Goal: Task Accomplishment & Management: Manage account settings

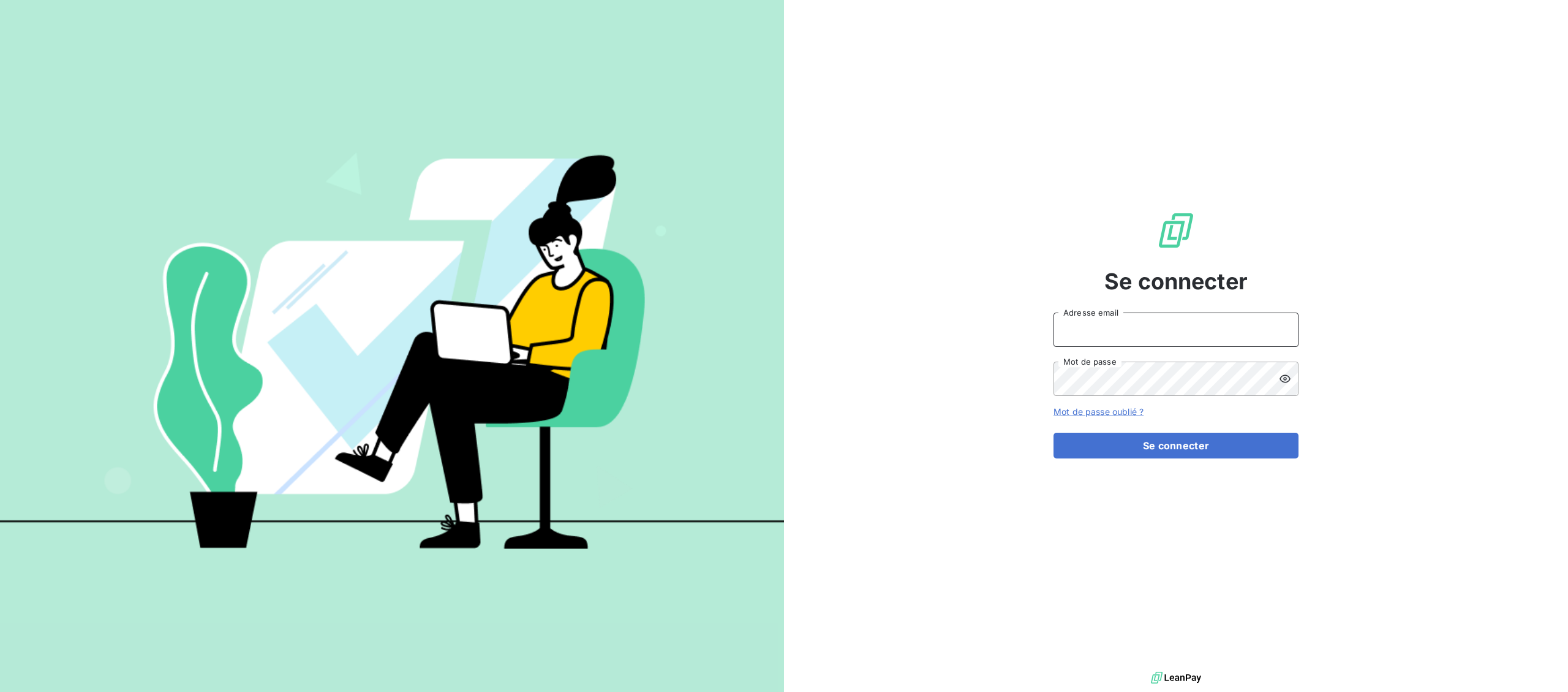
click at [1120, 328] on input "Adresse email" at bounding box center [1176, 329] width 245 height 34
type input "boete@celtique-industrielle.com"
click at [1125, 438] on button "Se connecter" at bounding box center [1176, 445] width 245 height 26
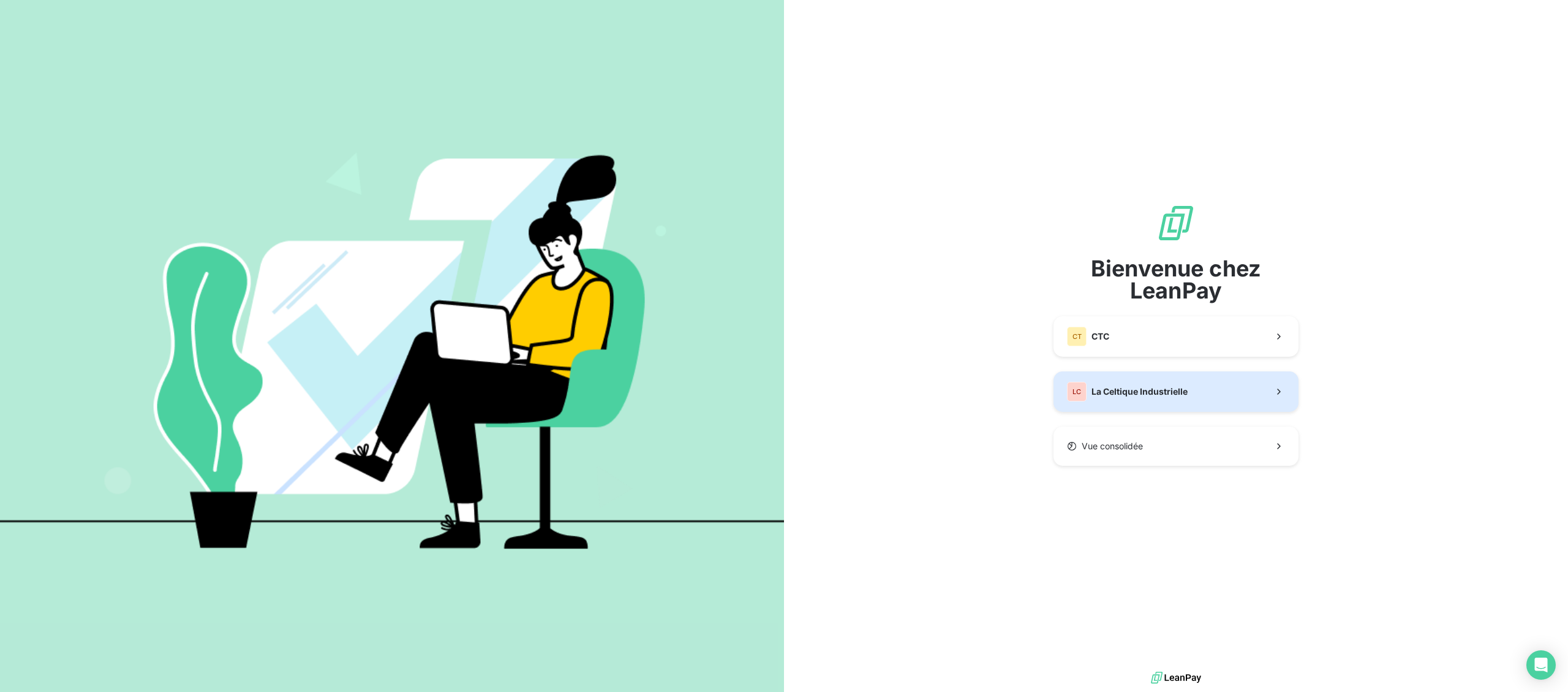
click at [1122, 399] on div "LC La Celtique Industrielle" at bounding box center [1127, 392] width 121 height 20
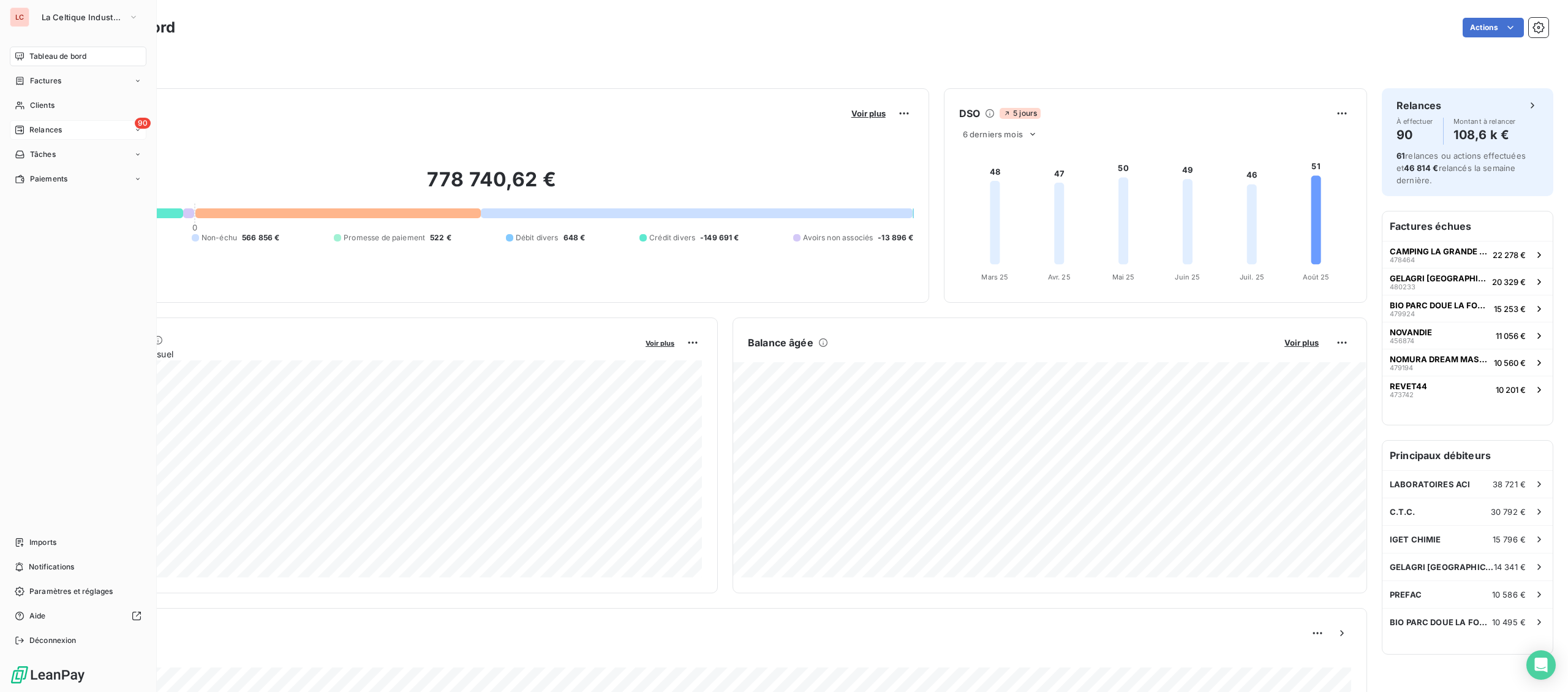
click at [34, 125] on span "Relances" at bounding box center [46, 129] width 32 height 11
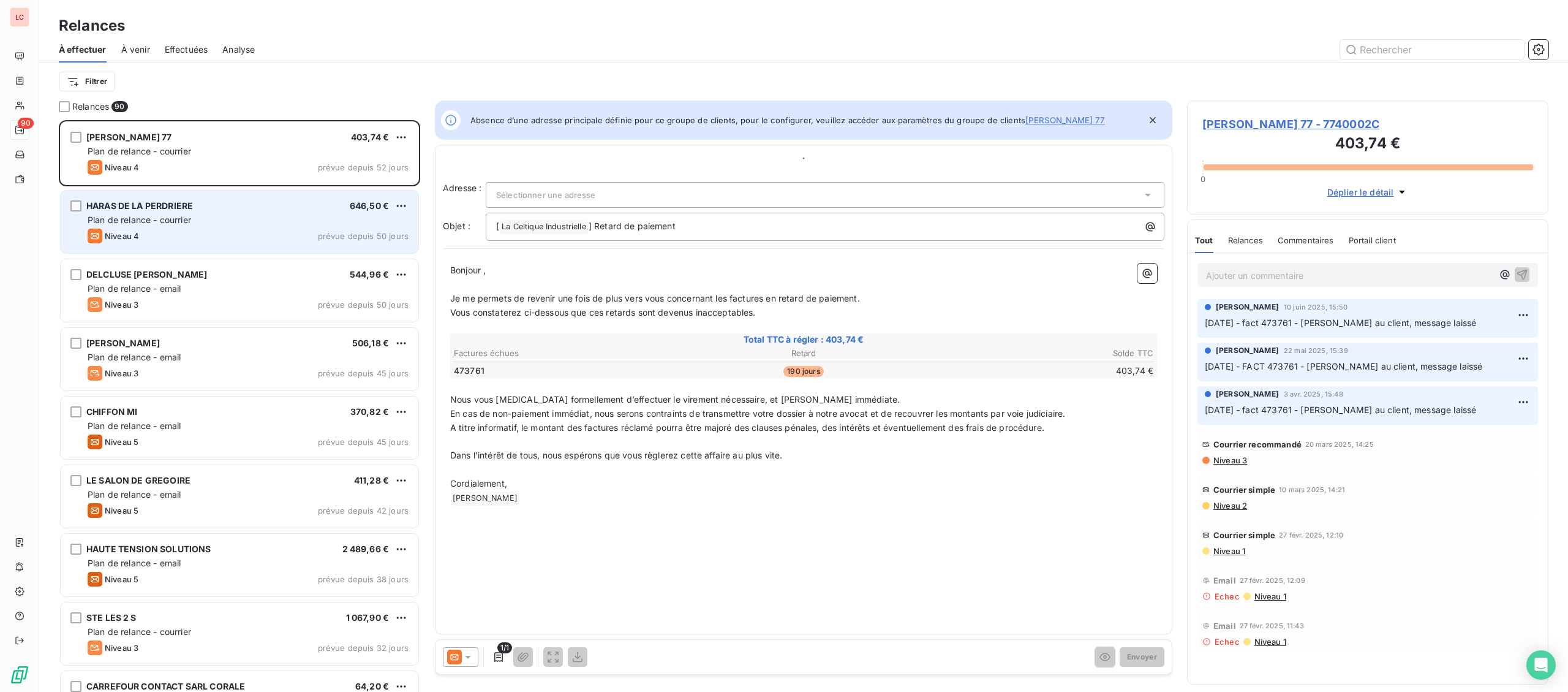
scroll to position [572, 360]
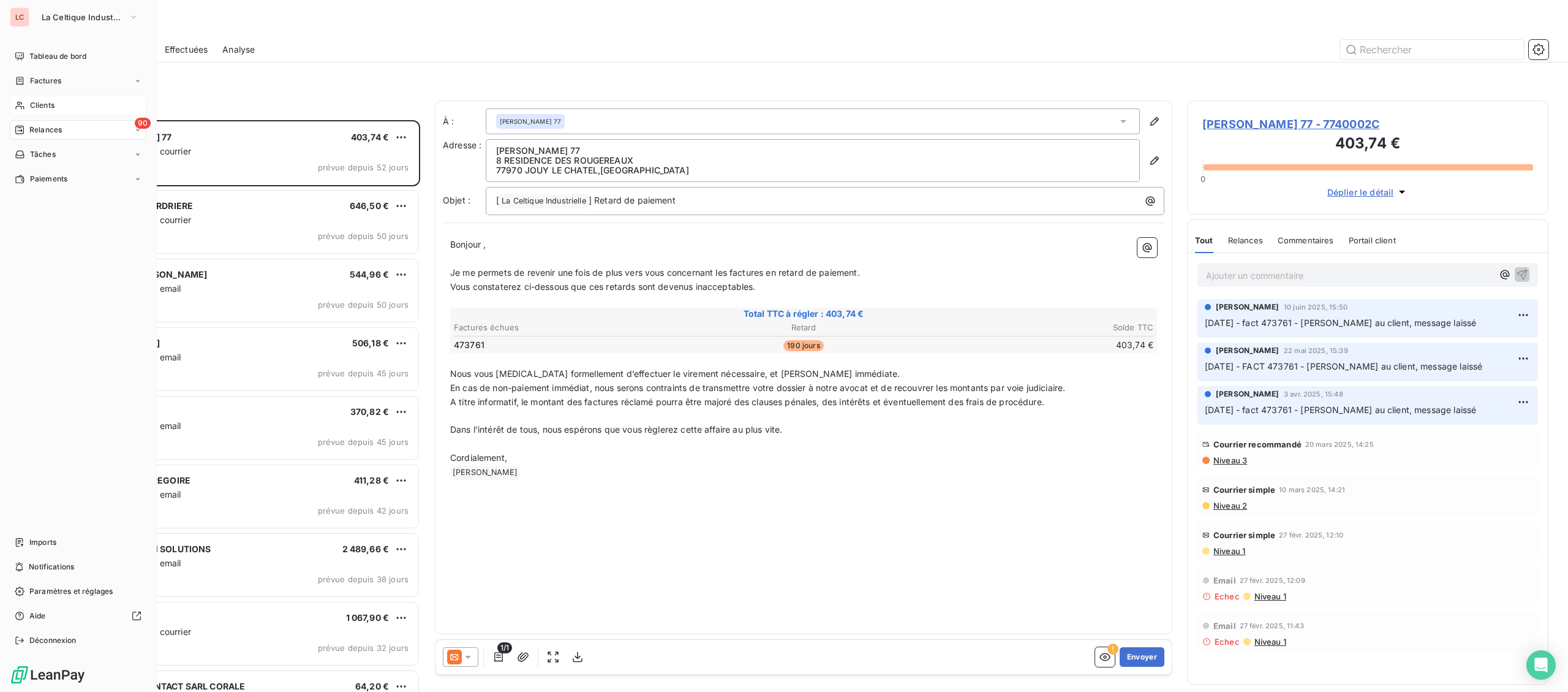
click at [28, 104] on div "Clients" at bounding box center [78, 106] width 137 height 20
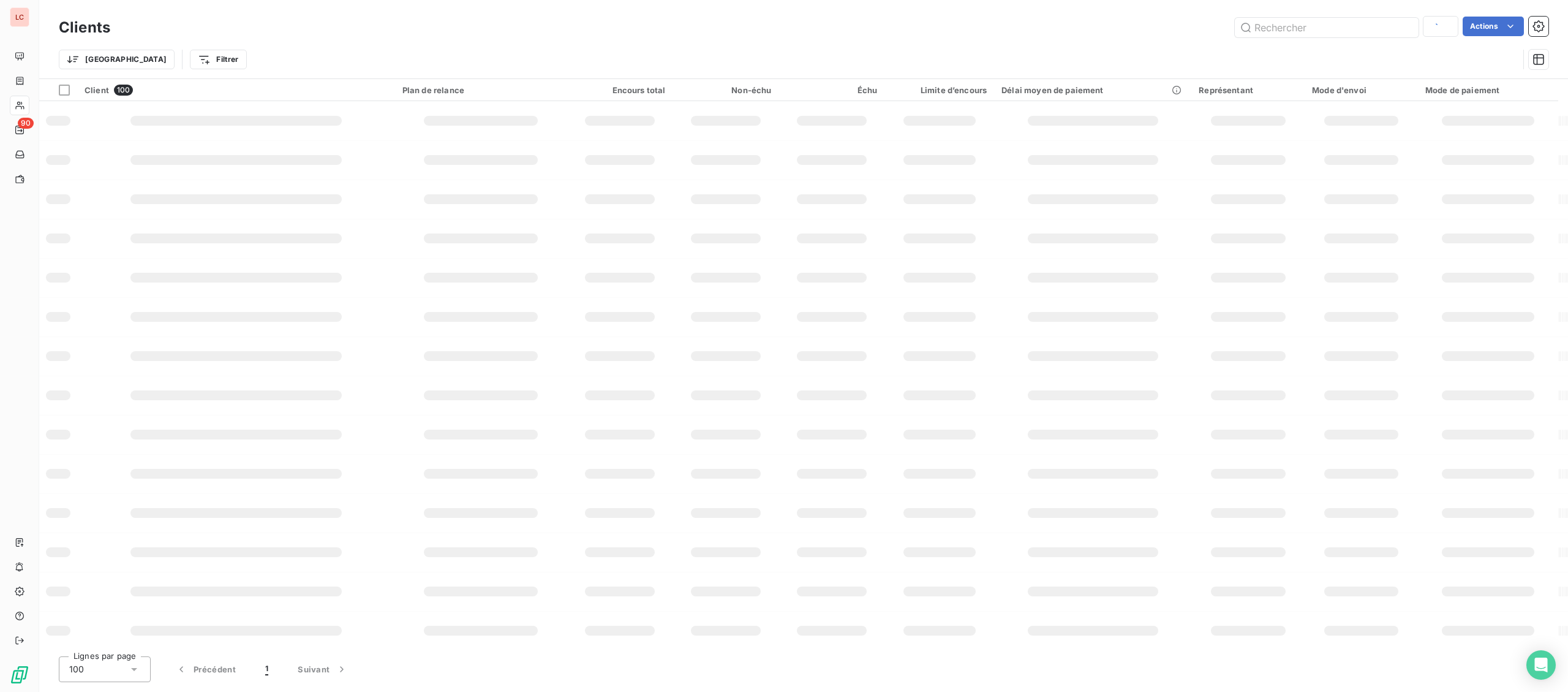
type input "1991071"
click at [1331, 32] on input "text" at bounding box center [1327, 28] width 184 height 20
type input "5310747"
click at [586, 137] on div "Client 1 Plan de relance Encours total Non-échu Échu Limite d’encours Délai moy…" at bounding box center [803, 363] width 1529 height 567
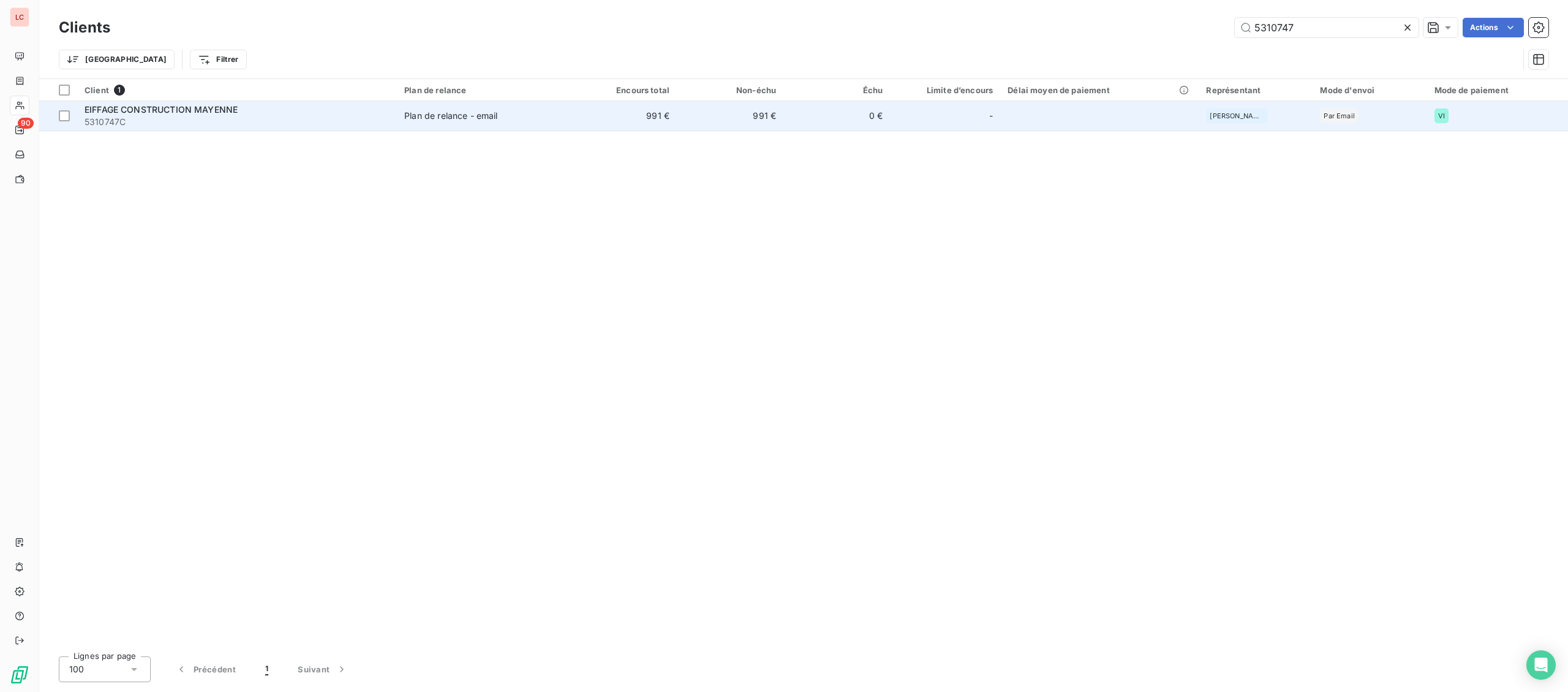
click at [598, 120] on td "991 €" at bounding box center [623, 116] width 106 height 30
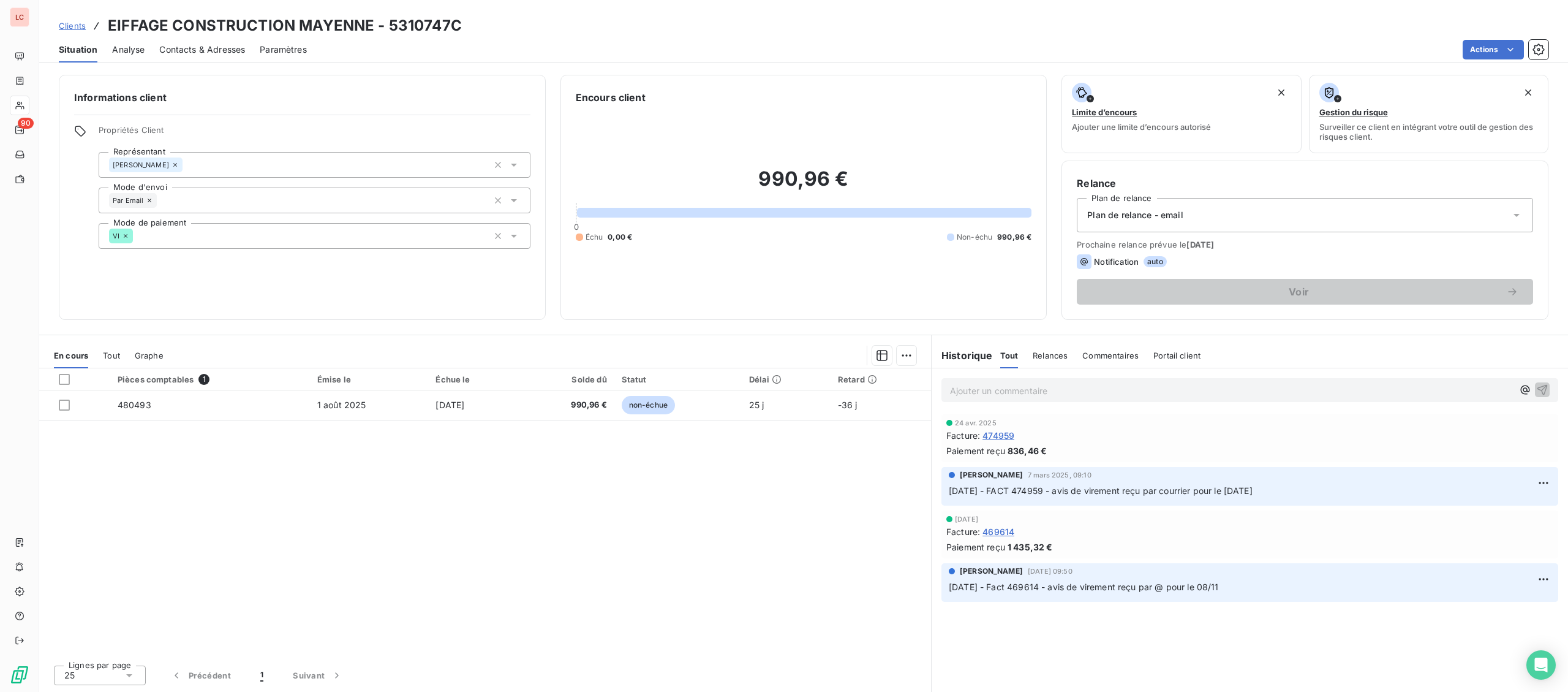
click at [1047, 390] on p "Ajouter un commentaire ﻿" at bounding box center [1231, 390] width 563 height 15
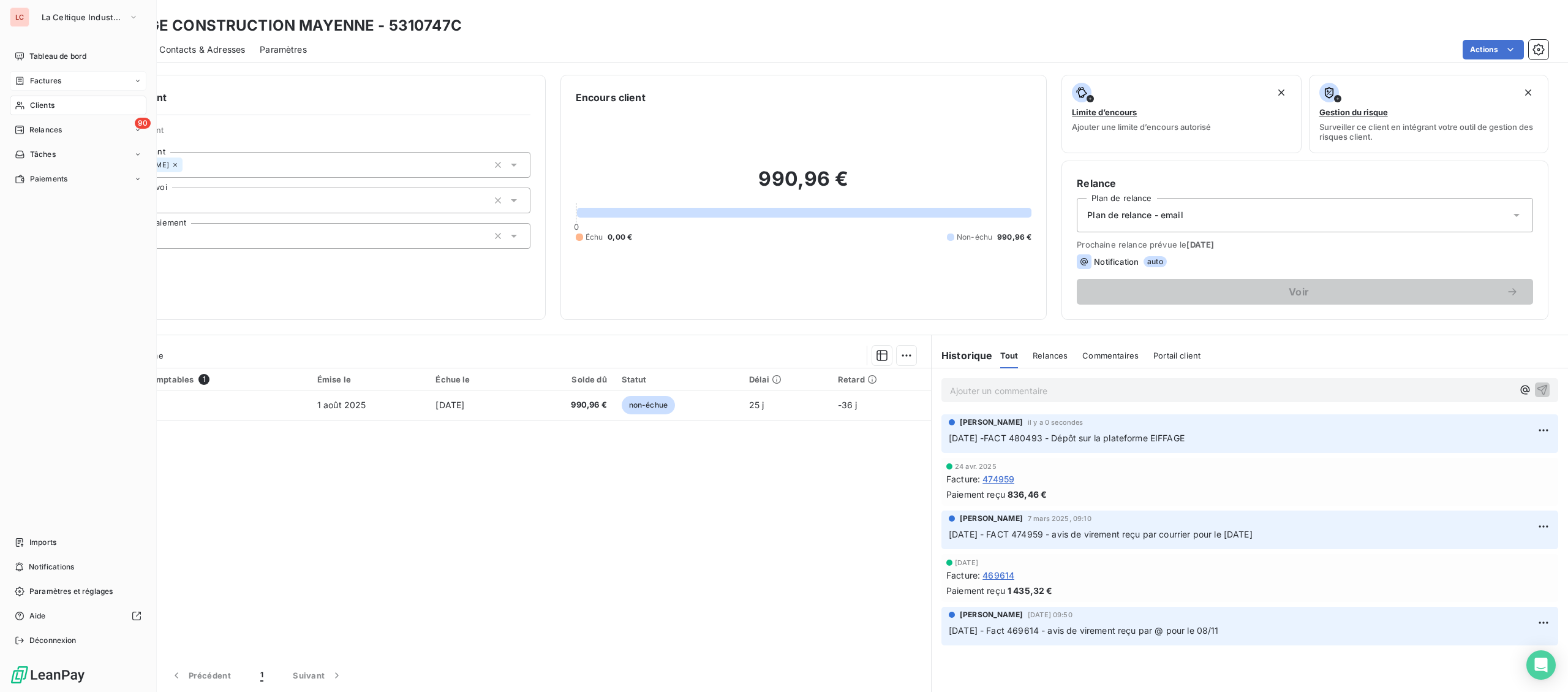
click at [19, 79] on icon at bounding box center [20, 81] width 11 height 10
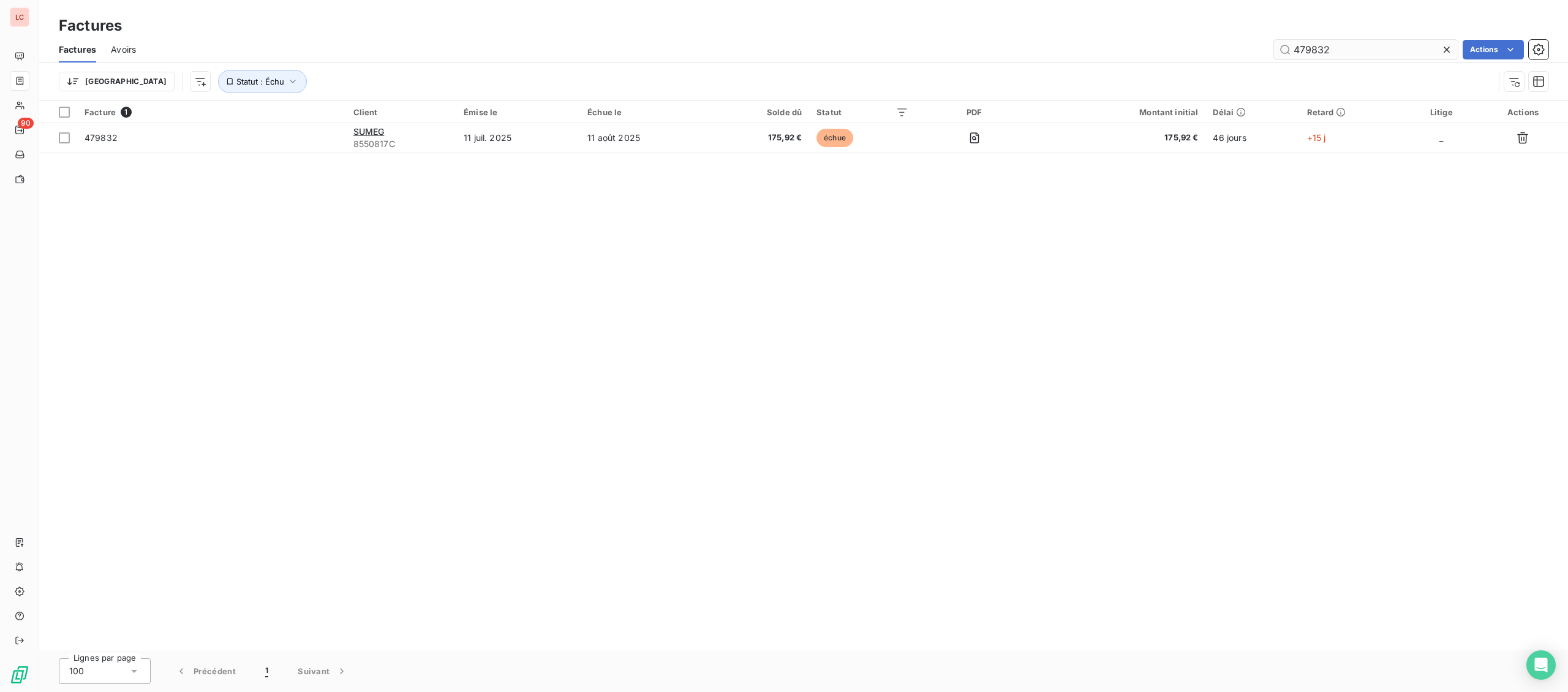
click at [1328, 47] on input "479832" at bounding box center [1366, 50] width 184 height 20
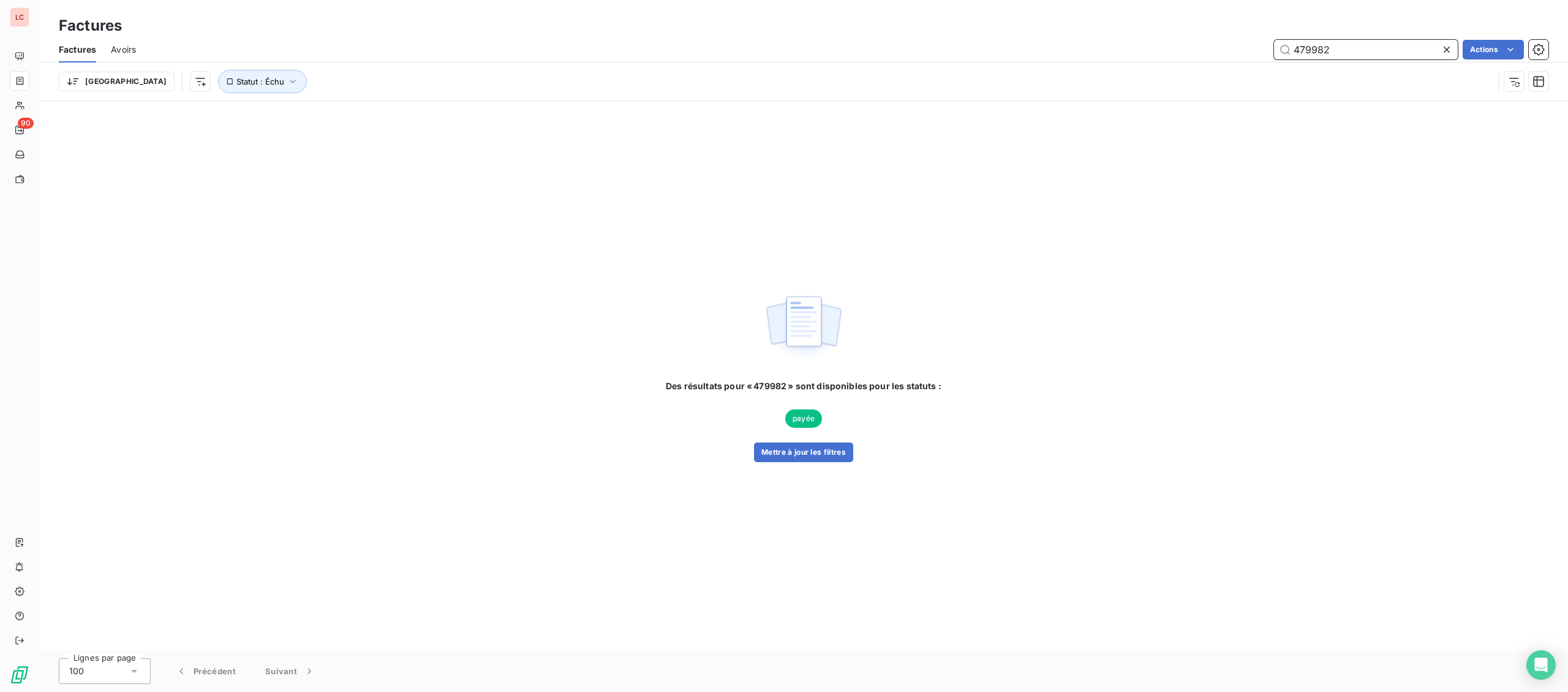
drag, startPoint x: 1350, startPoint y: 55, endPoint x: 1306, endPoint y: 51, distance: 44.2
click at [1306, 51] on input "479982" at bounding box center [1366, 50] width 184 height 20
click at [805, 454] on button "Mettre à jour les filtres" at bounding box center [803, 452] width 99 height 20
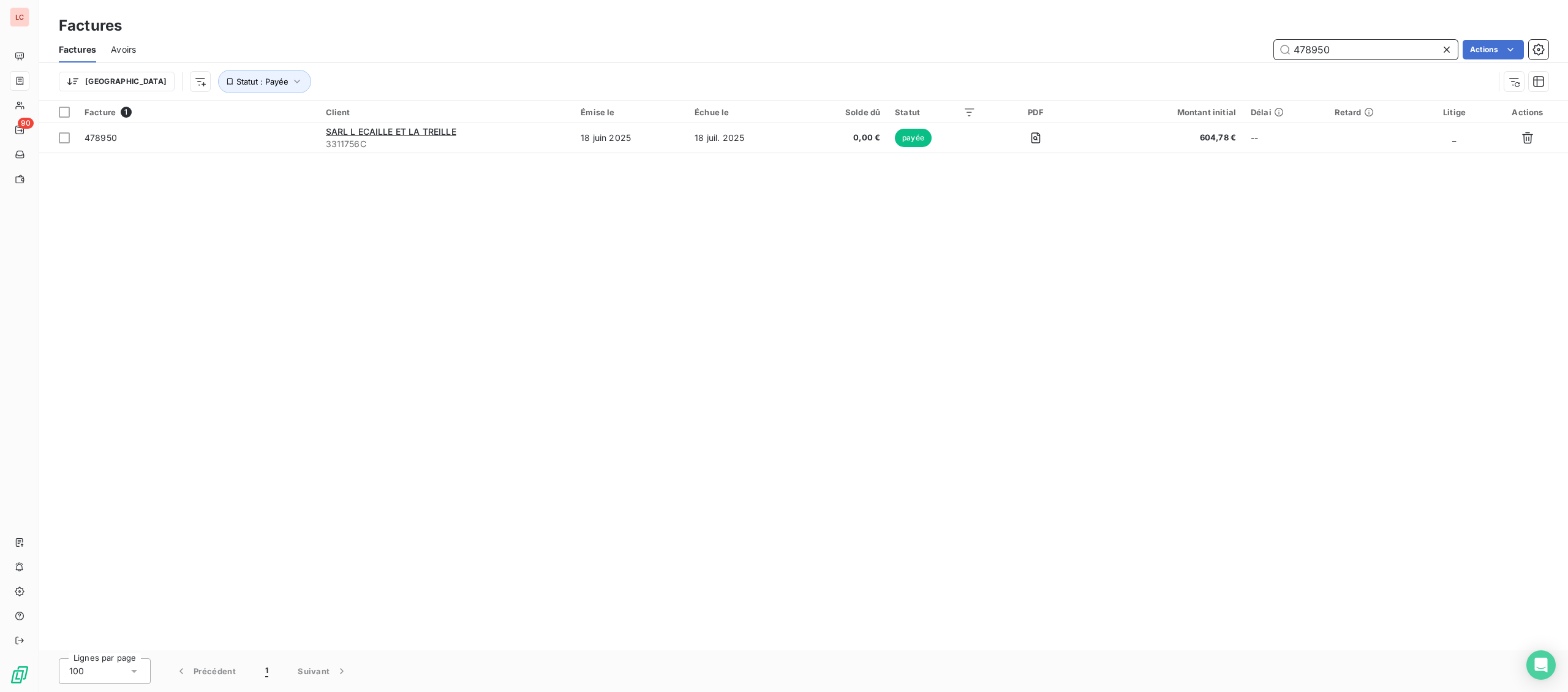
drag, startPoint x: 1363, startPoint y: 44, endPoint x: 1305, endPoint y: 49, distance: 58.2
click at [1305, 49] on input "478950" at bounding box center [1366, 50] width 184 height 20
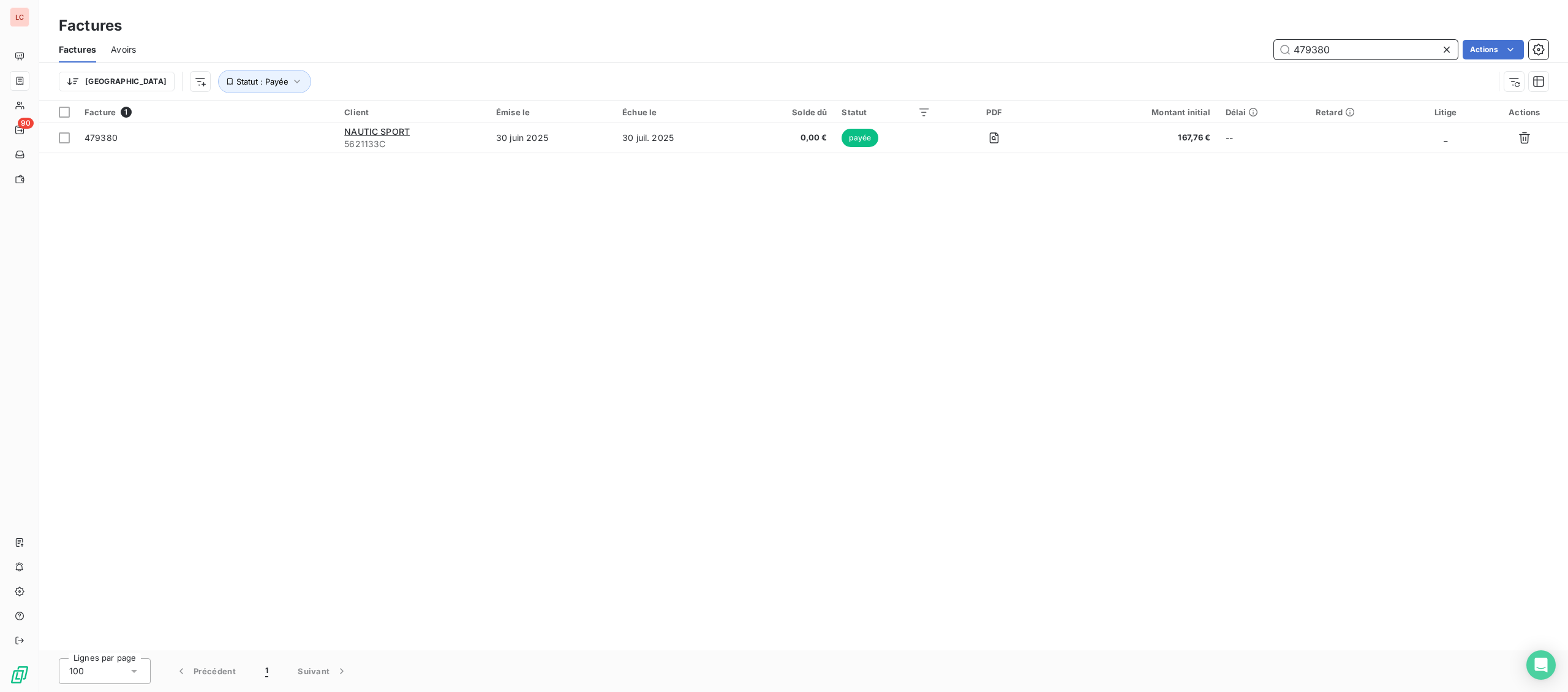
drag, startPoint x: 1343, startPoint y: 50, endPoint x: 1168, endPoint y: 47, distance: 175.0
click at [1274, 47] on input "479380" at bounding box center [1366, 50] width 184 height 20
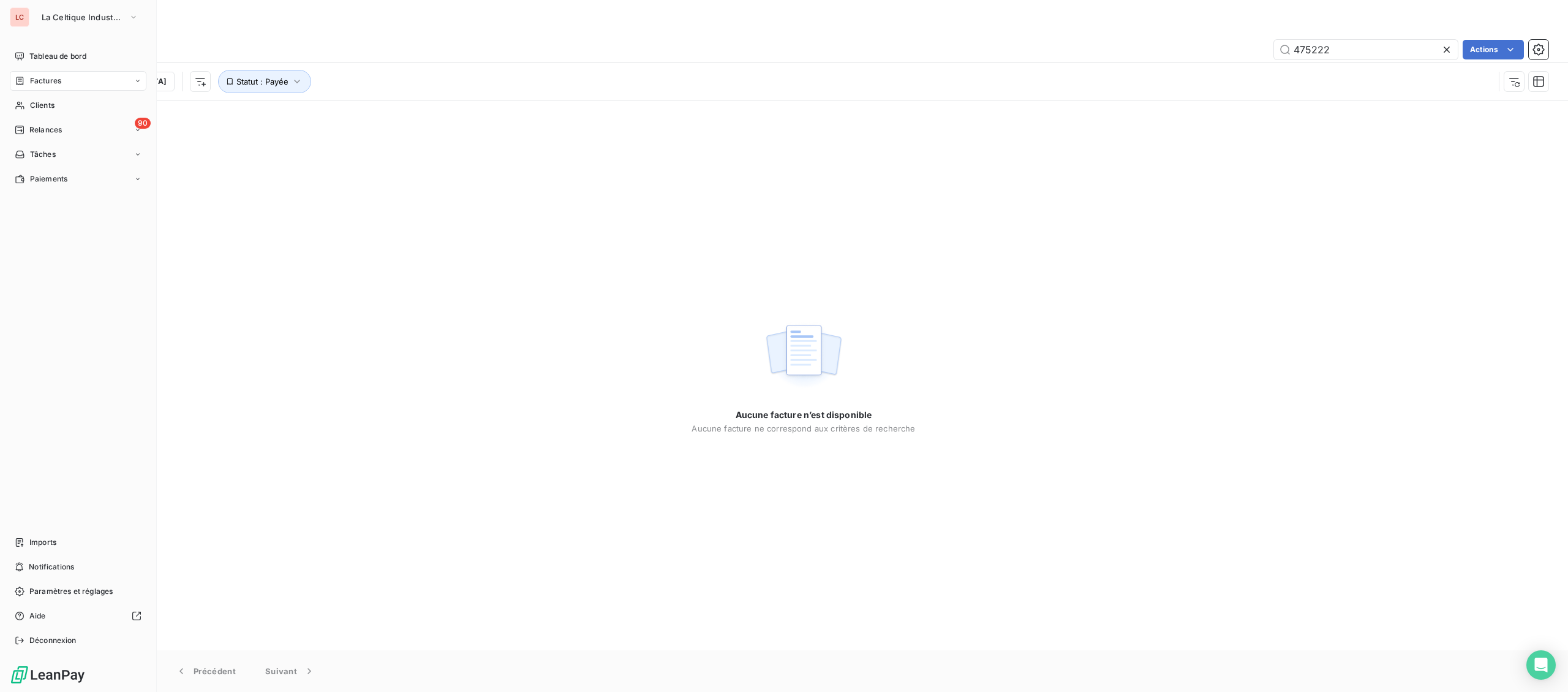
click at [38, 81] on span "Factures" at bounding box center [45, 81] width 31 height 11
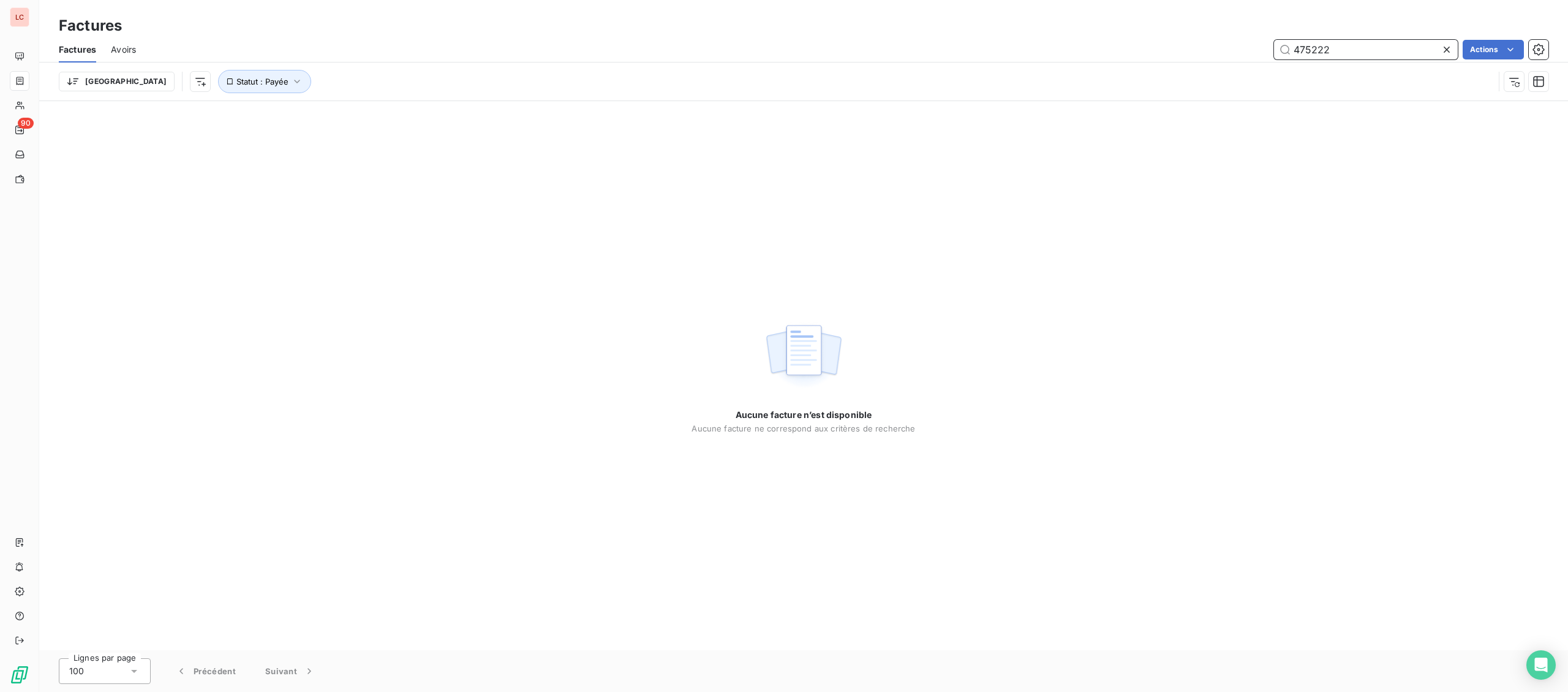
drag, startPoint x: 1348, startPoint y: 51, endPoint x: 1179, endPoint y: 44, distance: 169.1
click at [1274, 50] on input "475222" at bounding box center [1366, 50] width 184 height 20
type input "479998"
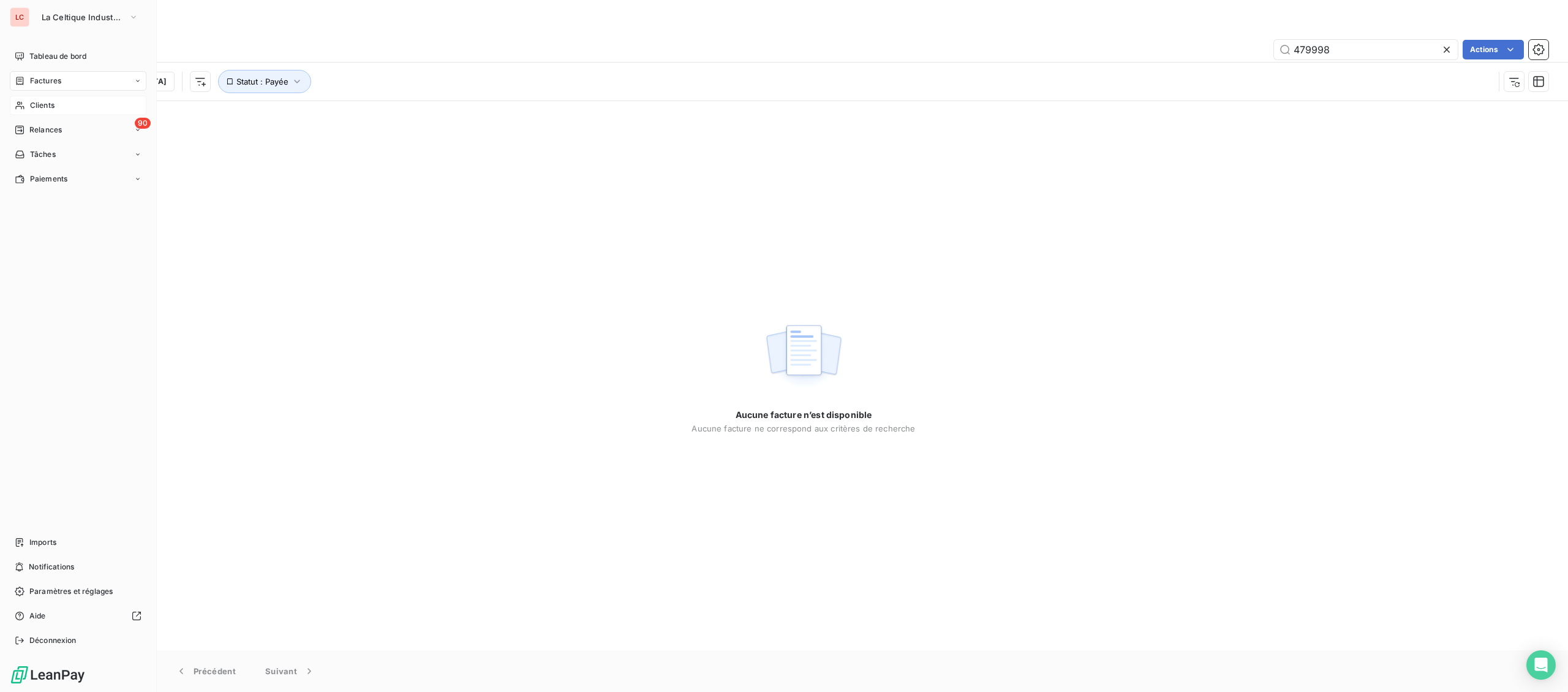
click at [31, 104] on span "Clients" at bounding box center [42, 105] width 24 height 11
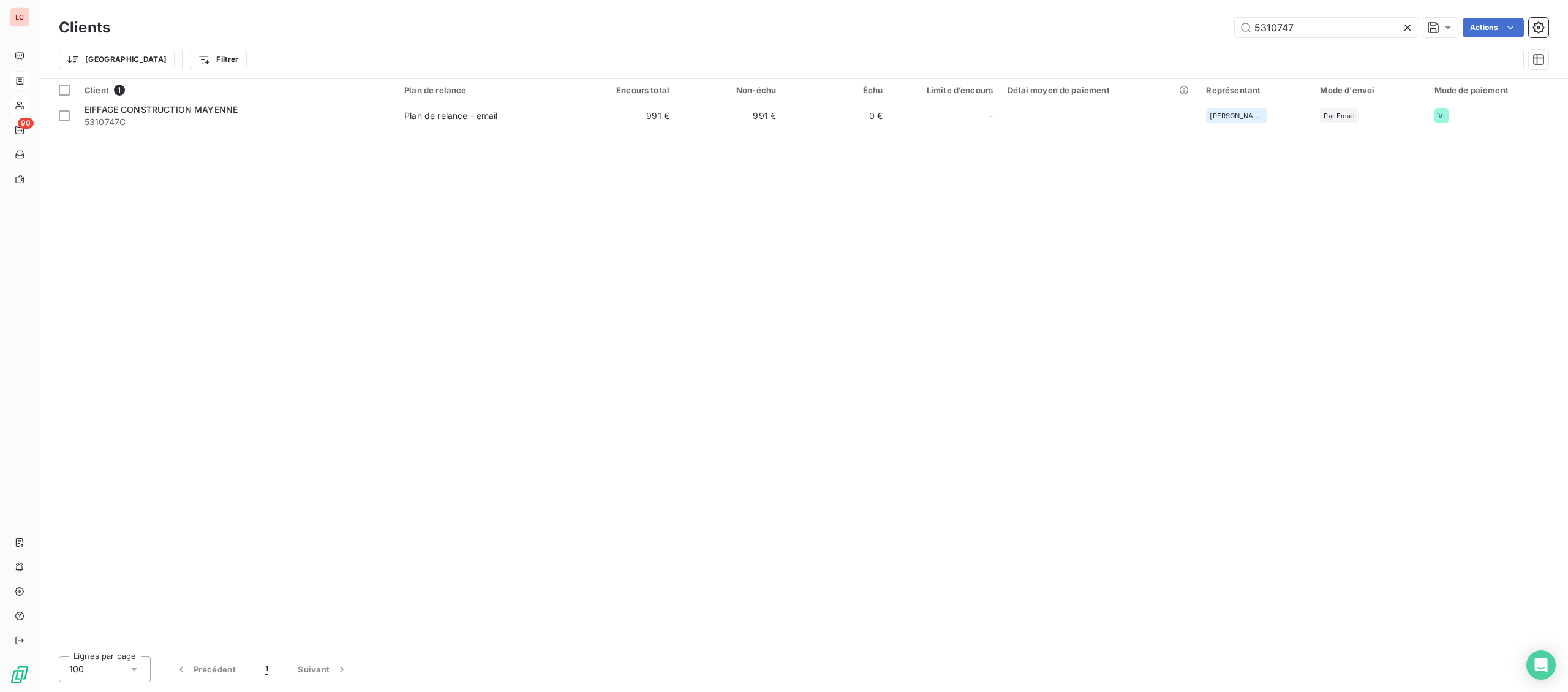
drag, startPoint x: 1322, startPoint y: 25, endPoint x: 1048, endPoint y: 27, distance: 274.0
click at [1235, 28] on input "5310747" at bounding box center [1327, 28] width 184 height 20
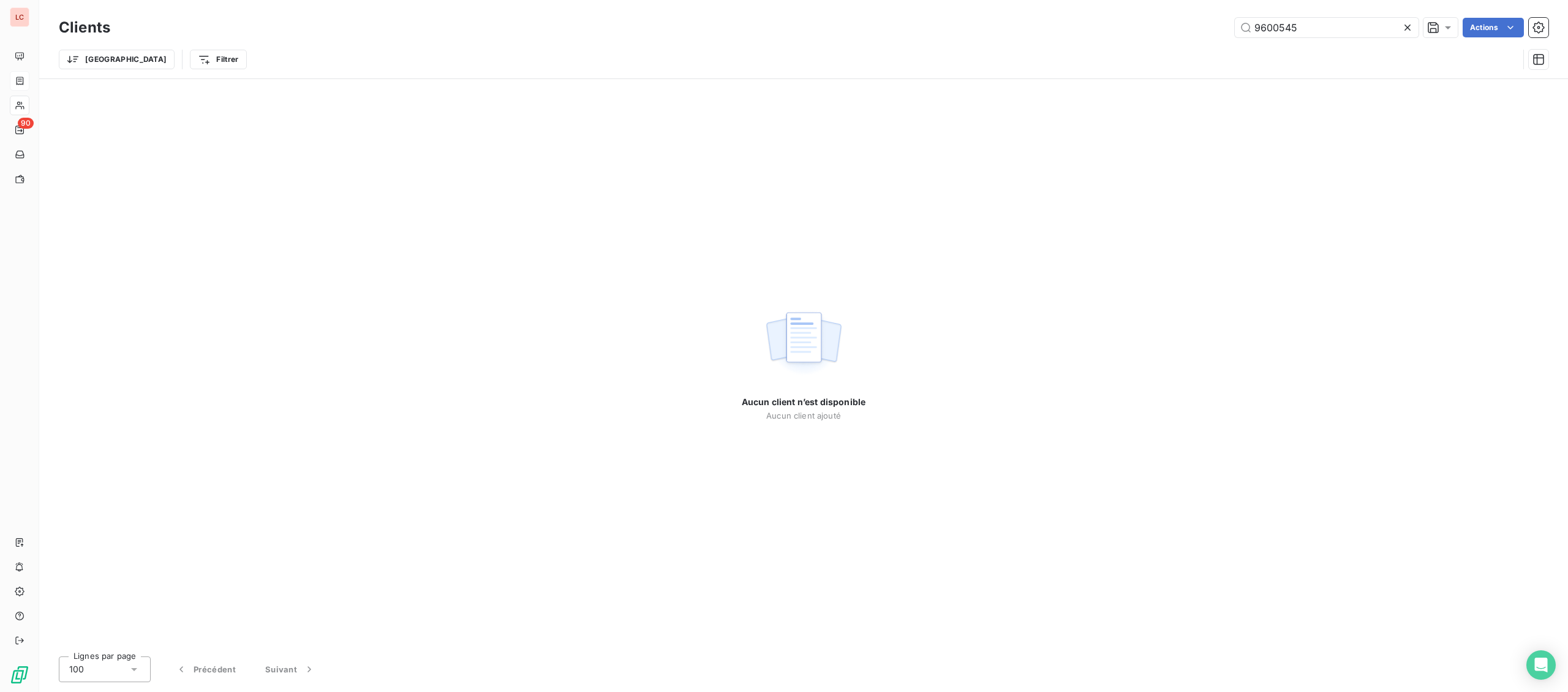
type input "9600545"
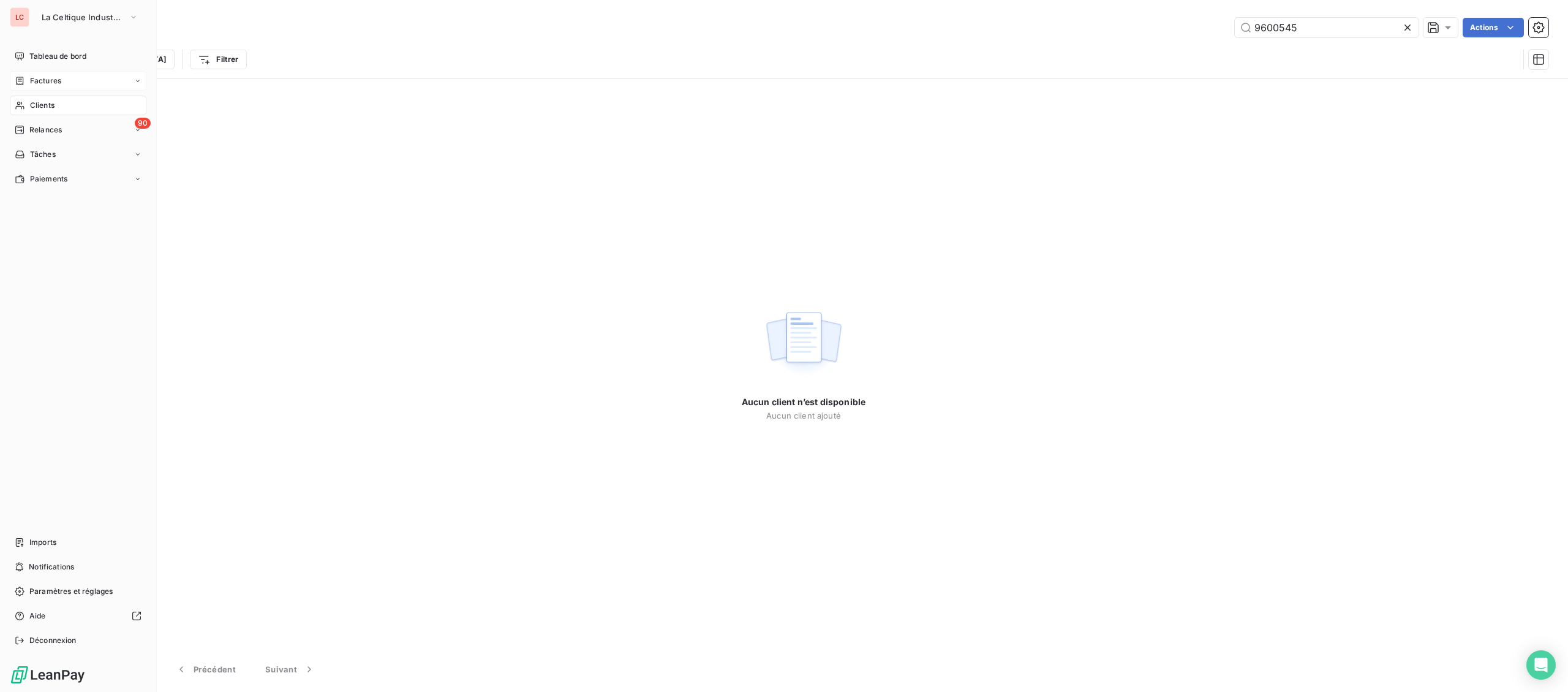
click at [26, 79] on div "Factures" at bounding box center [38, 81] width 47 height 11
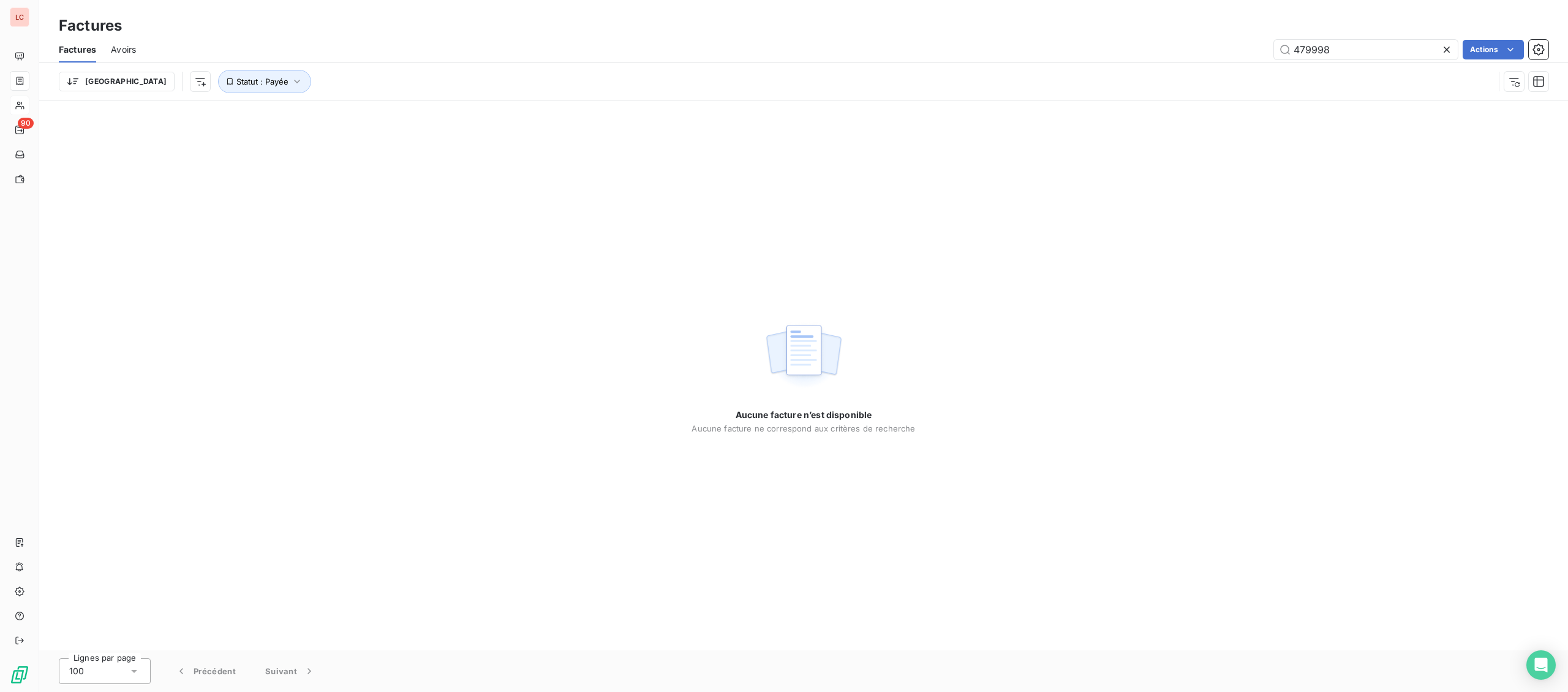
drag, startPoint x: 1363, startPoint y: 54, endPoint x: 1075, endPoint y: 55, distance: 288.0
click at [1274, 53] on input "479998" at bounding box center [1366, 50] width 184 height 20
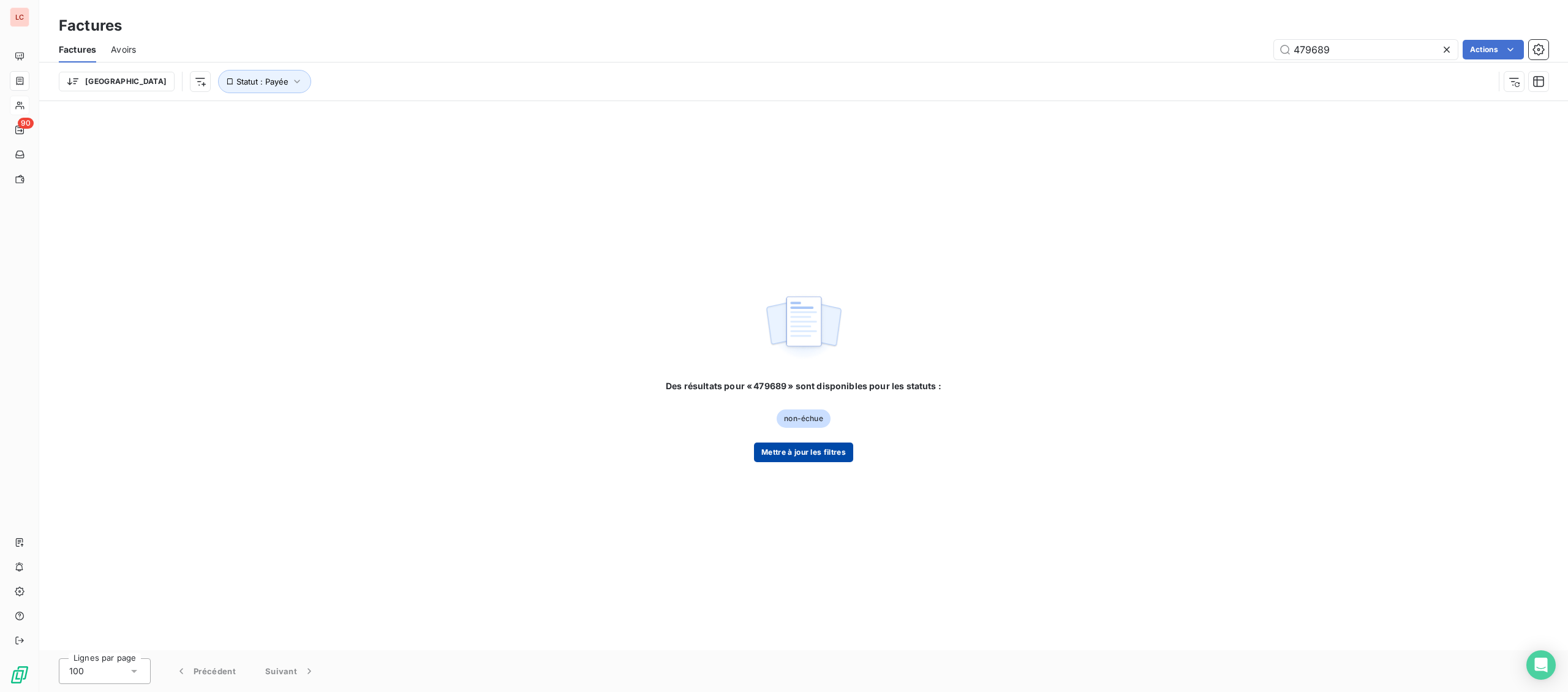
type input "479689"
click at [825, 461] on button "Mettre à jour les filtres" at bounding box center [803, 452] width 99 height 20
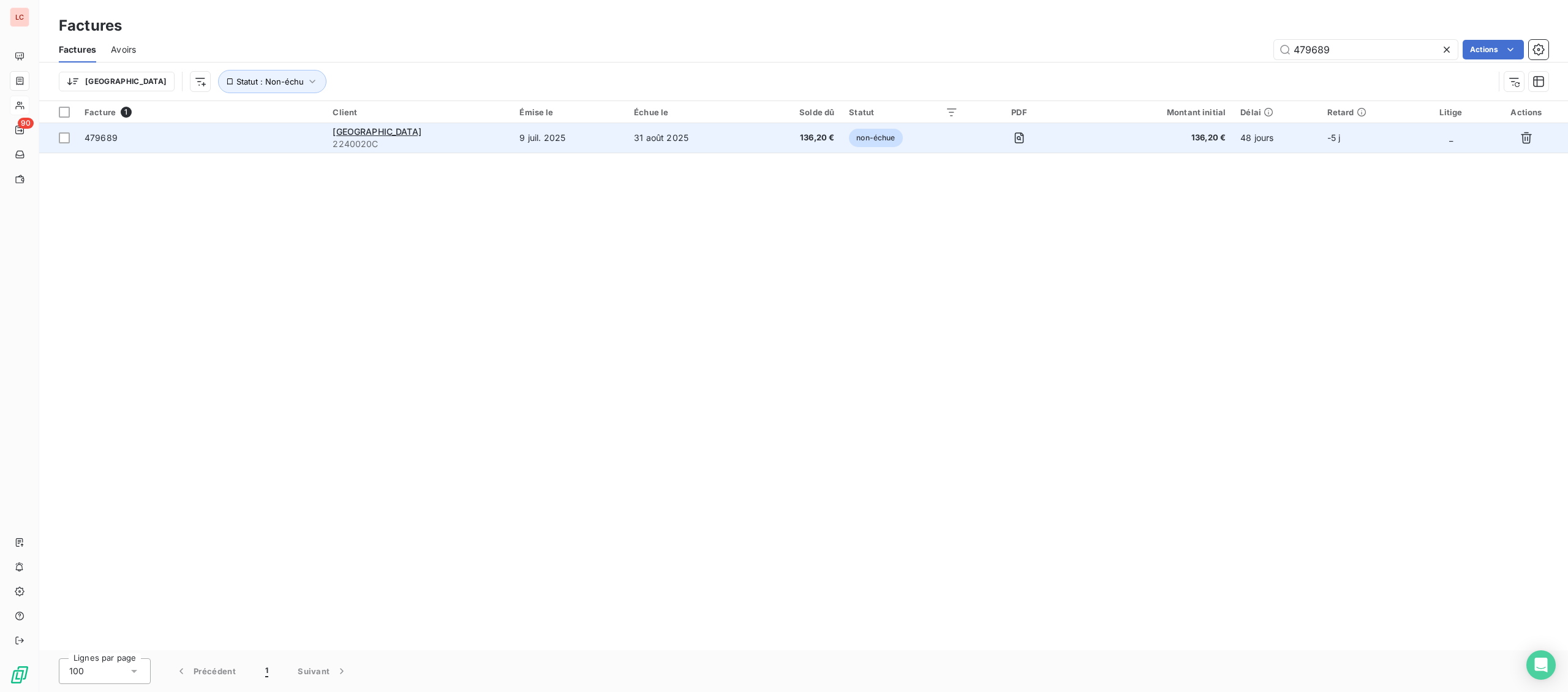
click at [422, 140] on span "2240020C" at bounding box center [419, 144] width 172 height 13
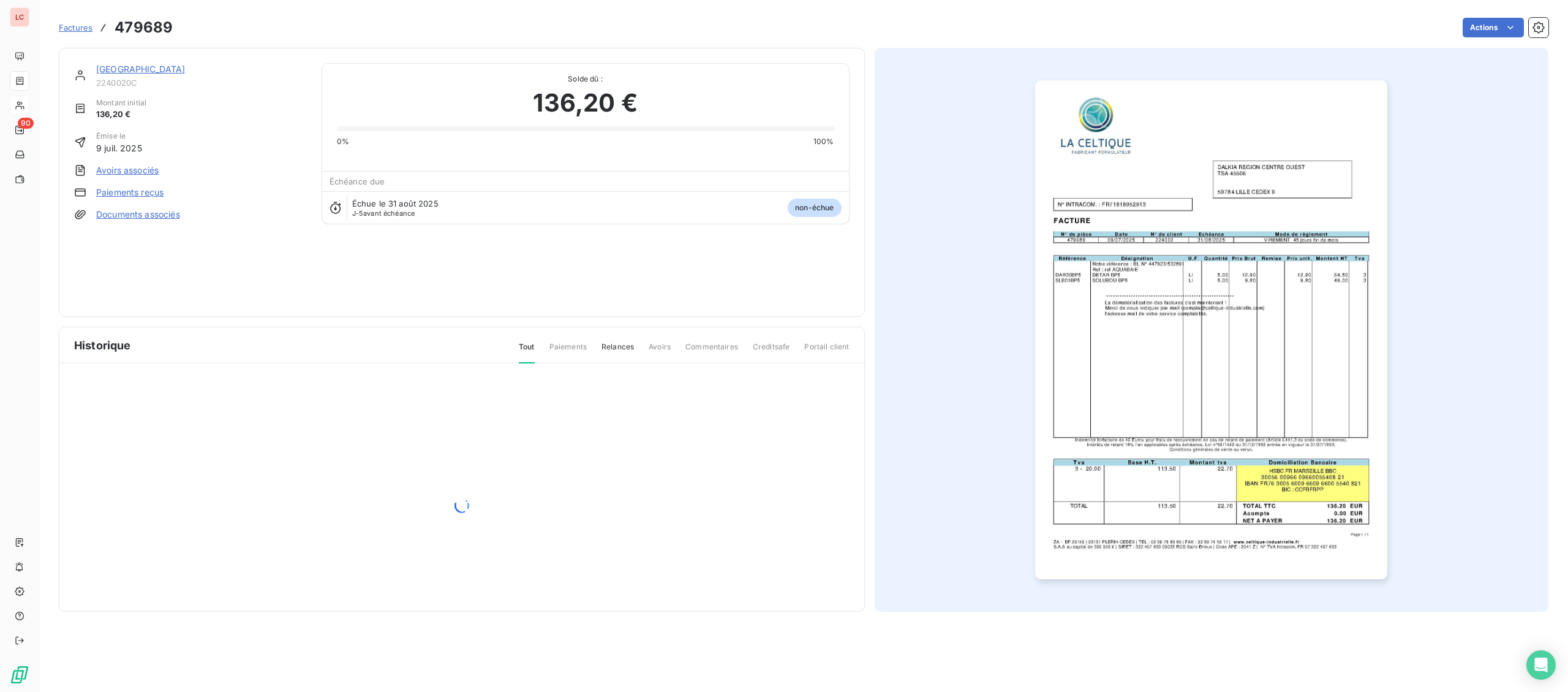
click at [161, 64] on link "DALKIA REGION CENTRE OUEST" at bounding box center [141, 69] width 89 height 11
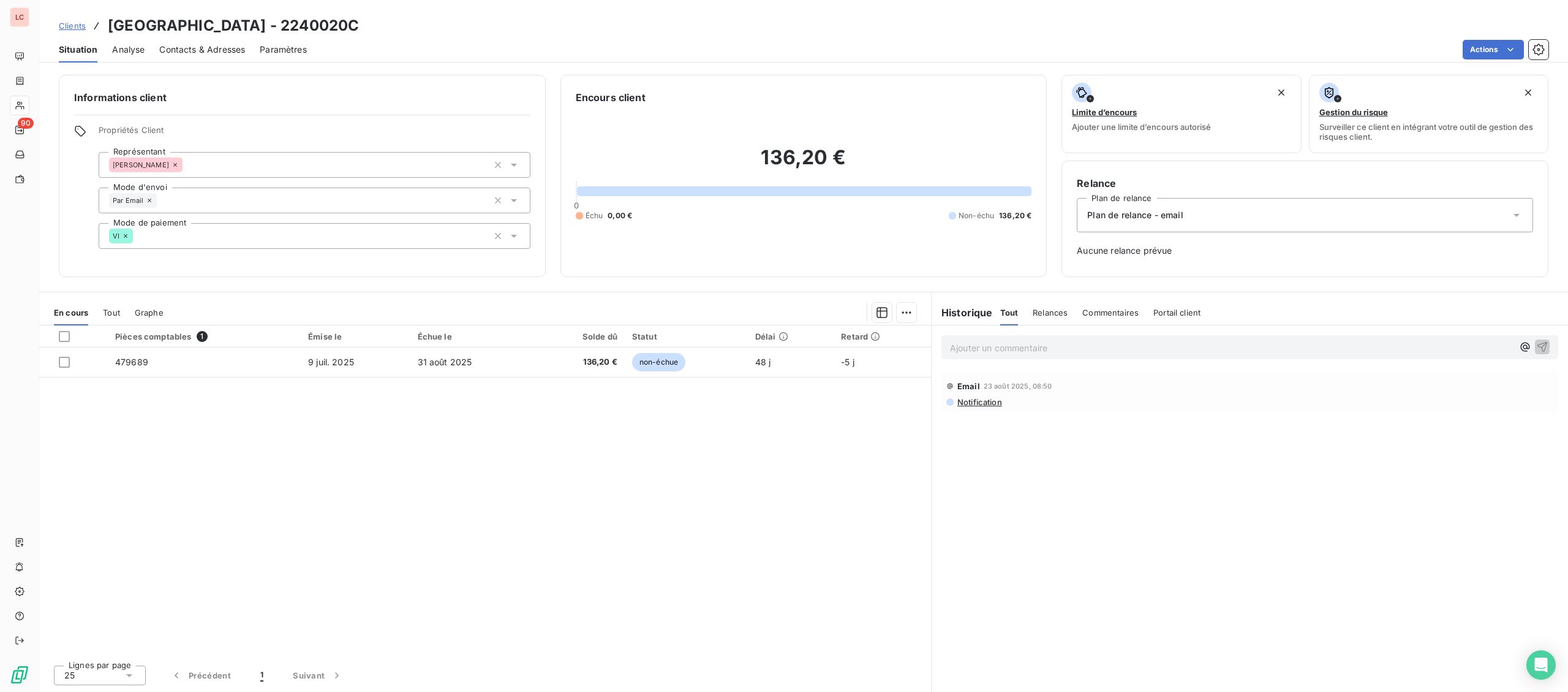
click at [1066, 347] on p "Ajouter un commentaire ﻿" at bounding box center [1231, 347] width 563 height 15
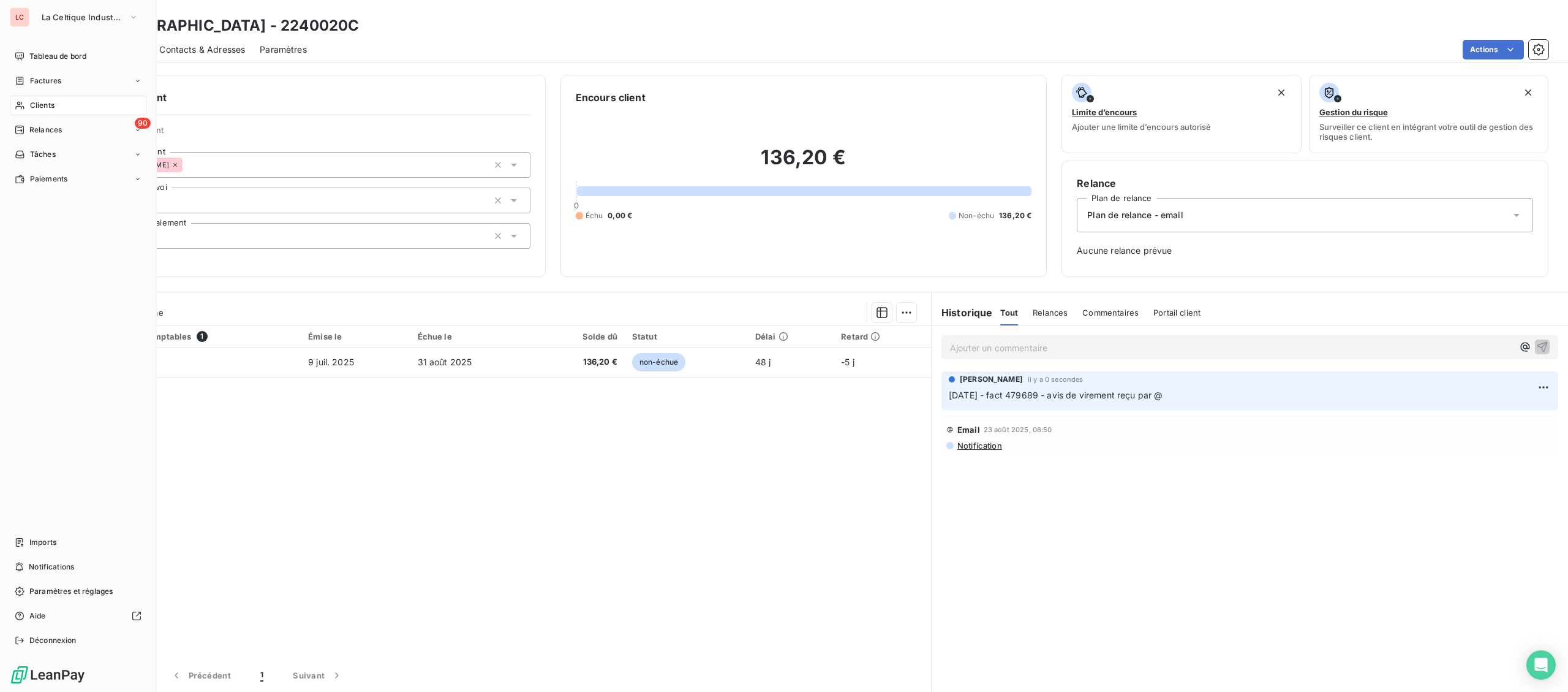
click at [41, 106] on span "Clients" at bounding box center [42, 105] width 24 height 11
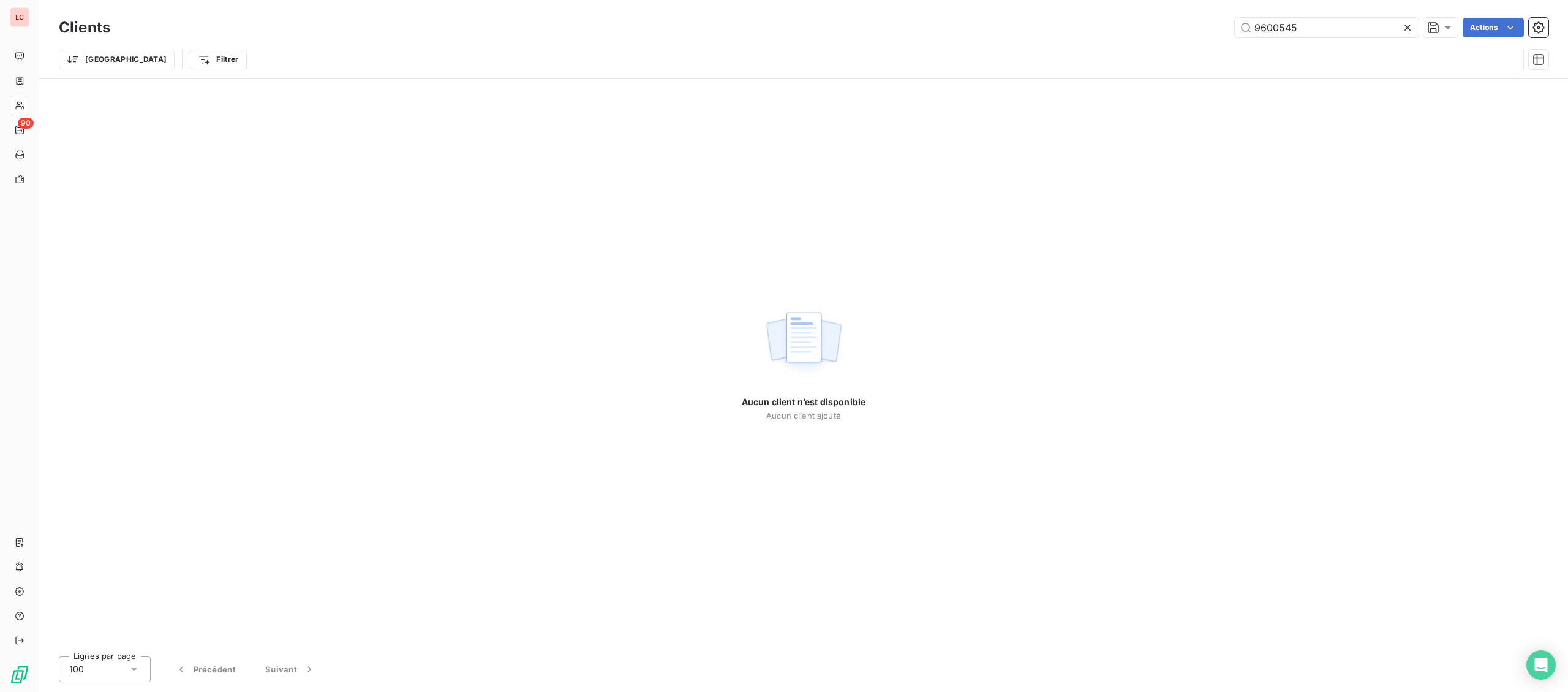
drag, startPoint x: 1314, startPoint y: 24, endPoint x: 1143, endPoint y: 25, distance: 171.0
click at [1235, 28] on input "9600545" at bounding box center [1327, 28] width 184 height 20
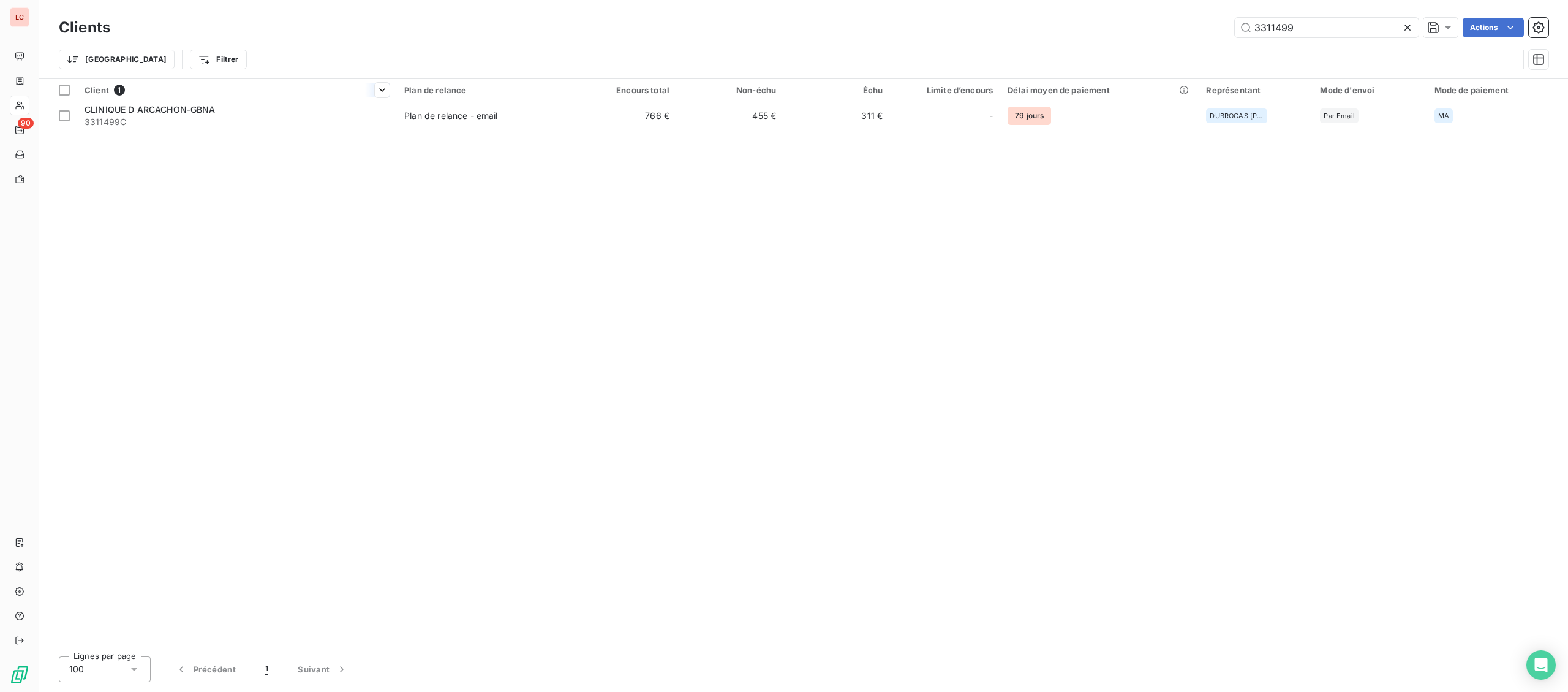
type input "3311499"
click at [275, 100] on th "Client 1" at bounding box center [237, 90] width 320 height 22
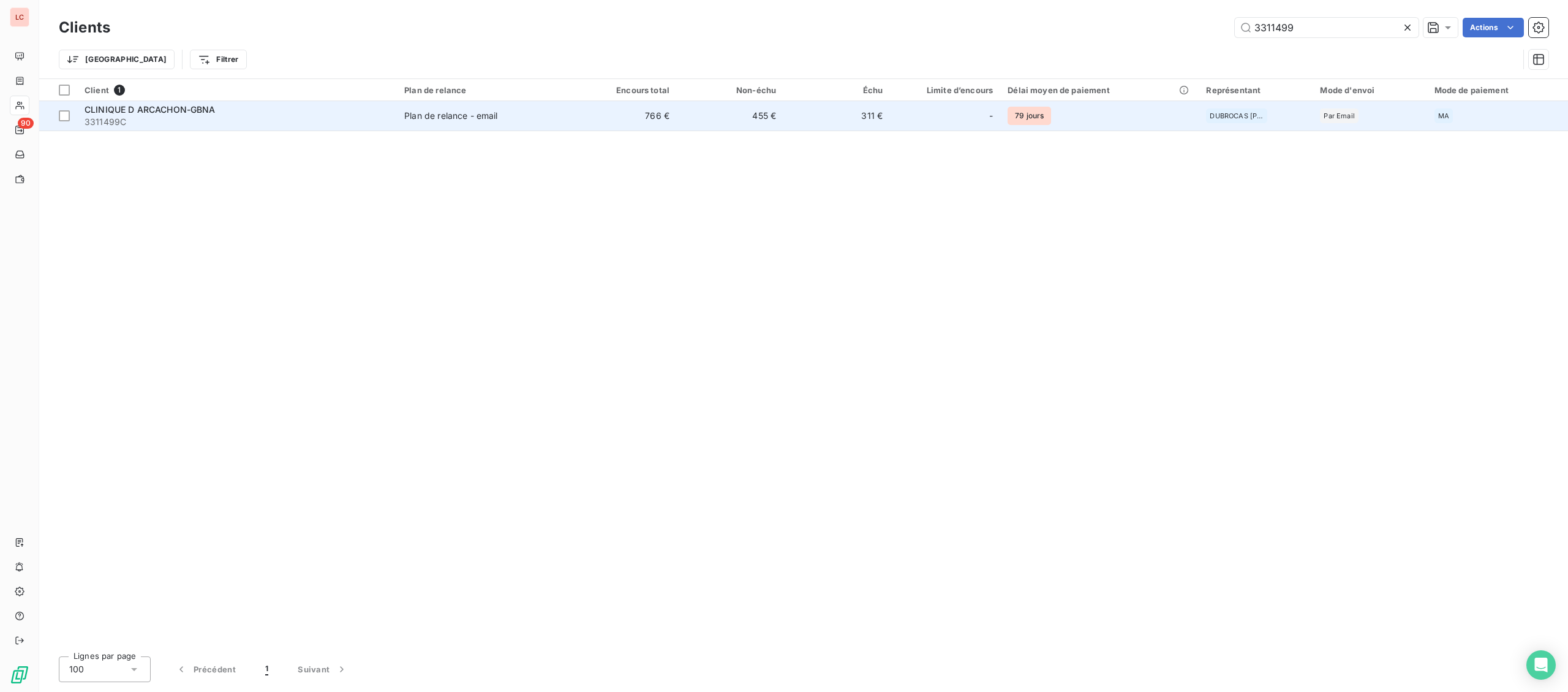
click at [250, 118] on span "3311499C" at bounding box center [237, 121] width 305 height 13
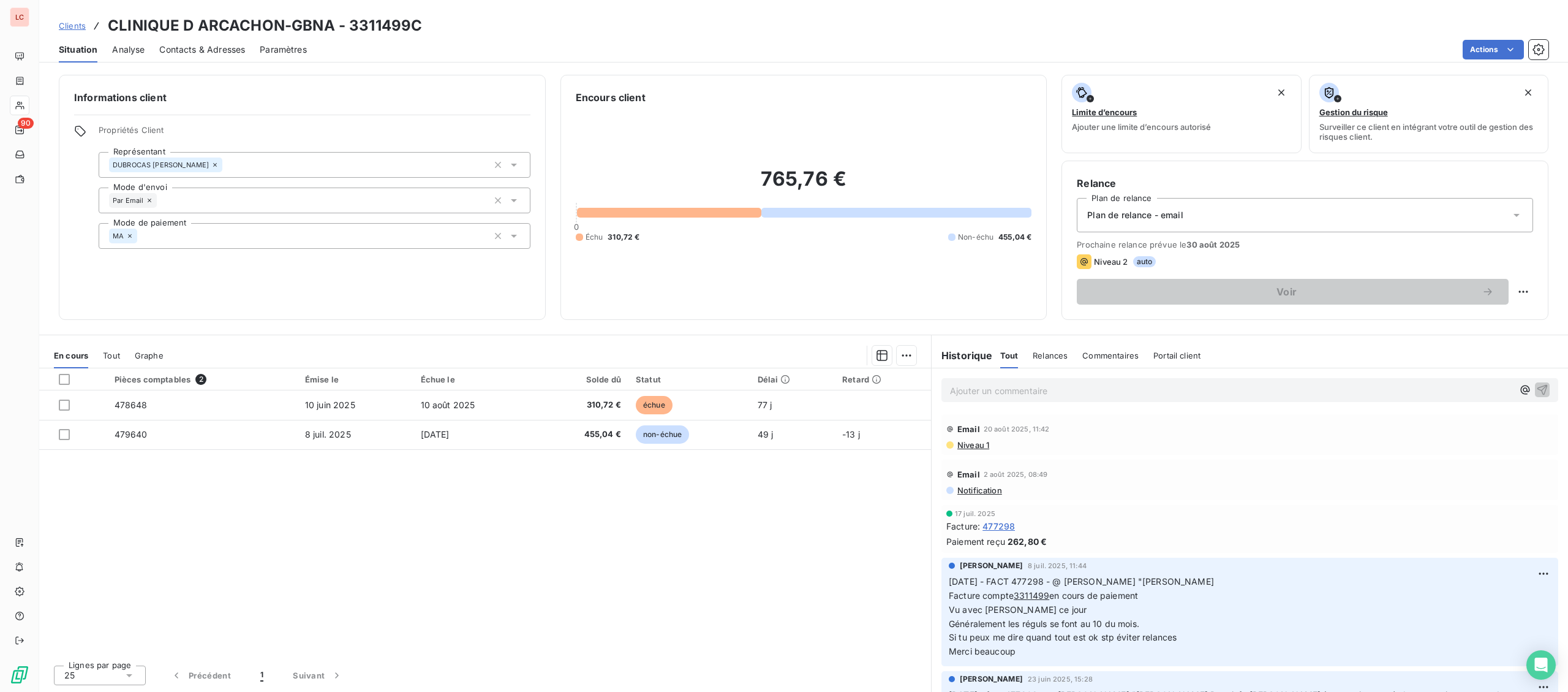
click at [965, 393] on p "Ajouter un commentaire ﻿" at bounding box center [1231, 390] width 563 height 15
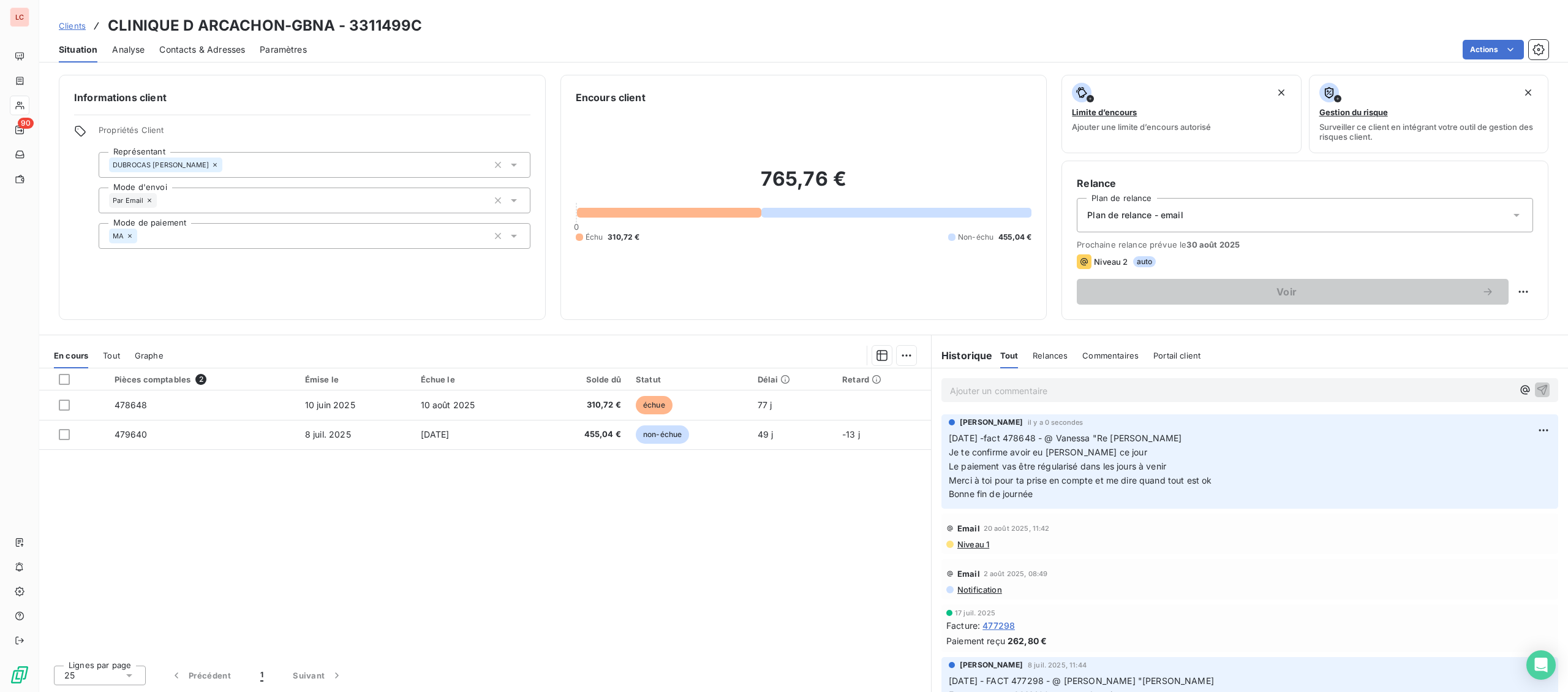
click at [1533, 298] on div "Relance Plan de relance Plan de relance - email Prochaine relance prévue le 30 …" at bounding box center [1305, 240] width 487 height 159
click at [1527, 286] on html "LC 90 Clients CLINIQUE D ARCACHON-GBNA - 3311499C Situation Analyse Contacts & …" at bounding box center [784, 346] width 1568 height 692
click at [1485, 318] on div "Replanifier cette action" at bounding box center [1473, 319] width 110 height 20
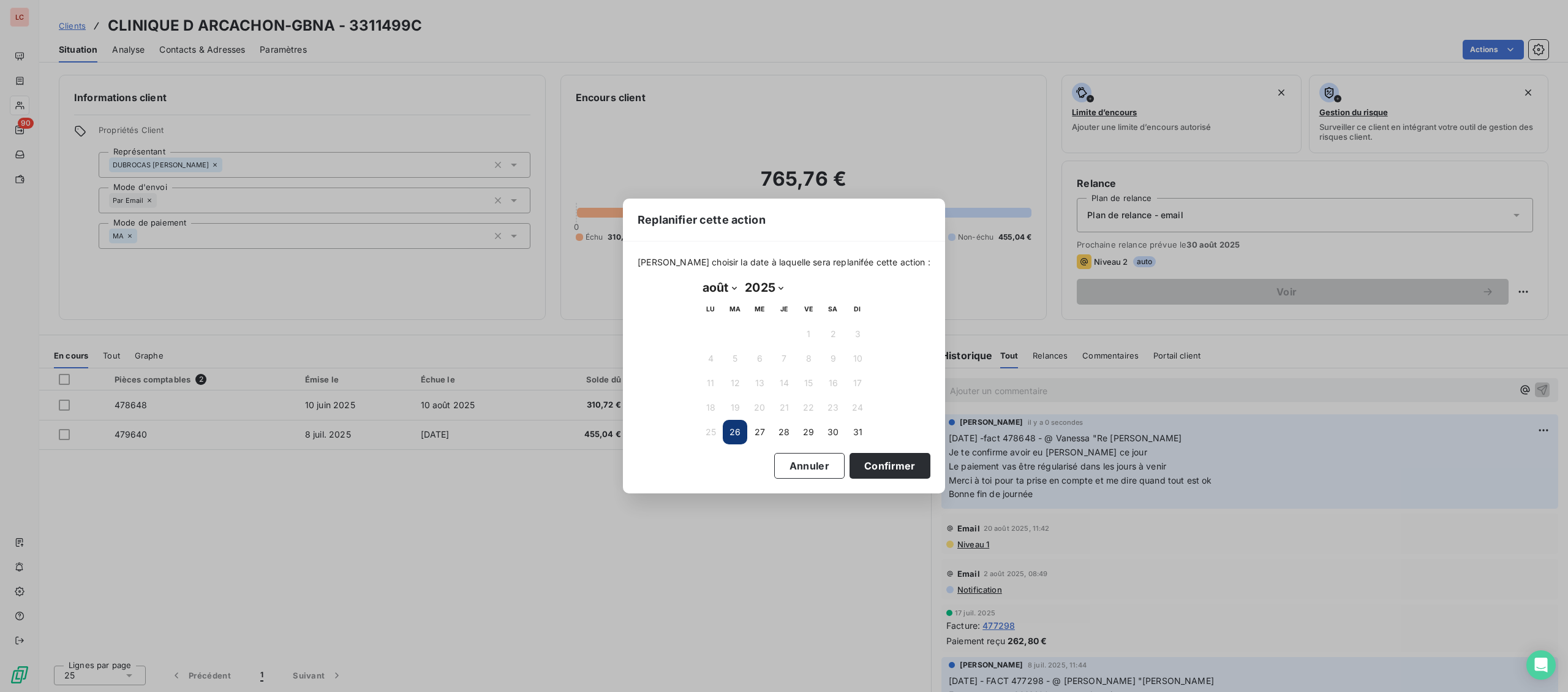
click at [699, 277] on select "janvier février mars avril mai juin juillet août septembre octobre novembre déc…" at bounding box center [720, 287] width 42 height 20
select select "8"
click option "septembre" at bounding box center [0, 0] width 0 height 0
click at [788, 333] on button "4" at bounding box center [784, 333] width 24 height 24
click at [883, 463] on button "Confirmer" at bounding box center [890, 466] width 81 height 26
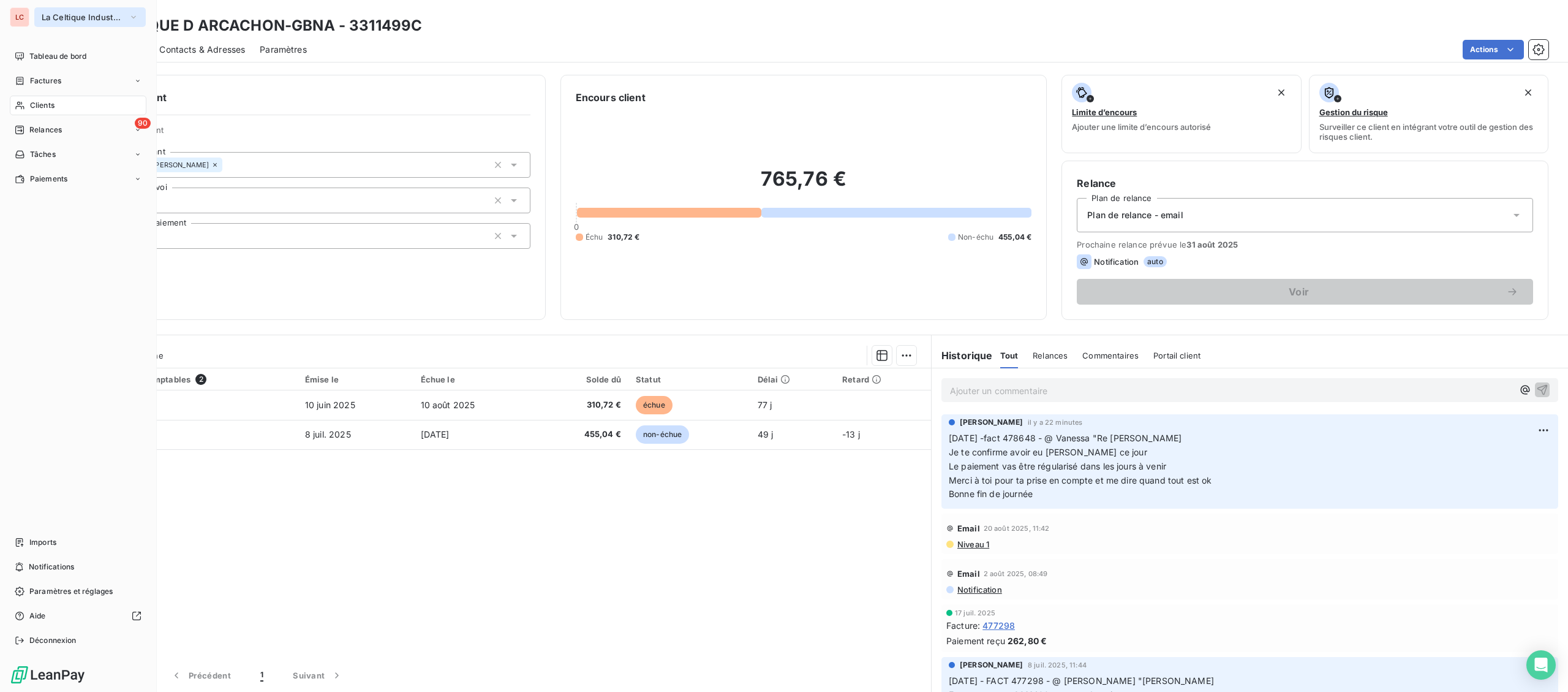
click at [47, 21] on span "La Celtique Industrielle" at bounding box center [83, 17] width 82 height 10
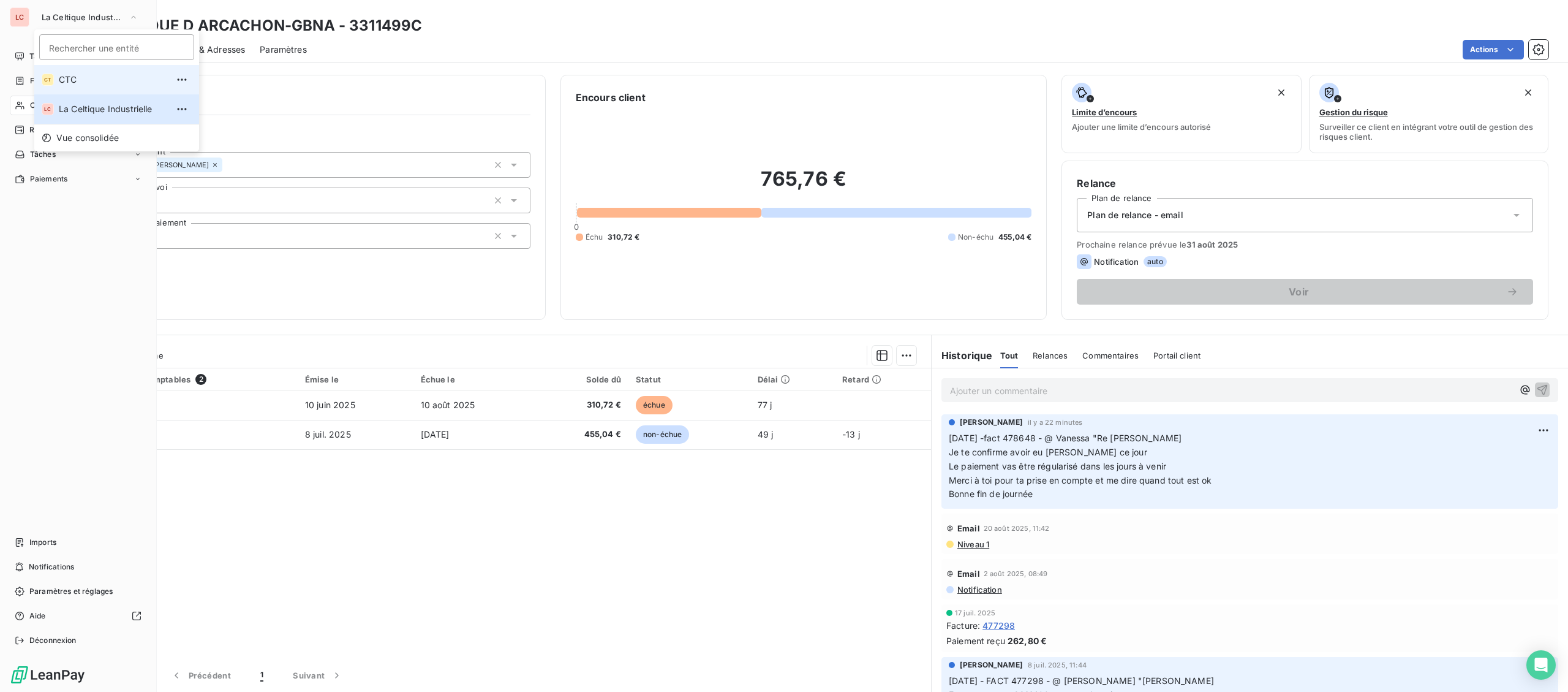
click at [51, 79] on div "CT" at bounding box center [48, 79] width 13 height 13
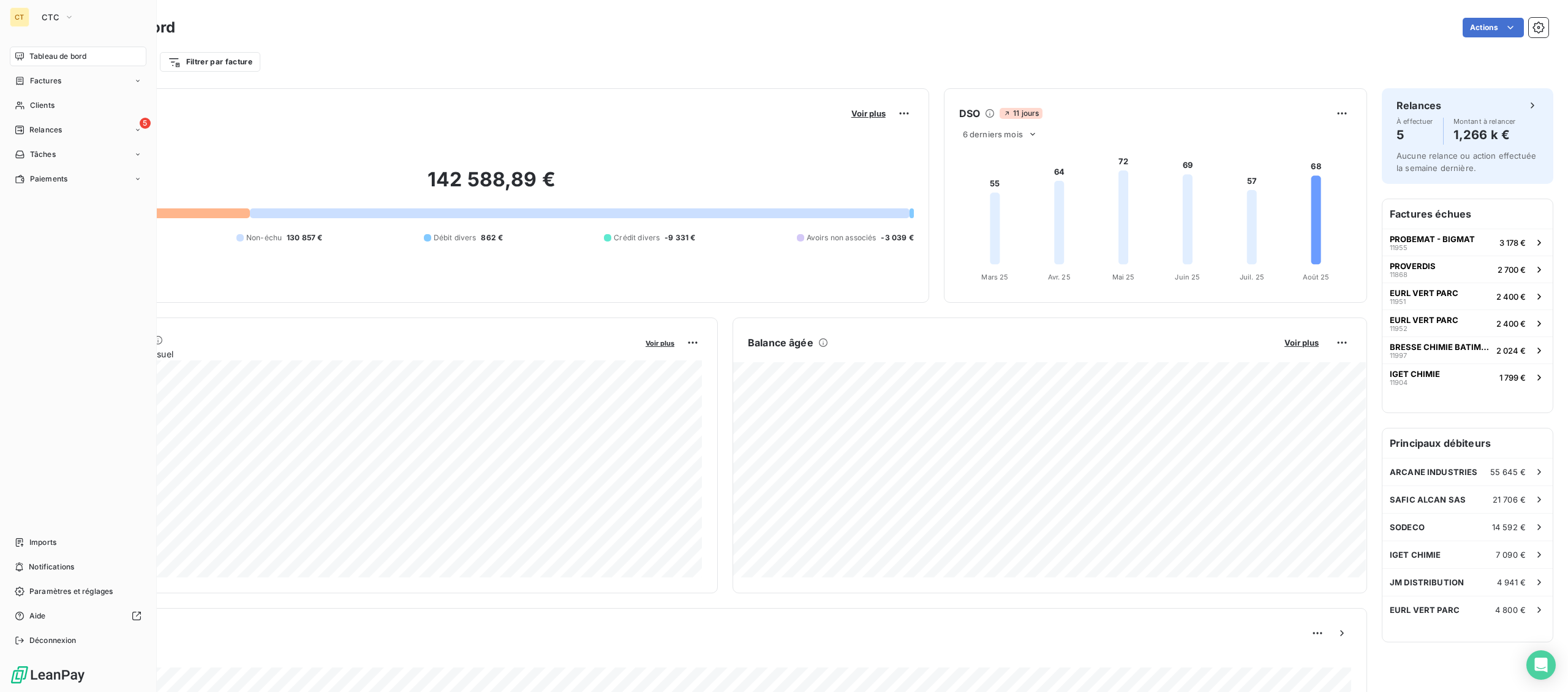
click at [34, 77] on span "Factures" at bounding box center [45, 81] width 31 height 11
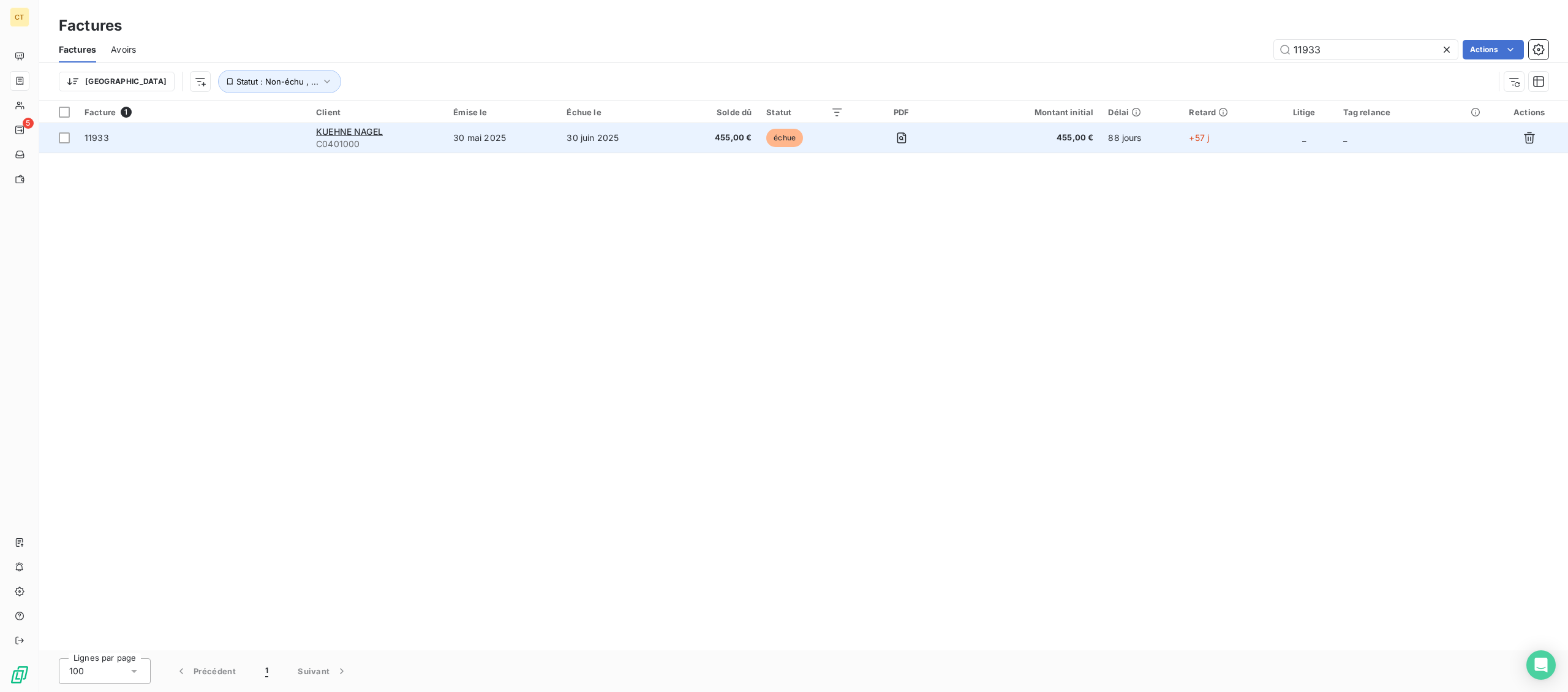
type input "11933"
click at [688, 135] on span "455,00 €" at bounding box center [715, 137] width 72 height 13
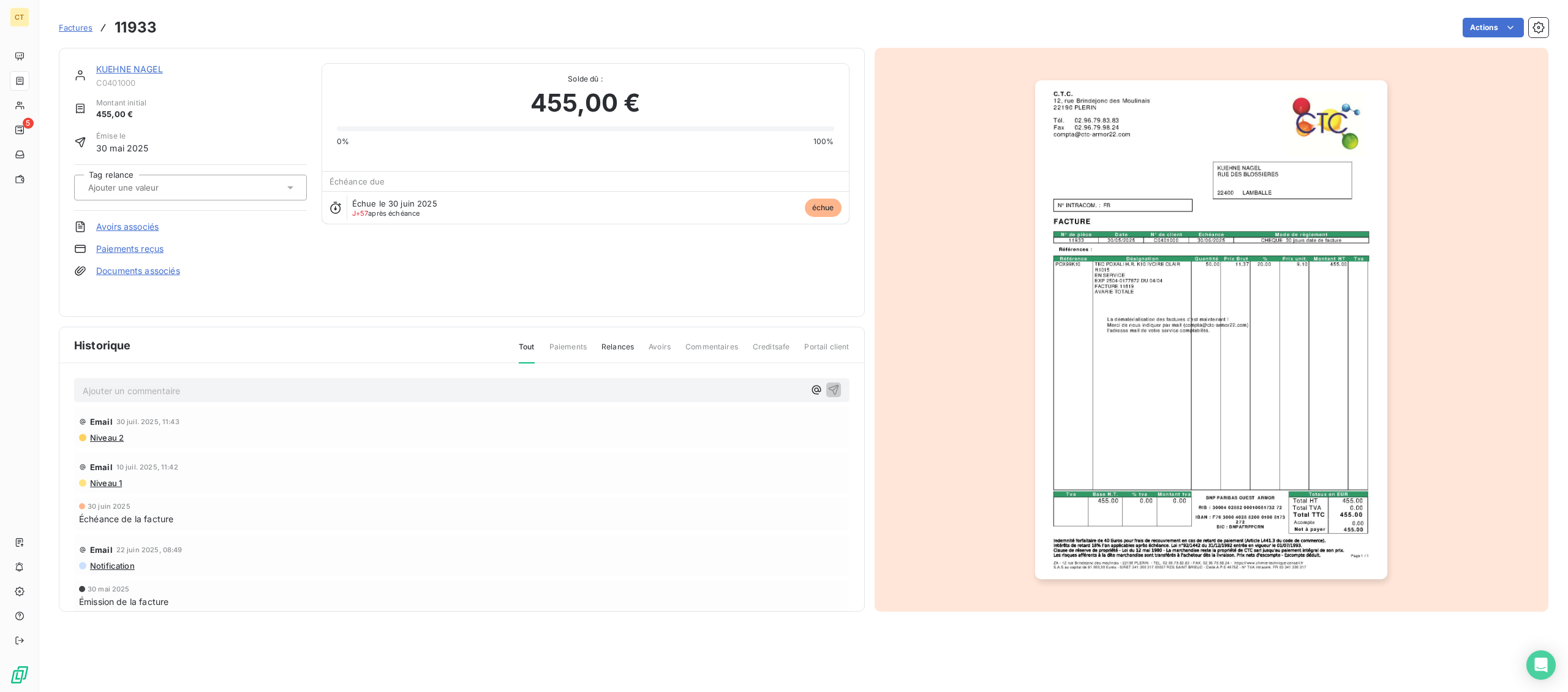
click at [1140, 351] on img "button" at bounding box center [1211, 329] width 353 height 499
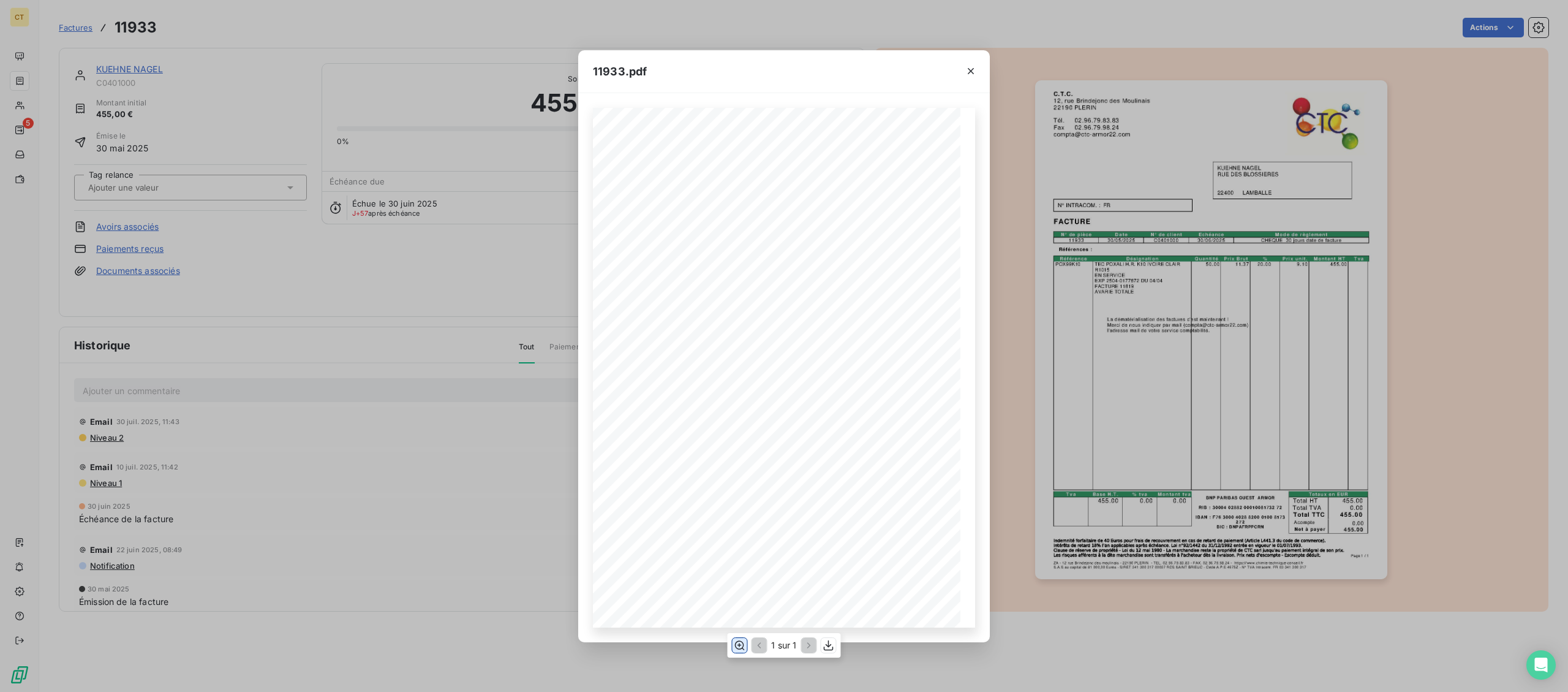
click at [737, 640] on icon "button" at bounding box center [739, 645] width 13 height 13
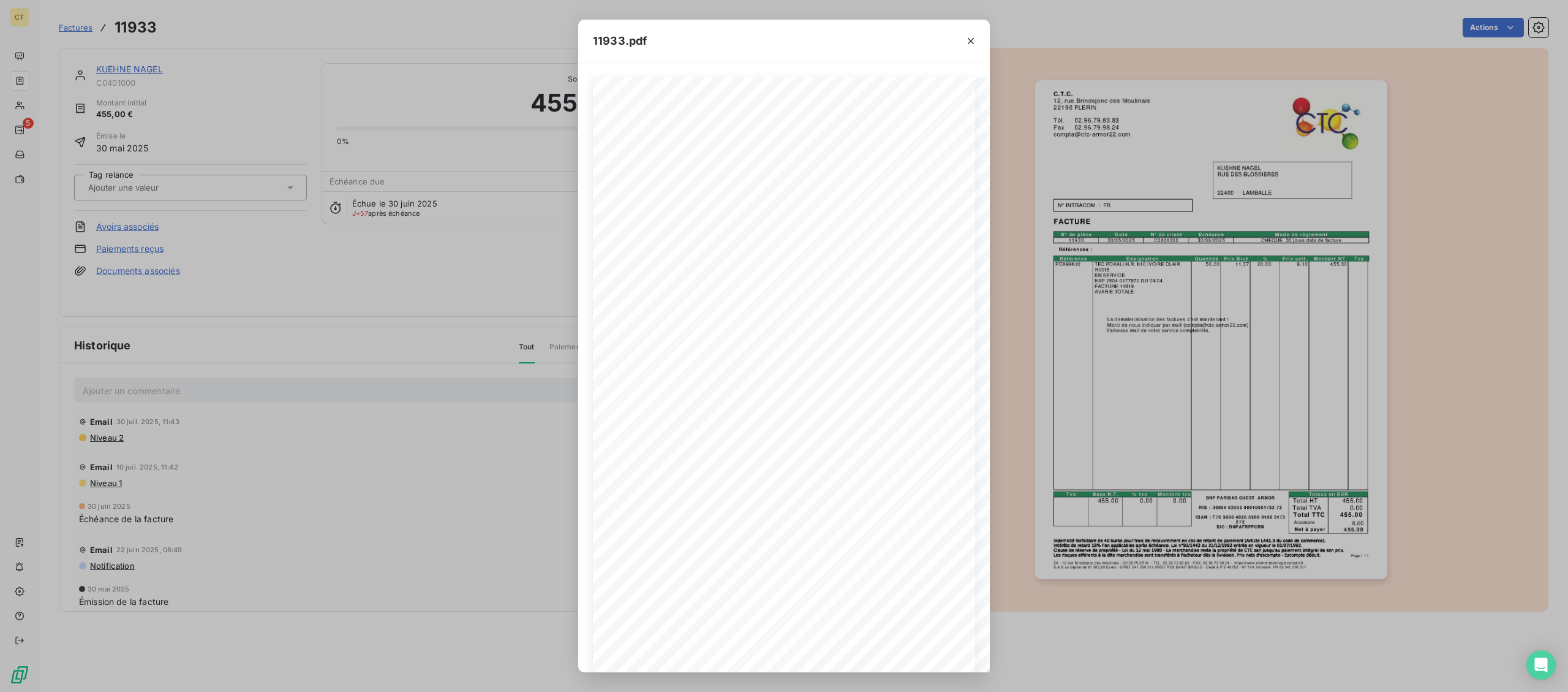
click at [20, 77] on div "11933.pdf Page 1 / 1 ZA - 12 rue Brindejonc des moulinais - 22190 PLERIN - TEL.…" at bounding box center [784, 346] width 1568 height 692
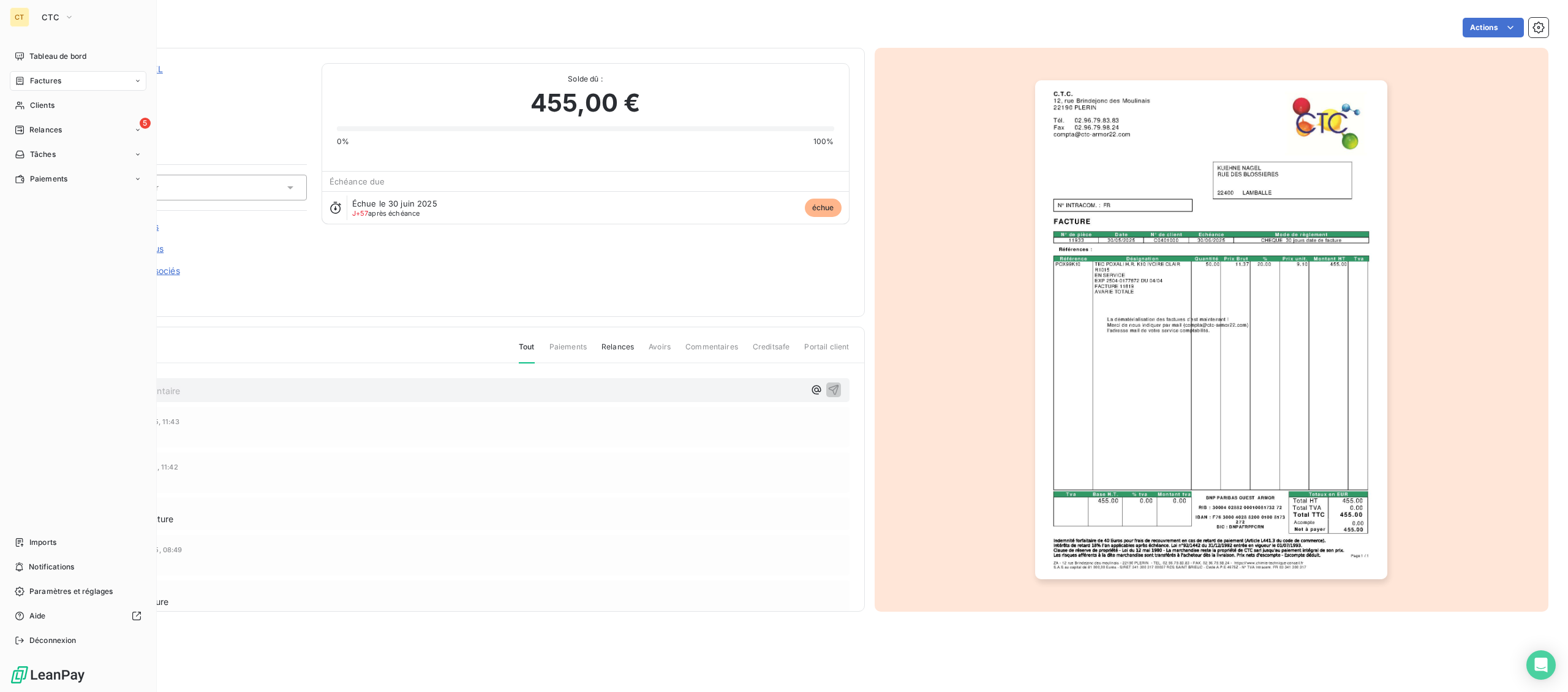
click at [21, 85] on icon at bounding box center [20, 81] width 11 height 10
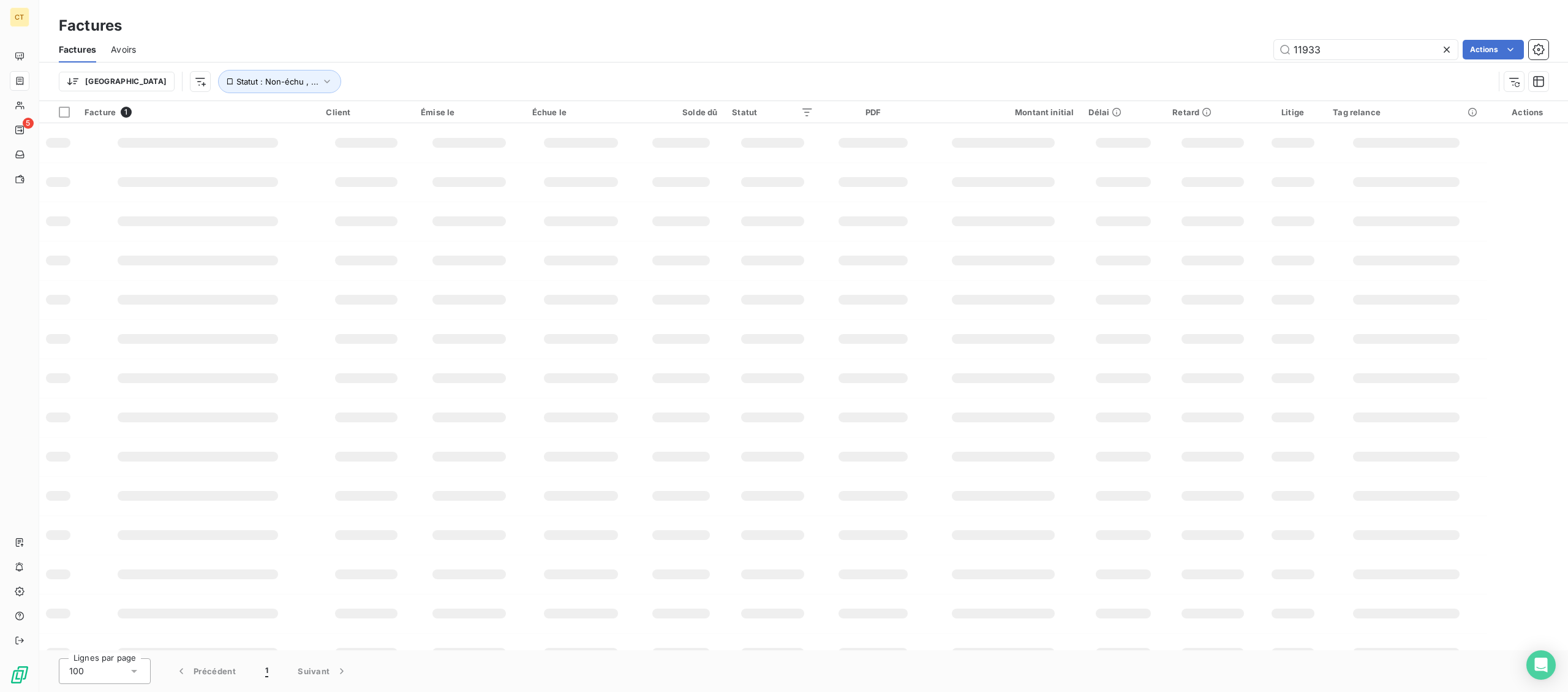
drag, startPoint x: 1328, startPoint y: 52, endPoint x: 1132, endPoint y: 22, distance: 198.3
click at [1274, 46] on input "11933" at bounding box center [1366, 50] width 184 height 20
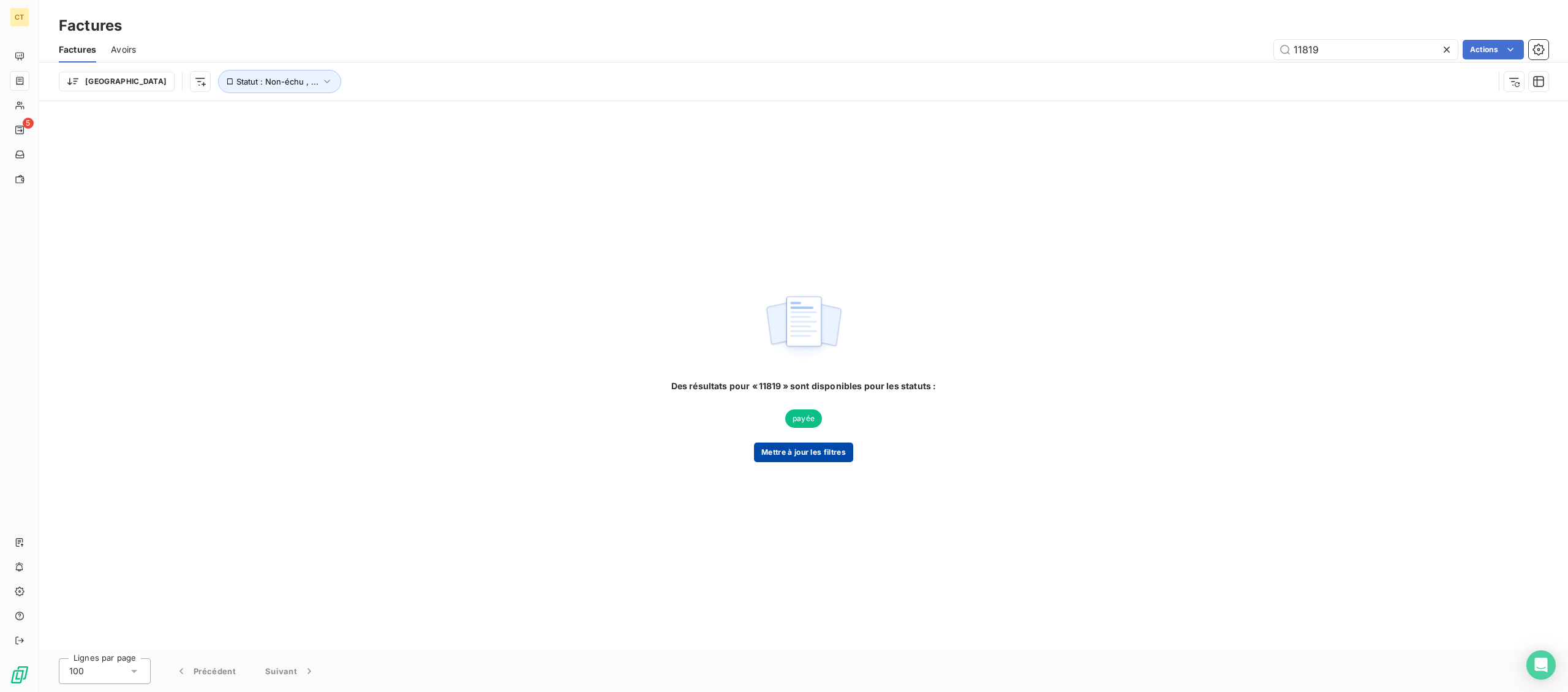
type input "11819"
click at [818, 451] on button "Mettre à jour les filtres" at bounding box center [803, 452] width 99 height 20
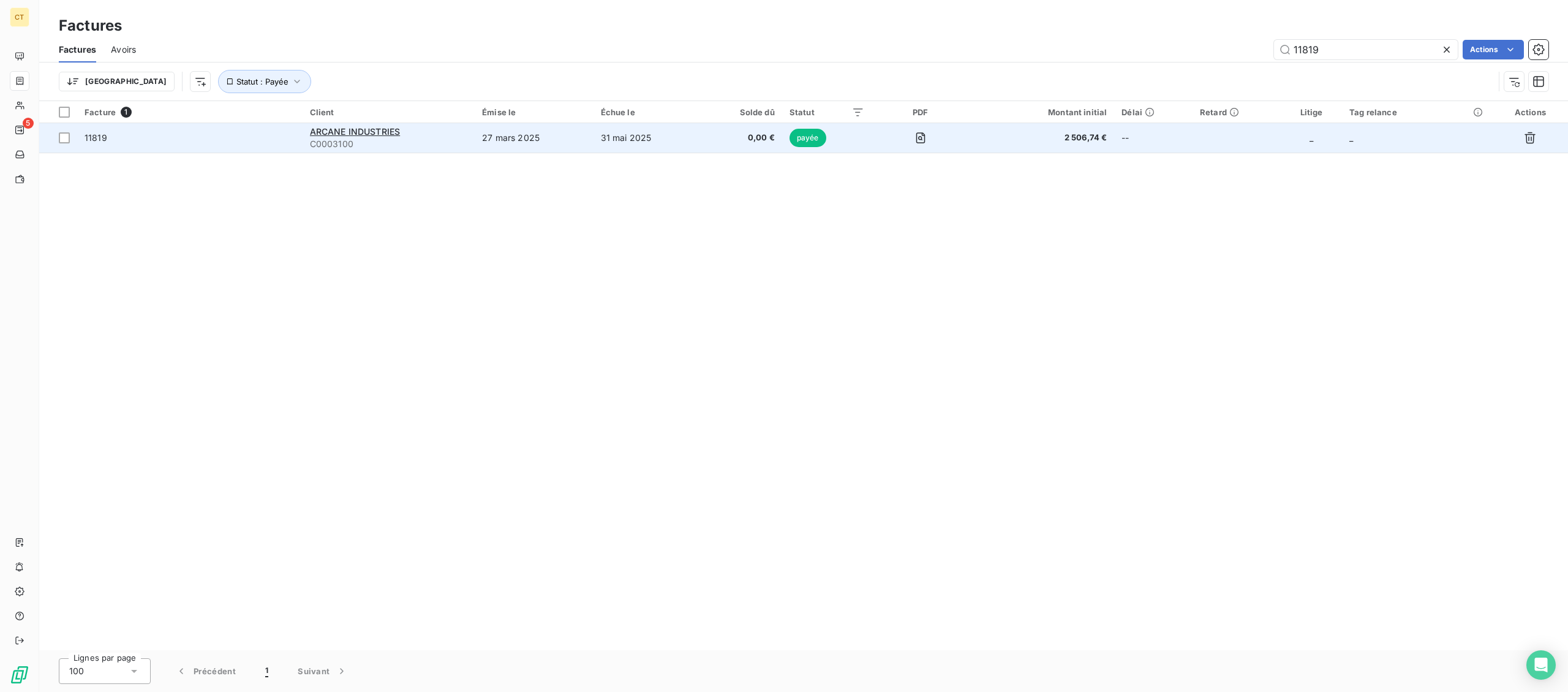
click at [570, 149] on td "27 mars 2025" at bounding box center [533, 137] width 118 height 30
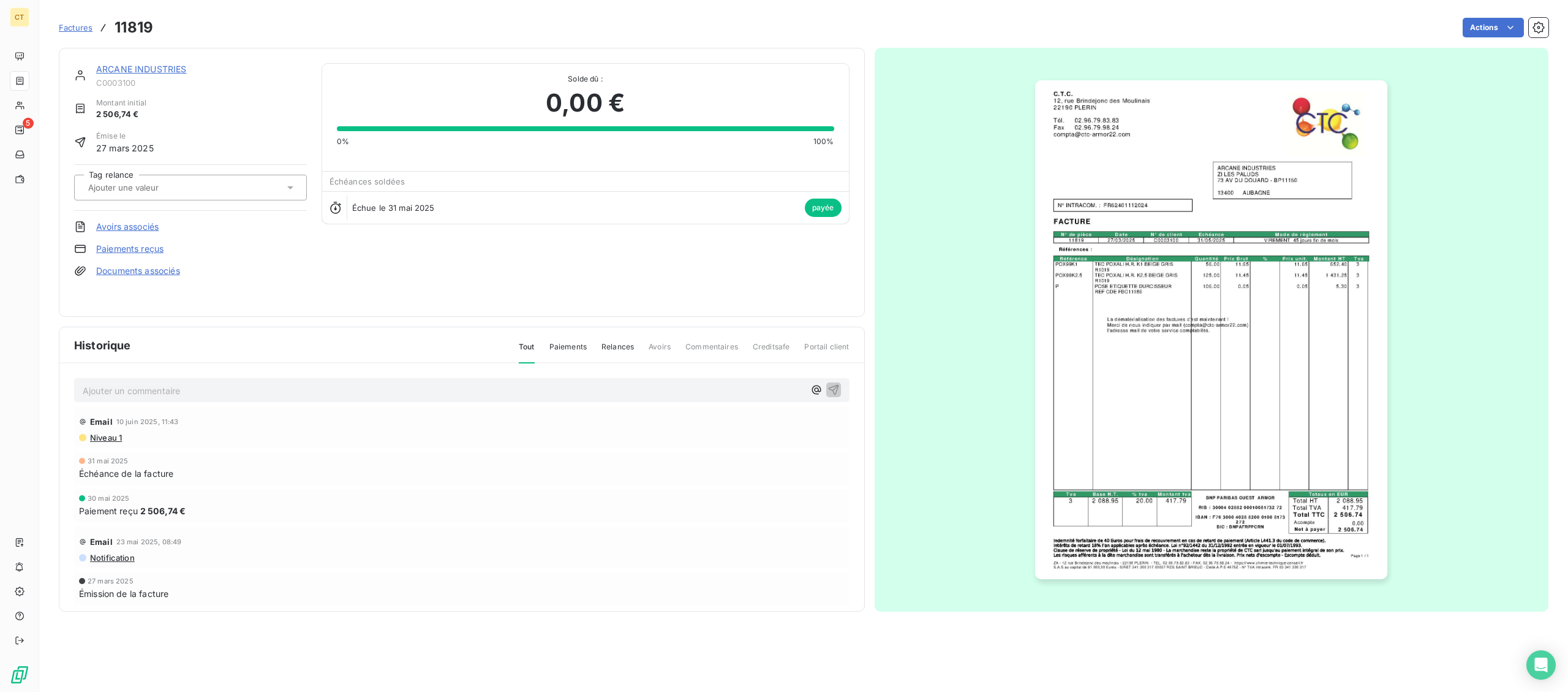
click at [1201, 559] on img "button" at bounding box center [1211, 329] width 353 height 499
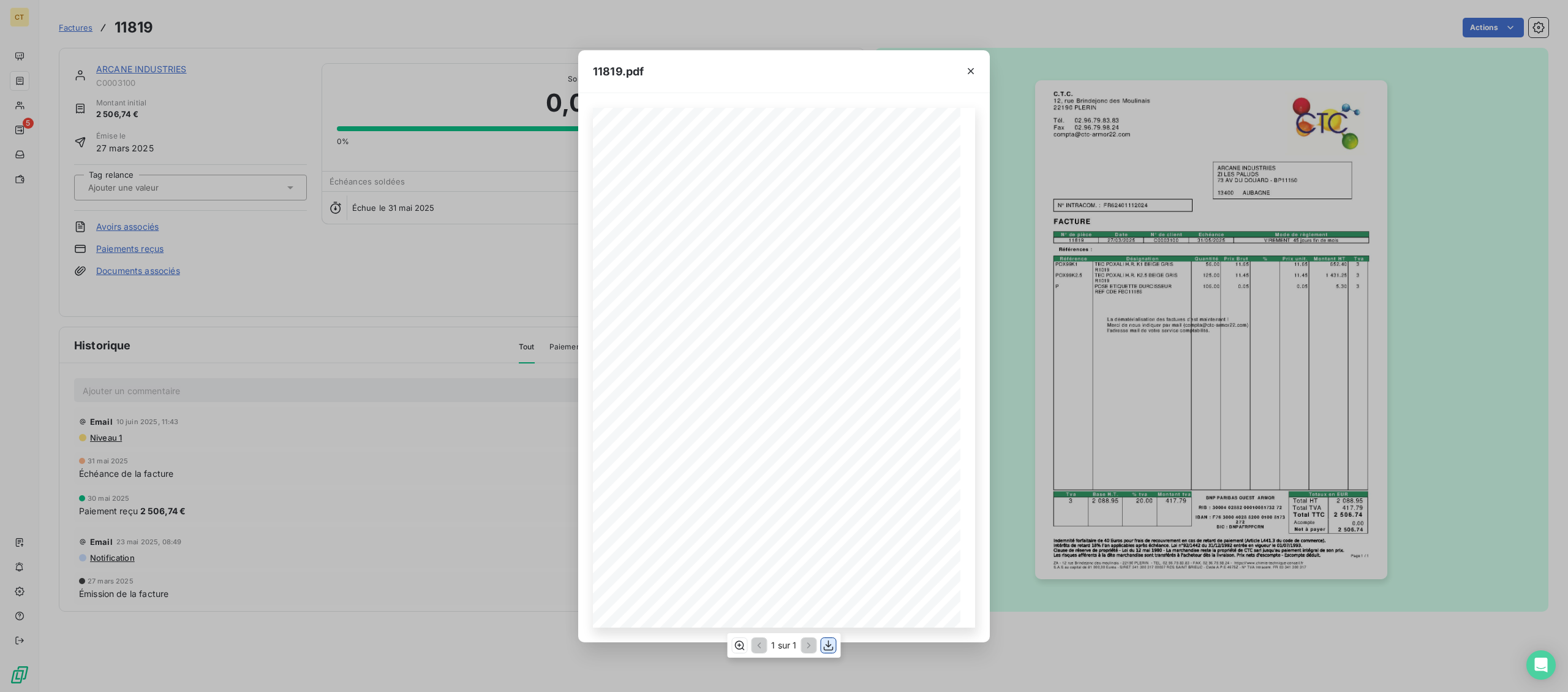
click at [827, 645] on icon "button" at bounding box center [829, 645] width 10 height 11
click at [434, 265] on div "11819.pdf Page 1 / 1 ZA - 12 rue Brindejonc des moulinais - 22190 PLERIN - TEL.…" at bounding box center [784, 346] width 1568 height 692
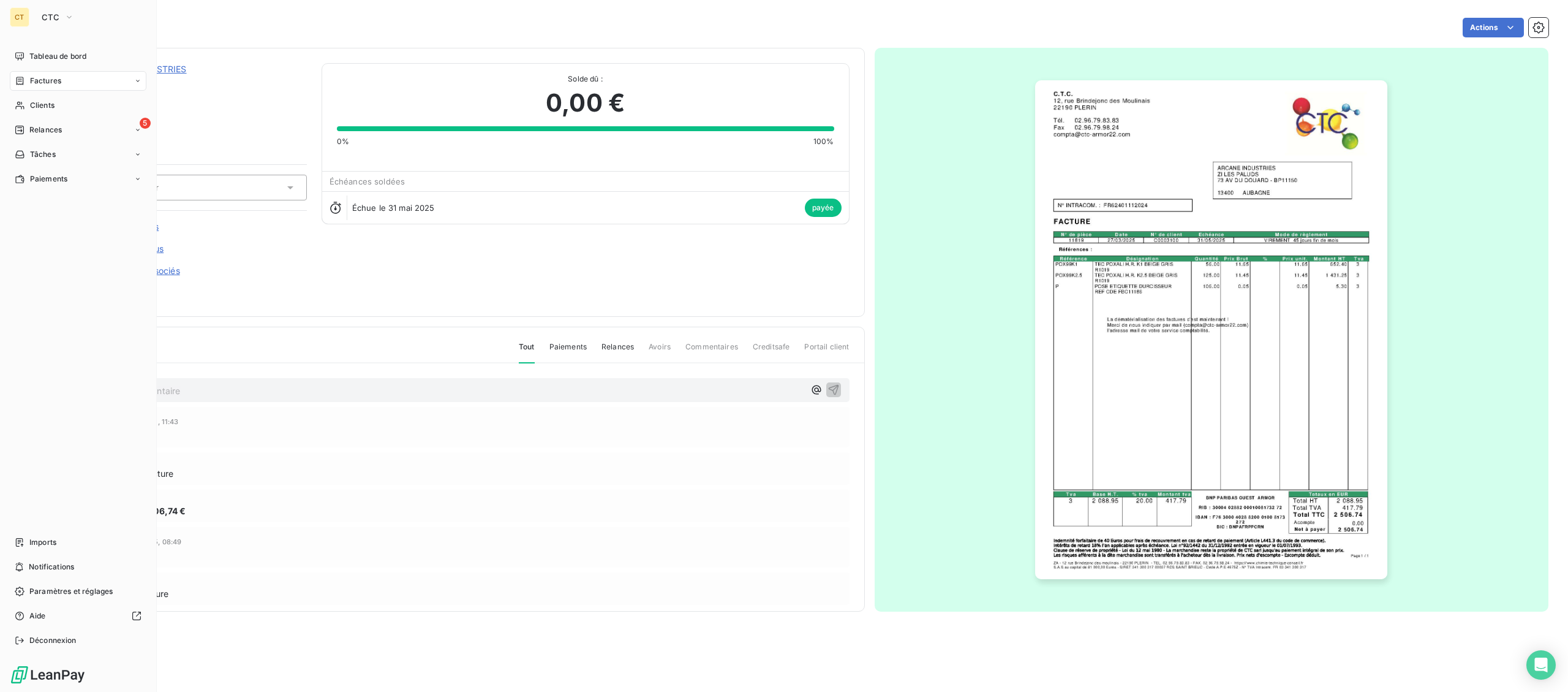
click at [31, 86] on span "Factures" at bounding box center [45, 81] width 31 height 11
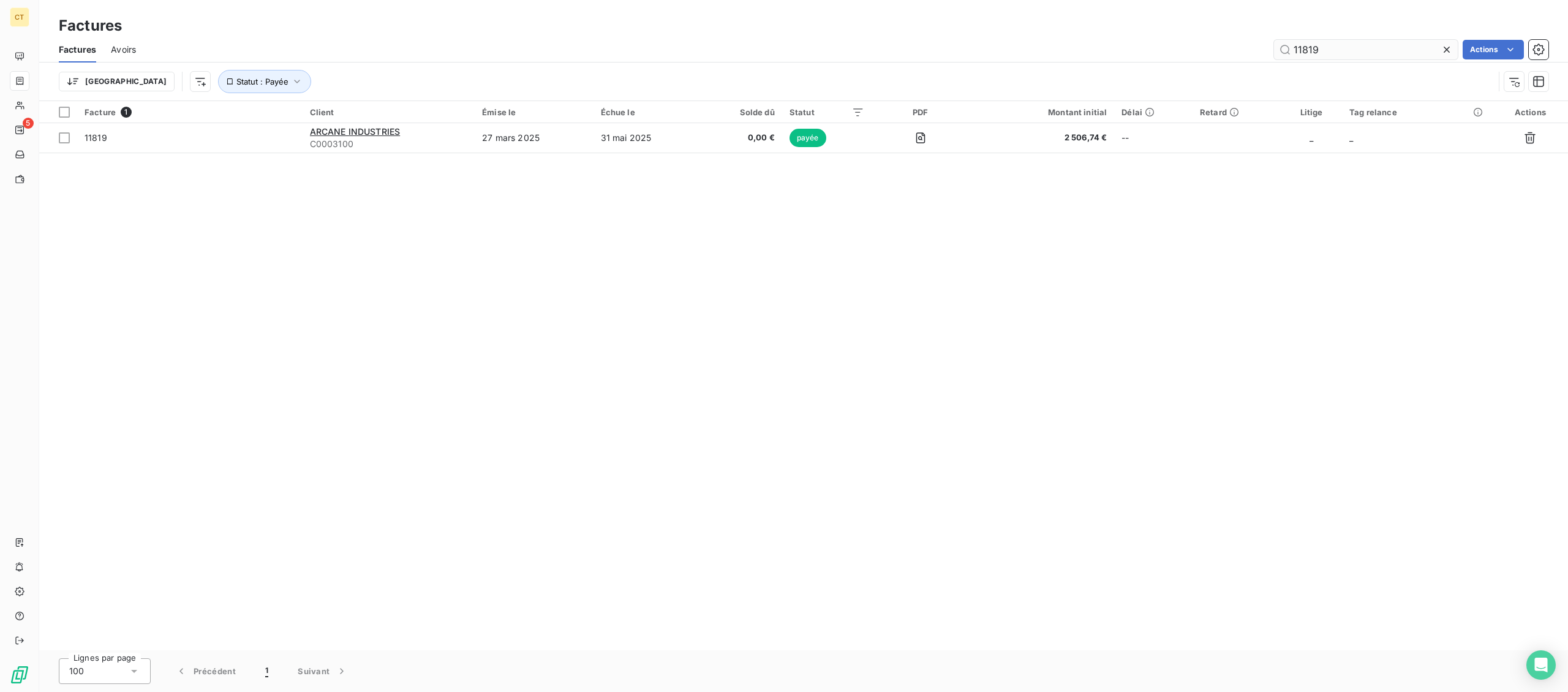
click at [1324, 59] on input "11819" at bounding box center [1366, 50] width 184 height 20
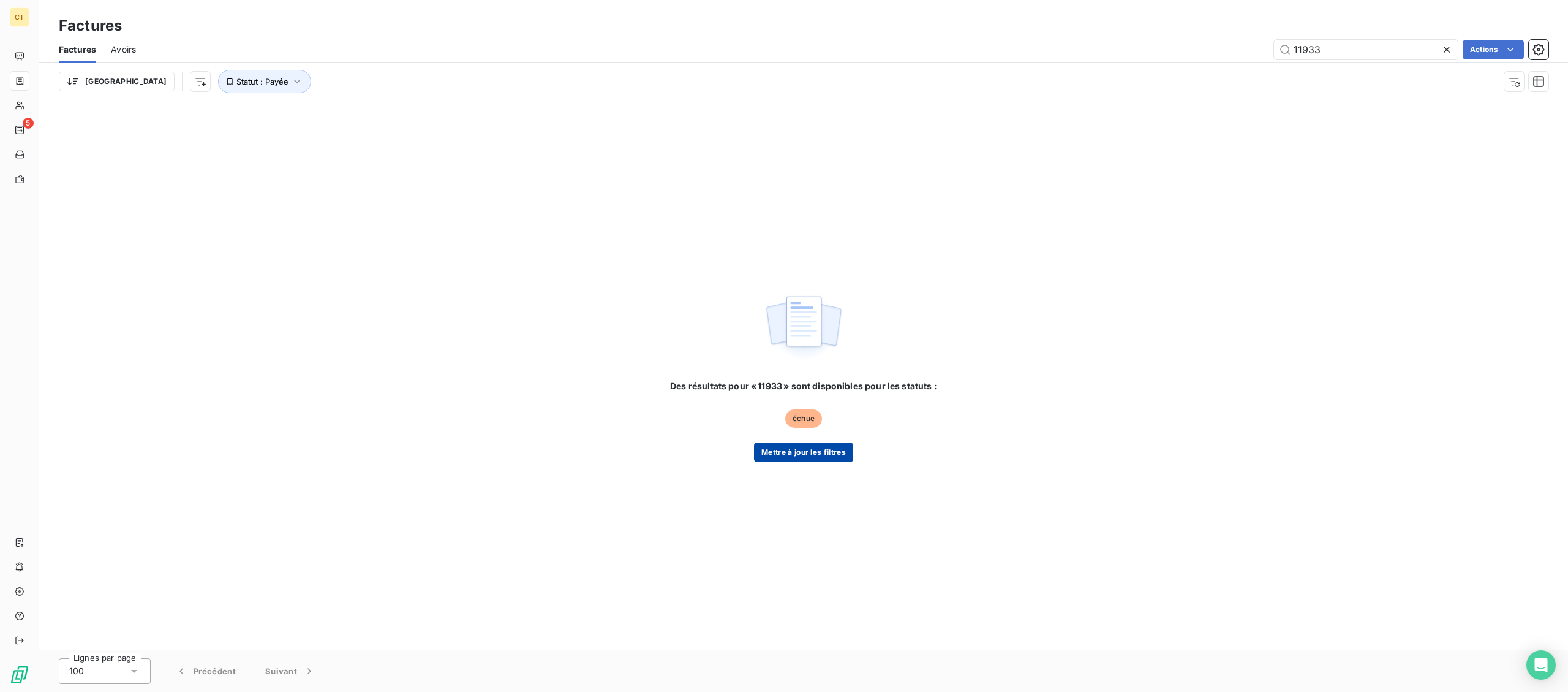
type input "11933"
click at [803, 454] on button "Mettre à jour les filtres" at bounding box center [803, 452] width 99 height 20
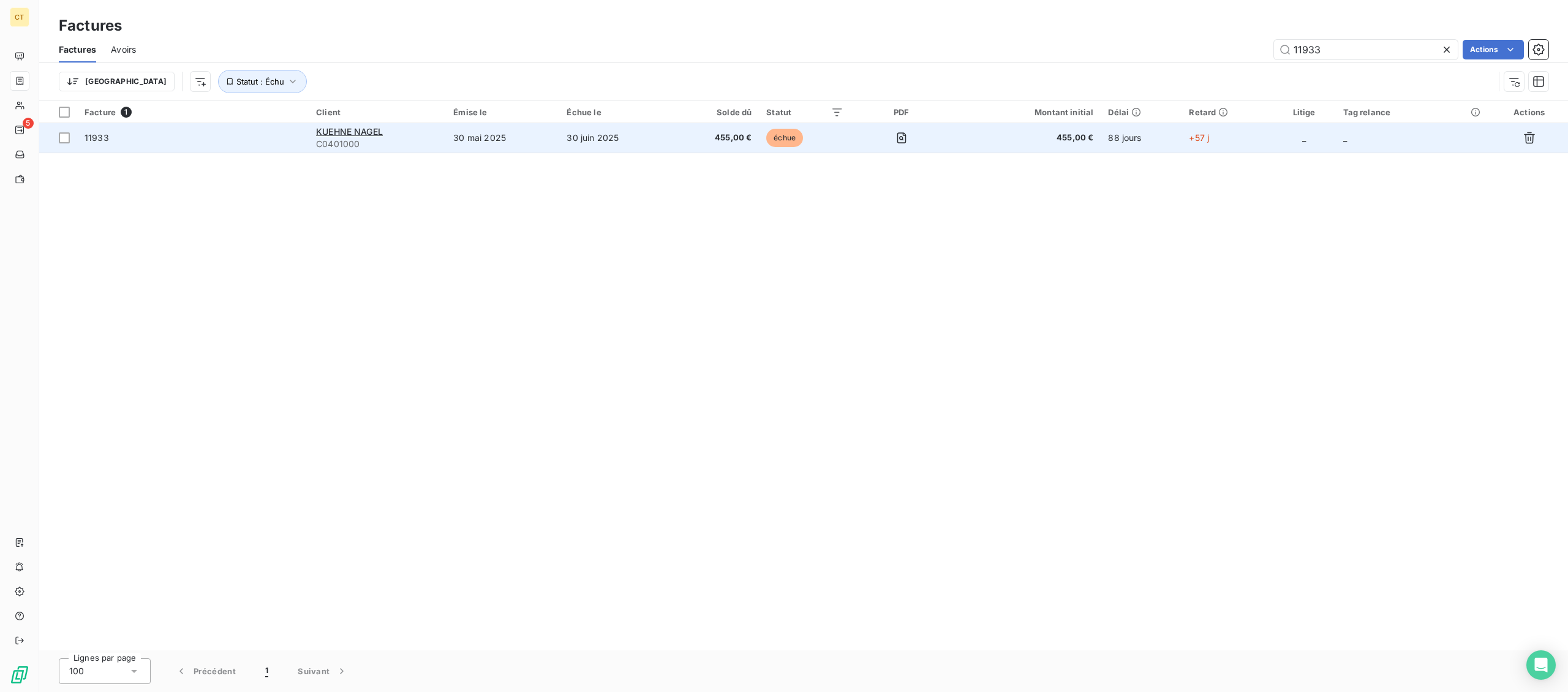
click at [692, 144] on span "455,00 €" at bounding box center [715, 137] width 72 height 13
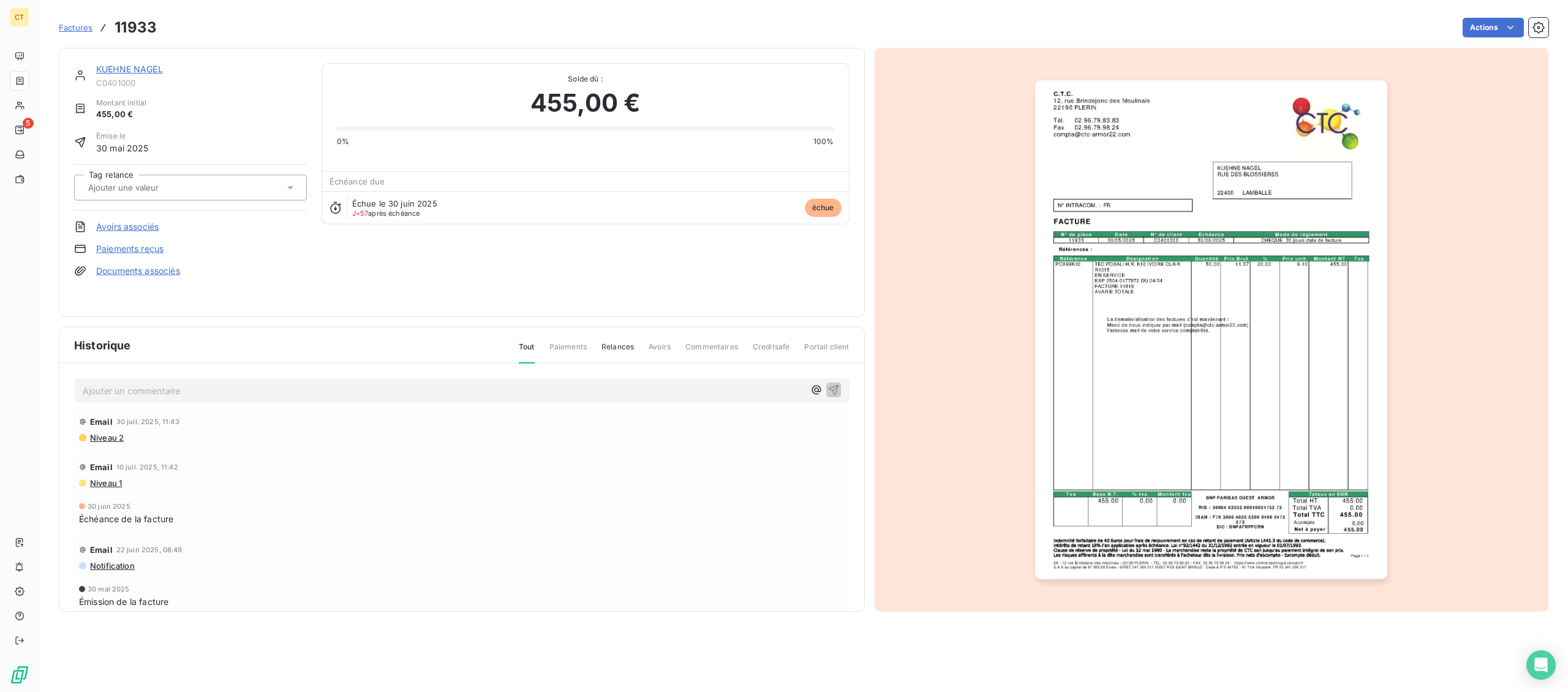
click at [150, 72] on link "KUEHNE NAGEL" at bounding box center [129, 69] width 67 height 11
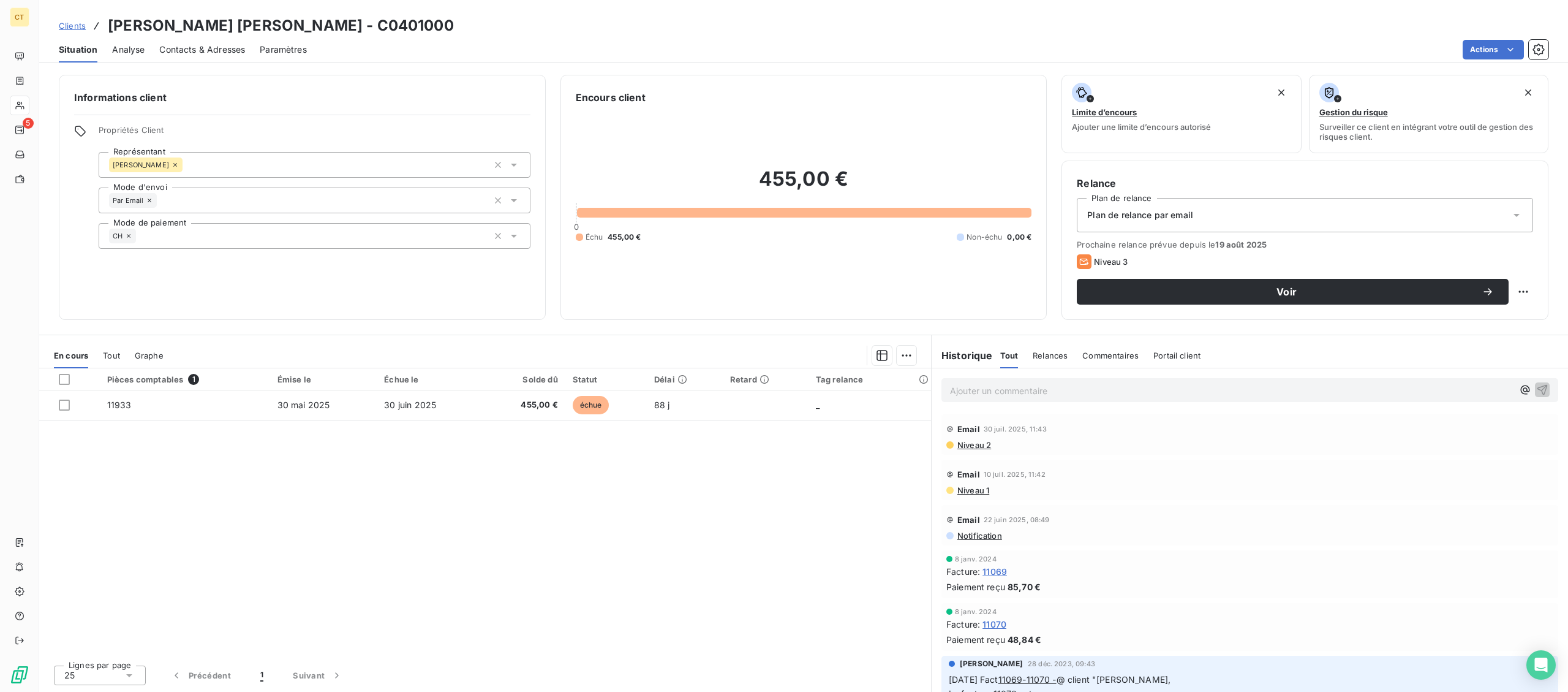
click at [1071, 395] on p "Ajouter un commentaire ﻿" at bounding box center [1231, 390] width 563 height 15
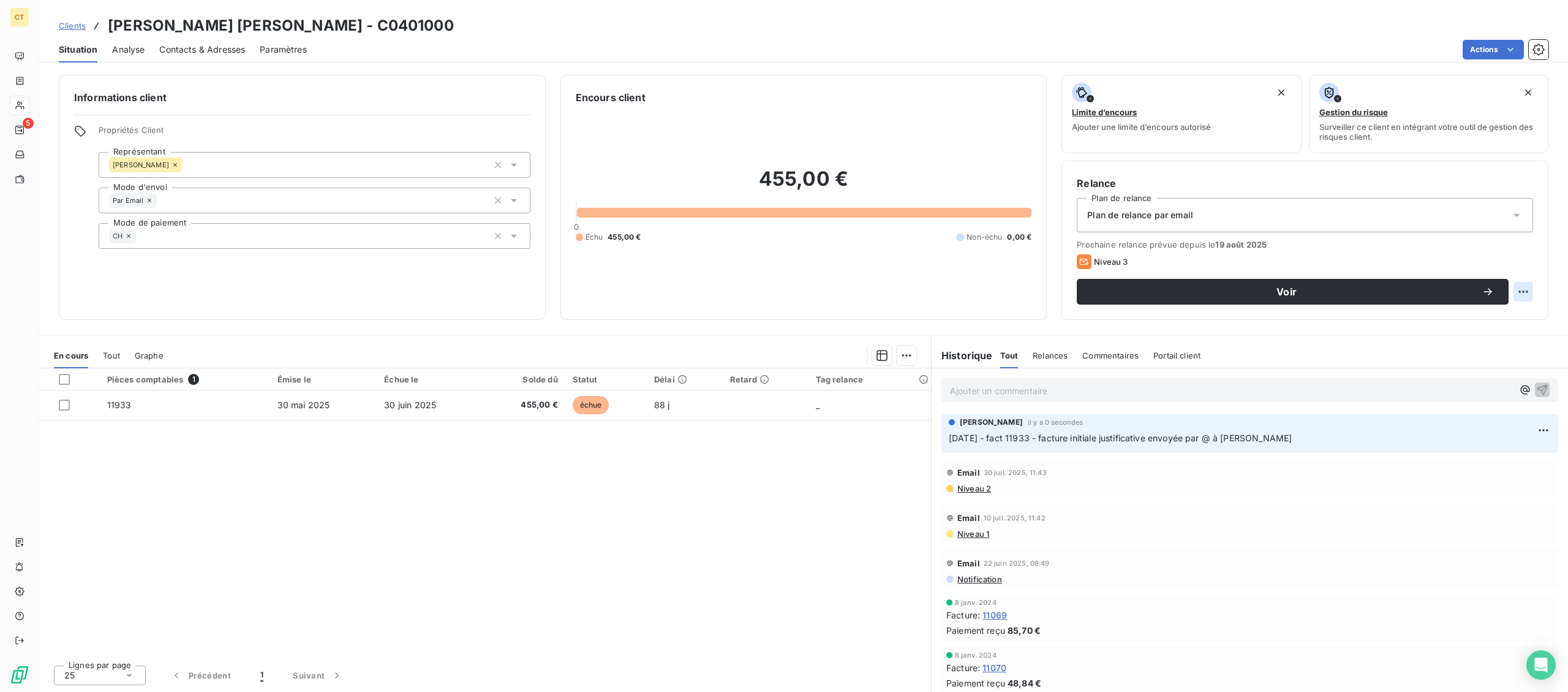
click at [1524, 287] on html "CT 5 Clients KUEHNE NAGEL - C0401000 Situation Analyse Contacts & Adresses Para…" at bounding box center [784, 346] width 1568 height 692
click at [1468, 323] on div "Replanifier cette action" at bounding box center [1473, 319] width 110 height 20
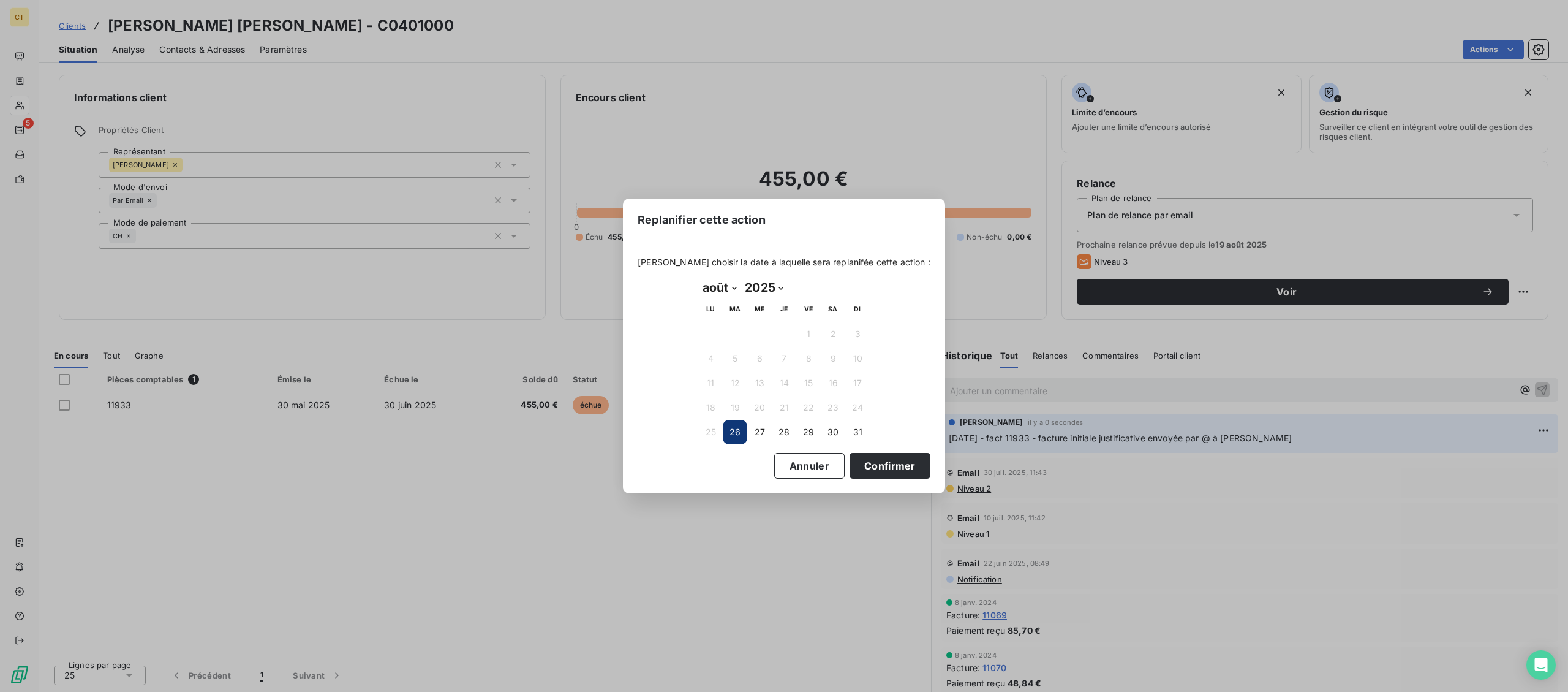
click at [699, 277] on select "janvier février mars avril mai juin juillet août septembre octobre novembre déc…" at bounding box center [720, 287] width 42 height 20
select select "8"
click option "septembre" at bounding box center [0, 0] width 0 height 0
click at [738, 405] on button "23" at bounding box center [735, 407] width 24 height 24
click at [853, 463] on button "Confirmer" at bounding box center [890, 466] width 81 height 26
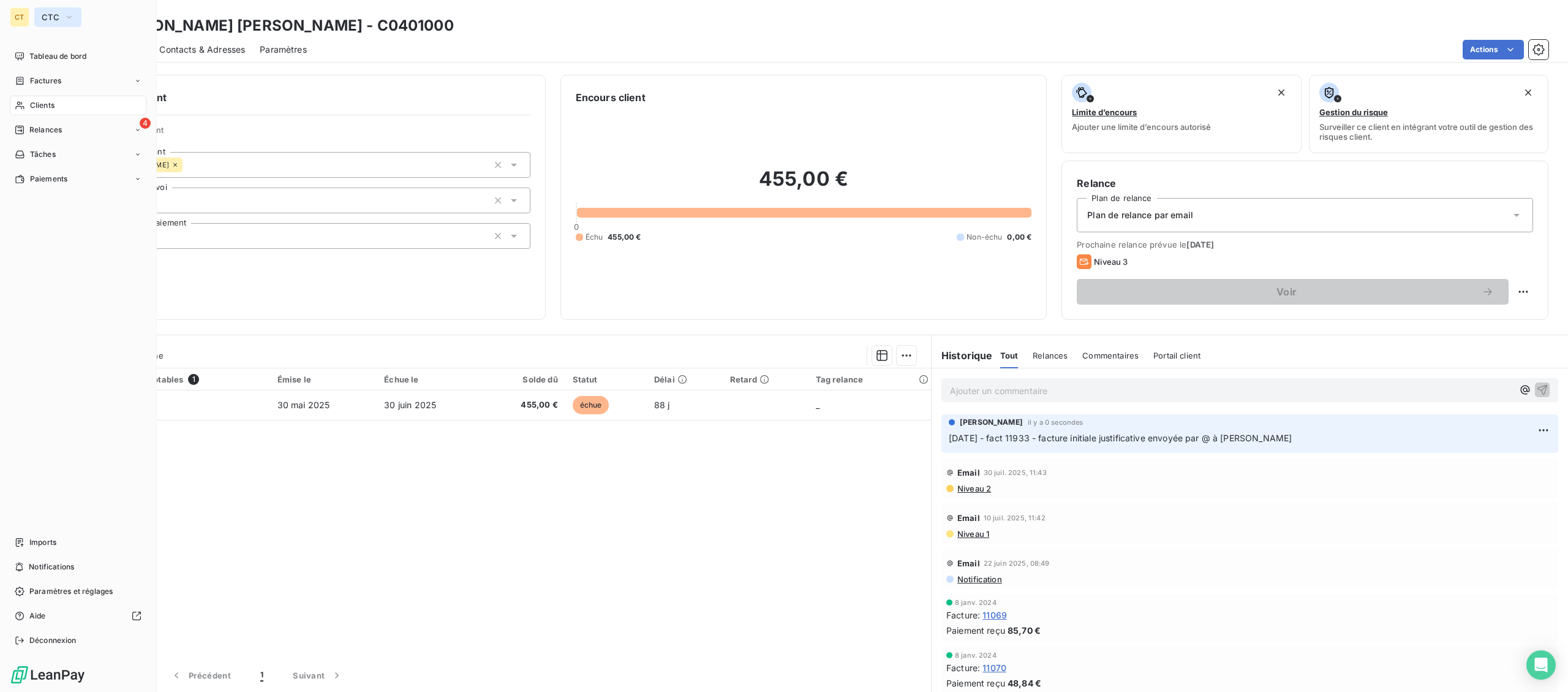
click at [46, 15] on span "CTC" at bounding box center [50, 17] width 18 height 10
click at [71, 110] on span "La Celtique Industrielle" at bounding box center [113, 109] width 108 height 13
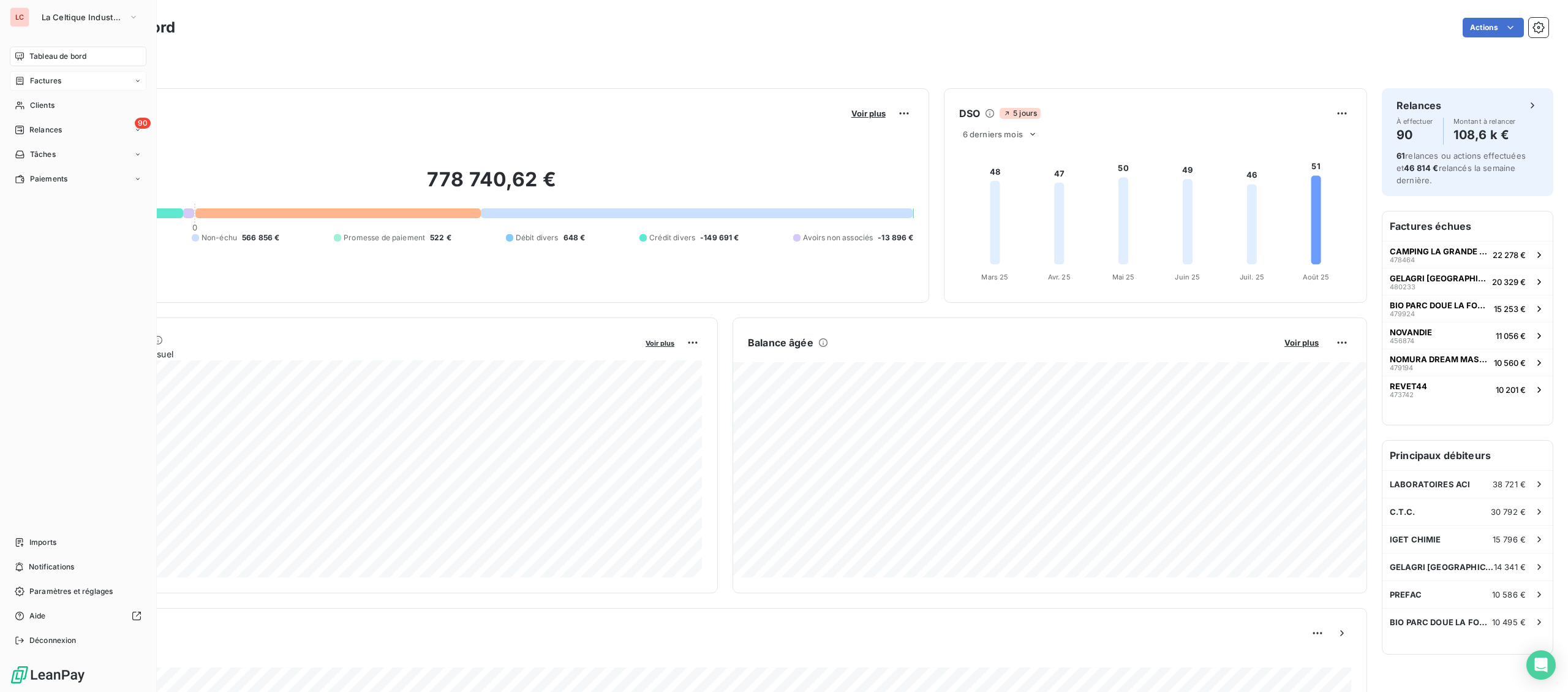
click at [38, 81] on span "Factures" at bounding box center [45, 81] width 31 height 11
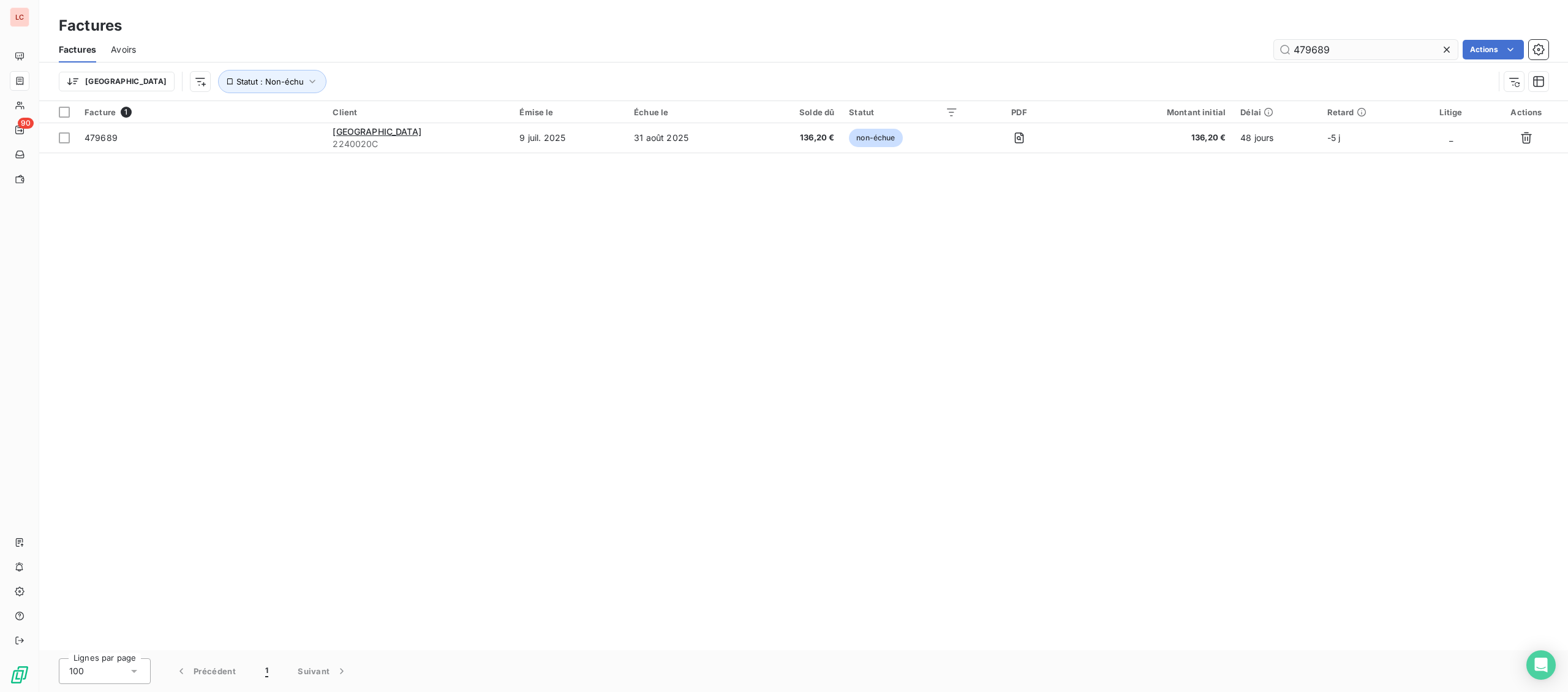
drag, startPoint x: 1331, startPoint y: 48, endPoint x: 1308, endPoint y: 48, distance: 23.0
click at [1308, 48] on input "479689" at bounding box center [1366, 50] width 184 height 20
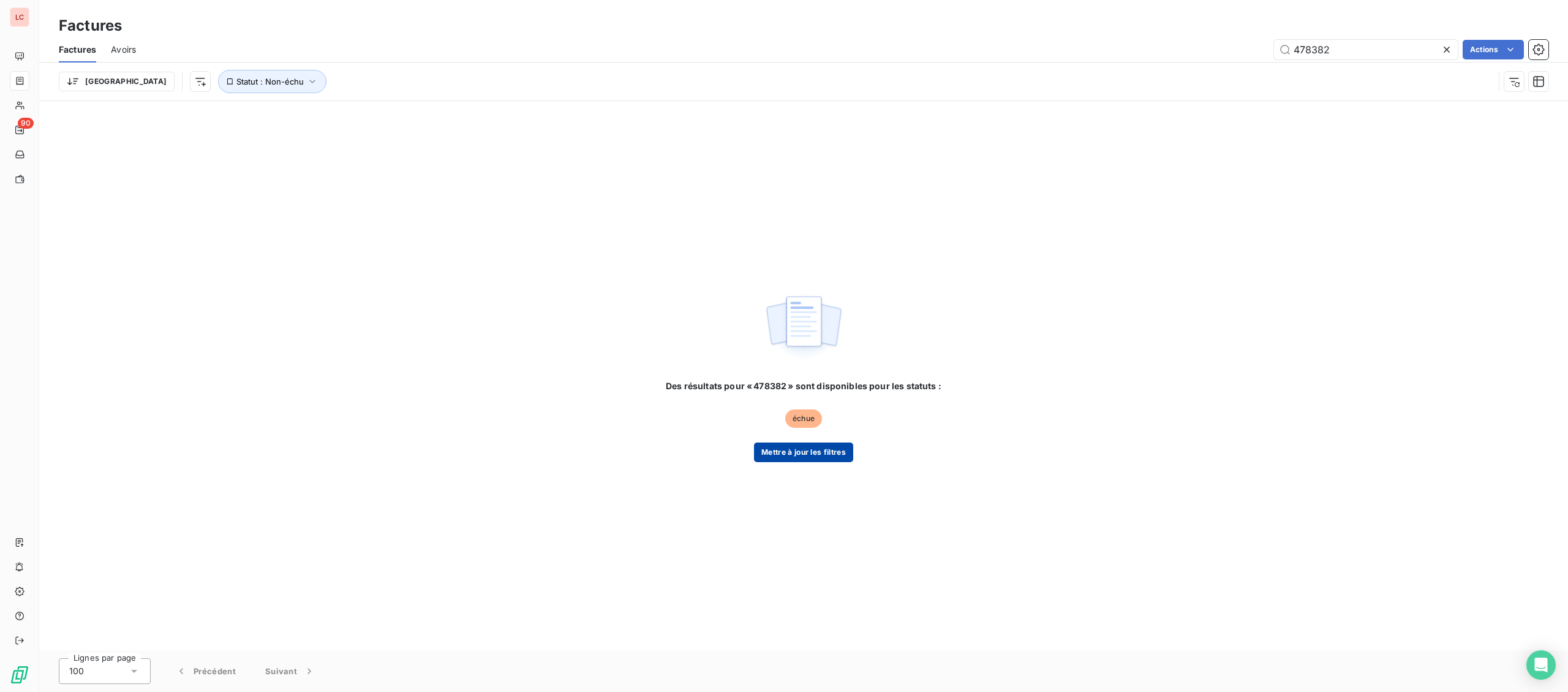
type input "478382"
click at [816, 456] on button "Mettre à jour les filtres" at bounding box center [803, 452] width 99 height 20
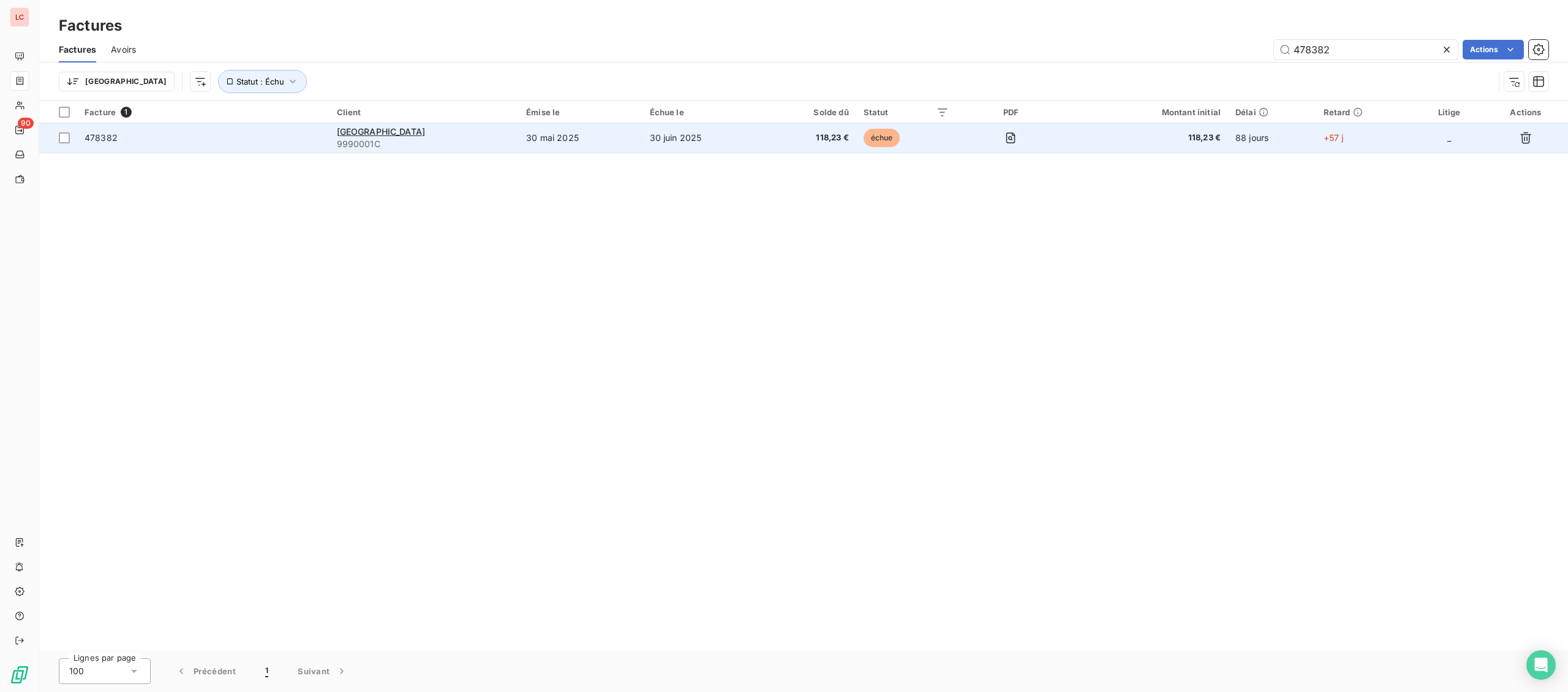
click at [405, 147] on span "9990001C" at bounding box center [424, 144] width 175 height 13
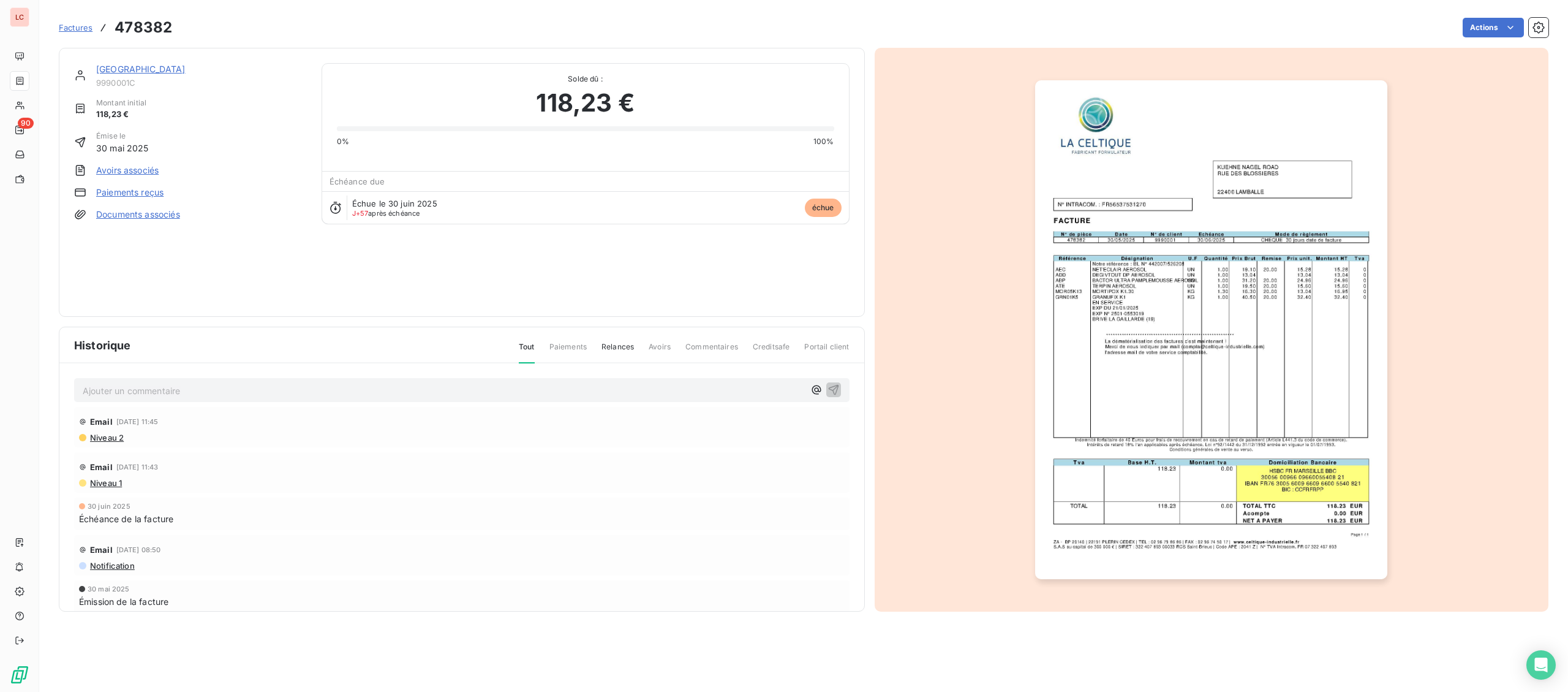
click at [1216, 346] on img "button" at bounding box center [1211, 329] width 353 height 499
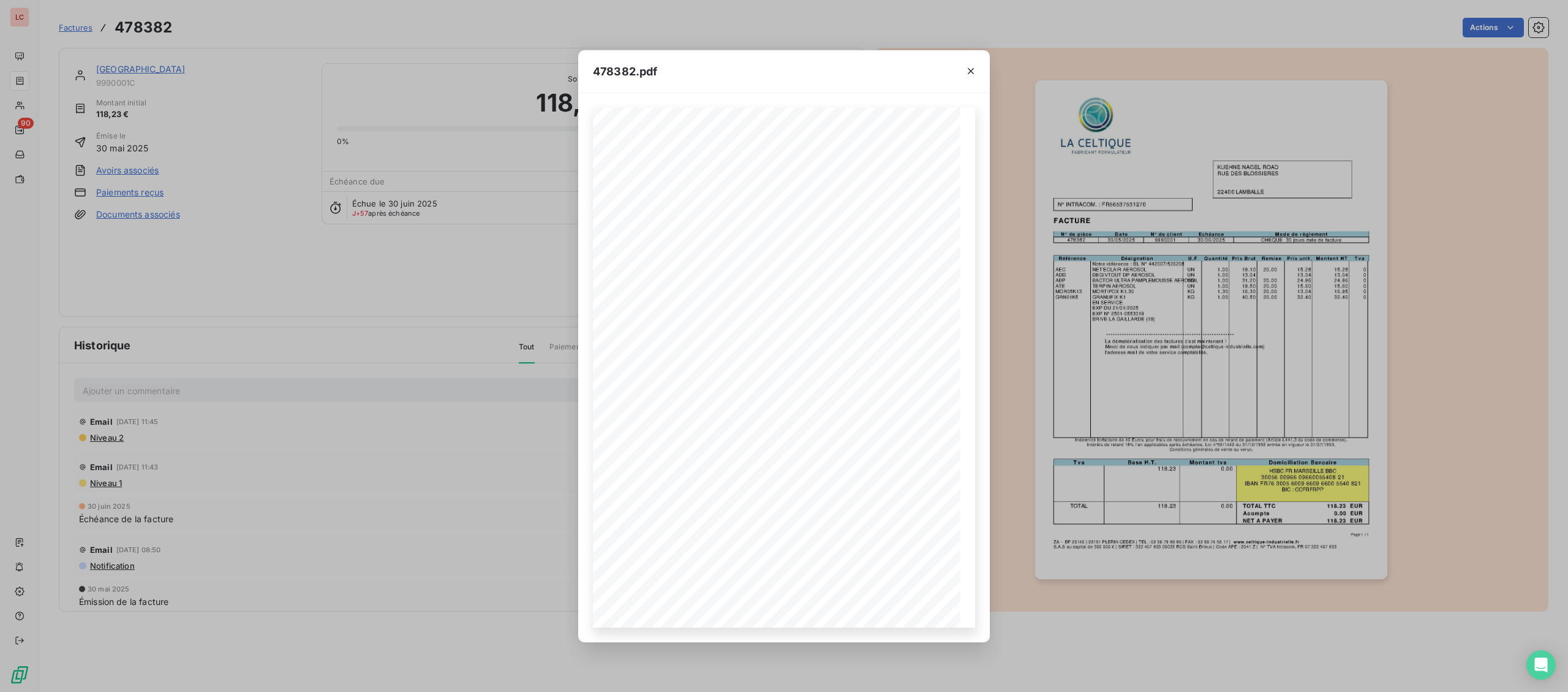
click at [167, 65] on div "478382.pdf Page 1 / 1 ZA - BP 20140 | 22191 PLERIN CEDEX | TEL : 02 96 79 86 86…" at bounding box center [784, 346] width 1568 height 692
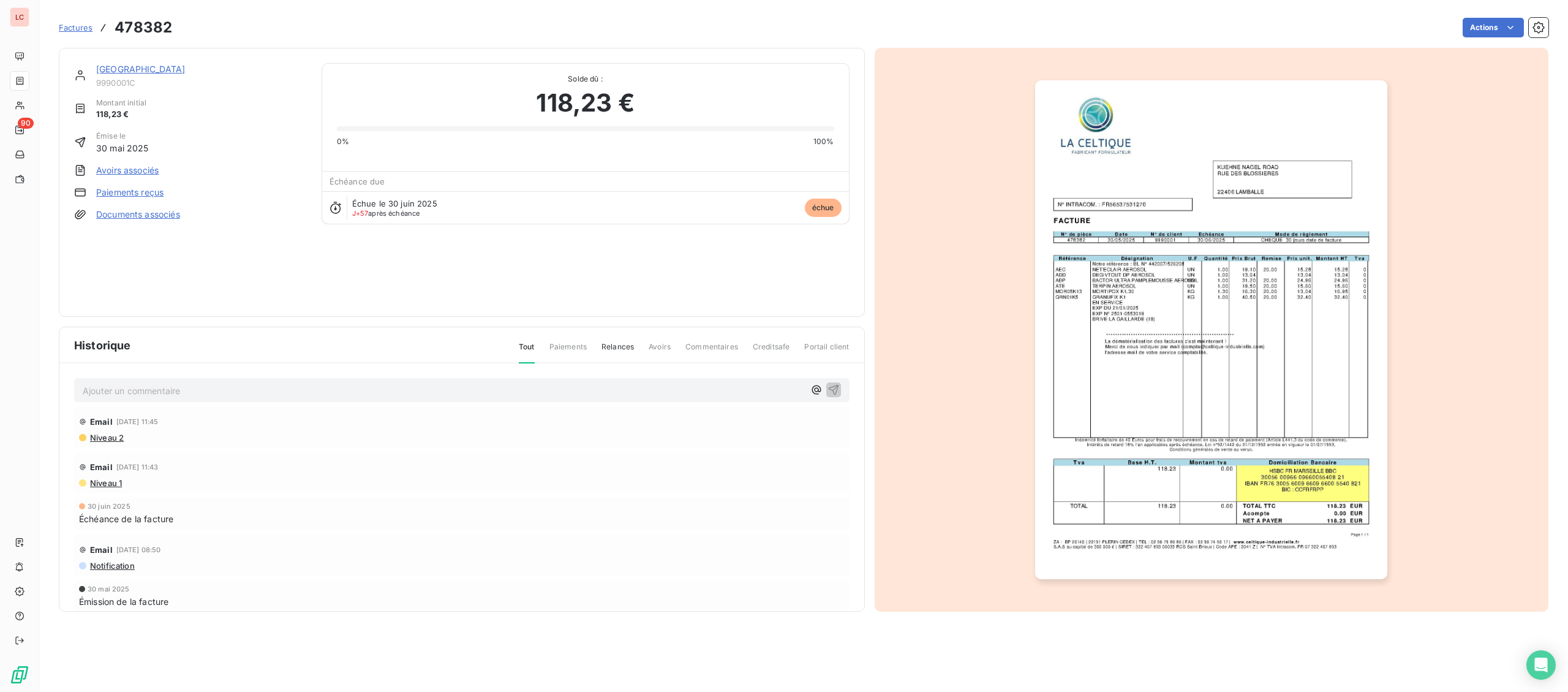
click at [158, 75] on div "478382.pdf Page 1 / 1 ZA - BP 20140 | 22191 PLERIN CEDEX | TEL : 02 96 79 86 86…" at bounding box center [784, 346] width 1568 height 692
click at [160, 72] on link "KUEHNE NAGEL ROAD" at bounding box center [141, 69] width 89 height 11
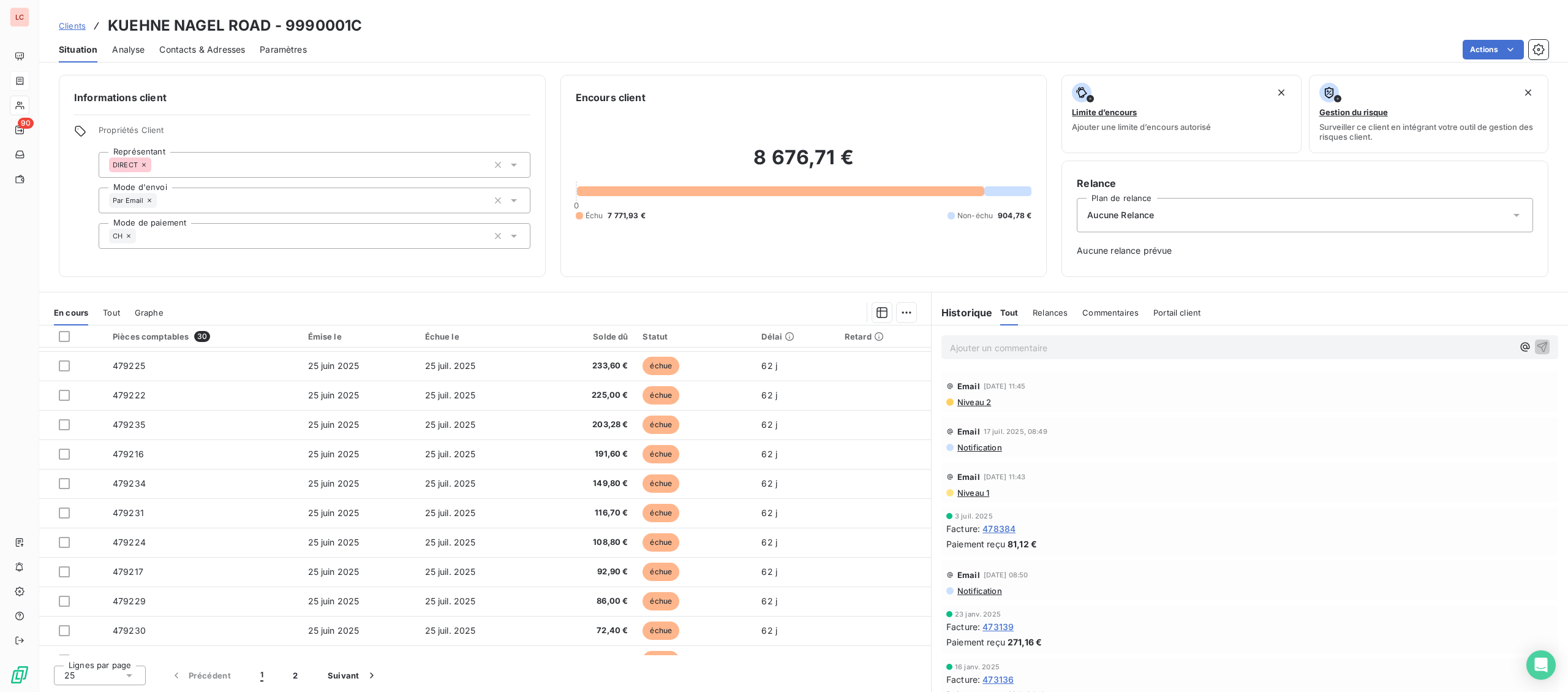
scroll to position [318, 0]
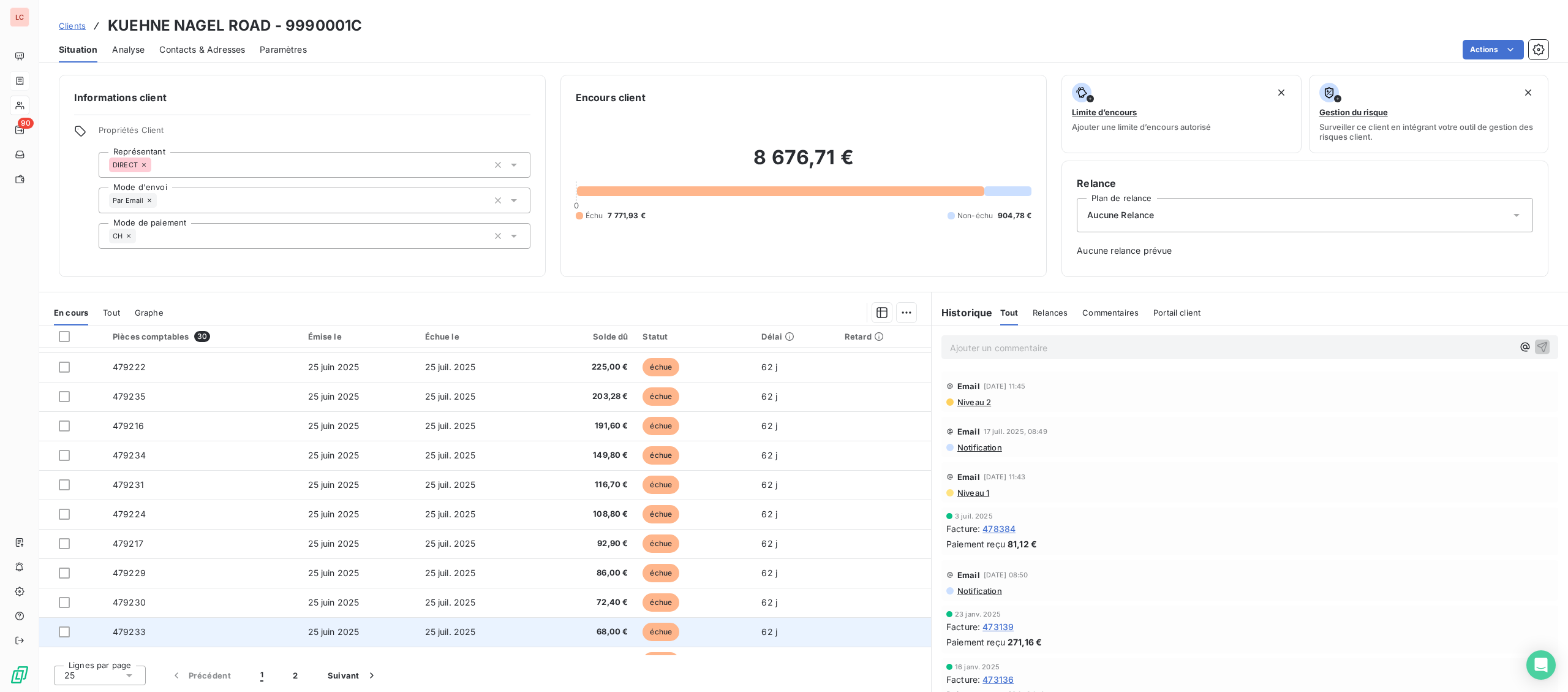
click at [189, 635] on td "479233" at bounding box center [203, 631] width 195 height 30
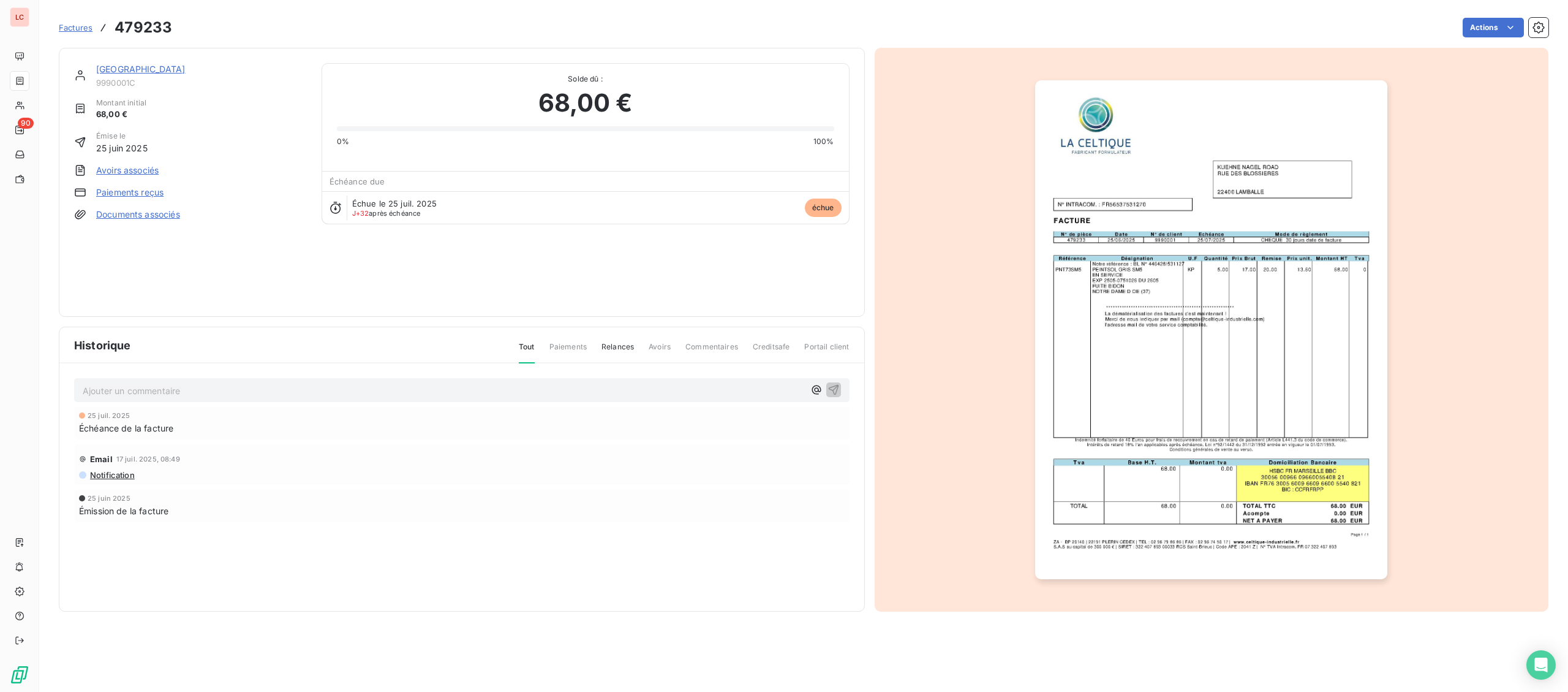
click at [1262, 364] on img "button" at bounding box center [1211, 329] width 353 height 499
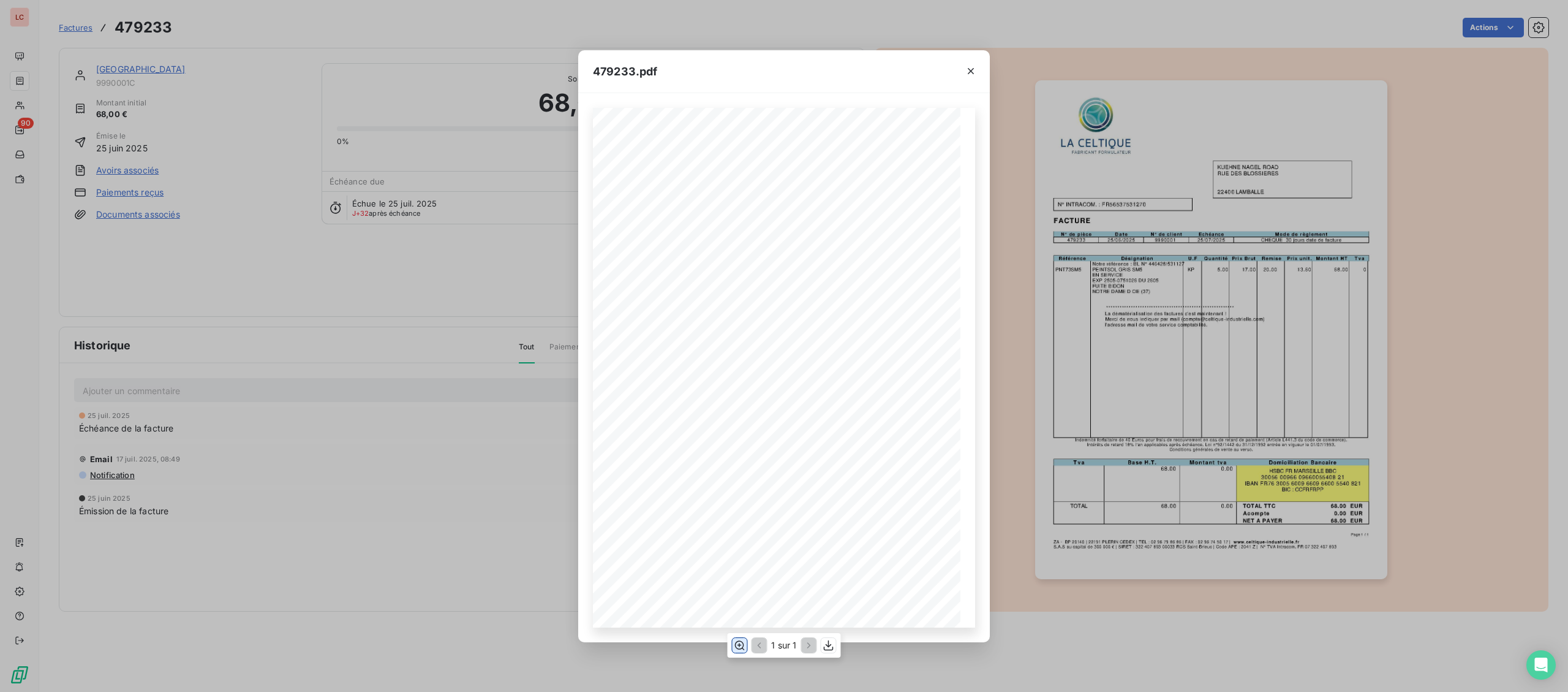
click at [741, 647] on icon "button" at bounding box center [739, 645] width 13 height 13
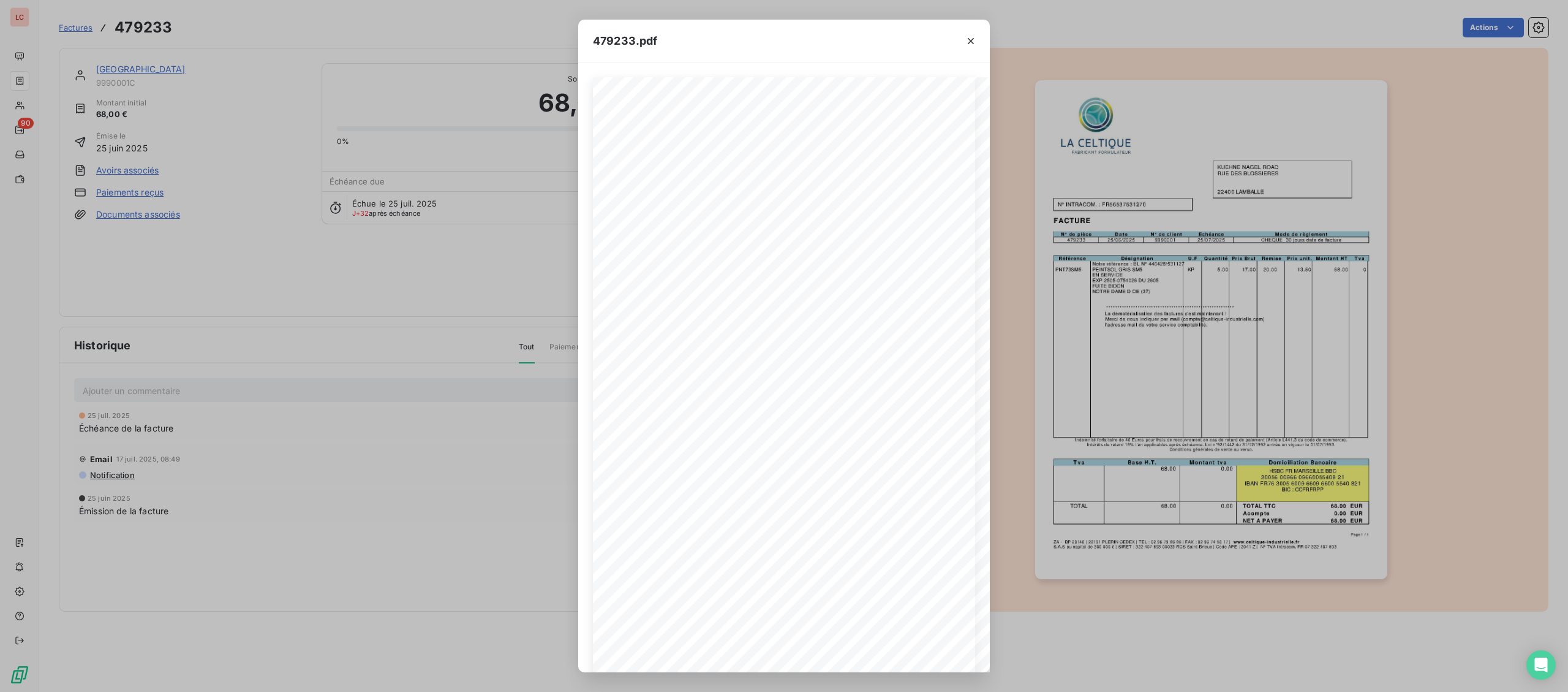
click at [161, 67] on div "**********" at bounding box center [784, 346] width 1568 height 692
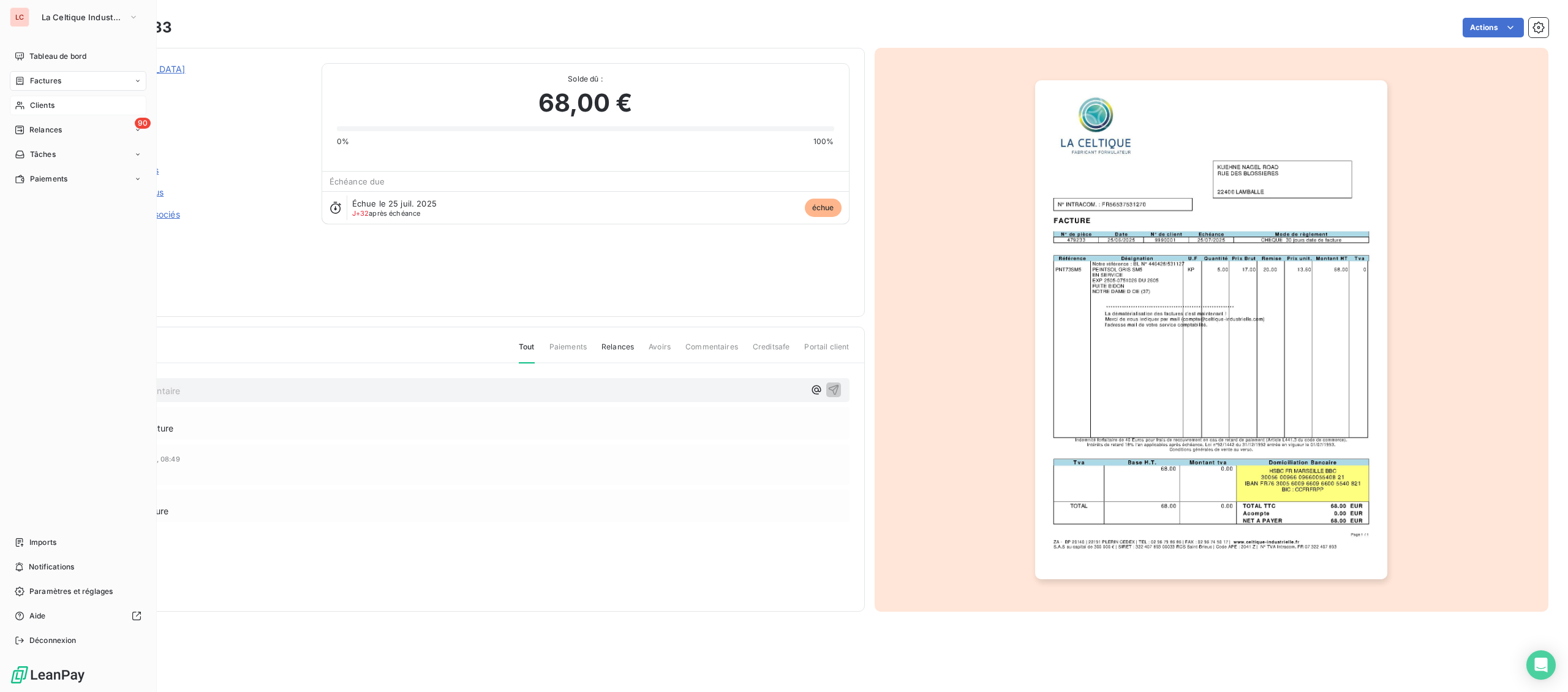
click at [35, 100] on div "Clients" at bounding box center [78, 106] width 137 height 20
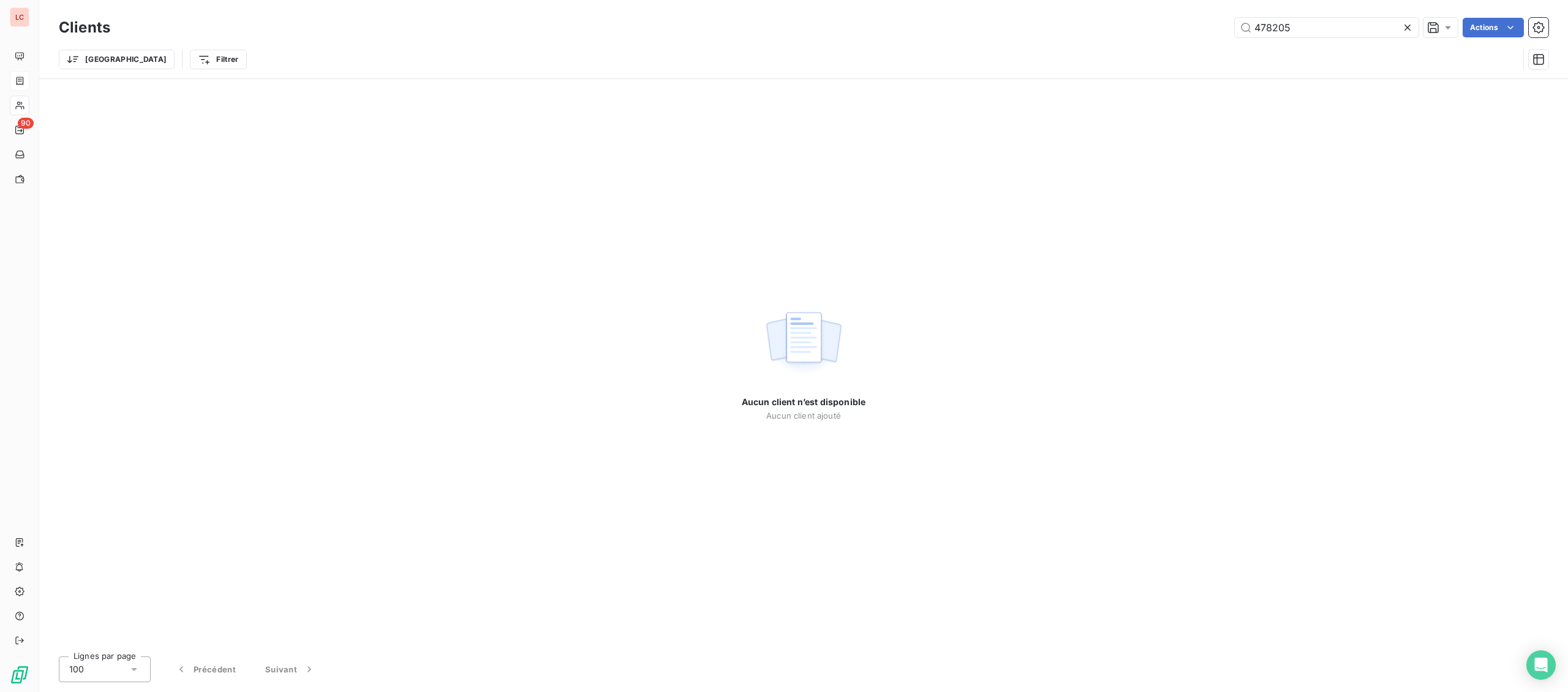
type input "478205"
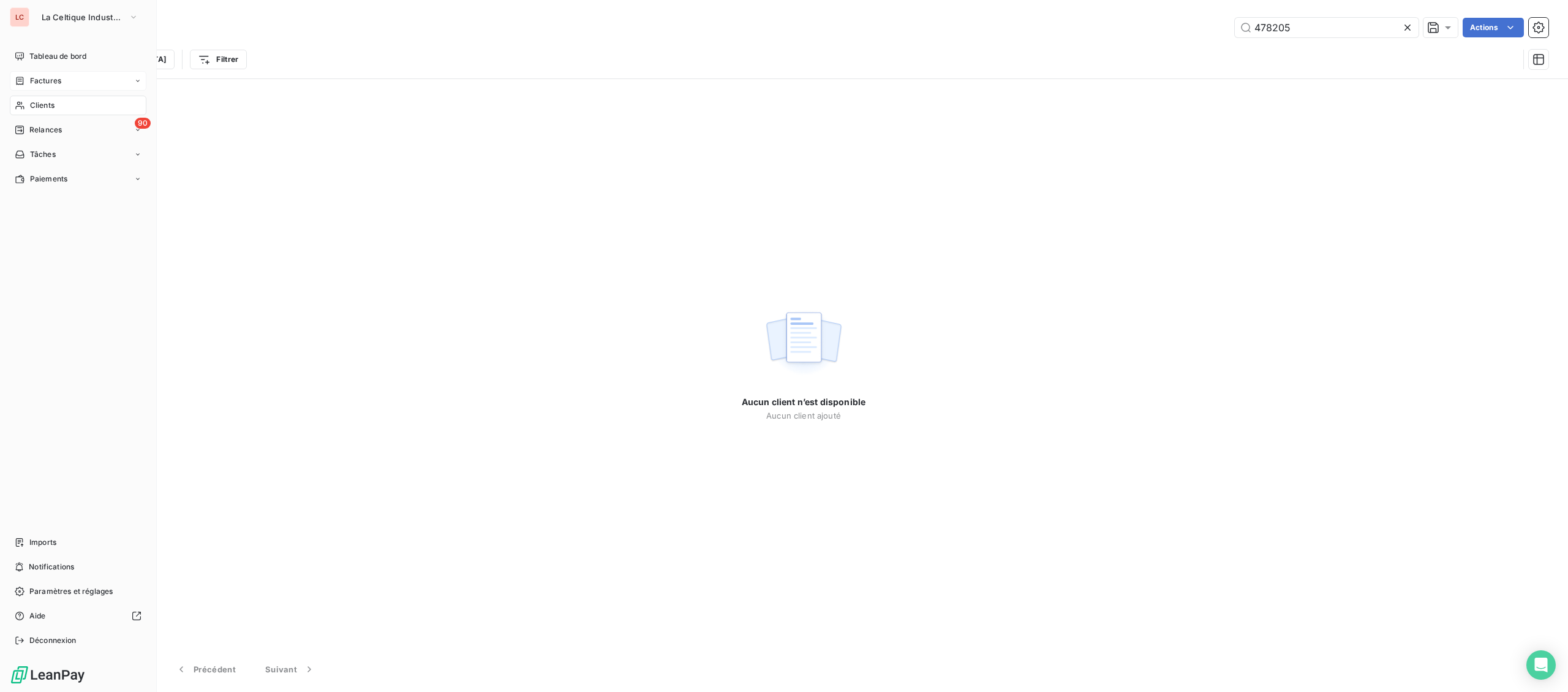
click at [24, 79] on icon at bounding box center [20, 81] width 11 height 10
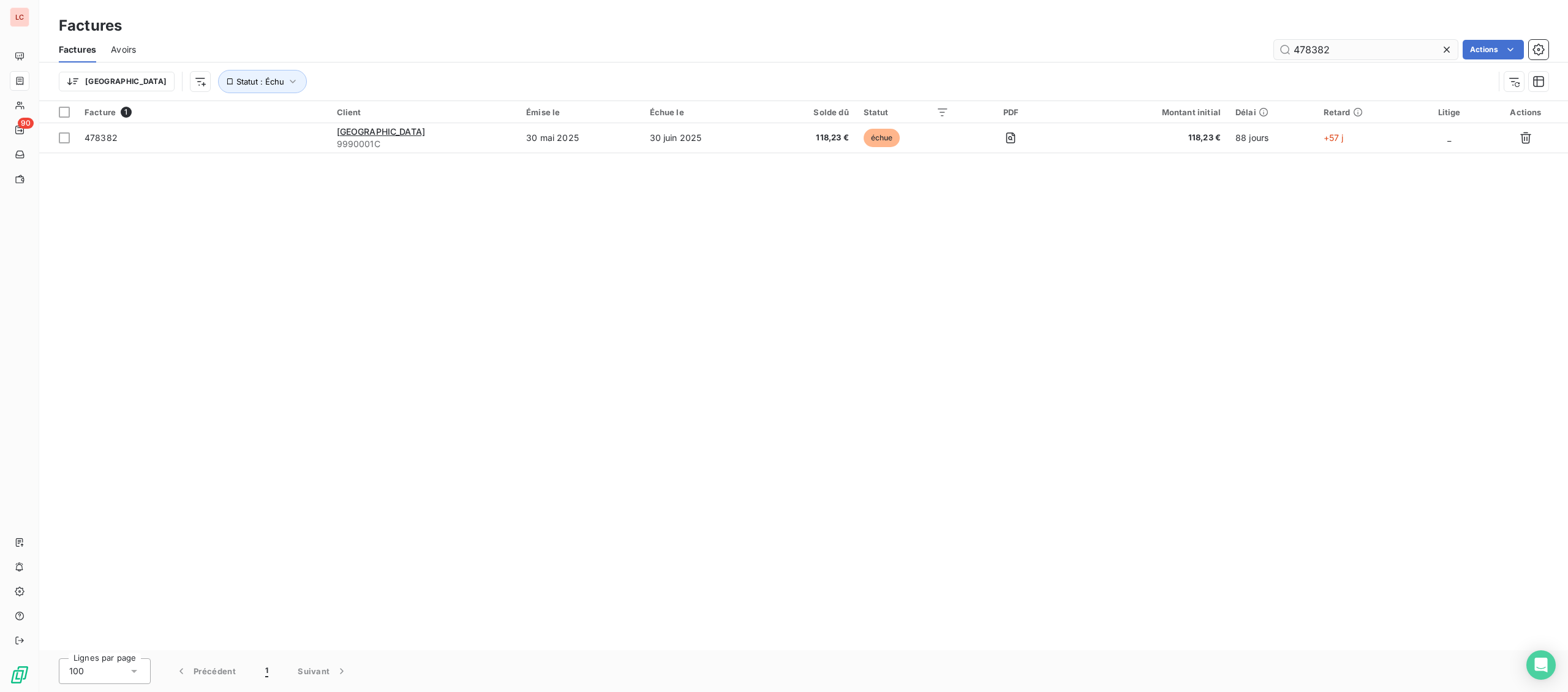
click at [1347, 50] on input "478382" at bounding box center [1366, 50] width 184 height 20
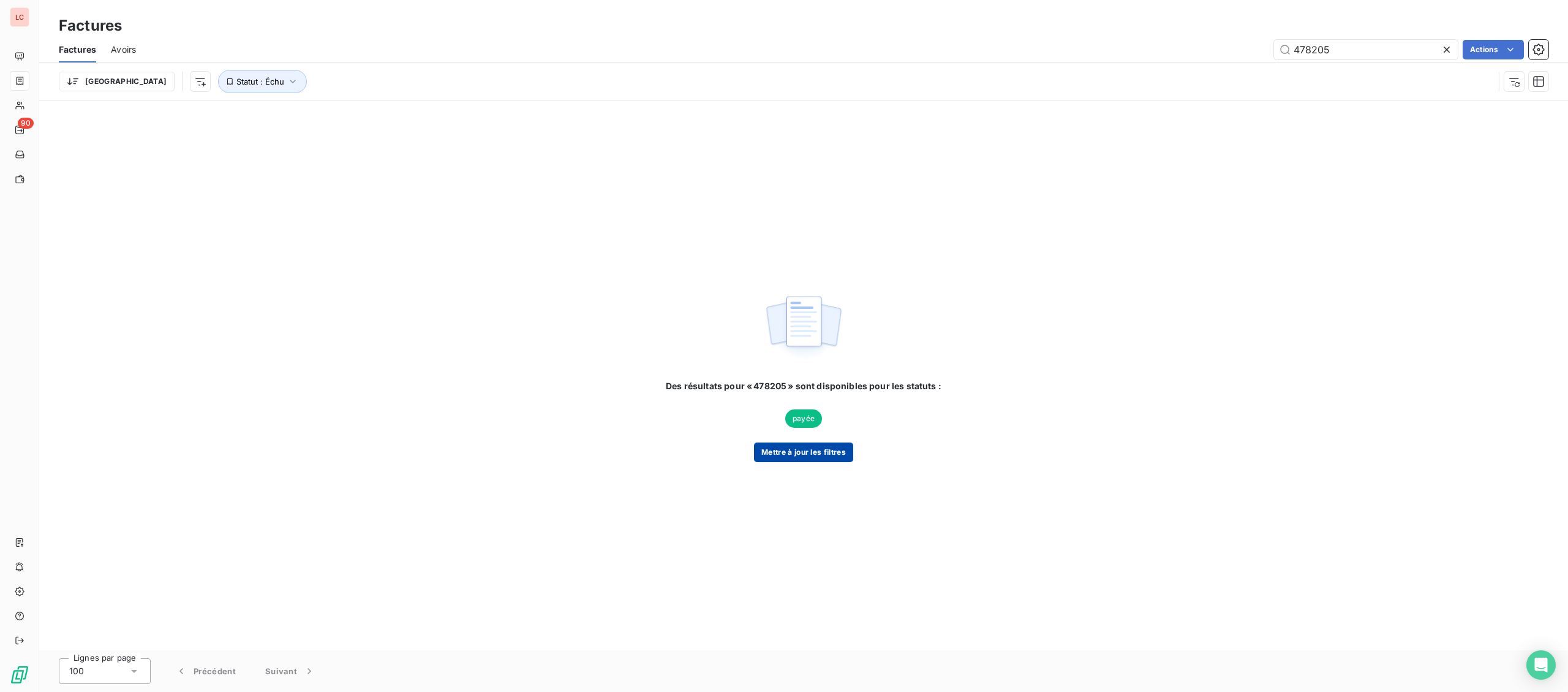
type input "478205"
click at [808, 448] on button "Mettre à jour les filtres" at bounding box center [803, 452] width 99 height 20
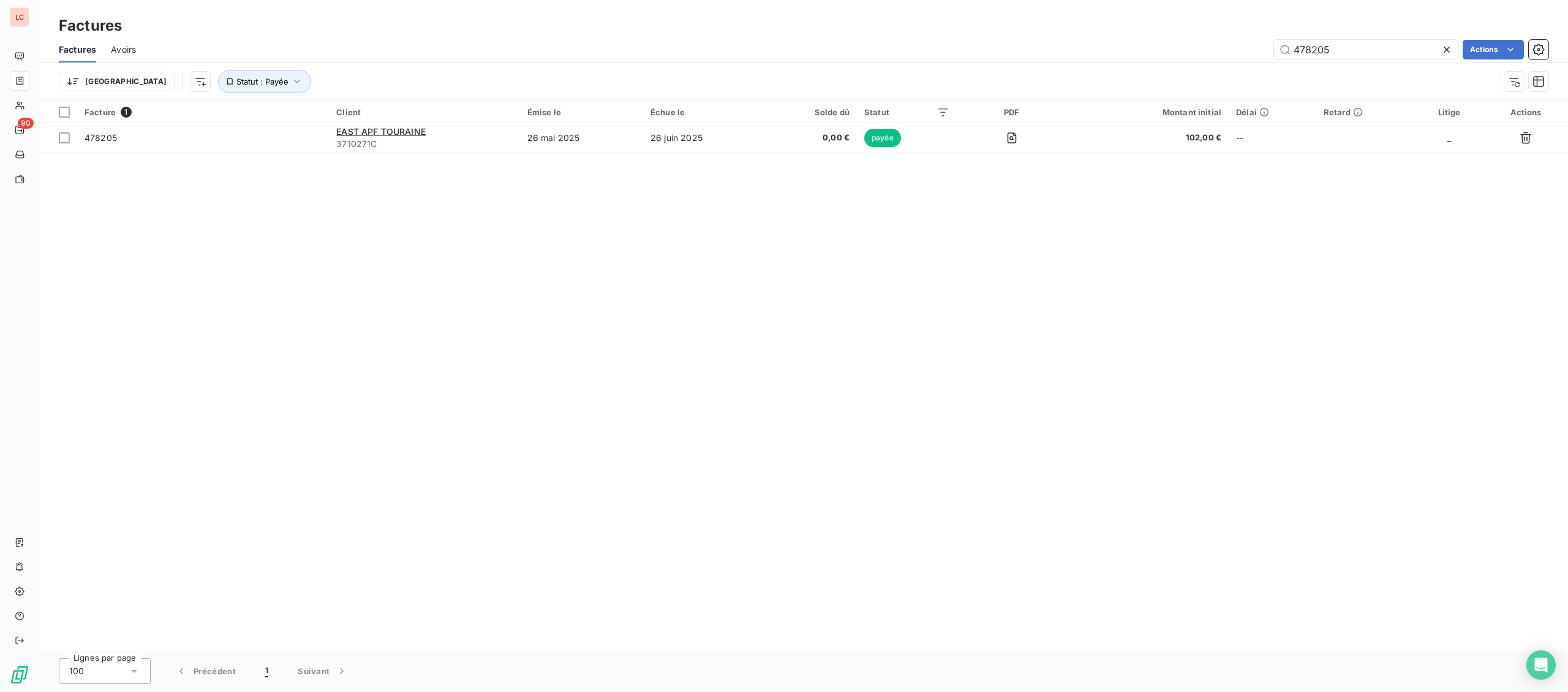
click at [551, 138] on td "26 mai 2025" at bounding box center [582, 137] width 123 height 30
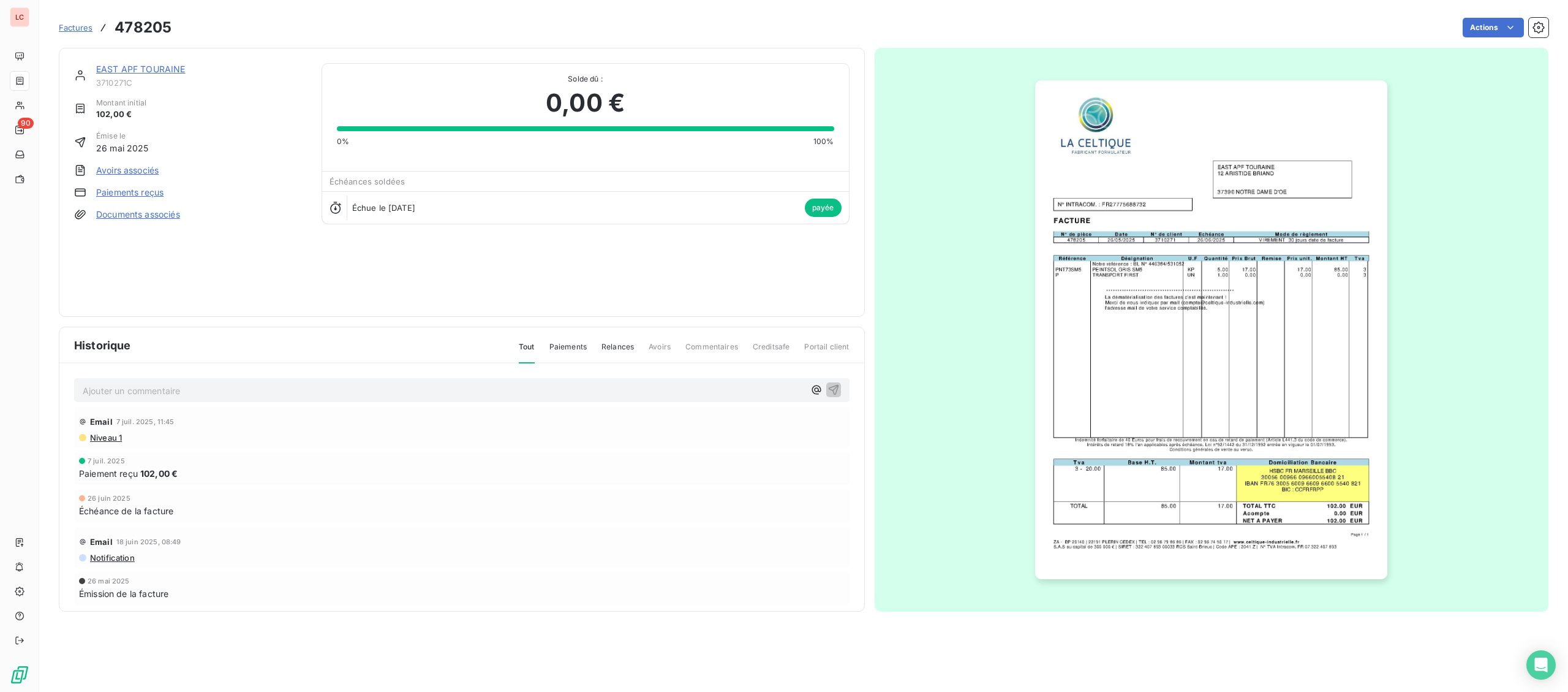
click at [1176, 405] on img "button" at bounding box center [1211, 329] width 353 height 499
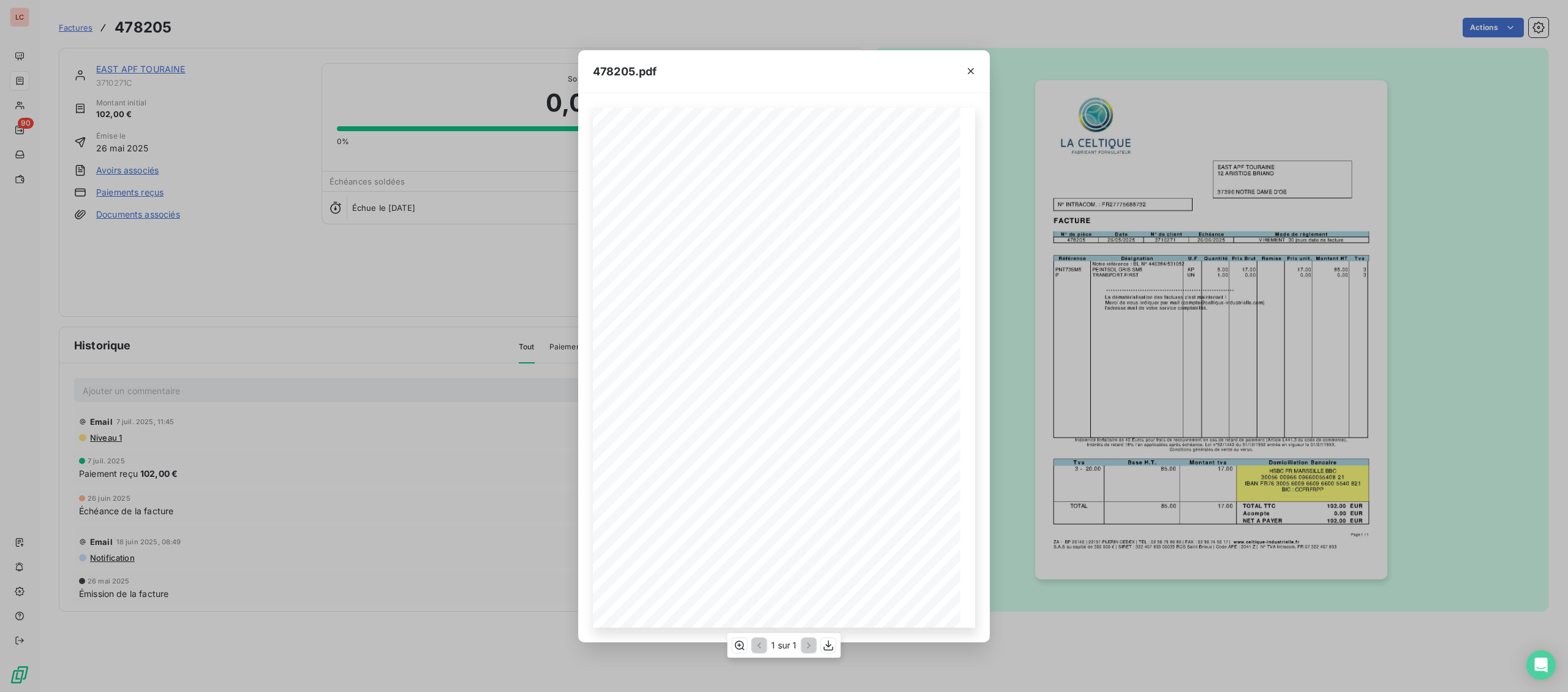
click at [830, 654] on div "1 sur 1" at bounding box center [784, 644] width 114 height 24
click at [831, 639] on button "button" at bounding box center [829, 645] width 15 height 15
click at [22, 86] on div "**********" at bounding box center [784, 346] width 1568 height 692
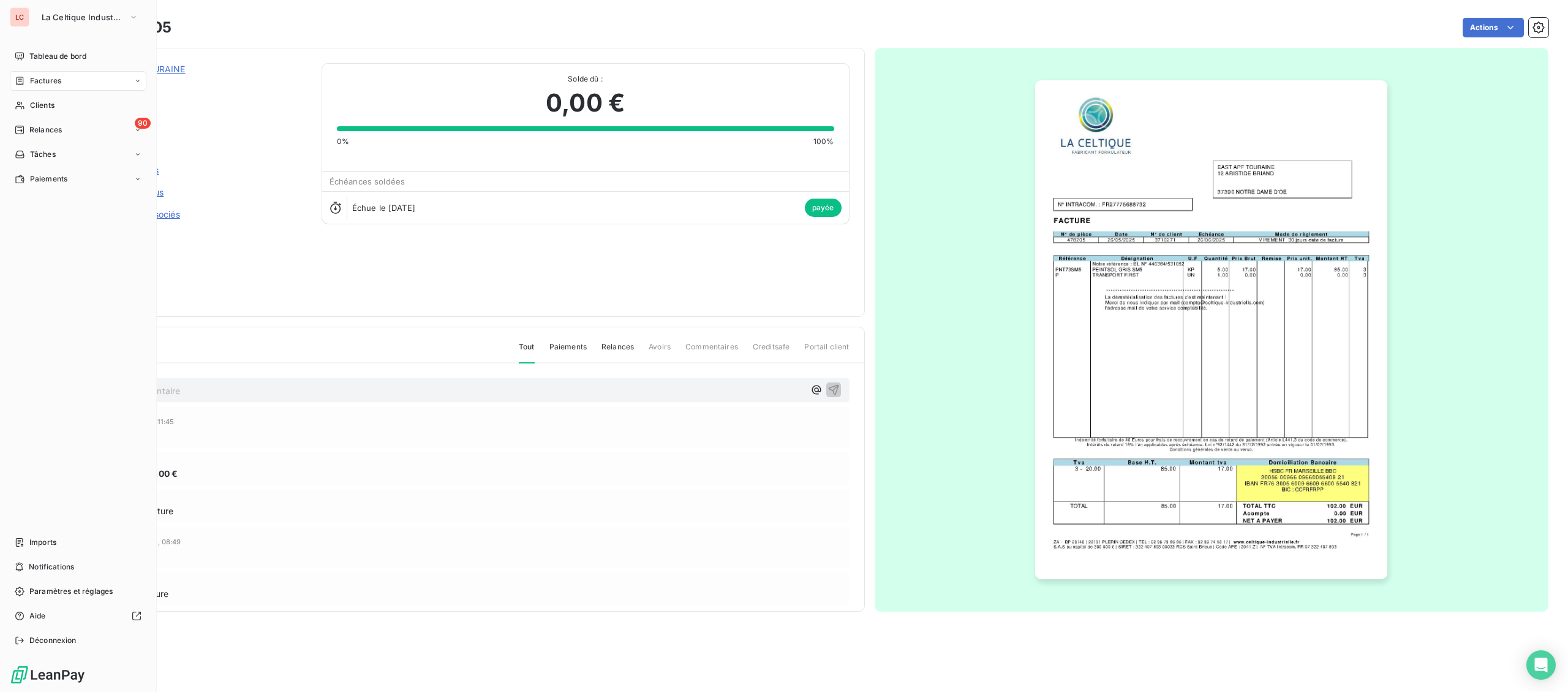
click at [26, 83] on div "Factures" at bounding box center [38, 81] width 47 height 11
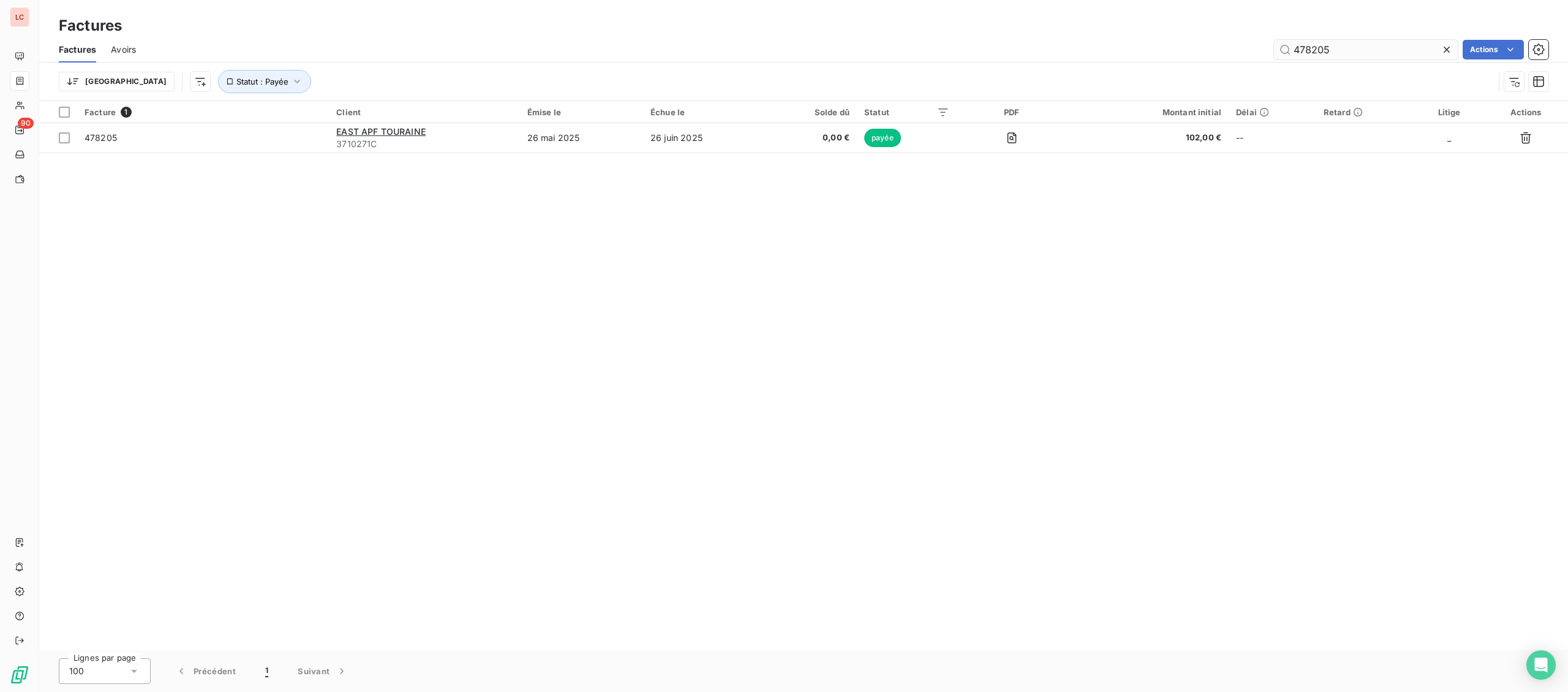
drag, startPoint x: 1333, startPoint y: 46, endPoint x: 1305, endPoint y: 44, distance: 28.1
click at [1305, 44] on input "478205" at bounding box center [1366, 50] width 184 height 20
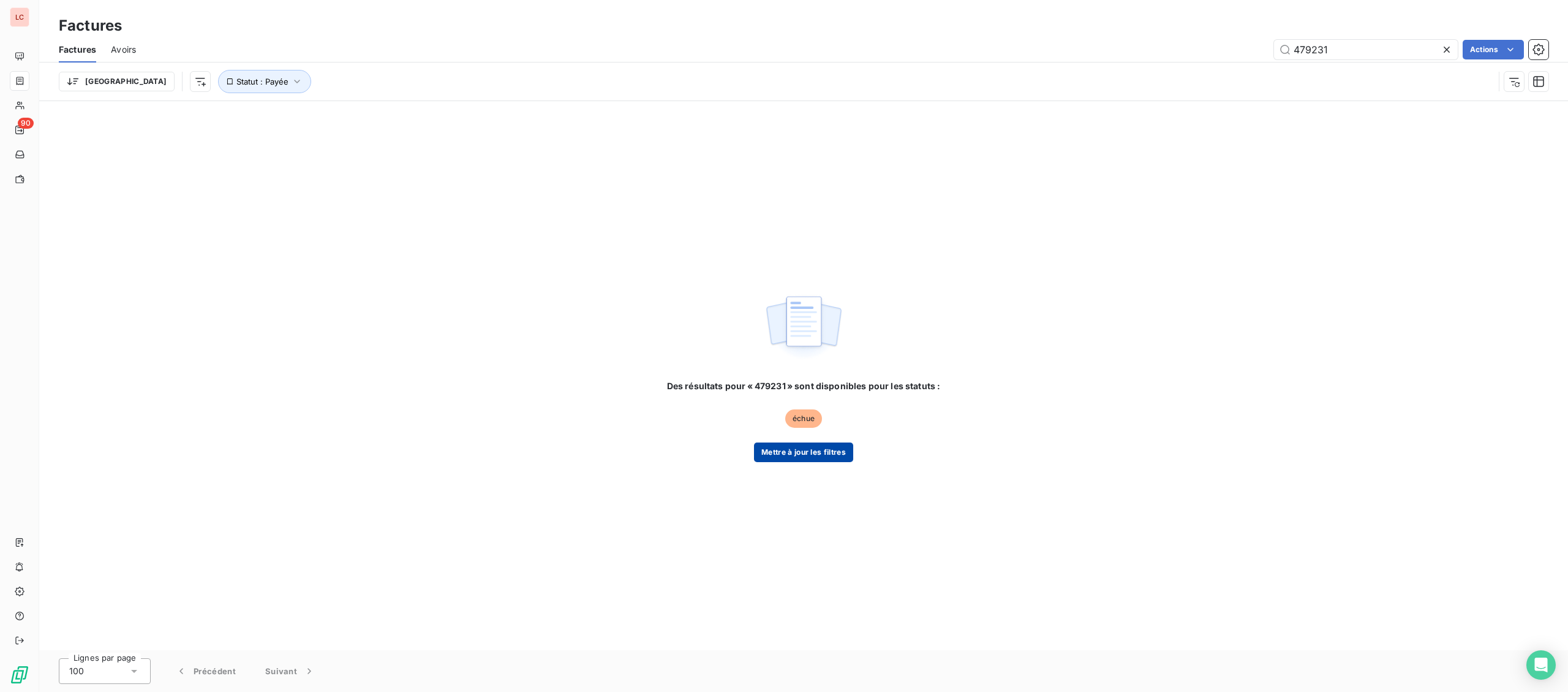
type input "479231"
click at [838, 448] on button "Mettre à jour les filtres" at bounding box center [803, 452] width 99 height 20
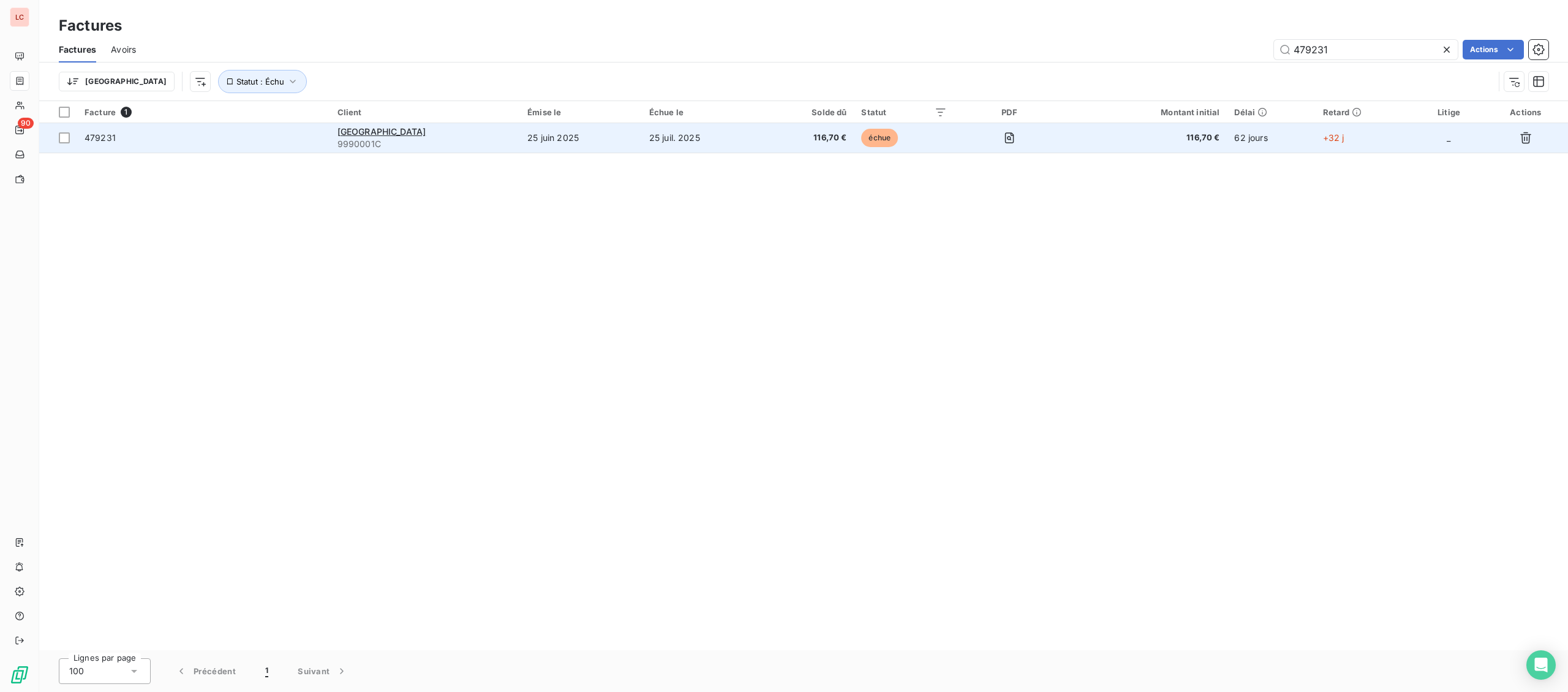
click at [497, 131] on div "KUEHNE NAGEL ROAD" at bounding box center [425, 131] width 176 height 13
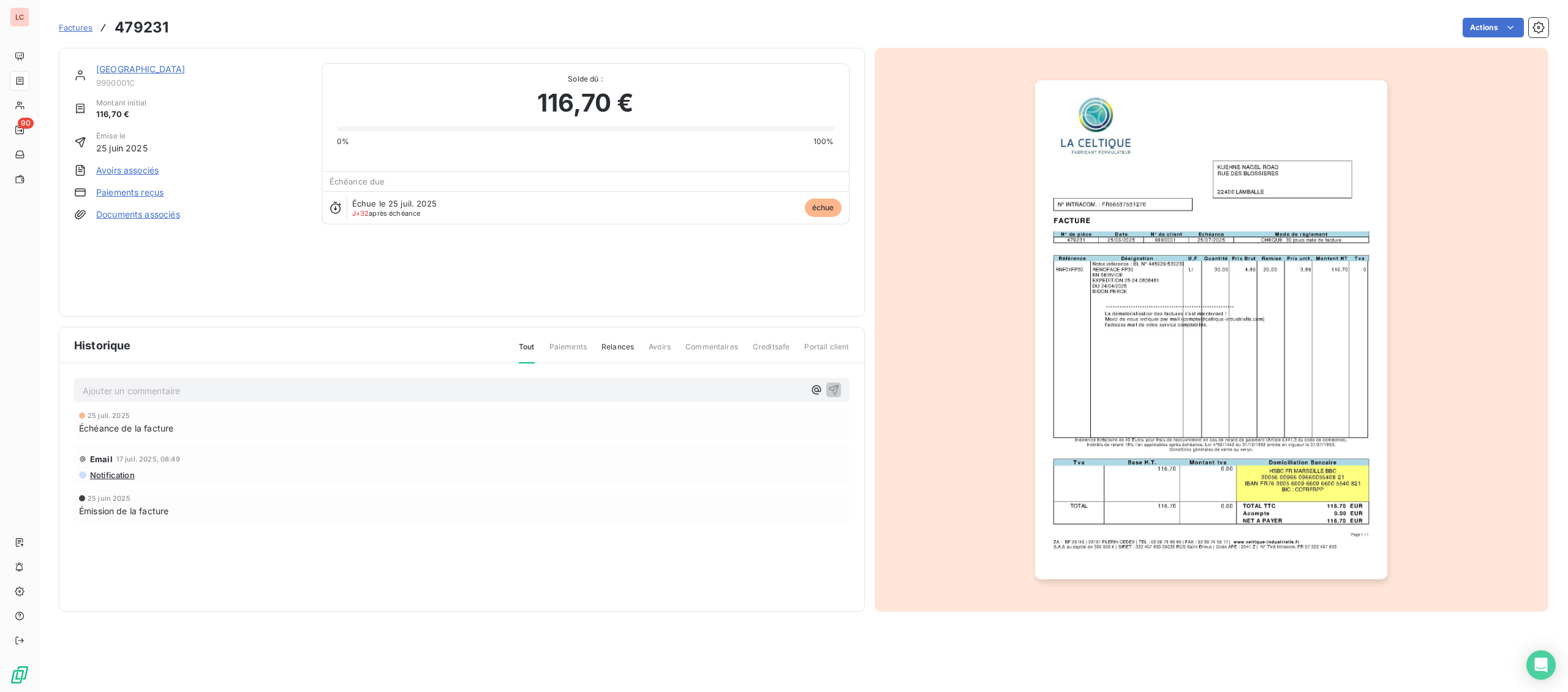
click at [1122, 355] on img "button" at bounding box center [1211, 329] width 353 height 499
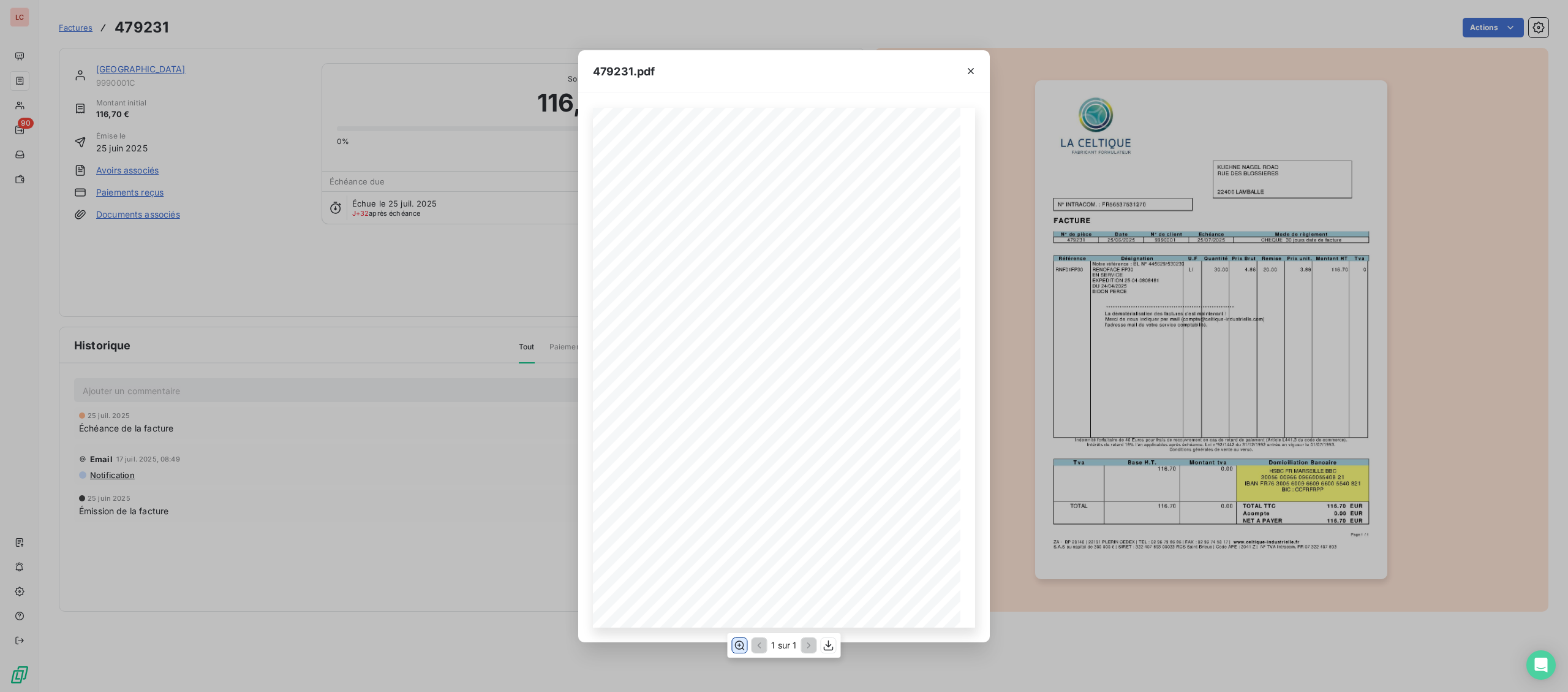
click at [742, 646] on icon "button" at bounding box center [739, 645] width 13 height 13
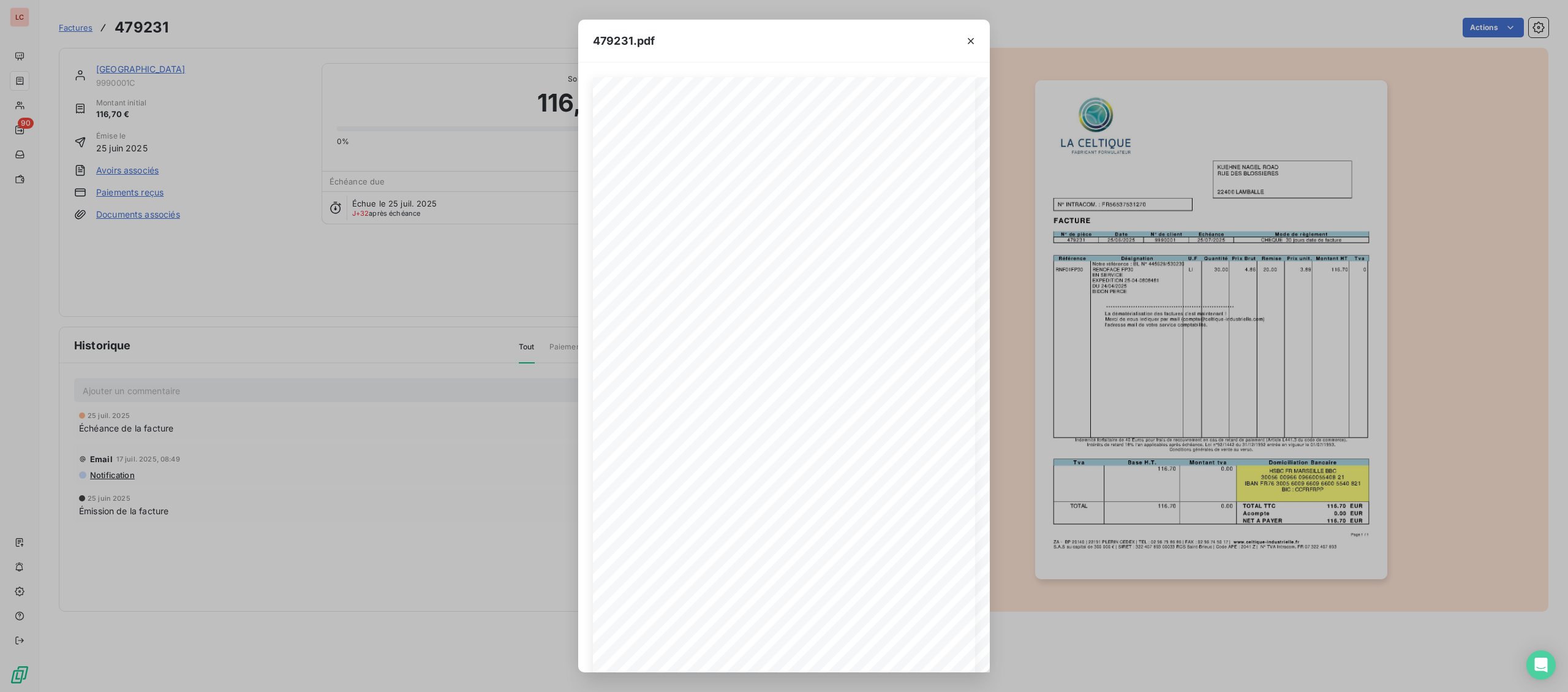
click at [35, 246] on div "**********" at bounding box center [784, 346] width 1568 height 692
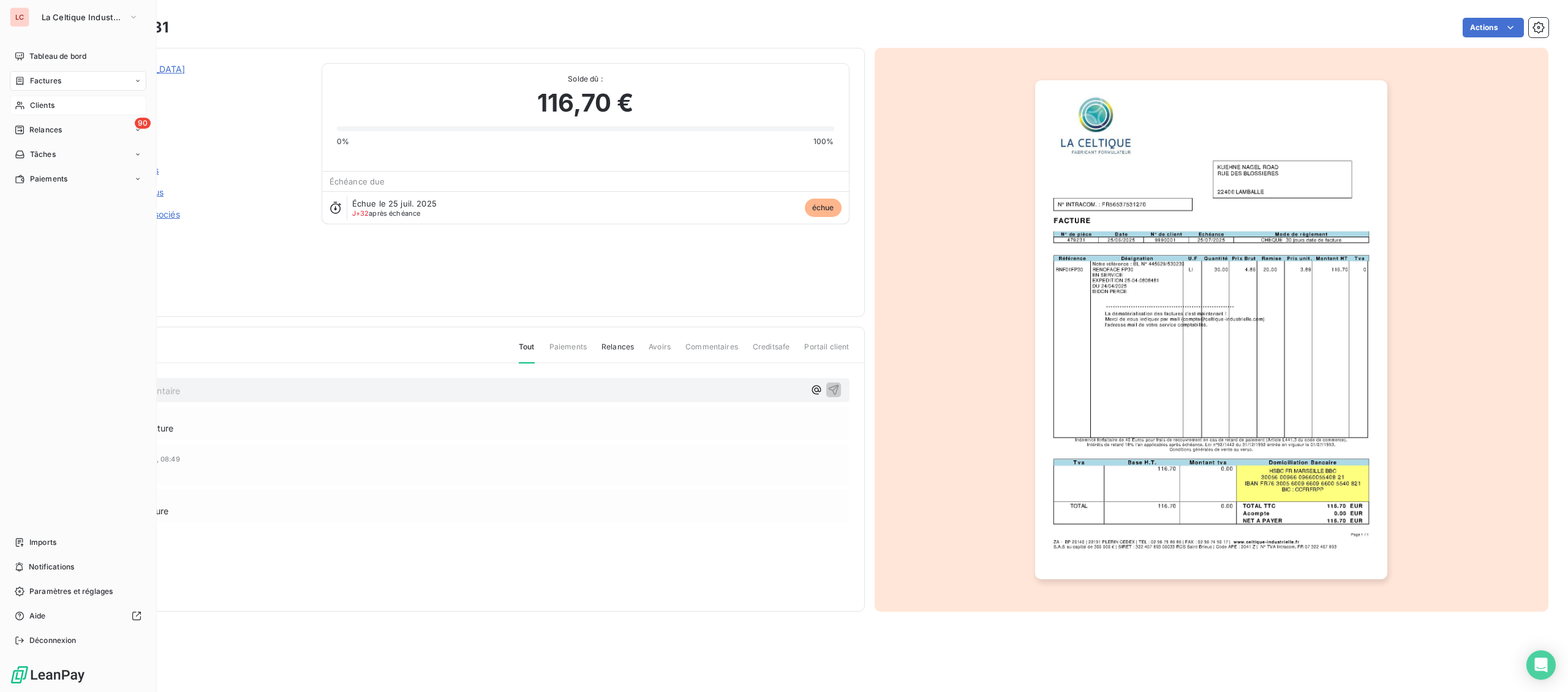
drag, startPoint x: 31, startPoint y: 113, endPoint x: 36, endPoint y: 108, distance: 7.1
click at [32, 113] on div "Clients" at bounding box center [78, 106] width 137 height 20
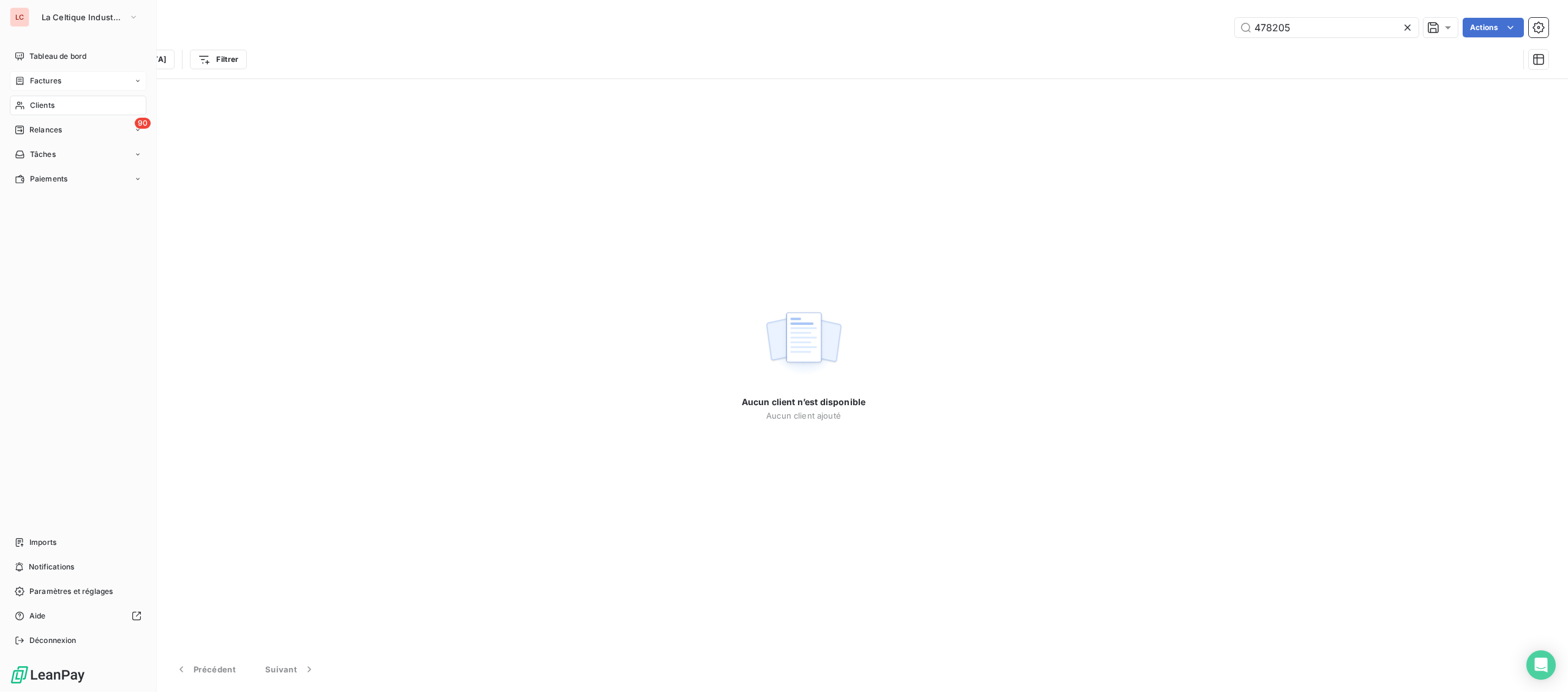
click at [42, 79] on span "Factures" at bounding box center [45, 81] width 31 height 11
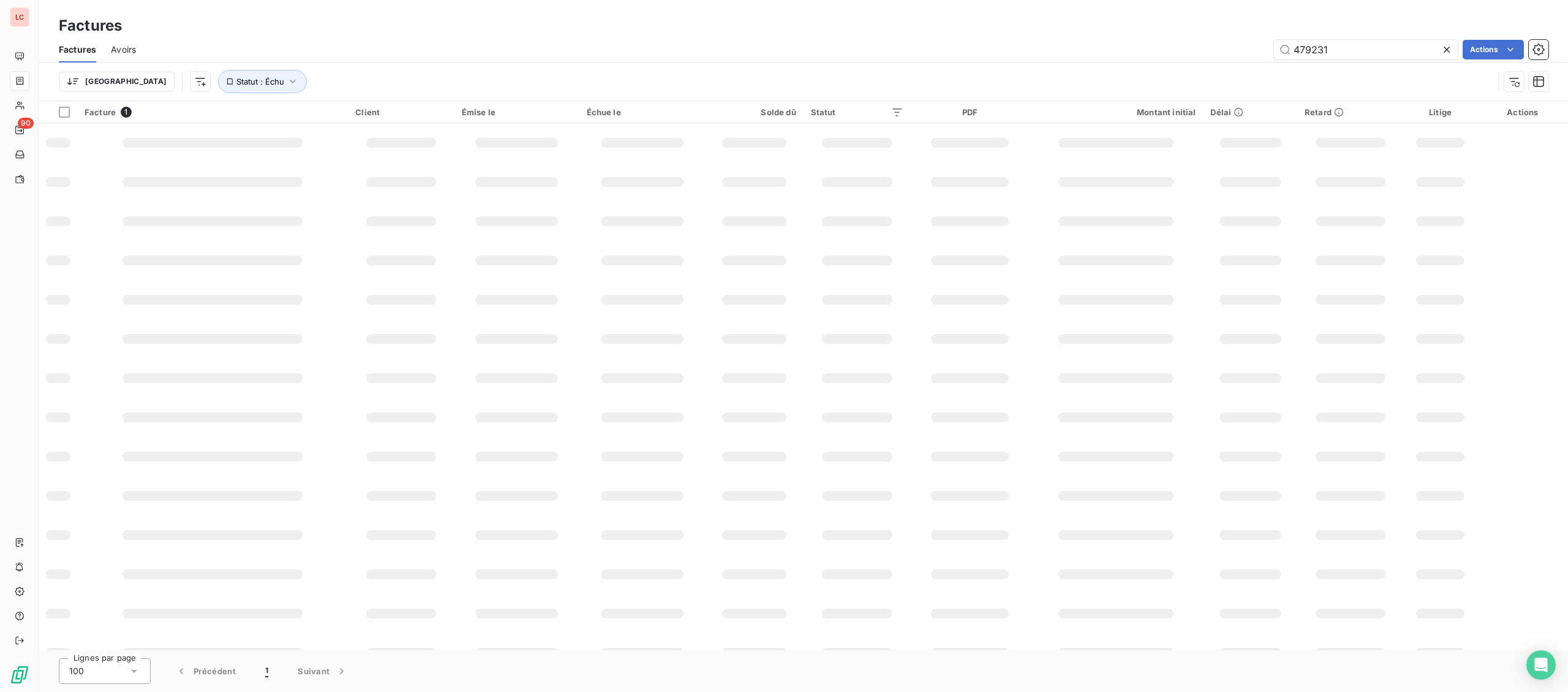
drag, startPoint x: 1332, startPoint y: 47, endPoint x: 1166, endPoint y: 44, distance: 166.0
click at [1274, 47] on input "479231" at bounding box center [1366, 50] width 184 height 20
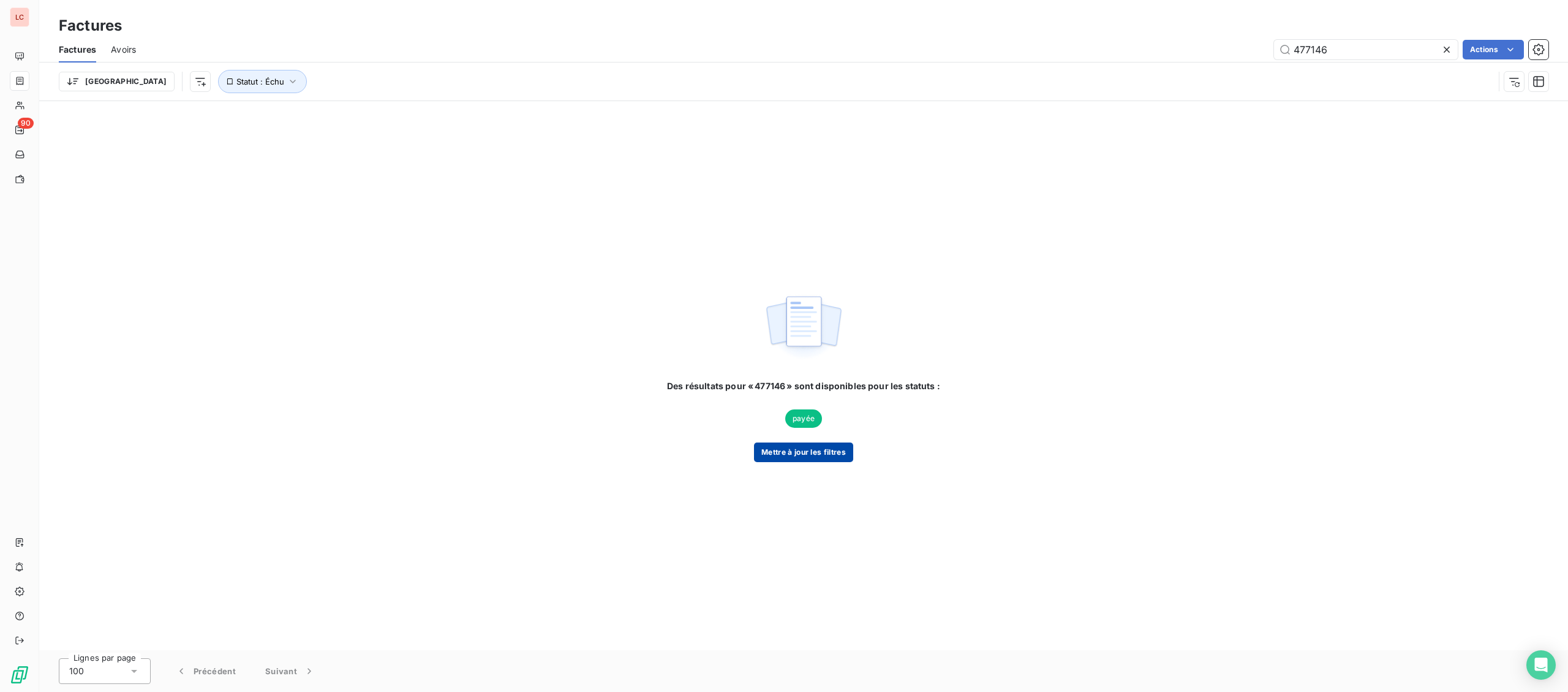
type input "477146"
click at [821, 456] on button "Mettre à jour les filtres" at bounding box center [803, 452] width 99 height 20
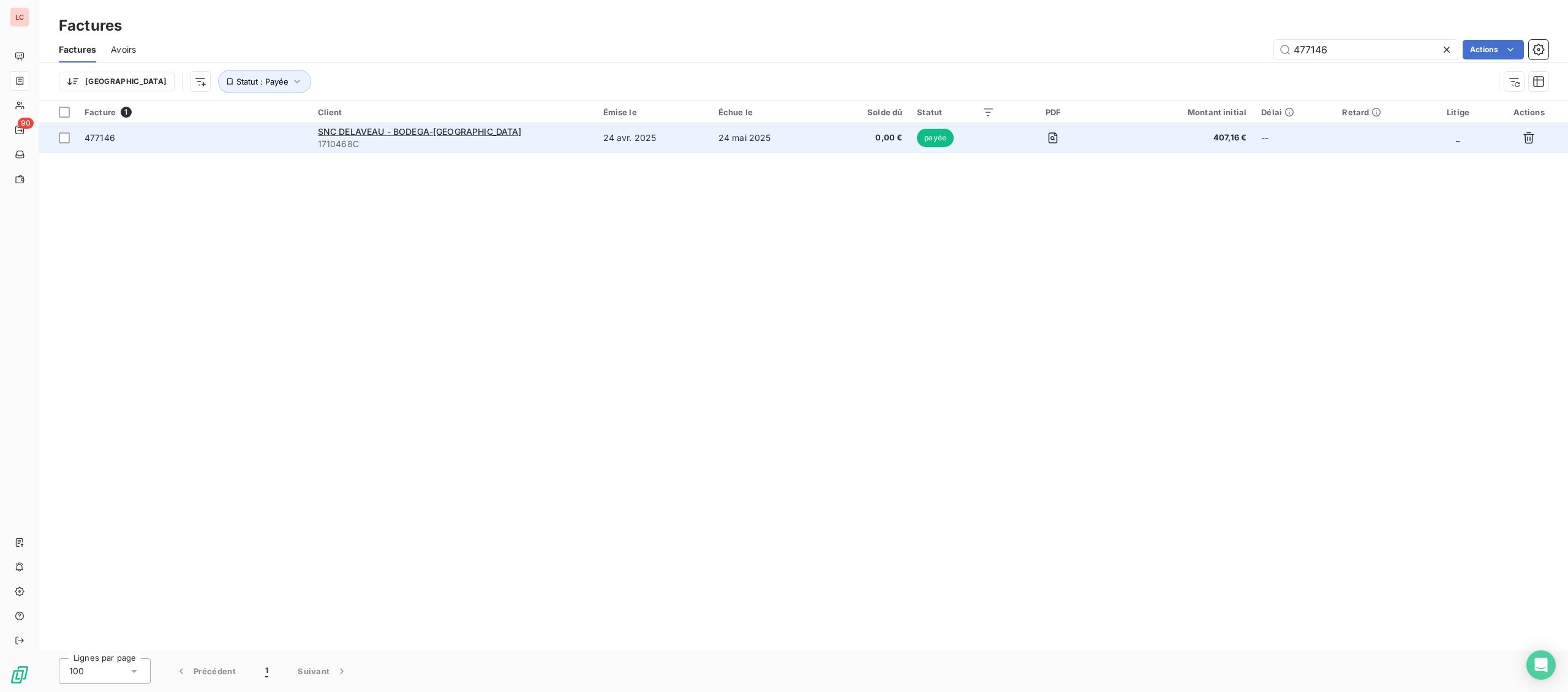
click at [664, 147] on td "24 avr. 2025" at bounding box center [654, 137] width 115 height 30
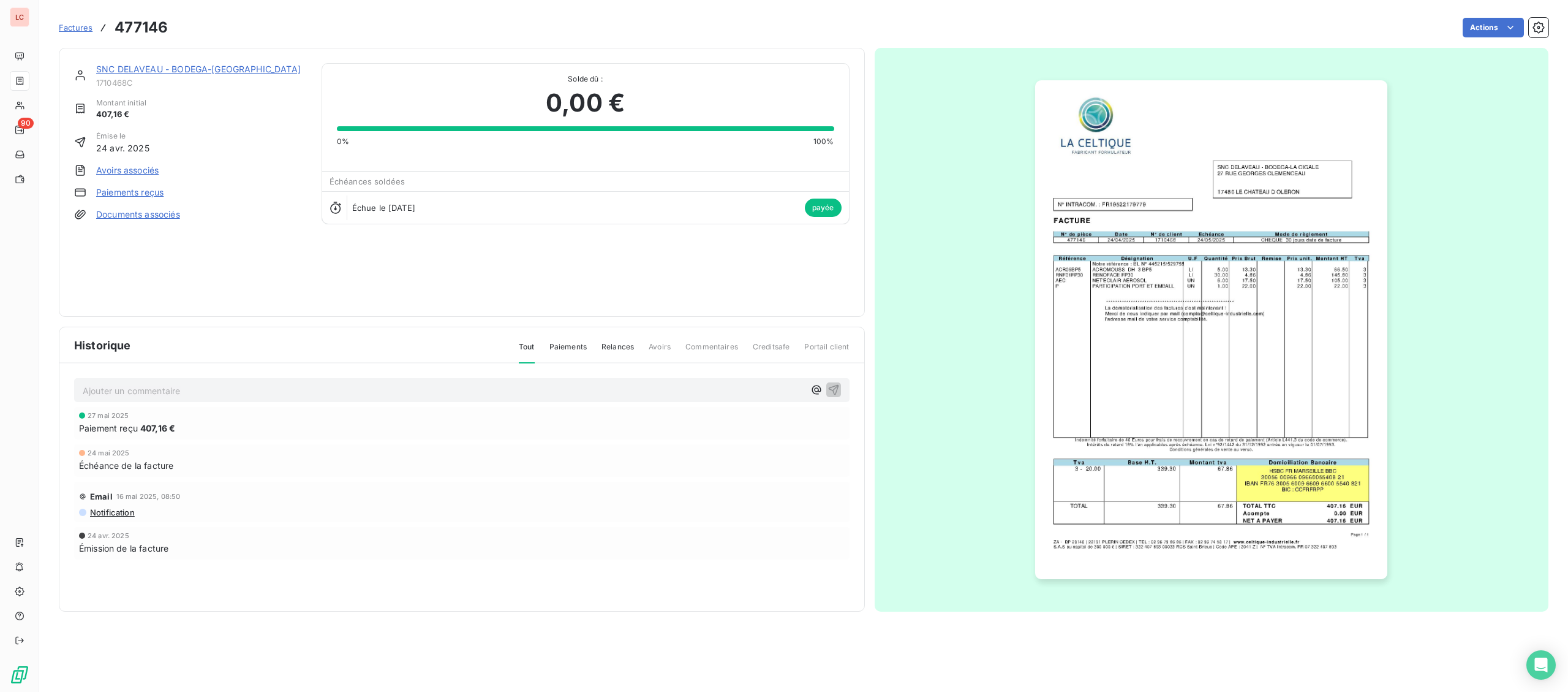
click at [1046, 350] on img "button" at bounding box center [1211, 329] width 353 height 499
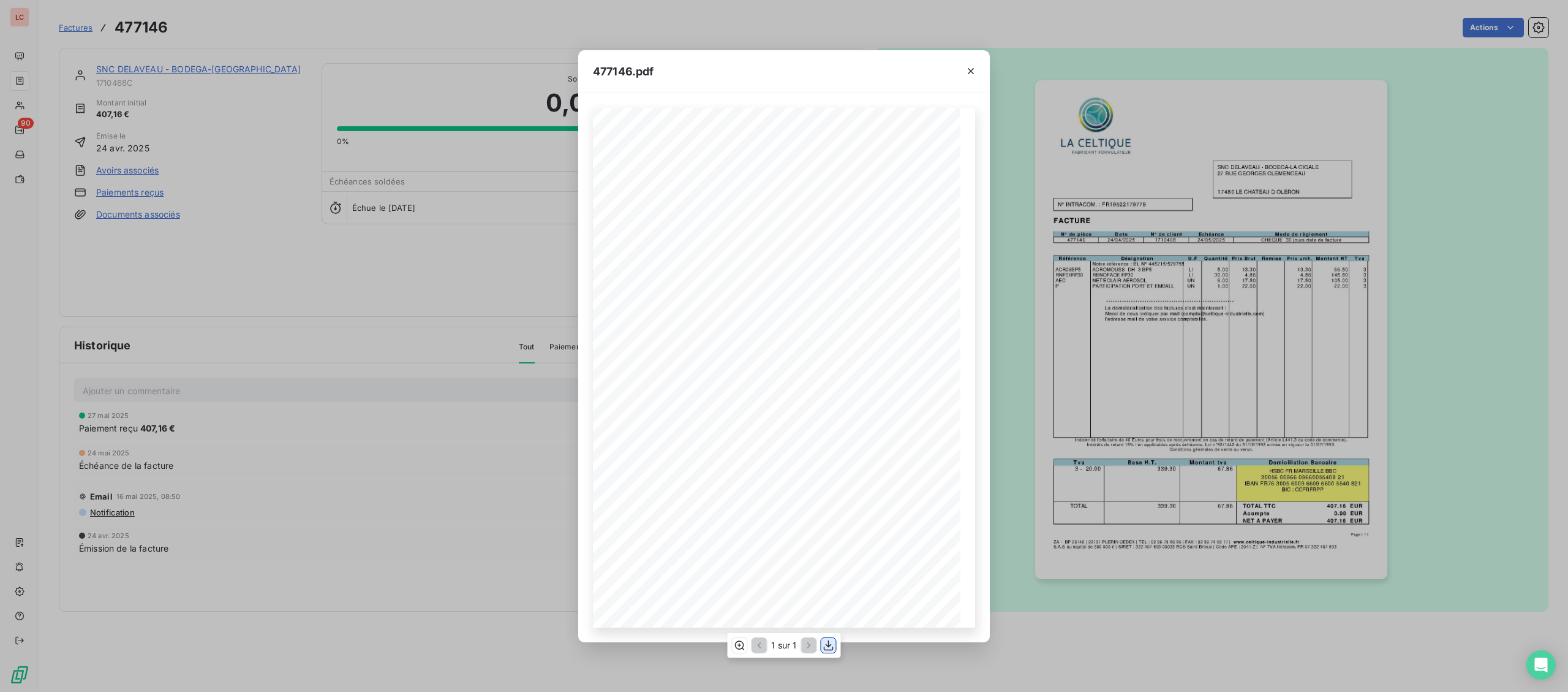
click at [828, 642] on icon "button" at bounding box center [829, 645] width 13 height 13
click at [28, 81] on div "477146.pdf Page 1 / 1 ZA - BP 20140 | 22191 PLERIN CEDEX | TEL : 02 96 79 86 86…" at bounding box center [784, 346] width 1568 height 692
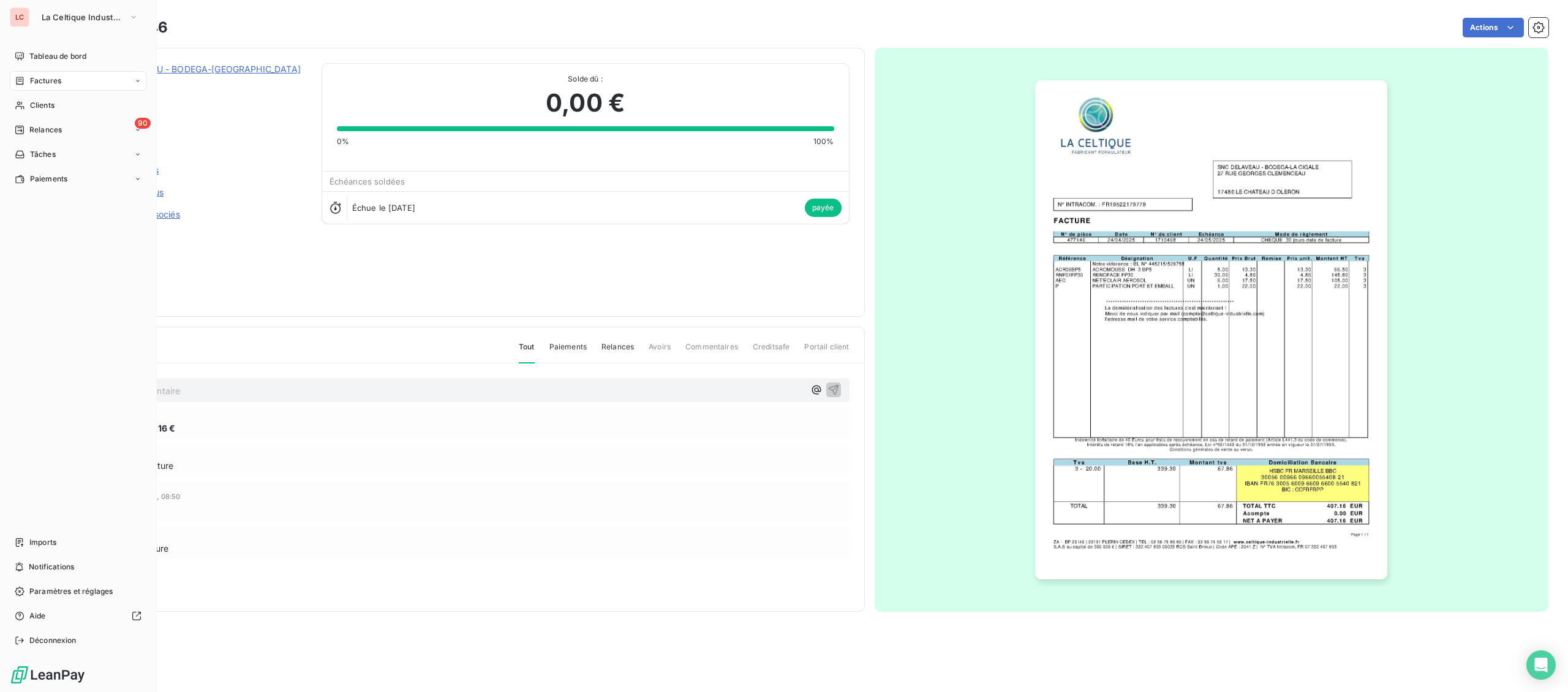
click at [22, 81] on icon at bounding box center [20, 81] width 11 height 10
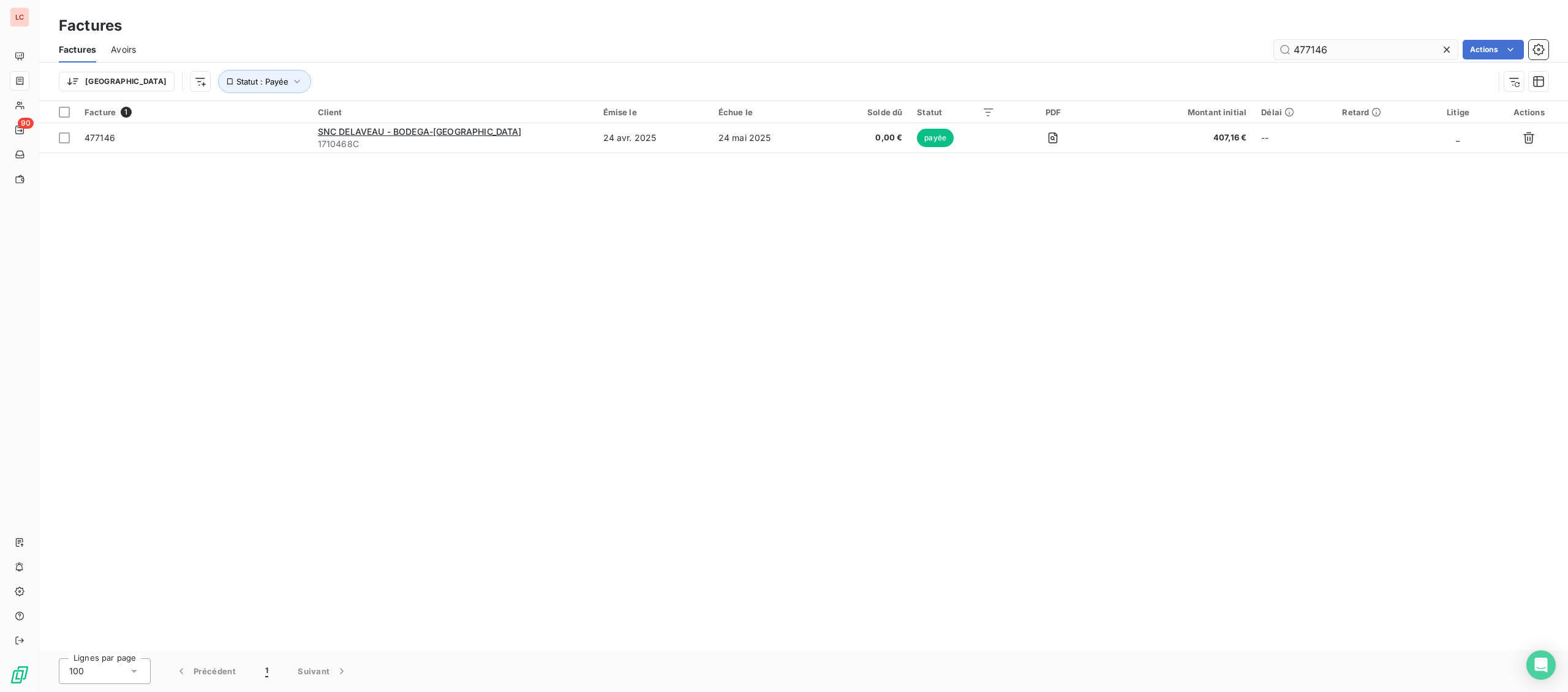
drag, startPoint x: 1347, startPoint y: 46, endPoint x: 1281, endPoint y: 44, distance: 66.0
click at [1281, 44] on input "477146" at bounding box center [1366, 50] width 184 height 20
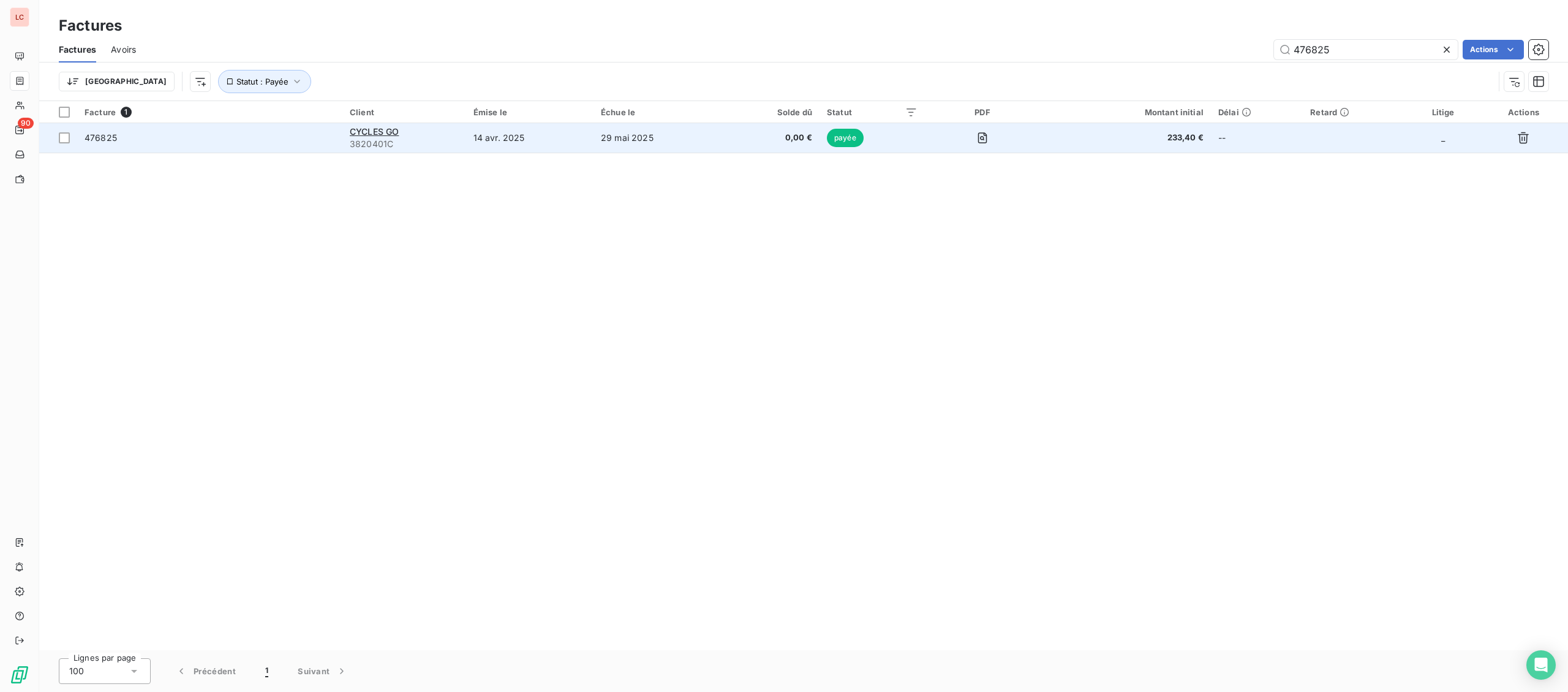
type input "476825"
click at [436, 135] on div "CYCLES GO" at bounding box center [404, 131] width 109 height 13
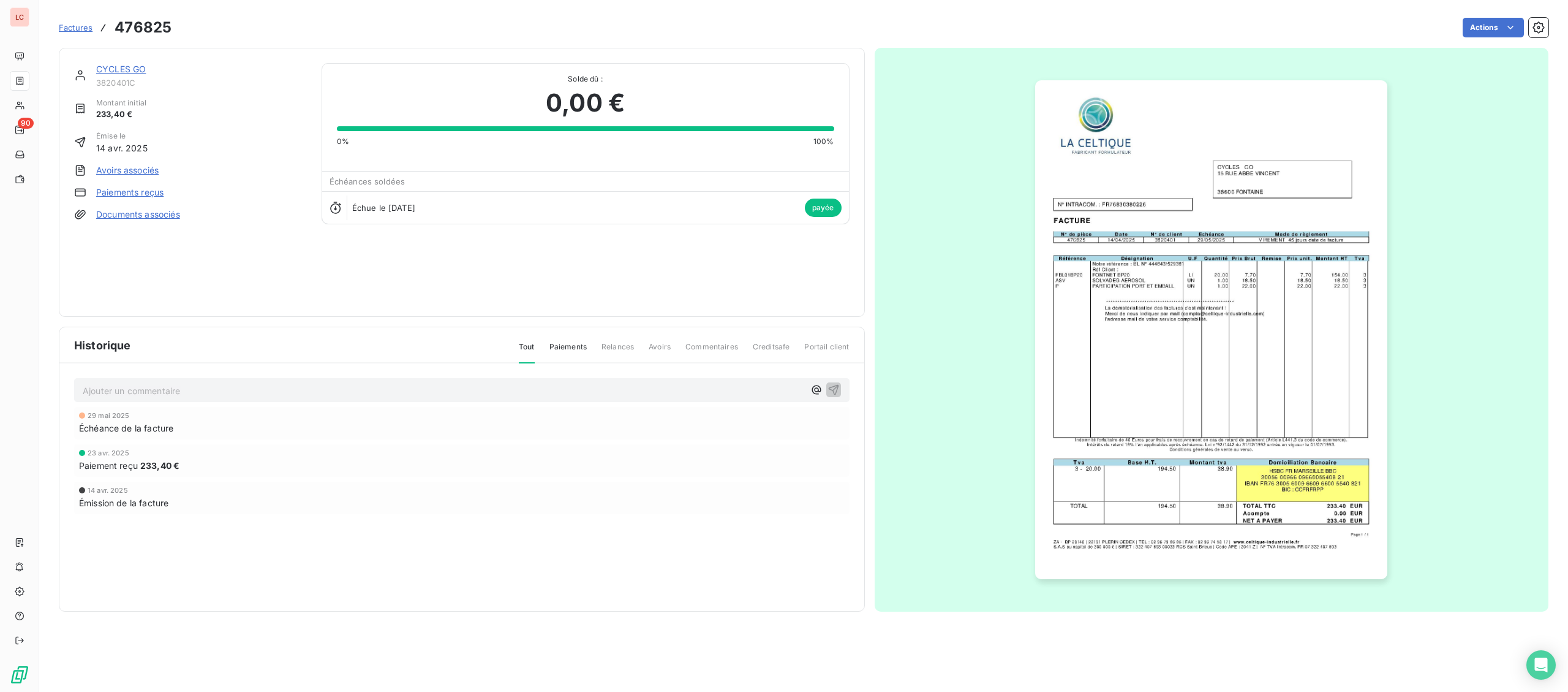
click at [1151, 318] on img "button" at bounding box center [1211, 329] width 353 height 499
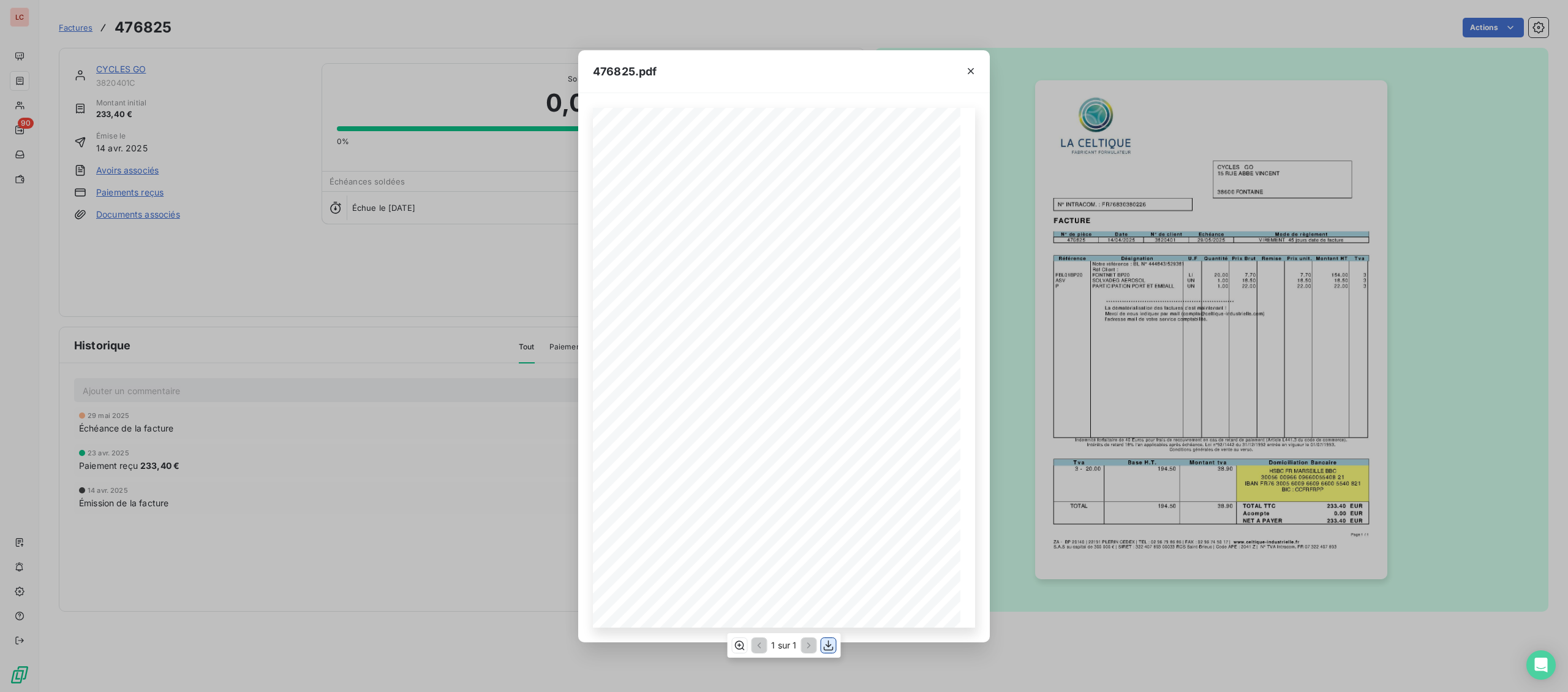
click at [830, 649] on icon "button" at bounding box center [829, 645] width 13 height 13
click at [27, 84] on div "476825.pdf Page 1 / 1 ZA - BP 20140 | 22191 PLERIN CEDEX | TEL : 02 96 79 86 86…" at bounding box center [784, 346] width 1568 height 692
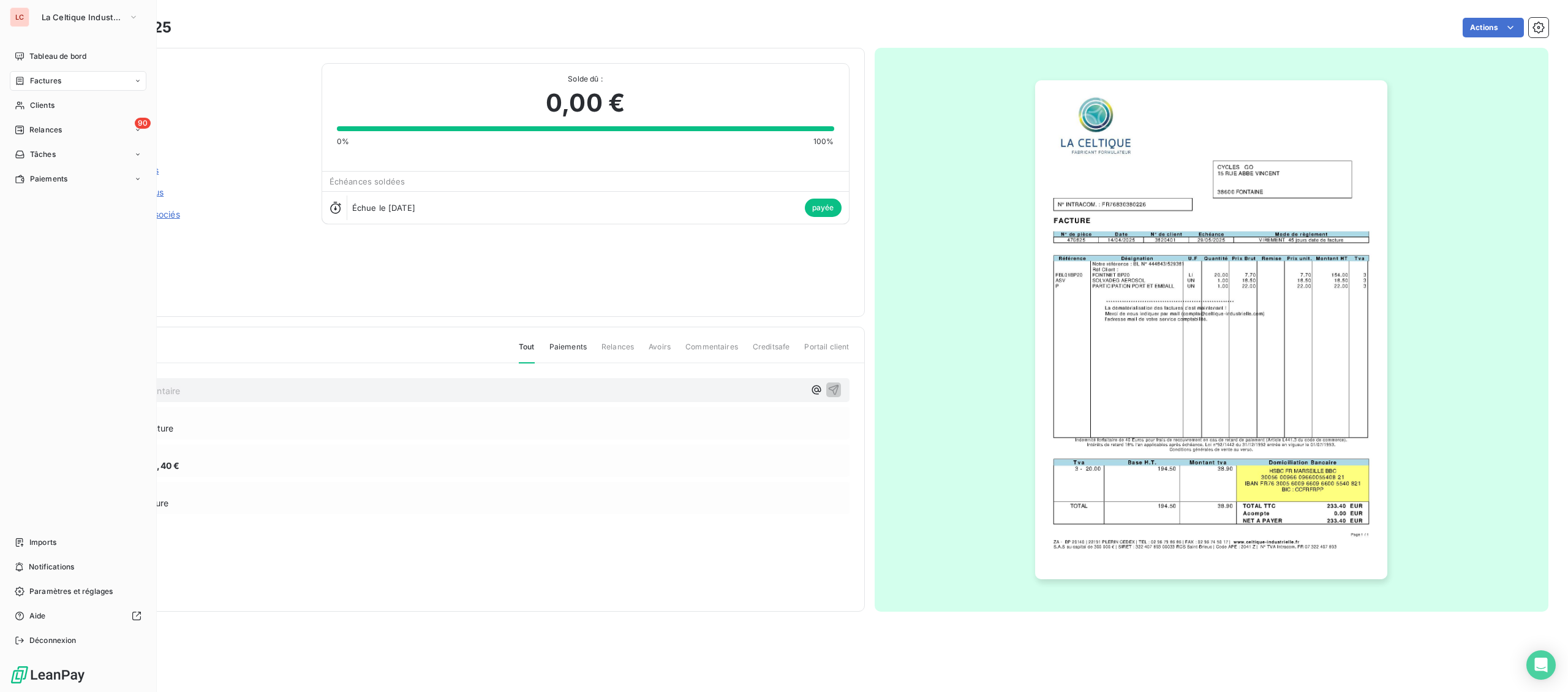
click at [27, 81] on div "Factures" at bounding box center [38, 81] width 47 height 11
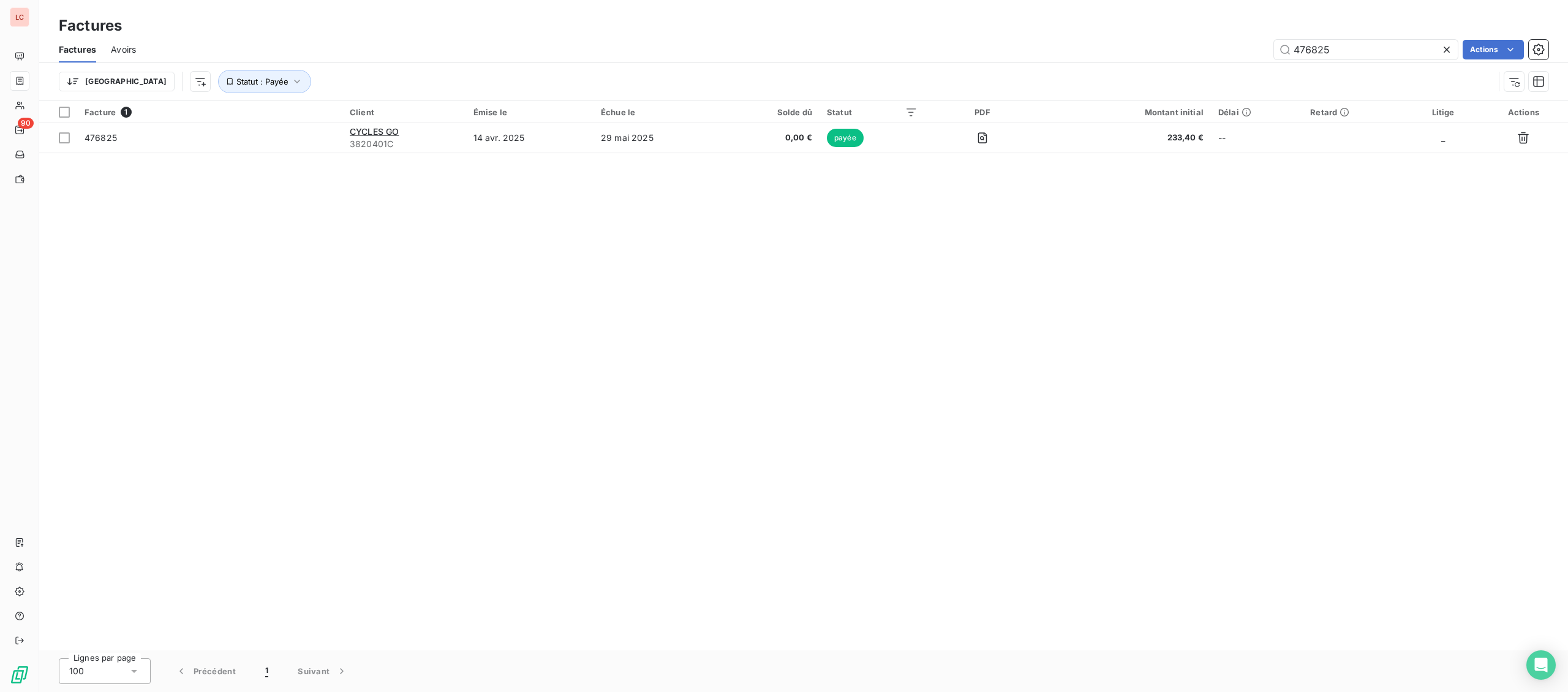
drag, startPoint x: 1337, startPoint y: 24, endPoint x: 1334, endPoint y: 31, distance: 7.6
click at [1333, 28] on div "Factures" at bounding box center [803, 25] width 1529 height 22
click at [1398, 70] on div "Trier Statut : Payée" at bounding box center [776, 81] width 1435 height 23
drag, startPoint x: 1042, startPoint y: 38, endPoint x: 681, endPoint y: 3, distance: 362.7
click at [1274, 40] on input "476825" at bounding box center [1366, 50] width 184 height 20
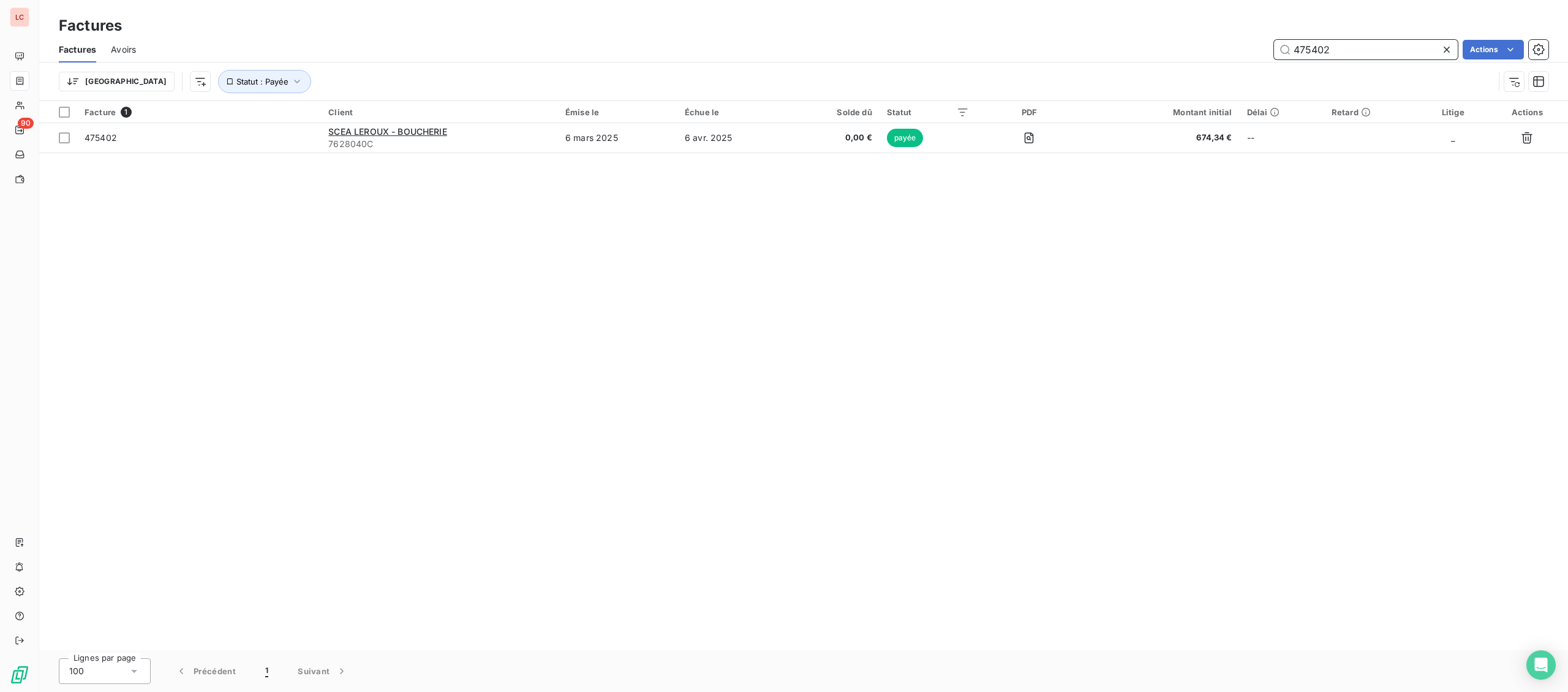
type input "475402"
click at [671, 144] on td "6 mars 2025" at bounding box center [617, 137] width 119 height 30
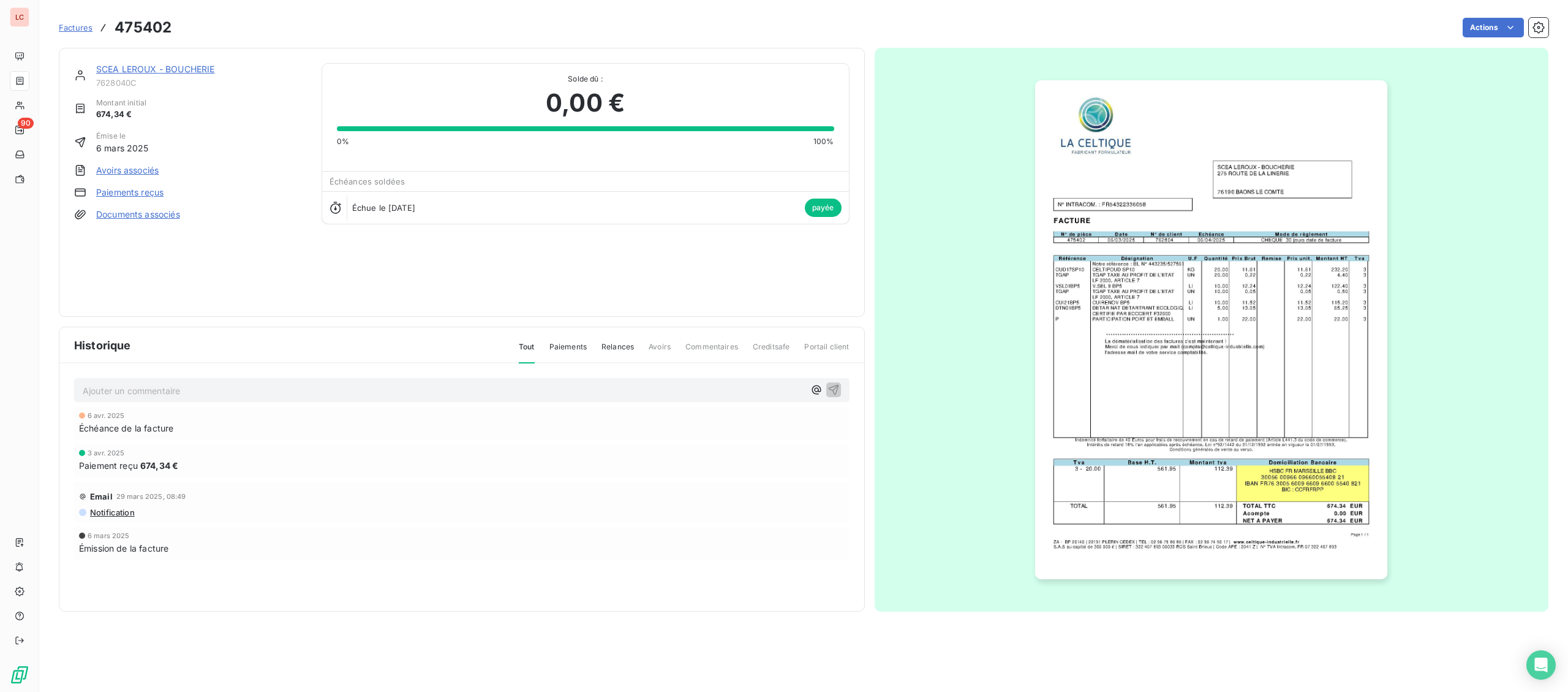
click at [1256, 414] on img "button" at bounding box center [1211, 329] width 353 height 499
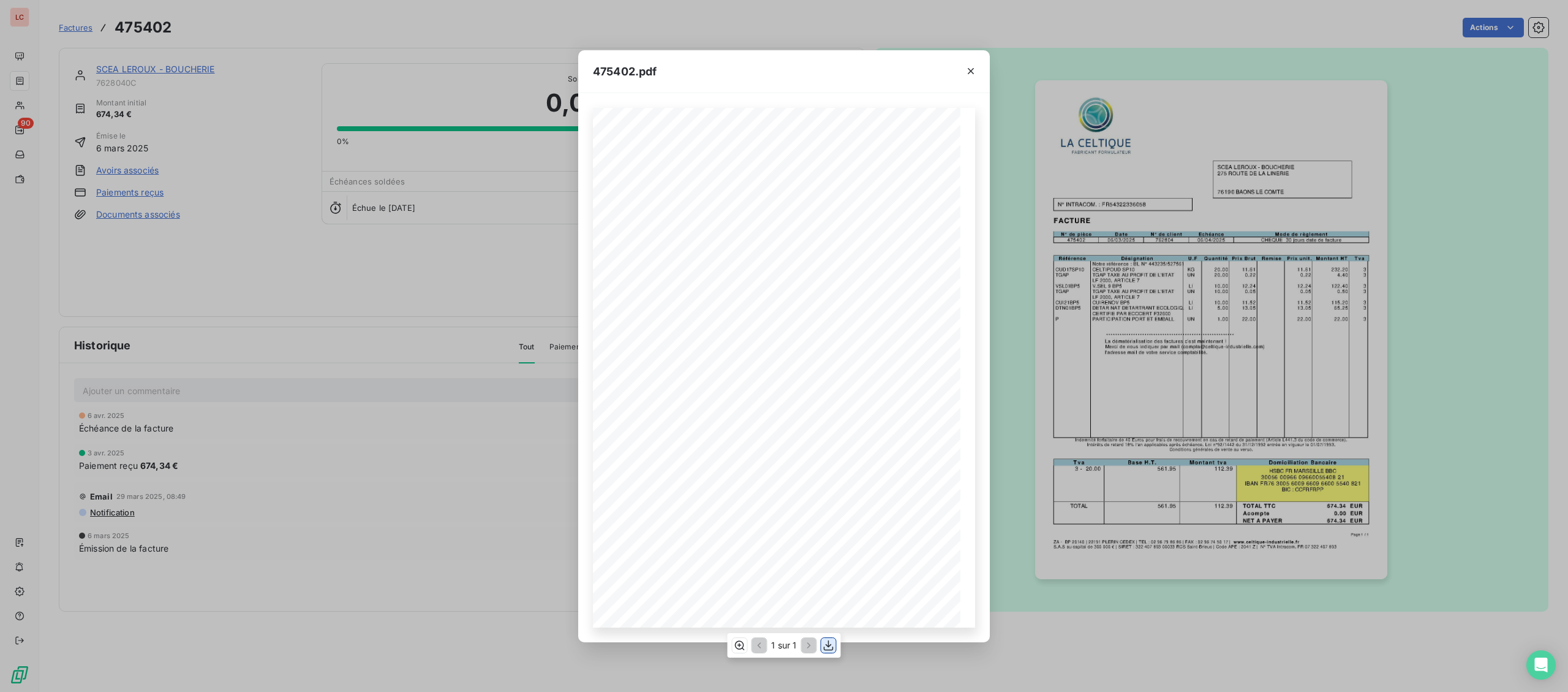
click at [833, 644] on icon "button" at bounding box center [829, 645] width 13 height 13
click at [56, 22] on div "475402.pdf Page 1 / 1 ZA - BP 20140 | 22191 PLERIN CEDEX | TEL : 02 96 79 86 86…" at bounding box center [784, 346] width 1568 height 692
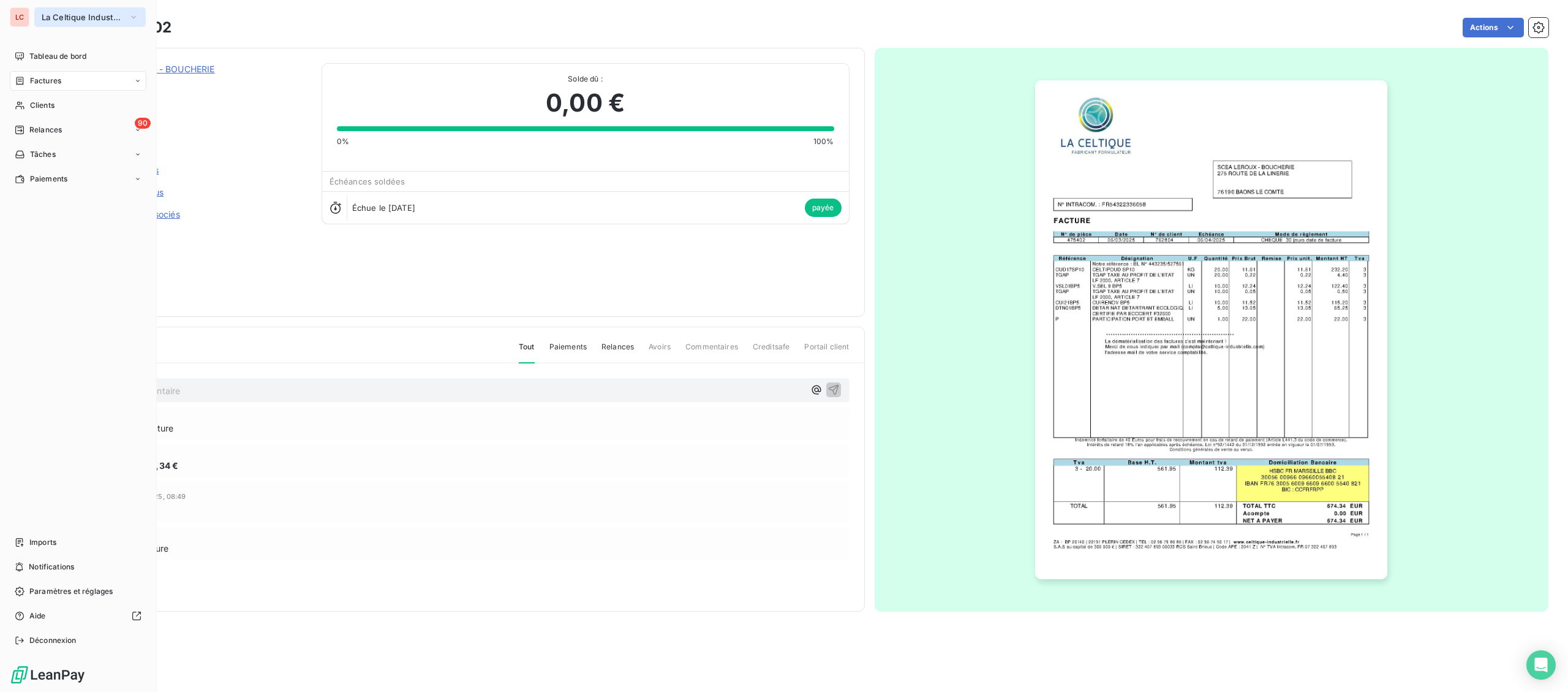
click at [53, 15] on span "La Celtique Industrielle" at bounding box center [83, 17] width 82 height 10
click at [73, 89] on li "CT CTC" at bounding box center [117, 79] width 165 height 30
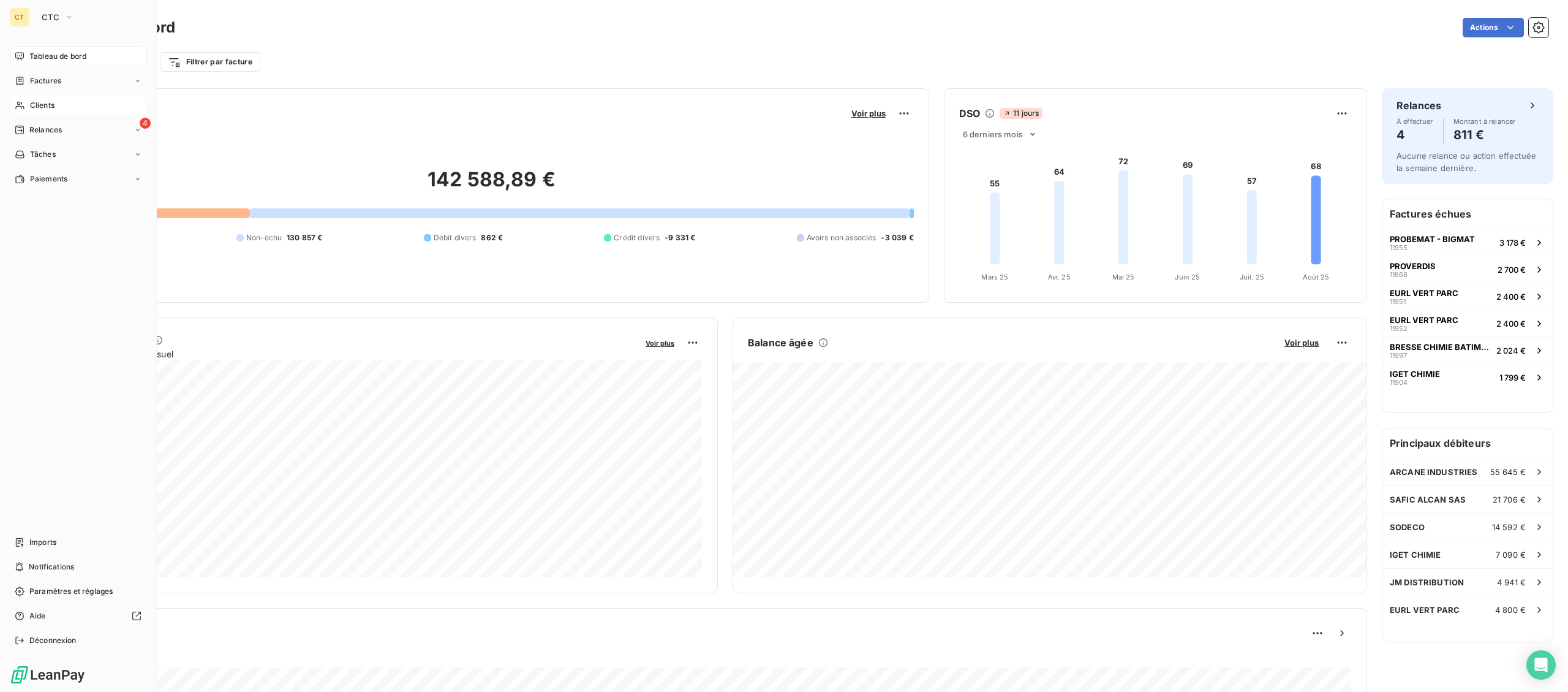
click at [51, 96] on div "Clients" at bounding box center [78, 106] width 137 height 20
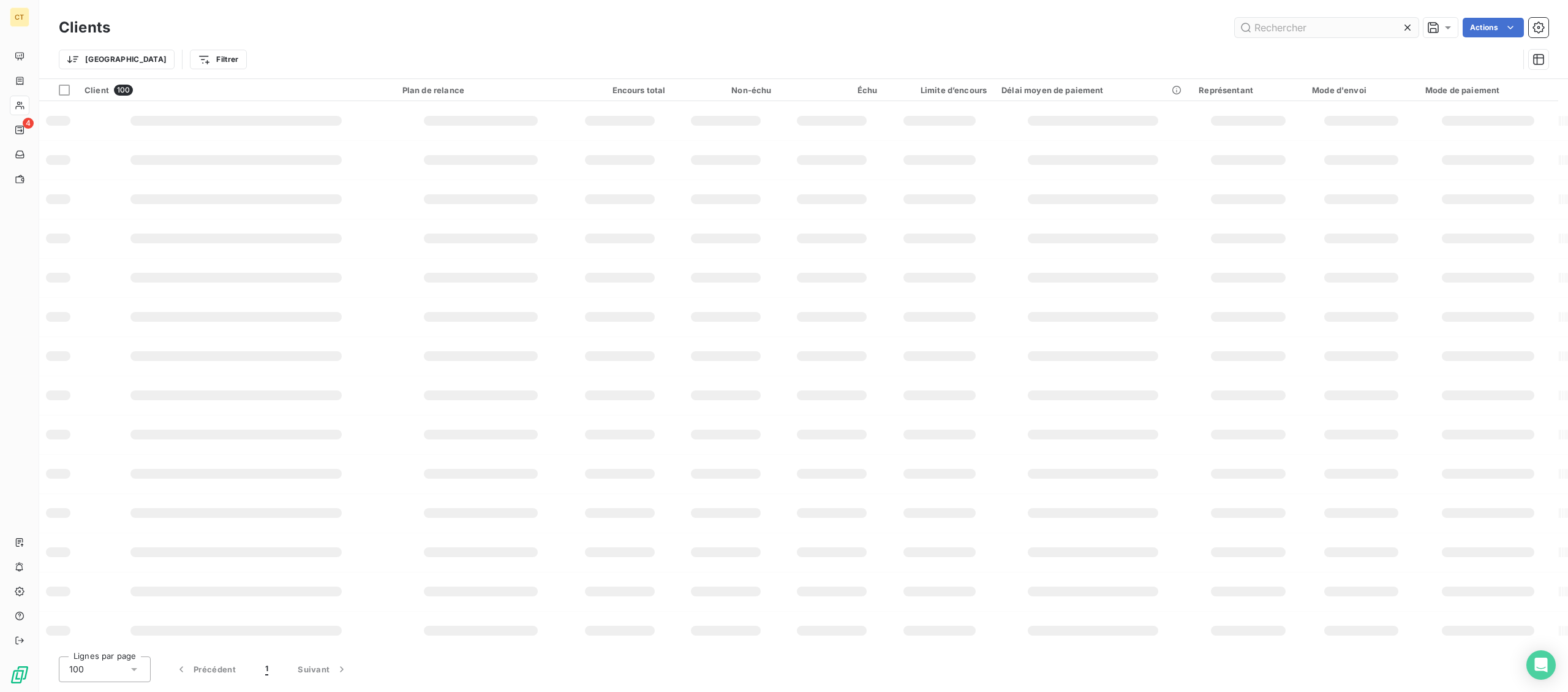
click at [1265, 27] on input "text" at bounding box center [1327, 28] width 184 height 20
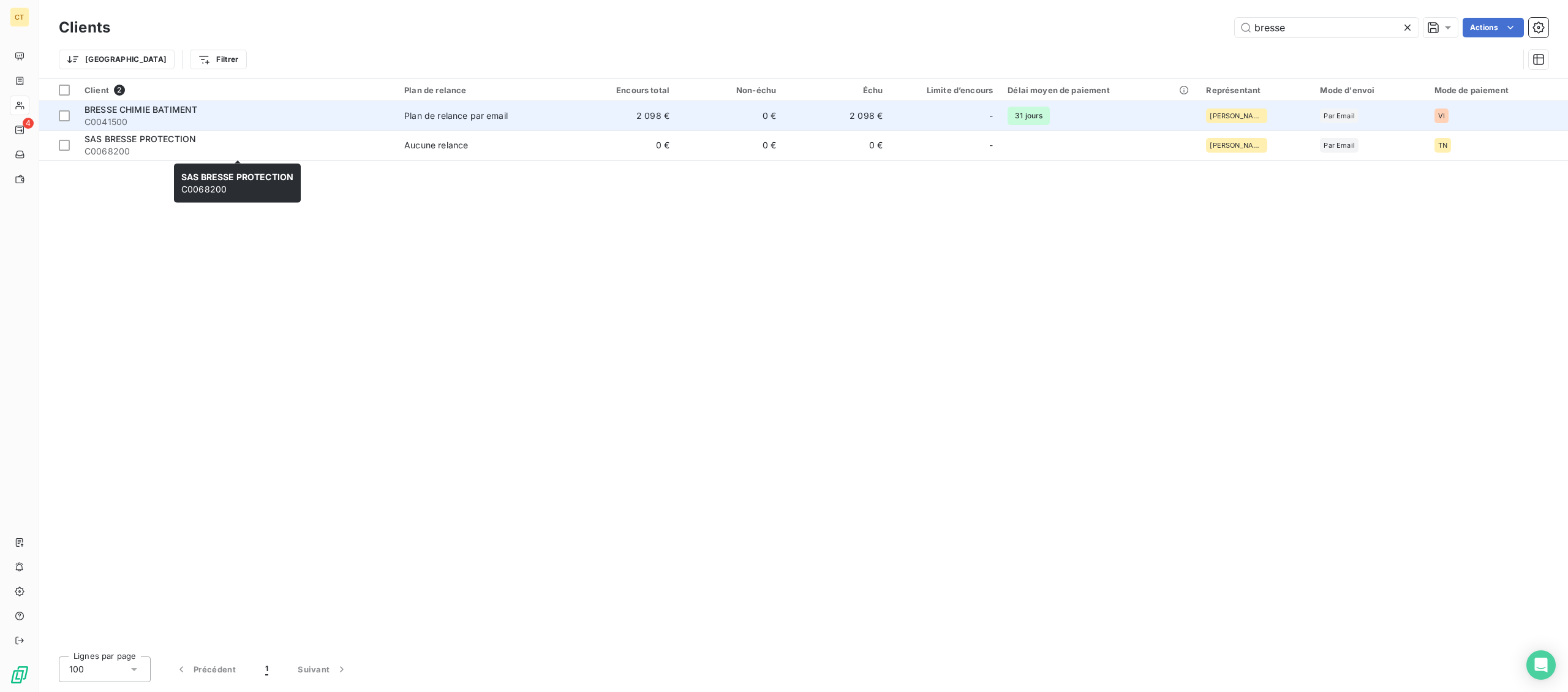
type input "bresse"
click at [147, 111] on span "BRESSE CHIMIE BATIMENT" at bounding box center [141, 110] width 113 height 11
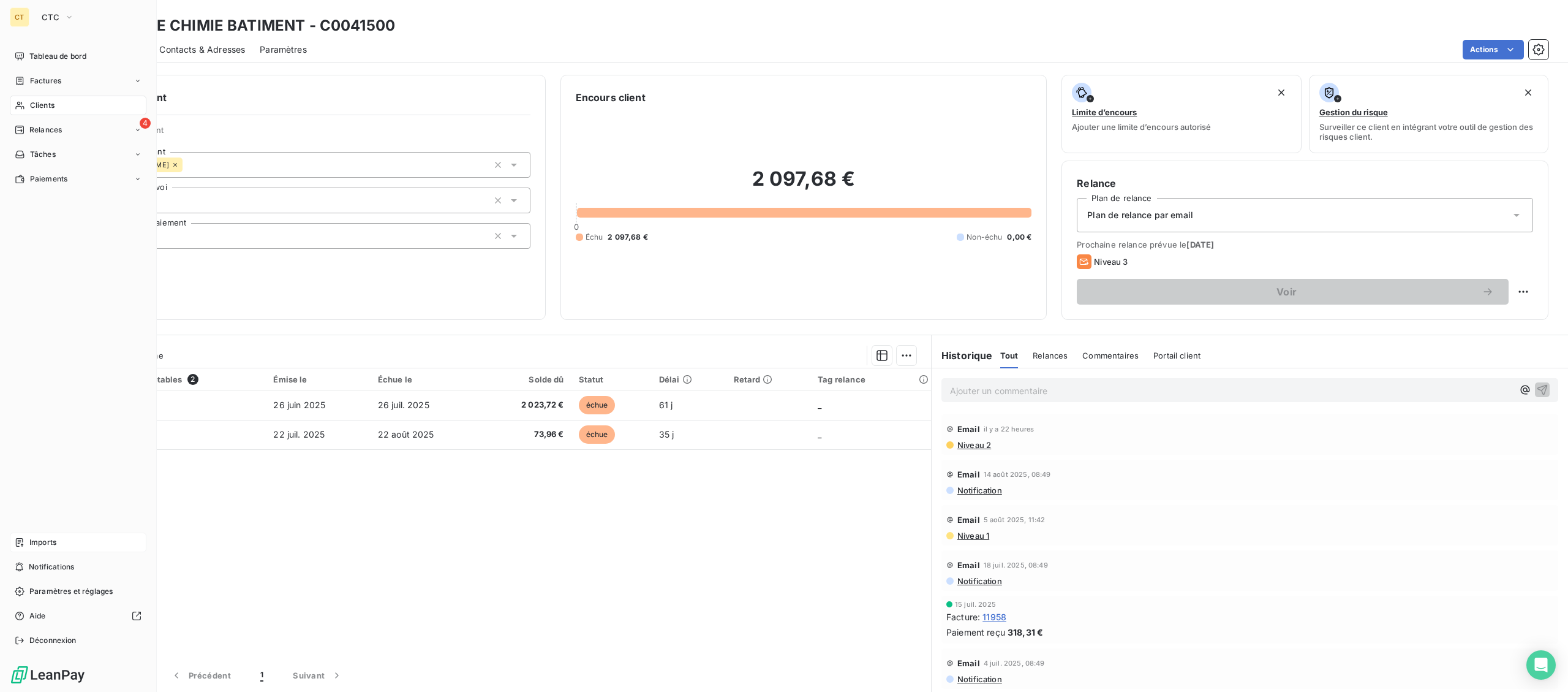
click at [21, 539] on icon at bounding box center [19, 542] width 7 height 9
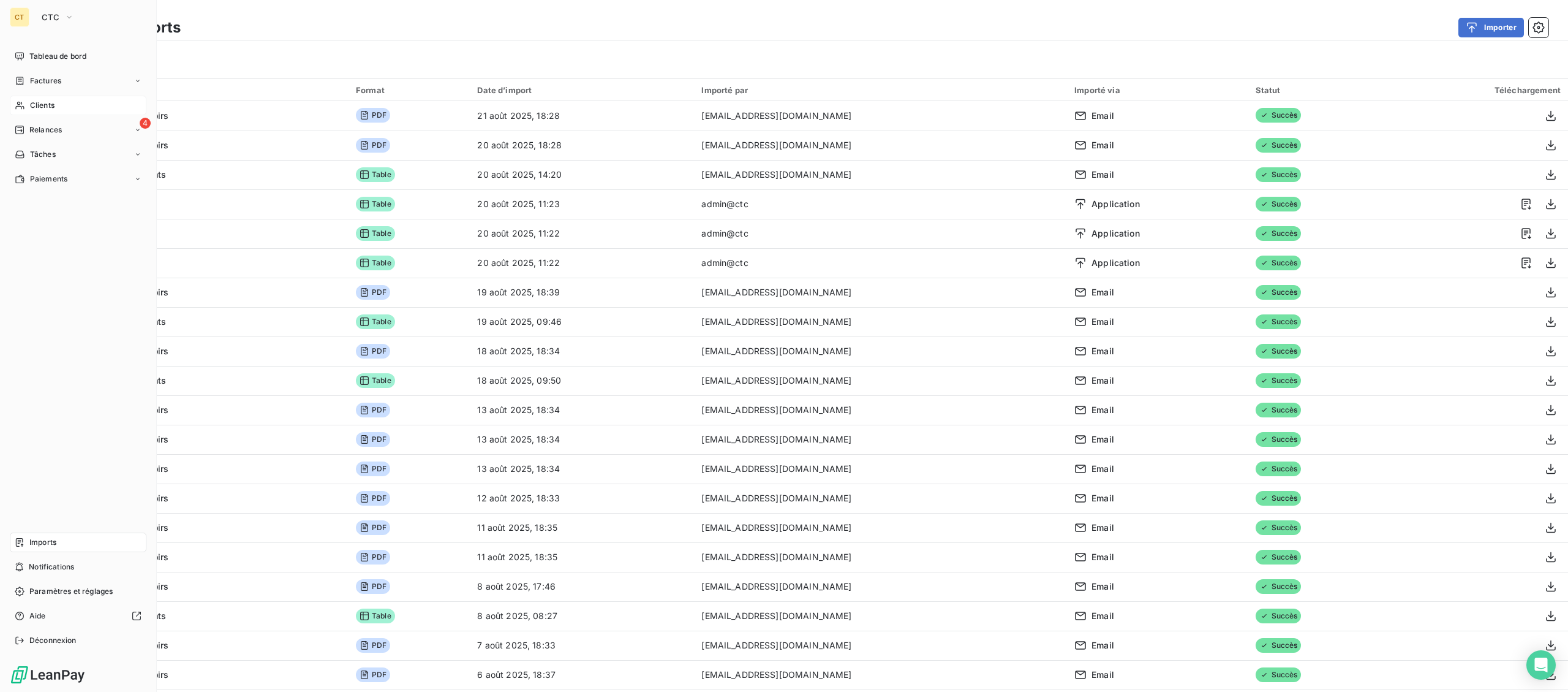
click at [42, 106] on span "Clients" at bounding box center [42, 105] width 24 height 11
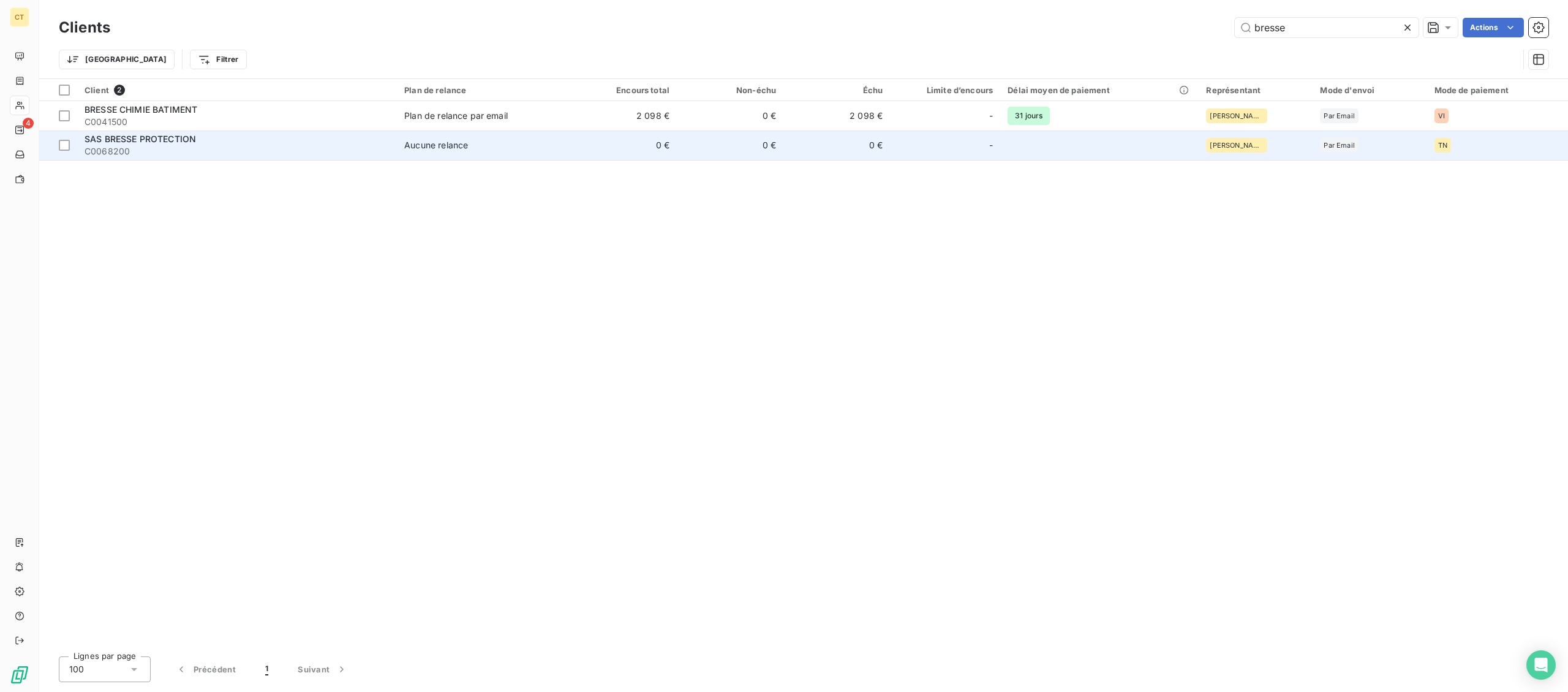
click at [419, 133] on td "Aucune relance" at bounding box center [483, 145] width 174 height 30
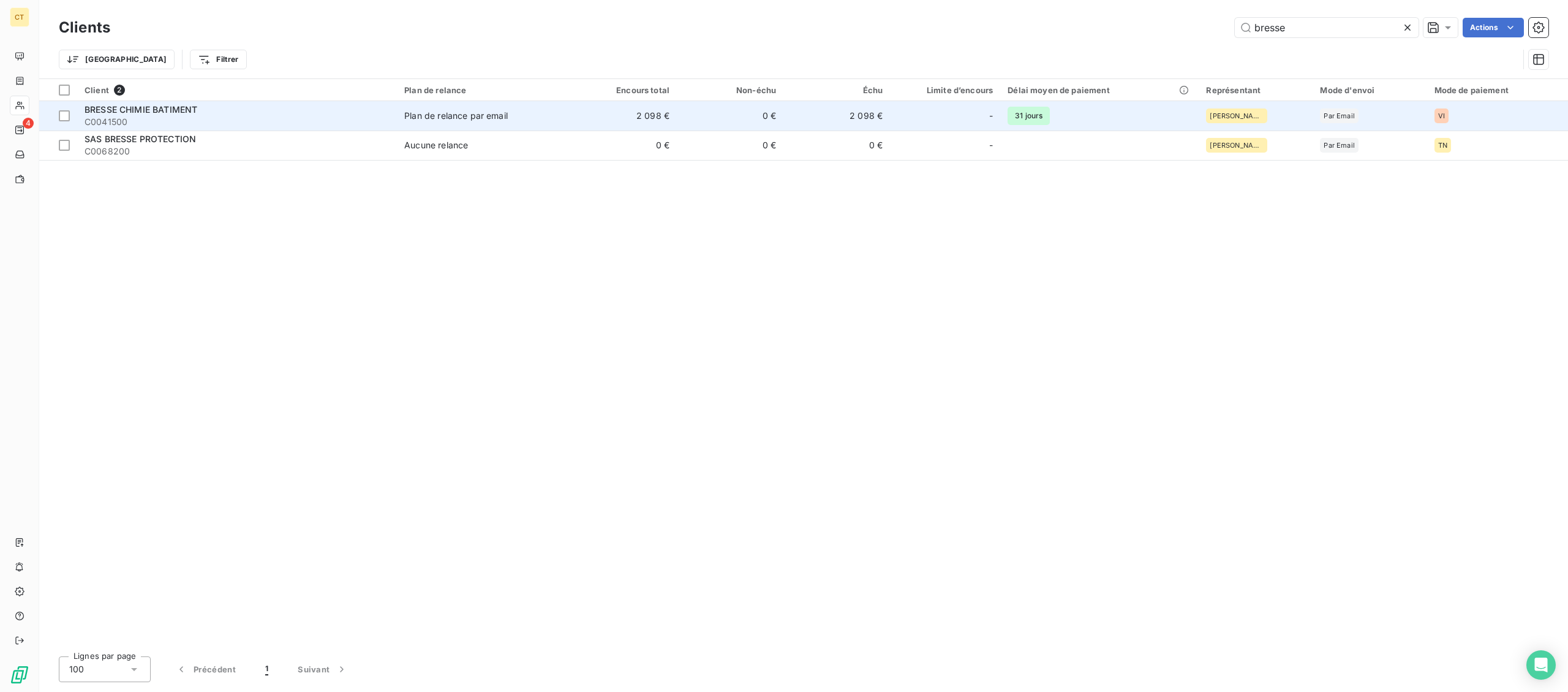
click at [211, 106] on div "BRESSE CHIMIE BATIMENT" at bounding box center [237, 110] width 305 height 13
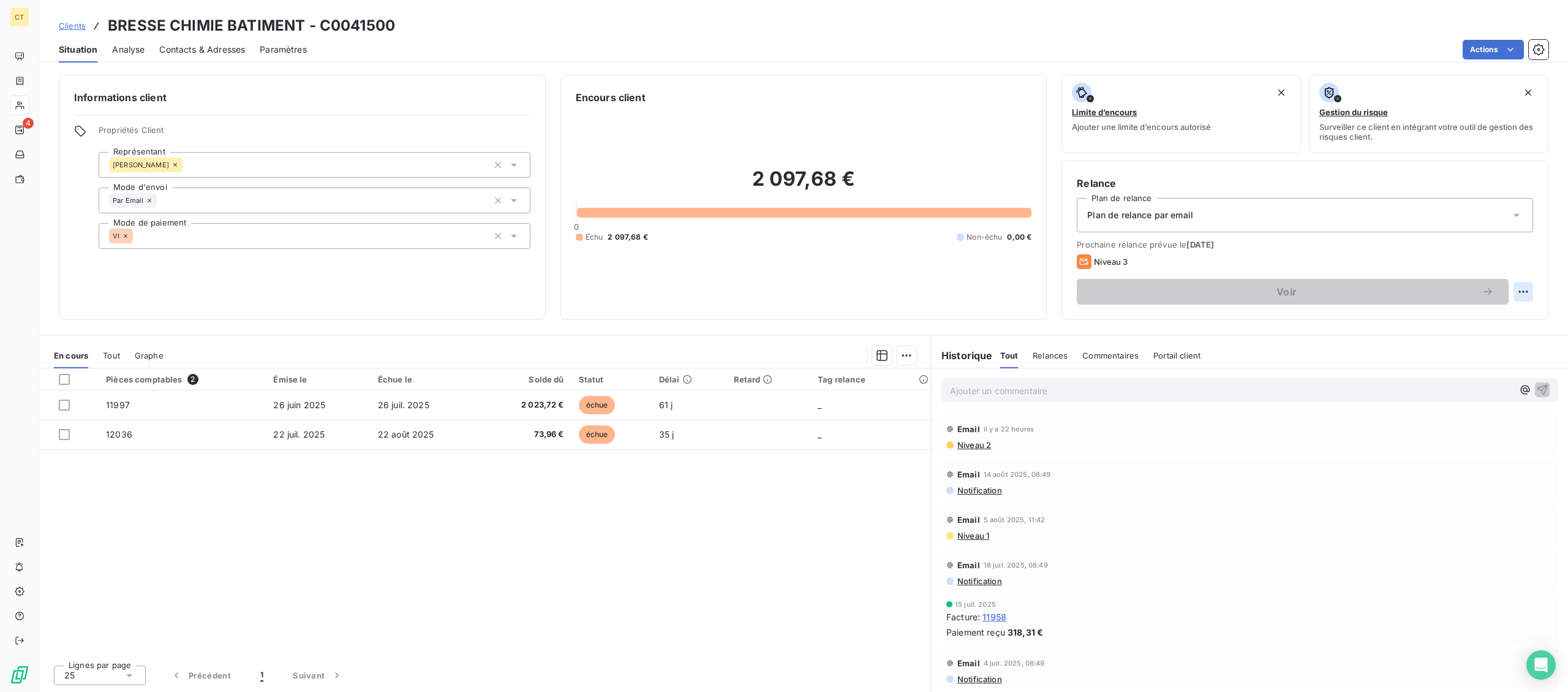
click at [1517, 289] on html "CT 4 Clients BRESSE CHIMIE BATIMENT - C0041500 Situation Analyse Contacts & Adr…" at bounding box center [784, 346] width 1568 height 692
click at [1498, 322] on div "Replanifier cette action" at bounding box center [1473, 319] width 110 height 20
select select "7"
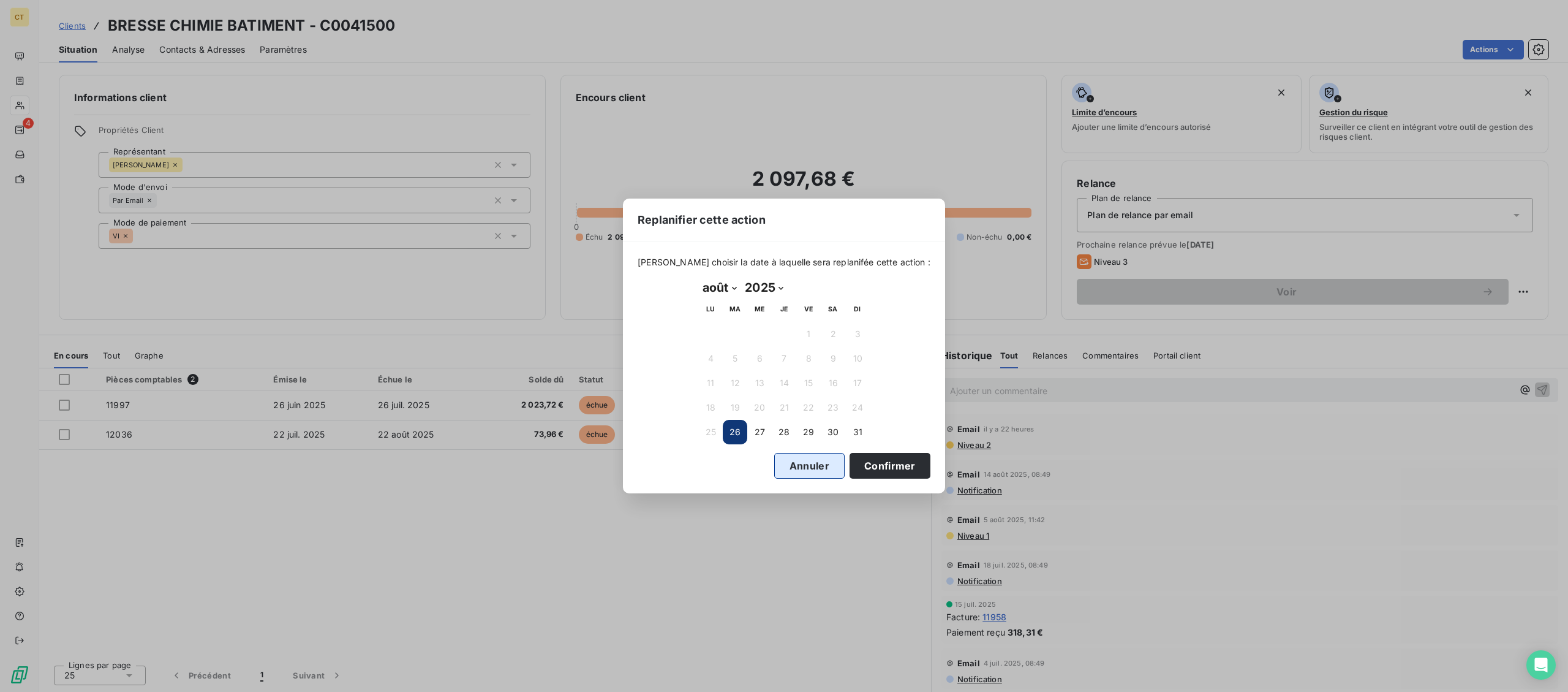
click at [791, 467] on button "Annuler" at bounding box center [809, 466] width 71 height 26
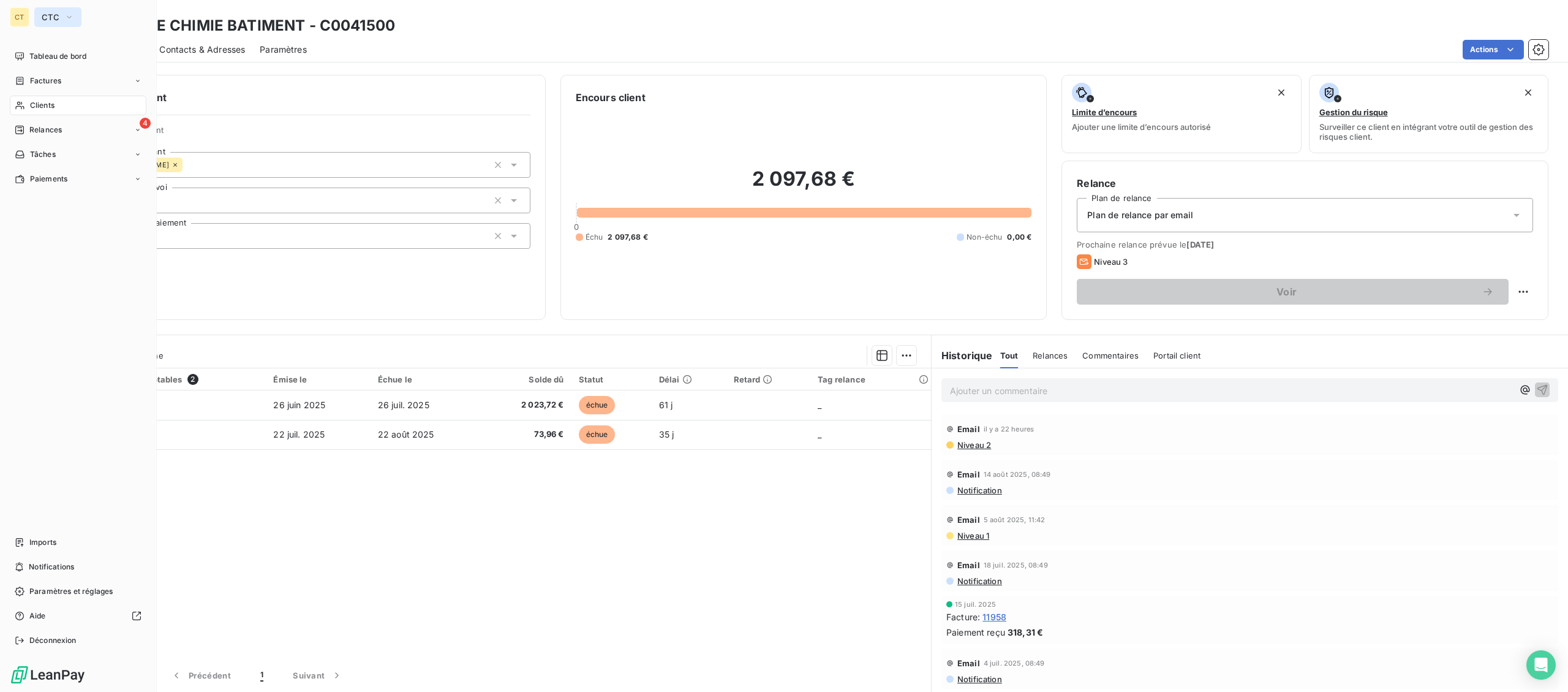
click at [46, 18] on span "CTC" at bounding box center [50, 17] width 18 height 10
click at [81, 110] on span "La Celtique Industrielle" at bounding box center [113, 109] width 108 height 13
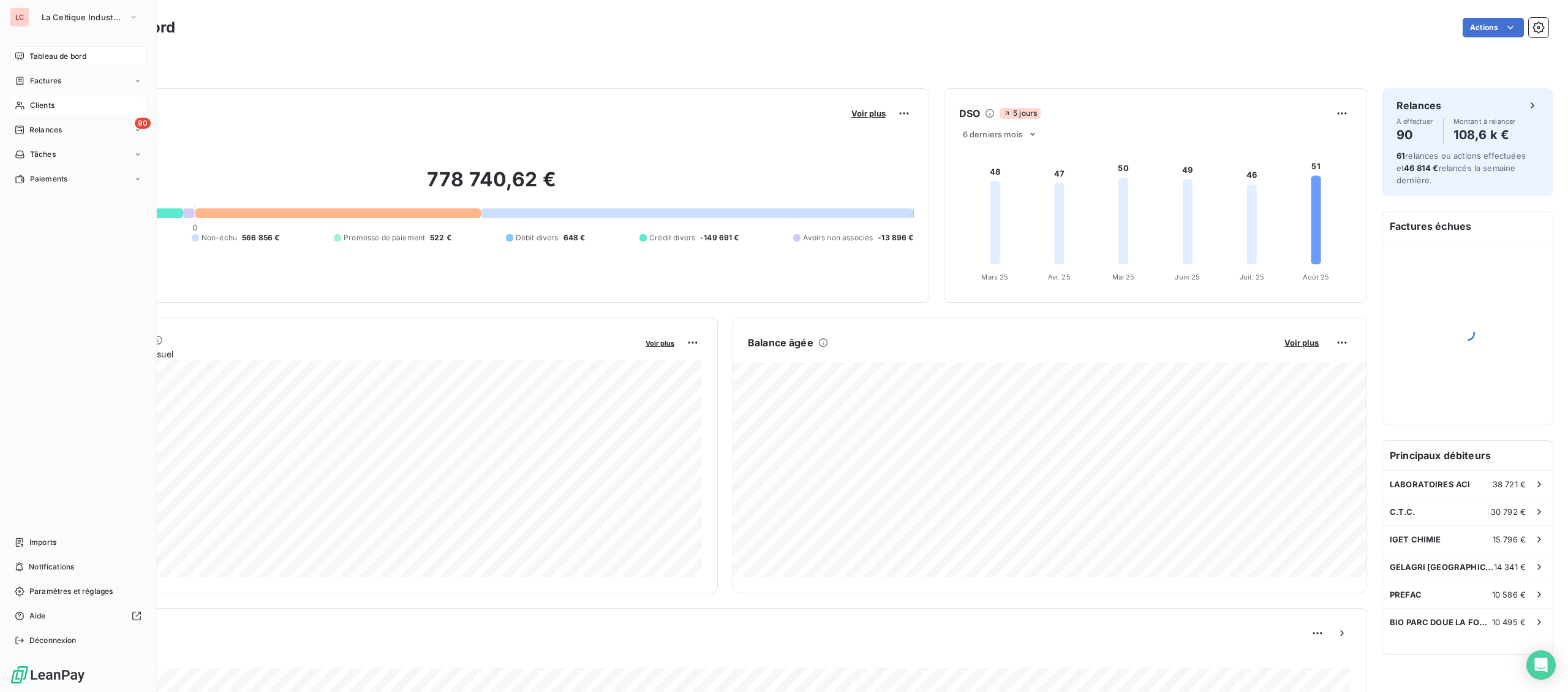
click at [24, 106] on icon at bounding box center [20, 105] width 11 height 10
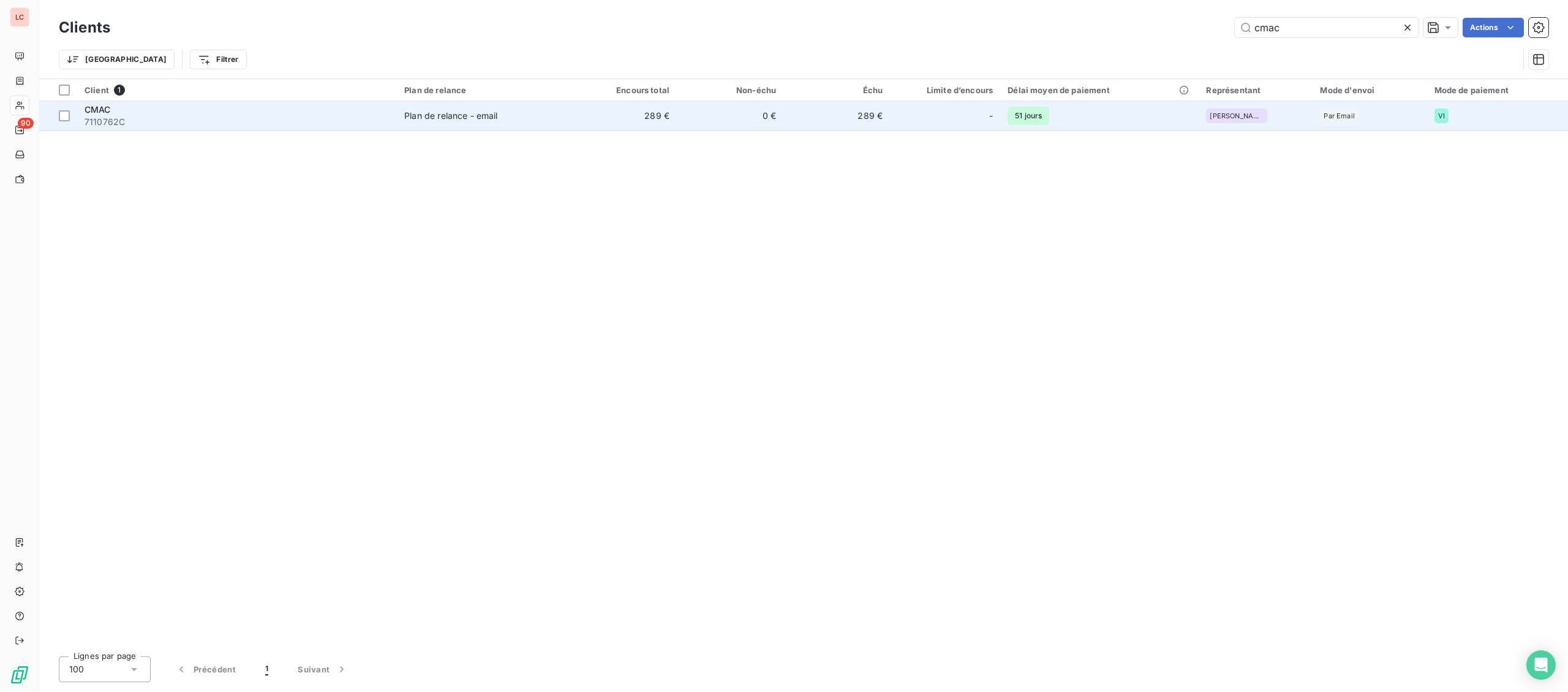
type input "cmac"
click at [505, 120] on span "Plan de relance - email" at bounding box center [483, 116] width 158 height 13
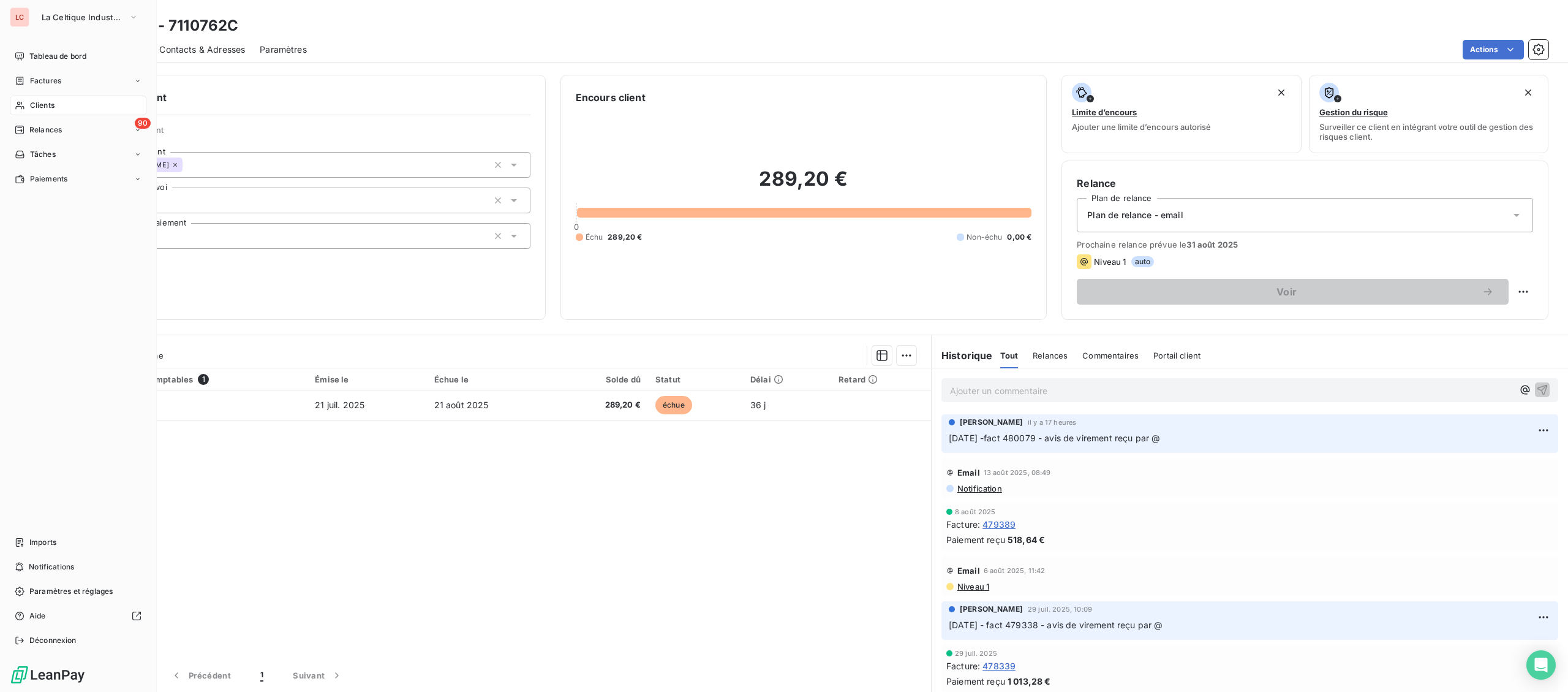
click at [26, 20] on div "LC" at bounding box center [20, 17] width 20 height 20
click at [76, 9] on button "La Celtique Industrielle" at bounding box center [90, 17] width 112 height 20
click at [86, 77] on span "CTC" at bounding box center [113, 79] width 108 height 13
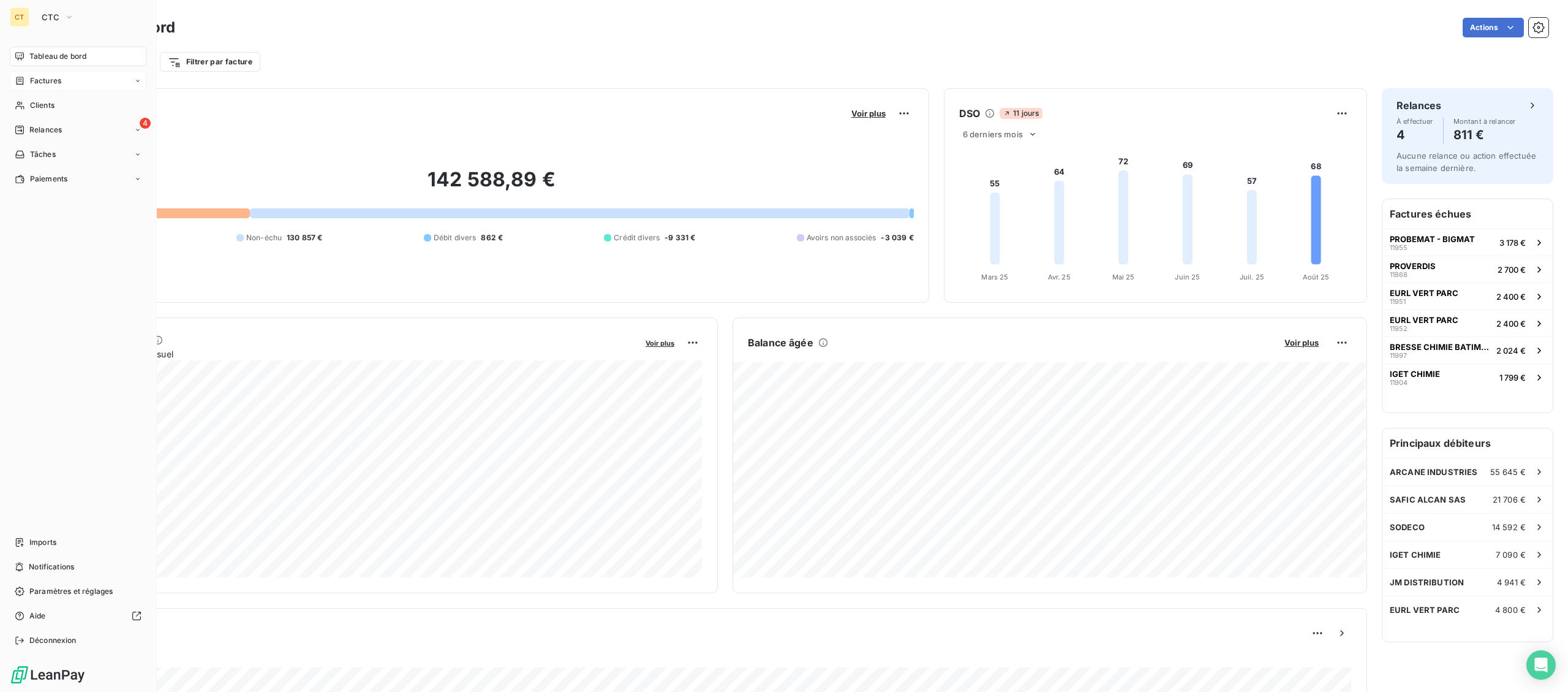
click at [25, 88] on div "Factures" at bounding box center [78, 81] width 137 height 20
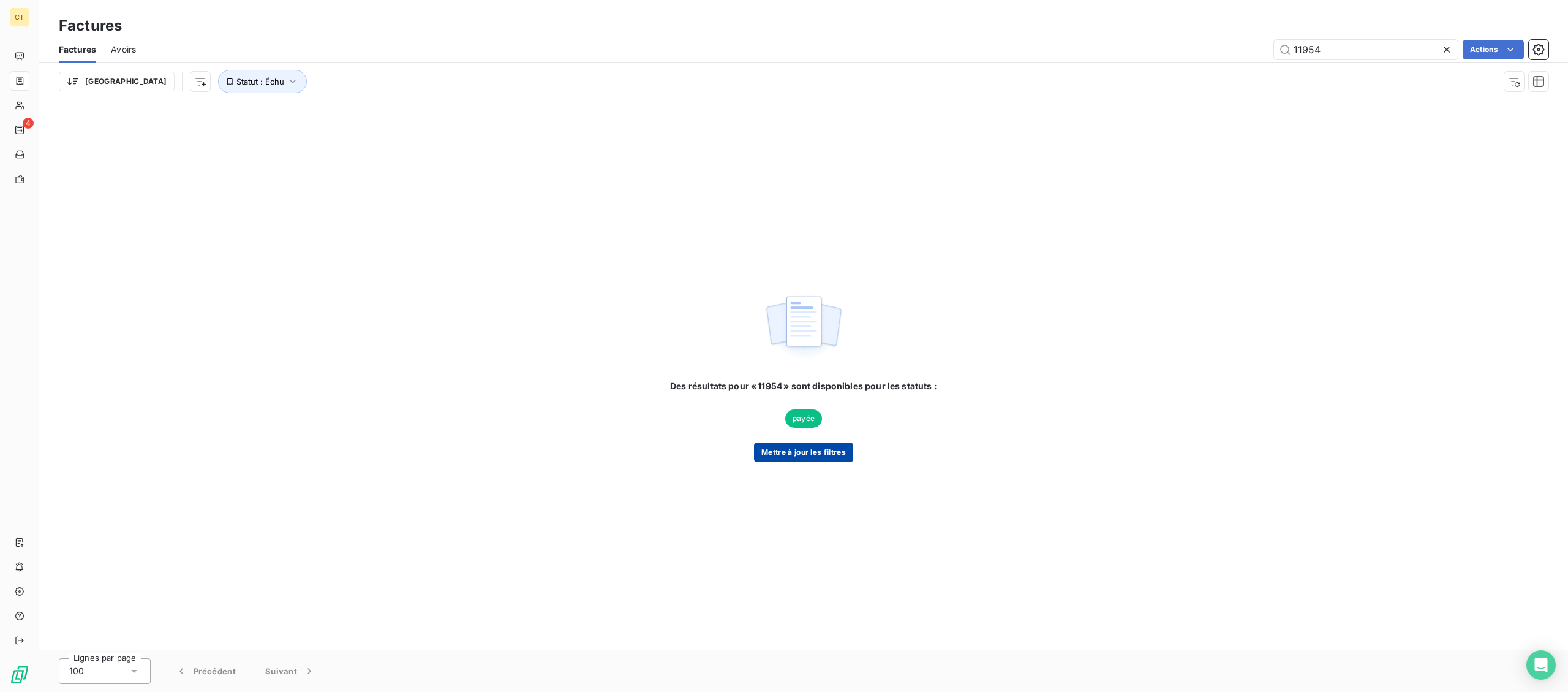
click at [785, 461] on button "Mettre à jour les filtres" at bounding box center [803, 452] width 99 height 20
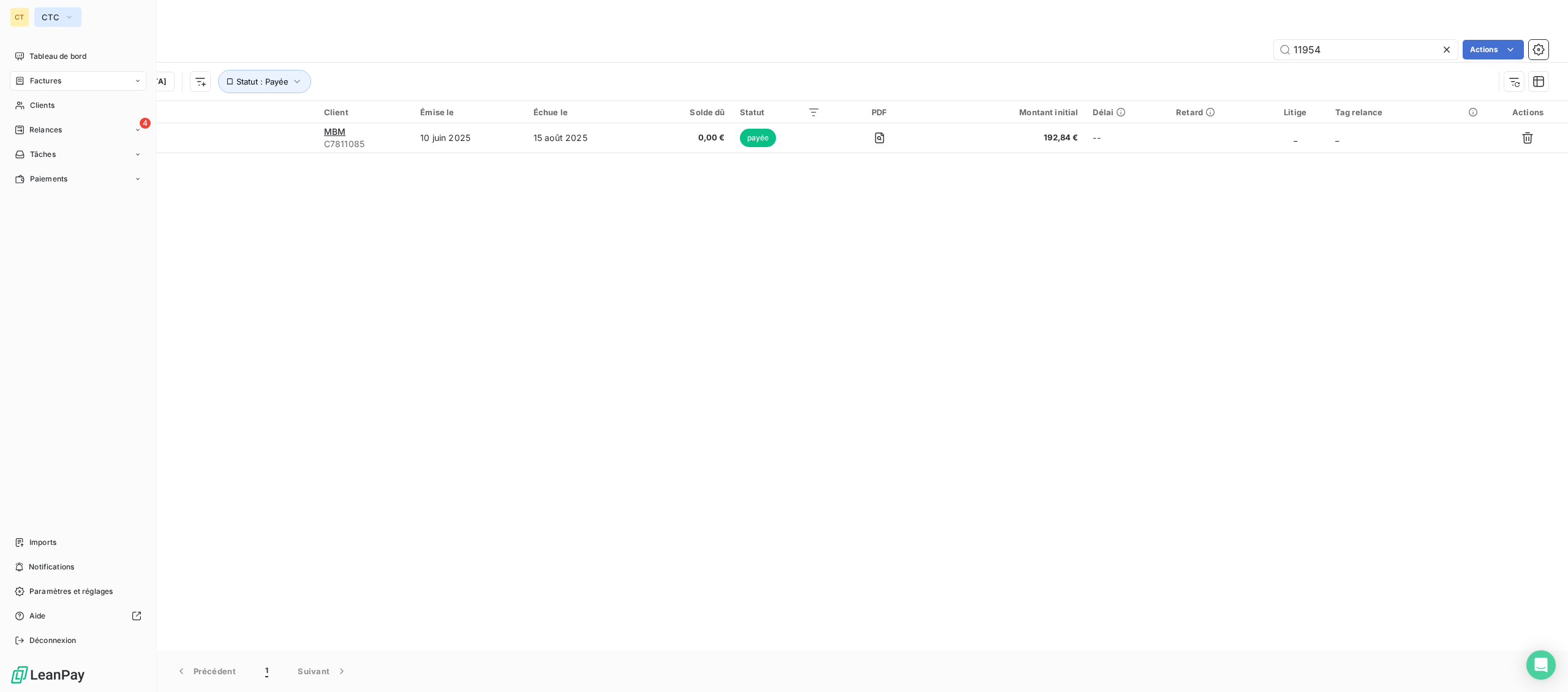
click at [42, 18] on span "CTC" at bounding box center [50, 17] width 18 height 10
click at [83, 107] on span "La Celtique Industrielle" at bounding box center [113, 109] width 108 height 13
type input "475402"
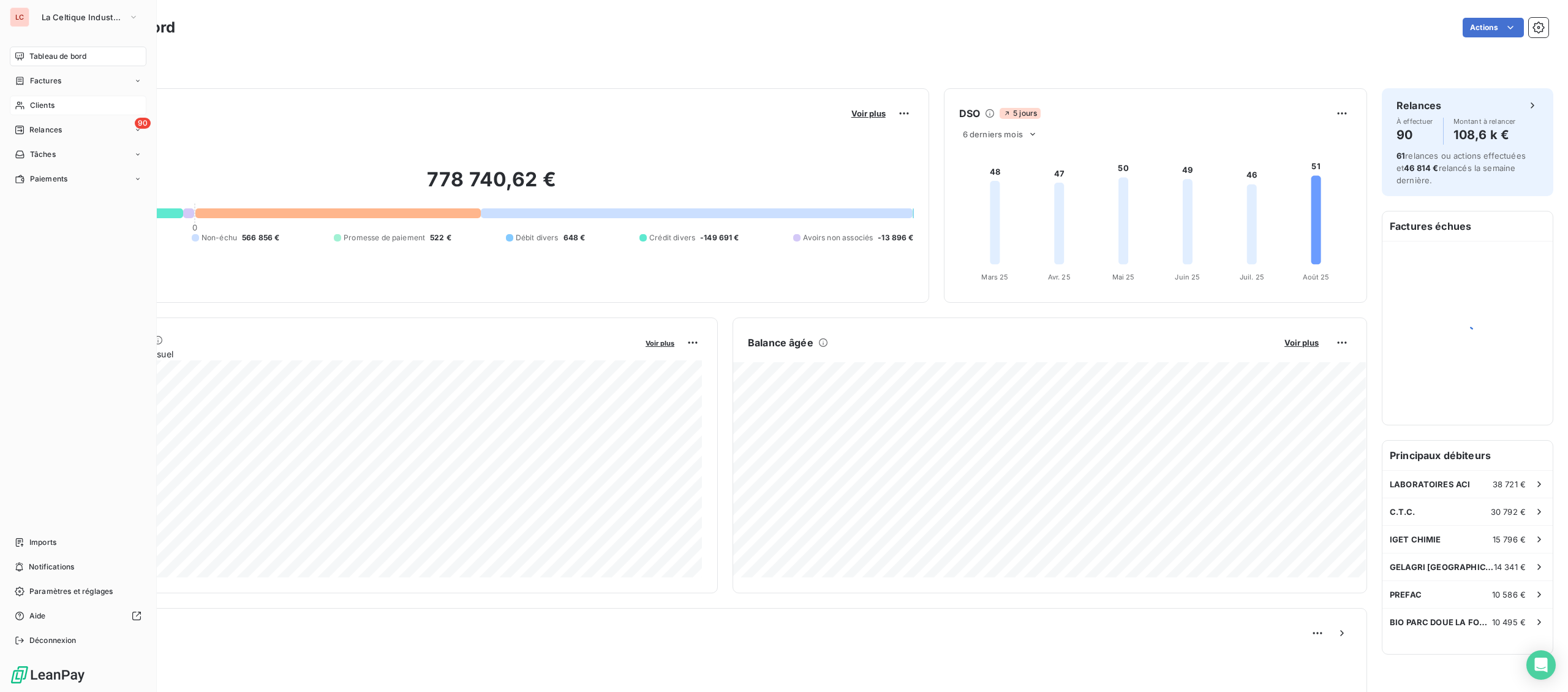
click at [34, 106] on span "Clients" at bounding box center [42, 105] width 24 height 11
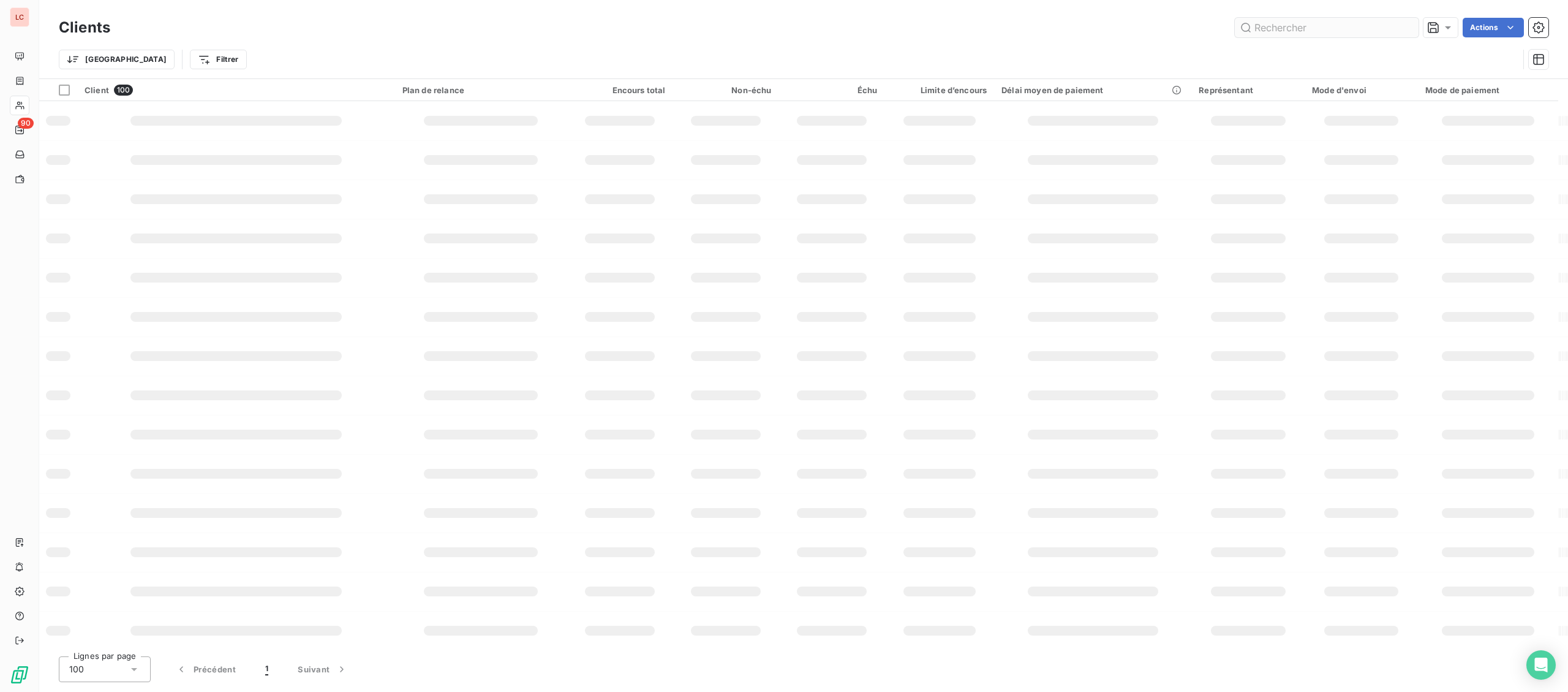
click at [1302, 28] on input "text" at bounding box center [1327, 28] width 184 height 20
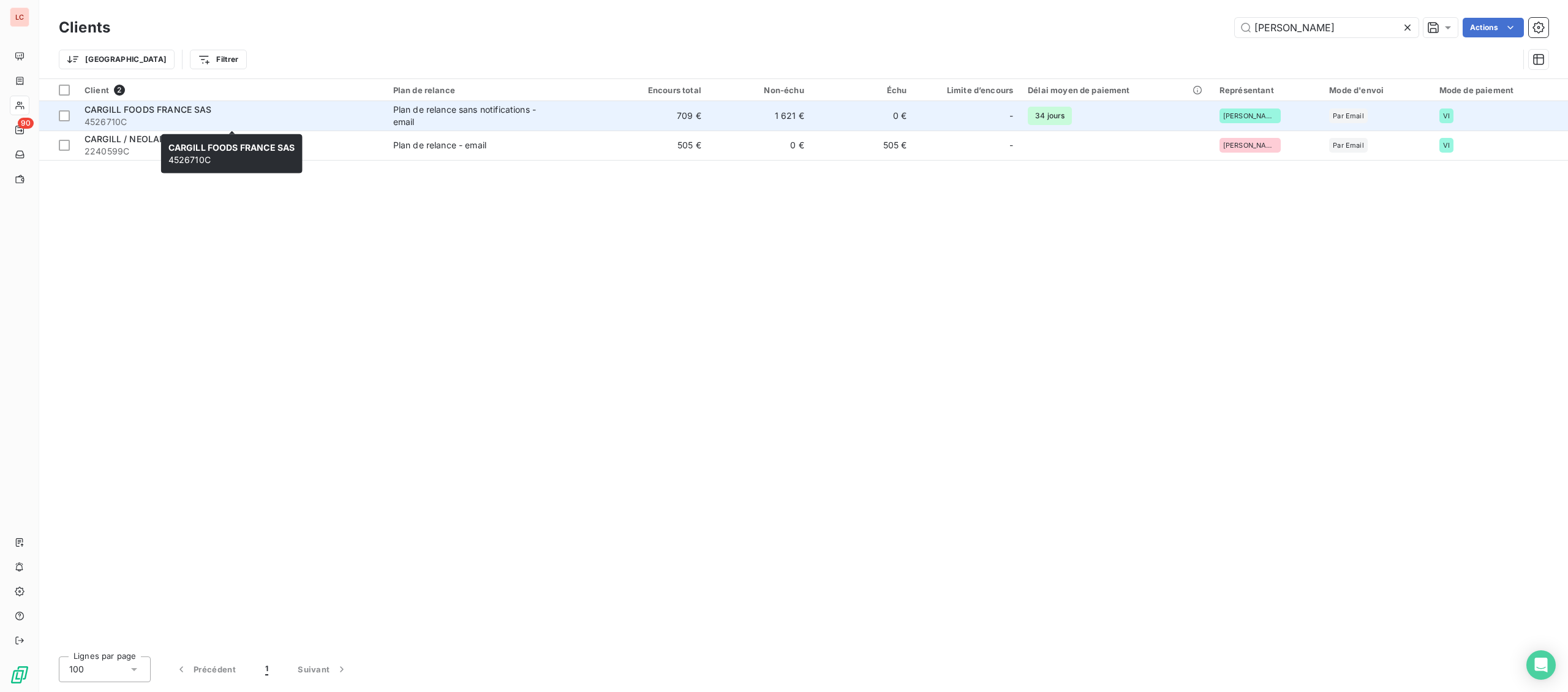
type input "[PERSON_NAME]"
click at [338, 124] on span "4526710C" at bounding box center [231, 121] width 294 height 13
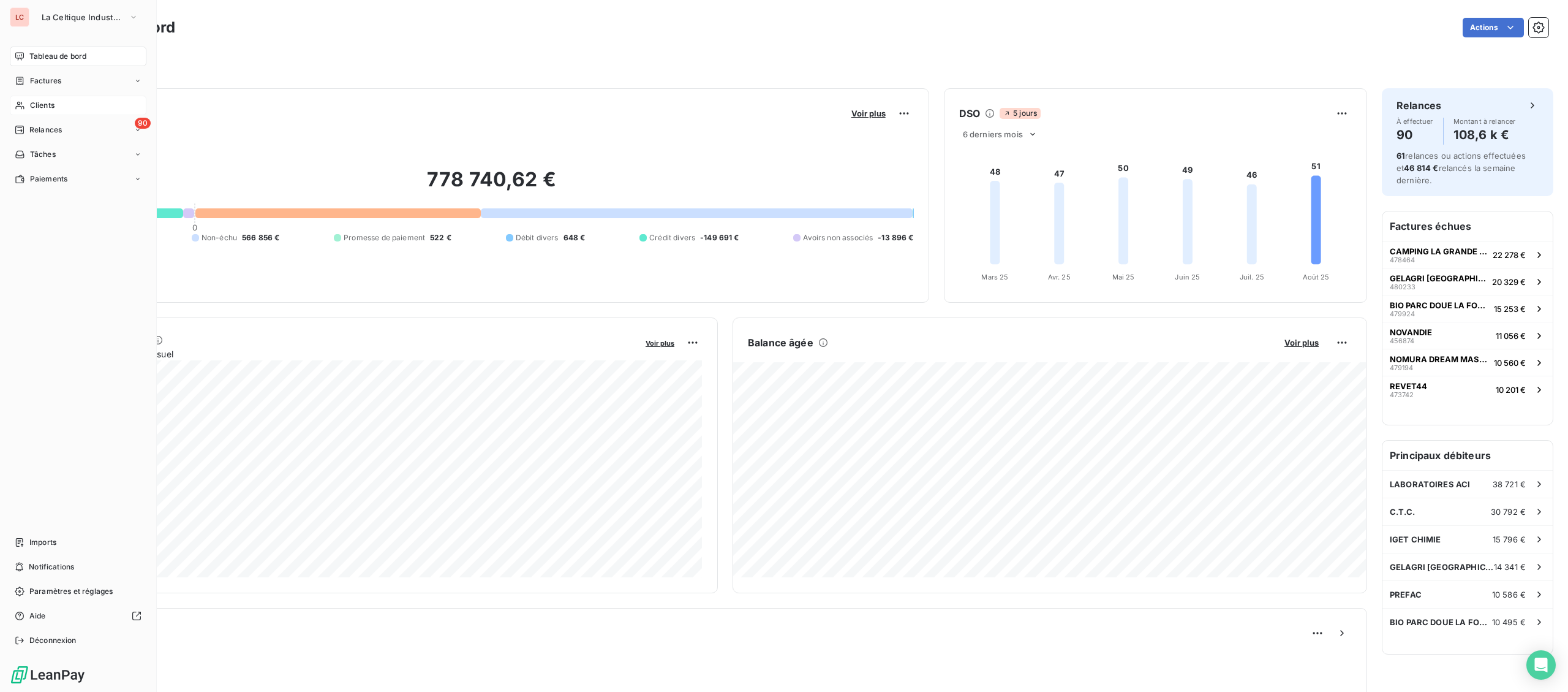
click at [24, 100] on icon at bounding box center [20, 105] width 11 height 10
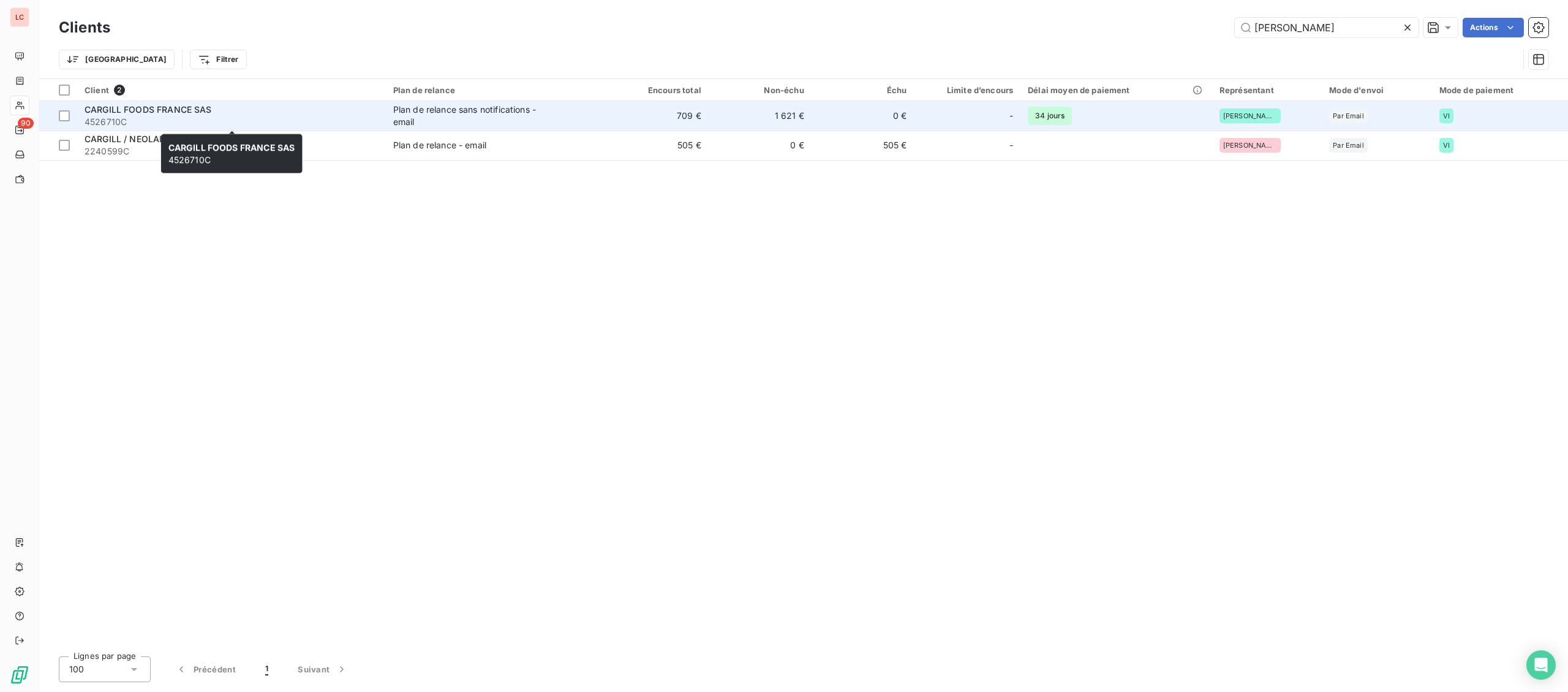
type input "CARGILL"
click at [225, 123] on span "4526710C" at bounding box center [231, 121] width 294 height 13
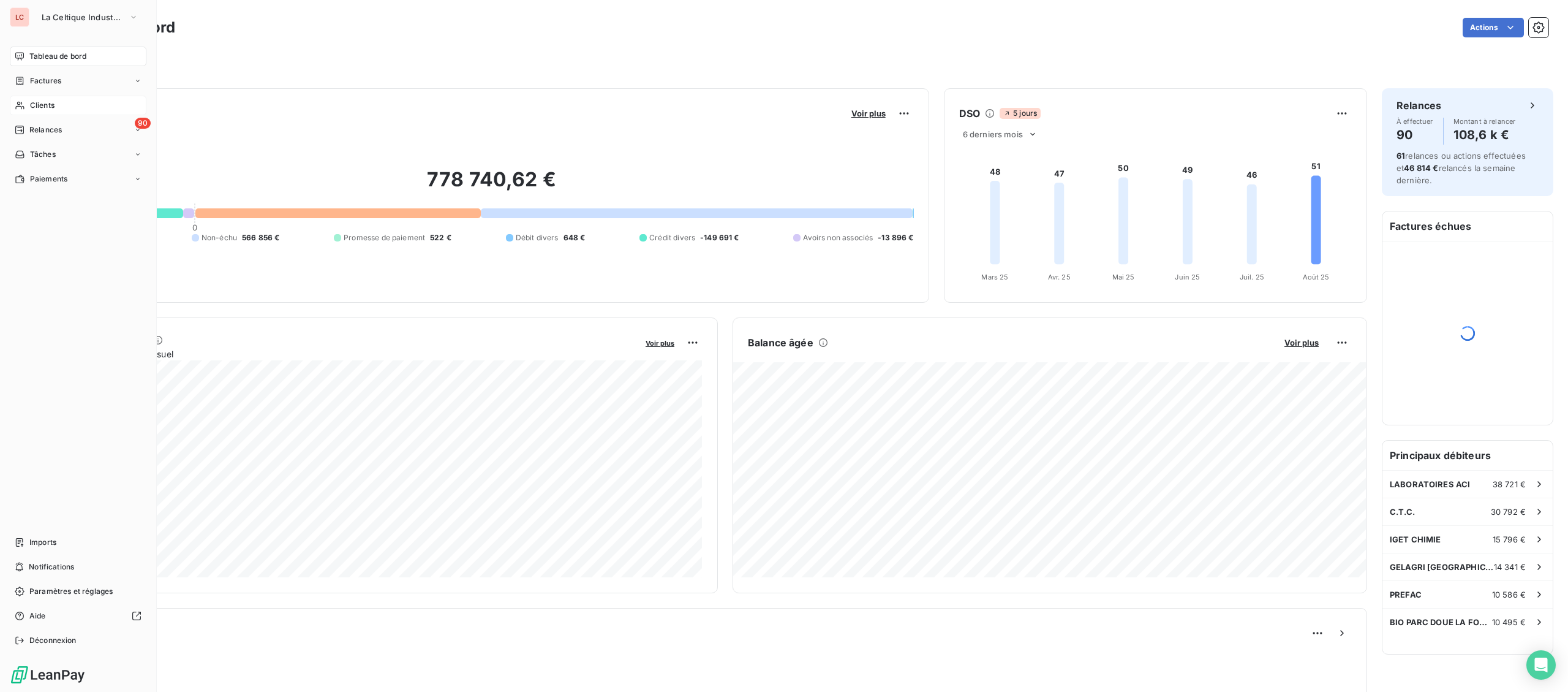
click at [17, 100] on div "Clients" at bounding box center [78, 106] width 137 height 20
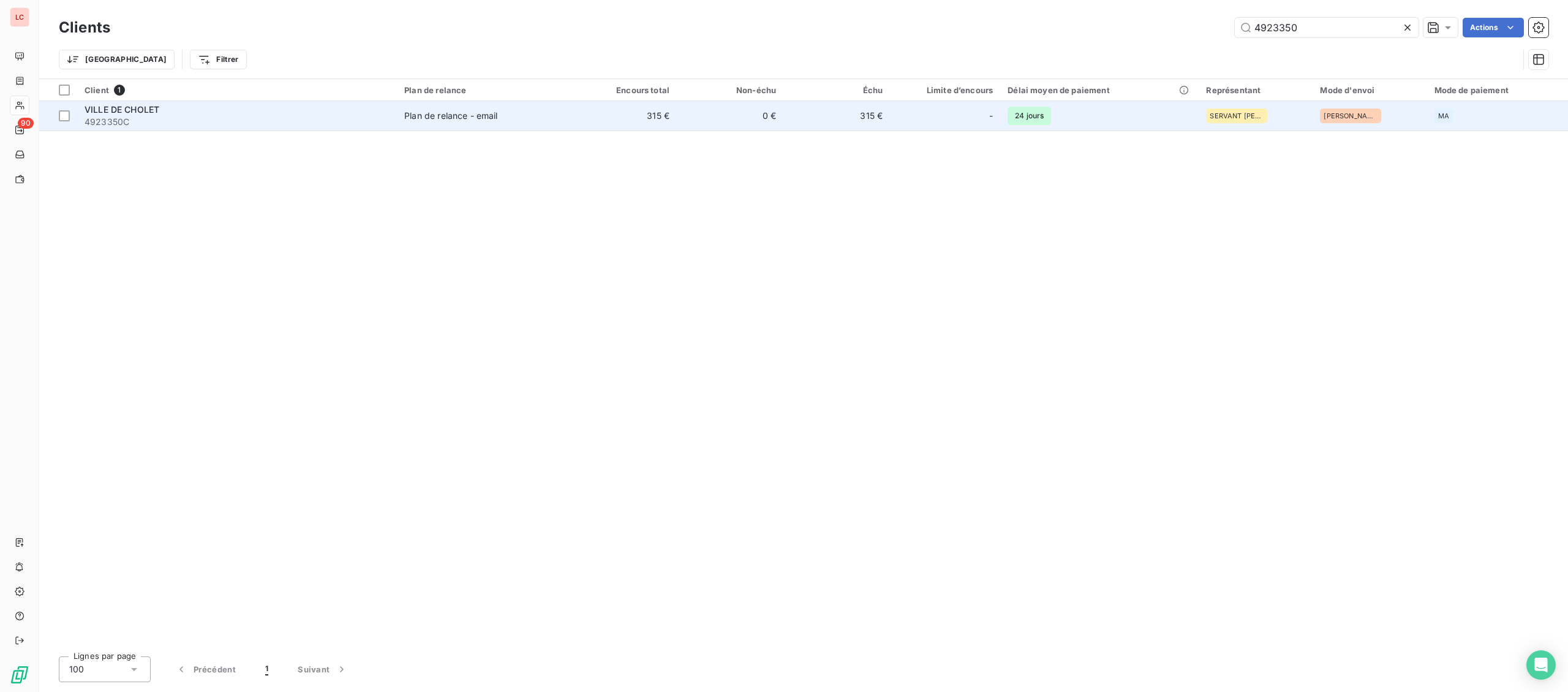
type input "4923350"
click at [384, 113] on div "VILLE DE CHOLET" at bounding box center [237, 110] width 305 height 13
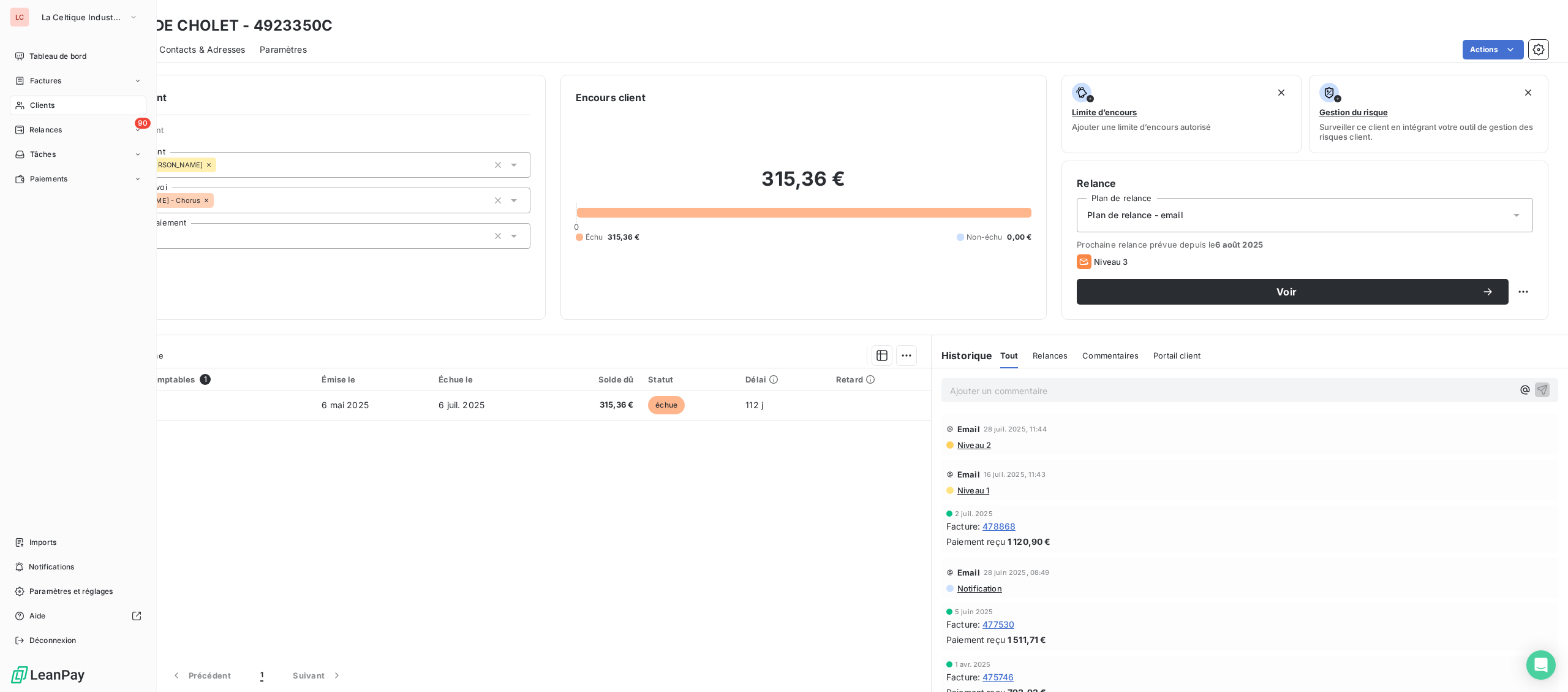
click at [20, 102] on icon at bounding box center [19, 106] width 9 height 8
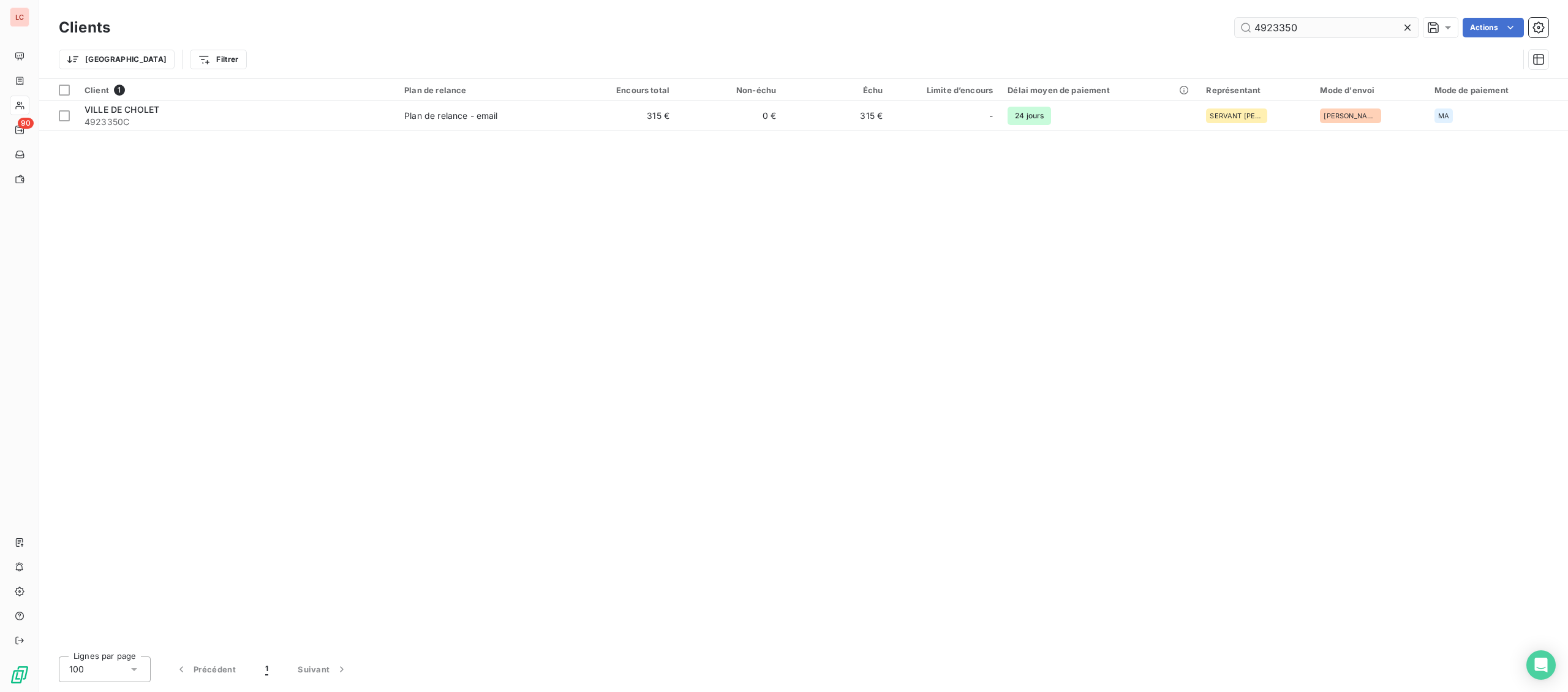
drag, startPoint x: 1316, startPoint y: 34, endPoint x: 1215, endPoint y: 27, distance: 101.2
click at [1235, 27] on input "4923350" at bounding box center [1327, 28] width 184 height 20
type input "4920102"
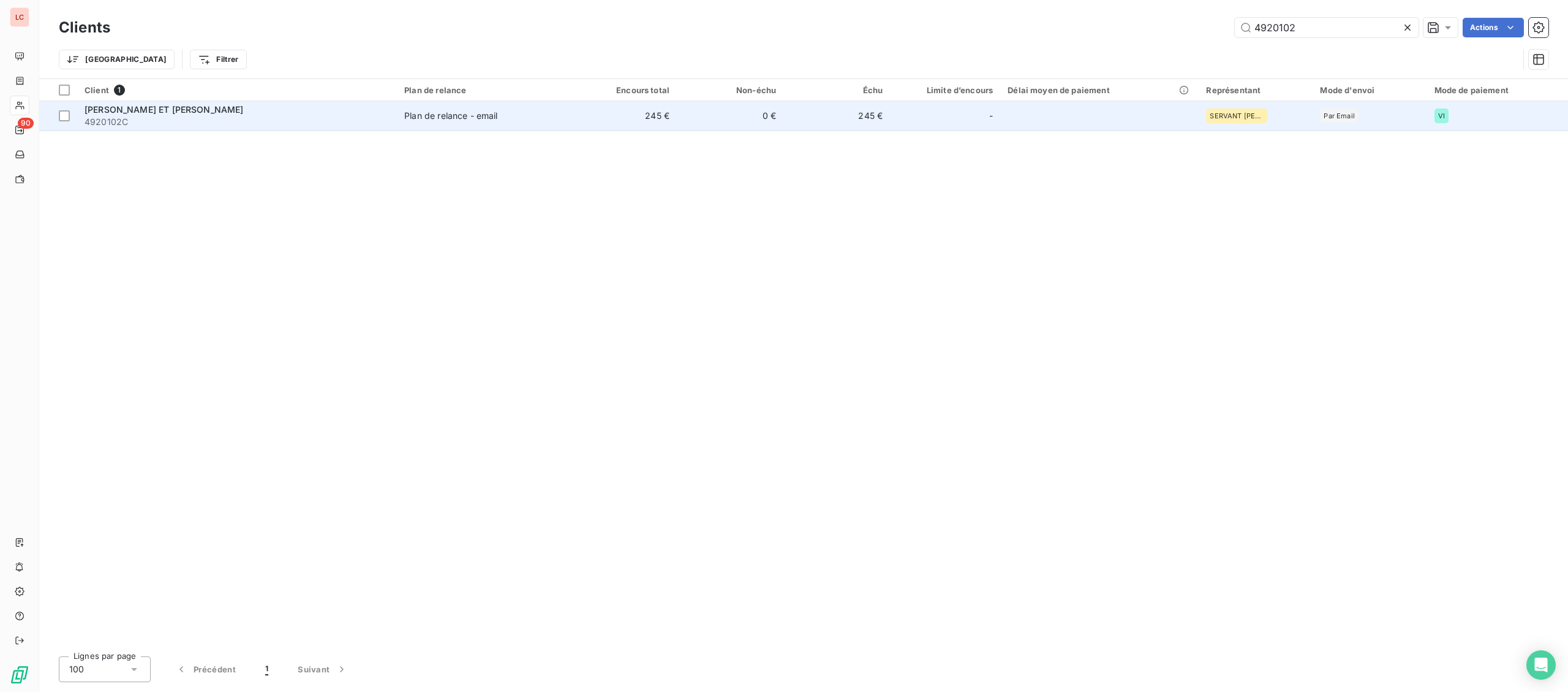
click at [265, 118] on span "4920102C" at bounding box center [237, 121] width 305 height 13
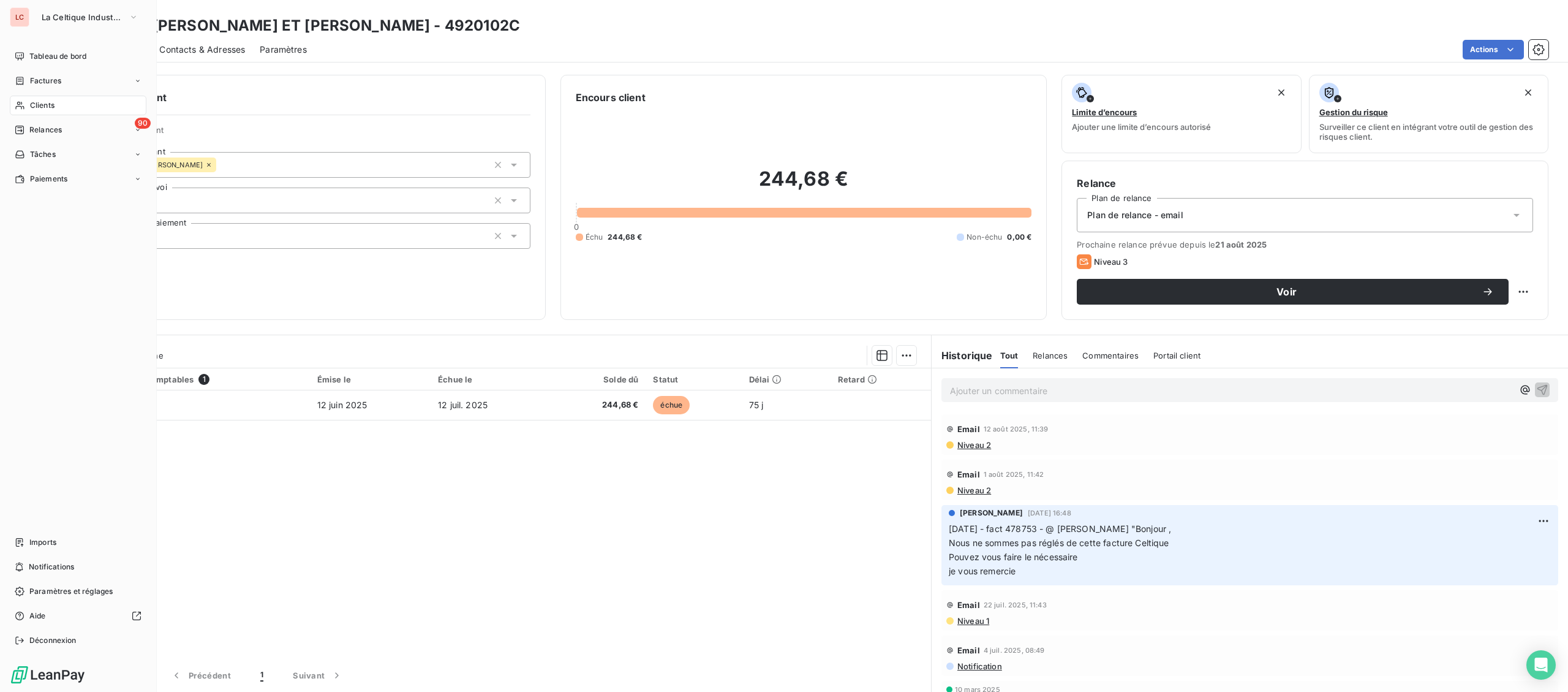
click at [34, 102] on span "Clients" at bounding box center [42, 105] width 24 height 11
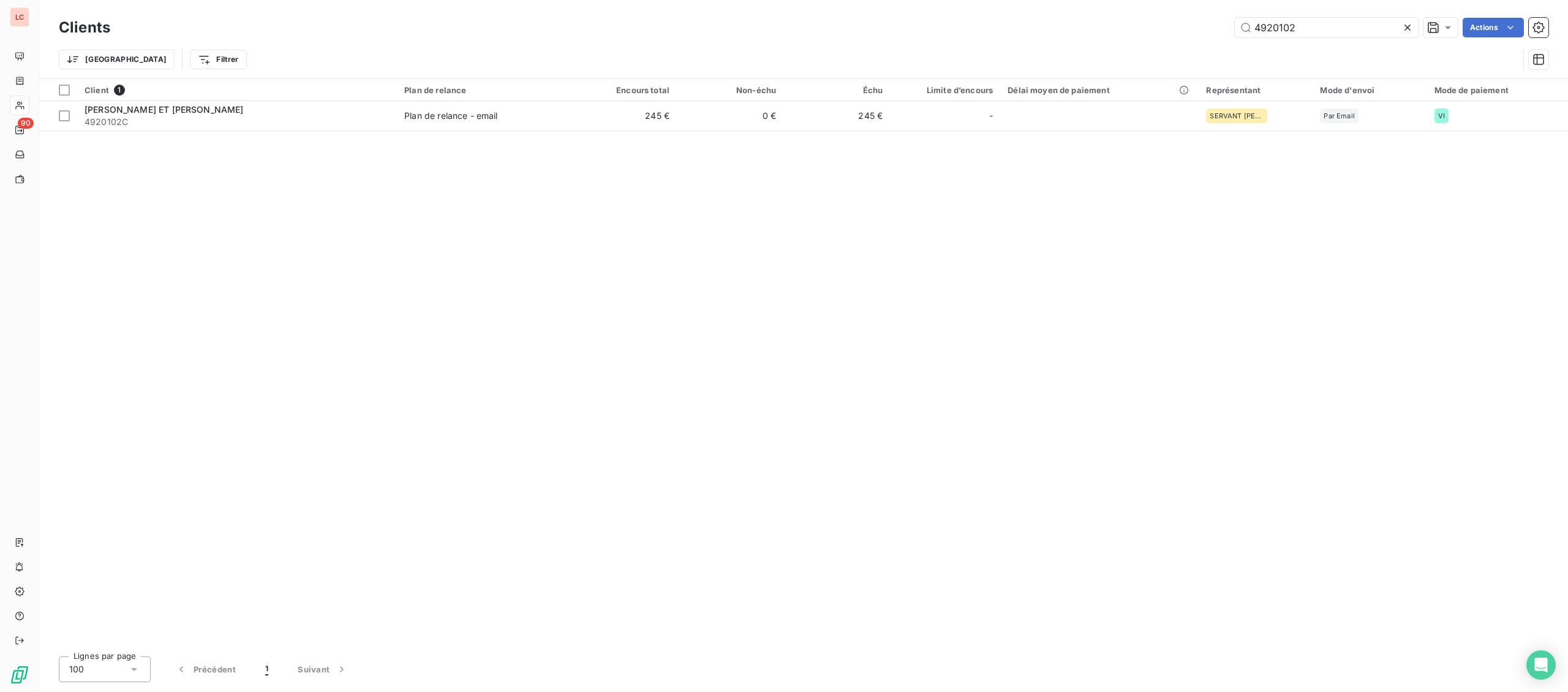
drag, startPoint x: 1303, startPoint y: 30, endPoint x: 1285, endPoint y: 17, distance: 22.2
click at [1303, 29] on input "4920102" at bounding box center [1327, 28] width 184 height 20
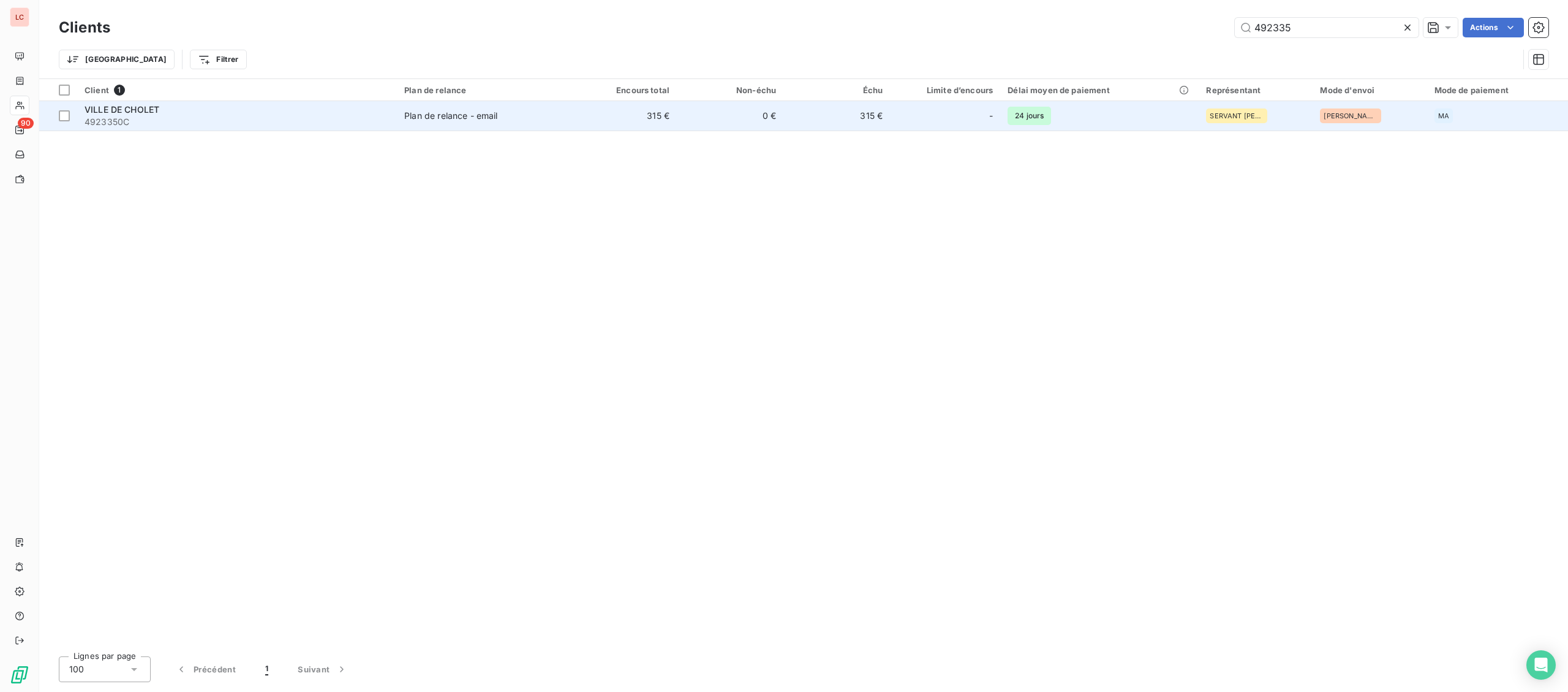
type input "492335"
click at [594, 112] on td "315 €" at bounding box center [623, 116] width 106 height 30
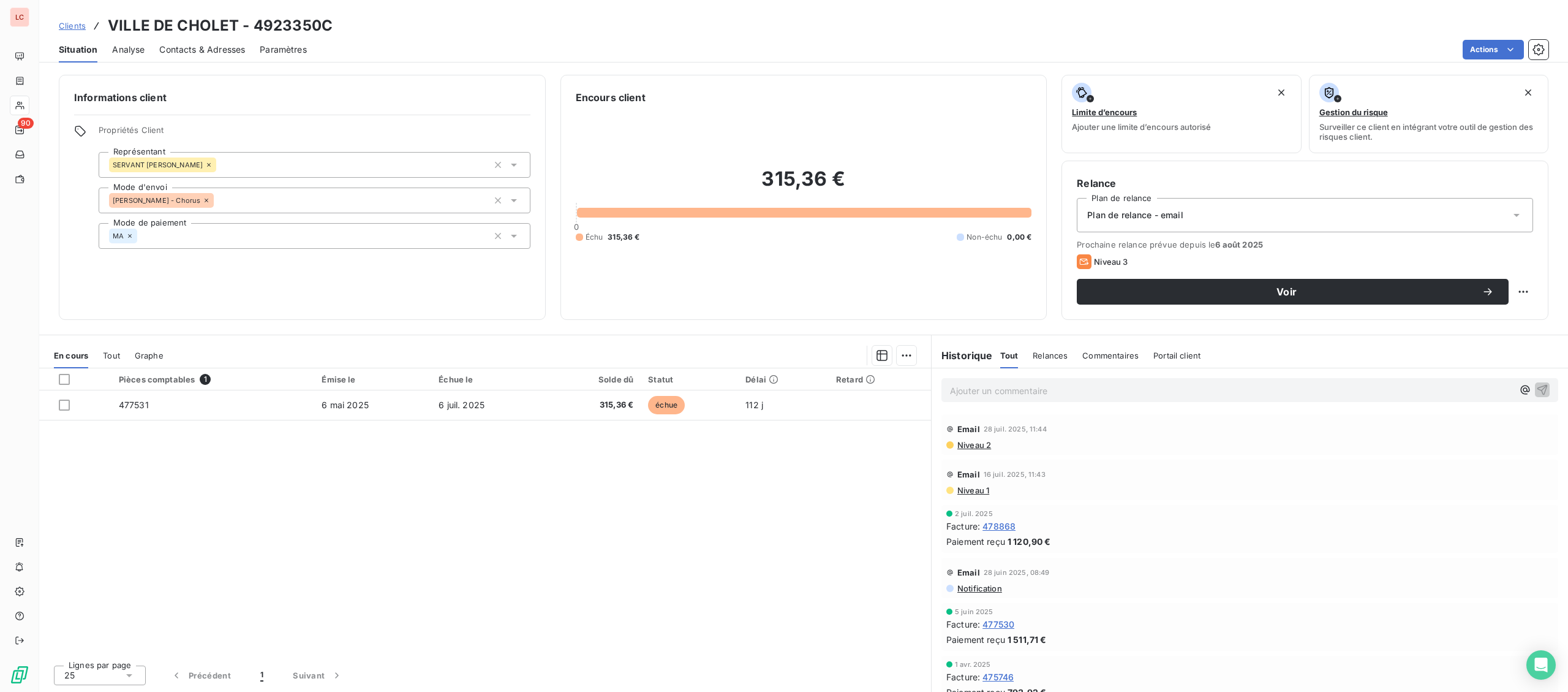
click at [1050, 394] on p "Ajouter un commentaire ﻿" at bounding box center [1231, 390] width 563 height 15
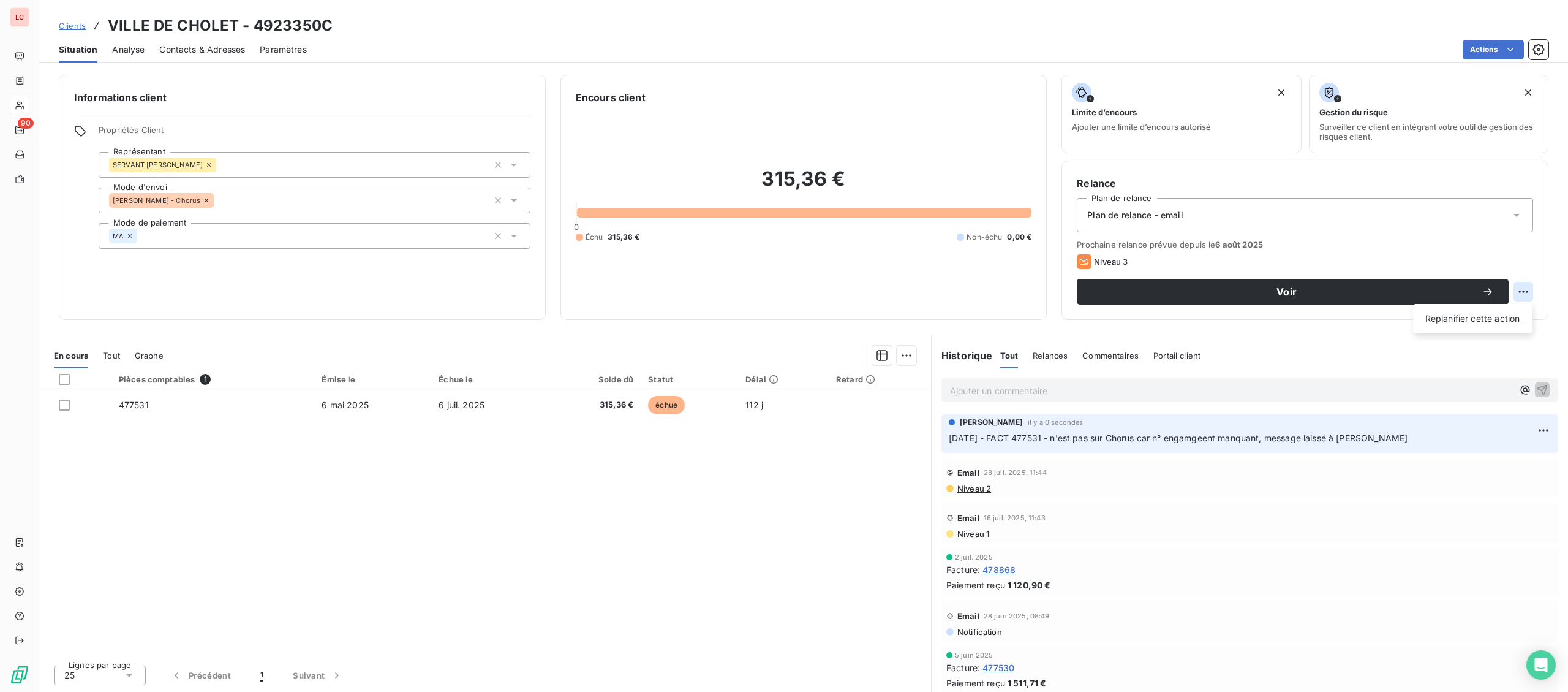
click at [1520, 293] on html "LC 90 Clients VILLE DE CHOLET - 4923350C Situation Analyse Contacts & Adresses …" at bounding box center [784, 346] width 1568 height 692
click at [1482, 316] on div "Replanifier cette action" at bounding box center [1473, 319] width 110 height 20
select select "7"
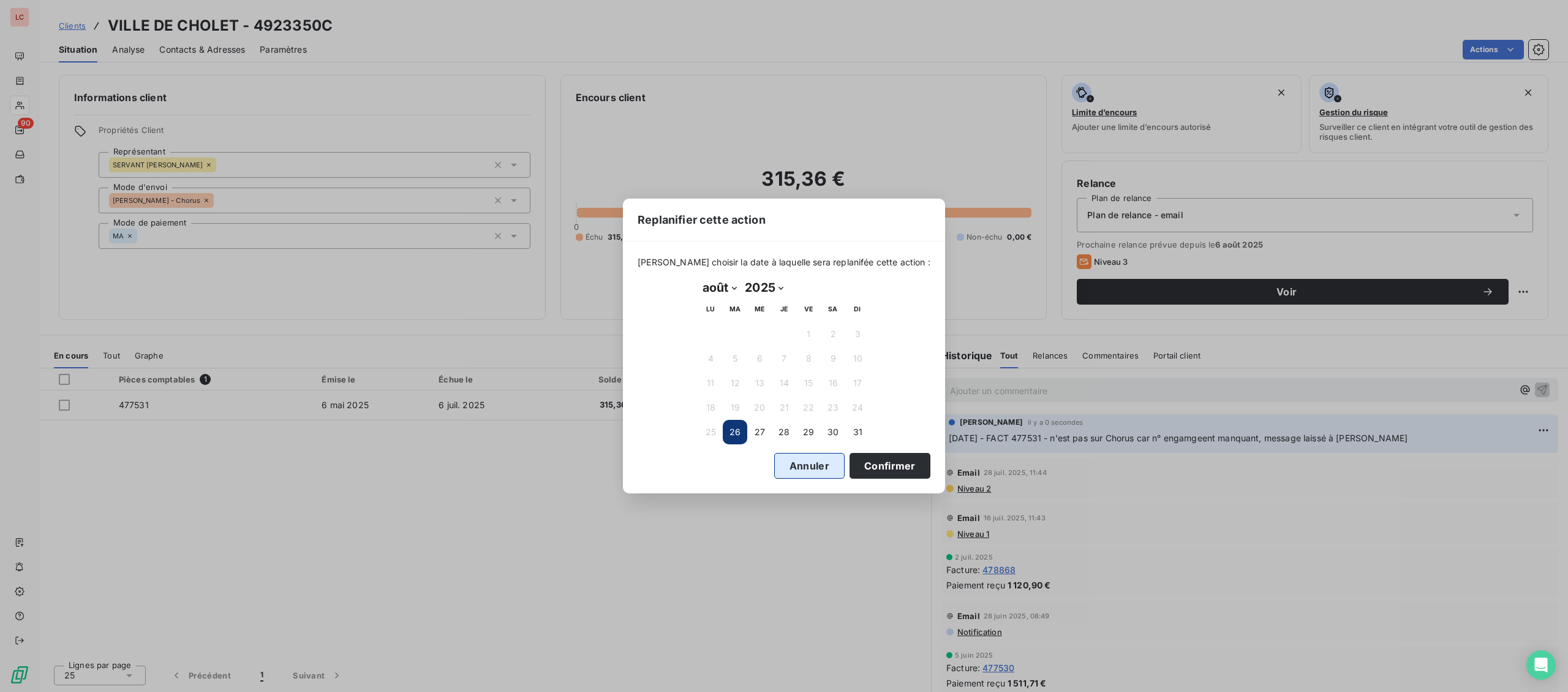
click at [803, 462] on button "Annuler" at bounding box center [809, 466] width 71 height 26
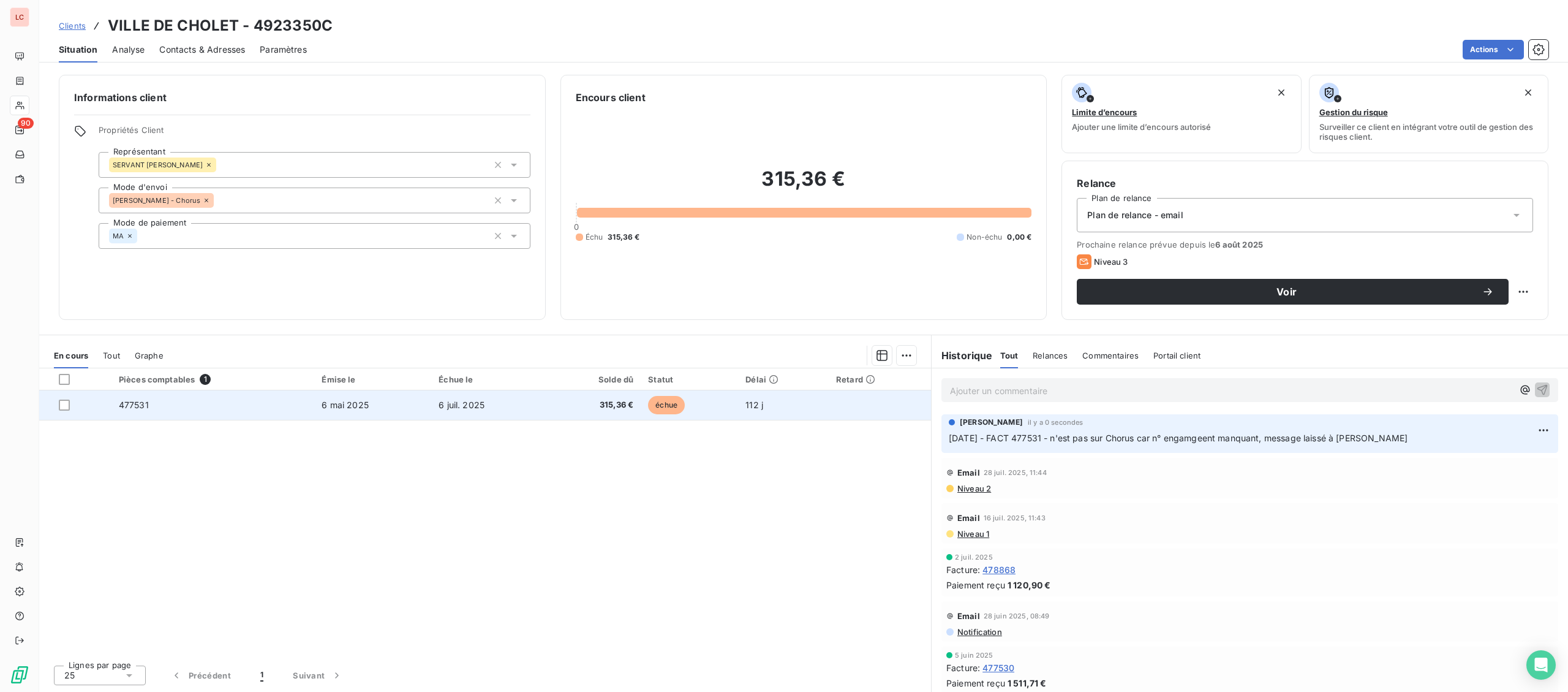
click at [471, 402] on span "6 juil. 2025" at bounding box center [461, 405] width 46 height 11
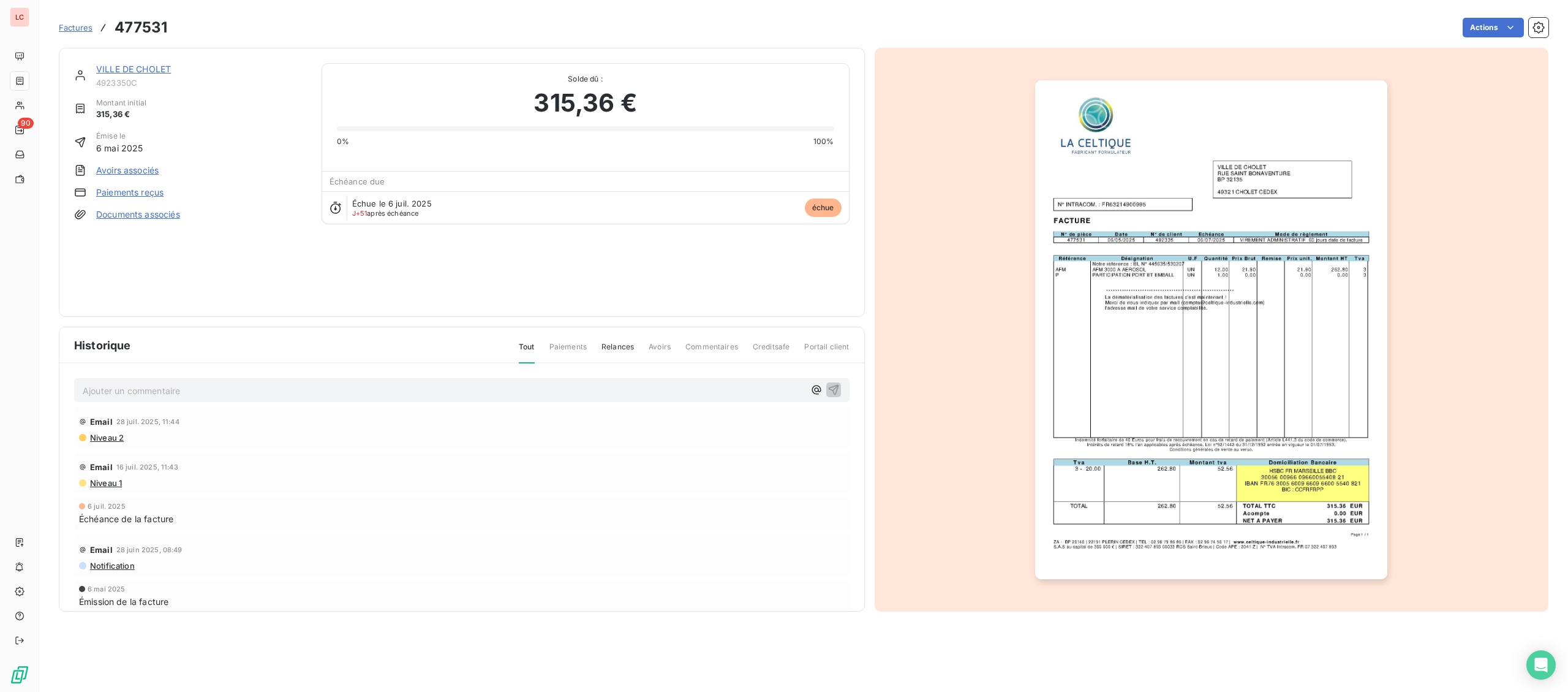
click at [1336, 300] on img "button" at bounding box center [1211, 329] width 353 height 499
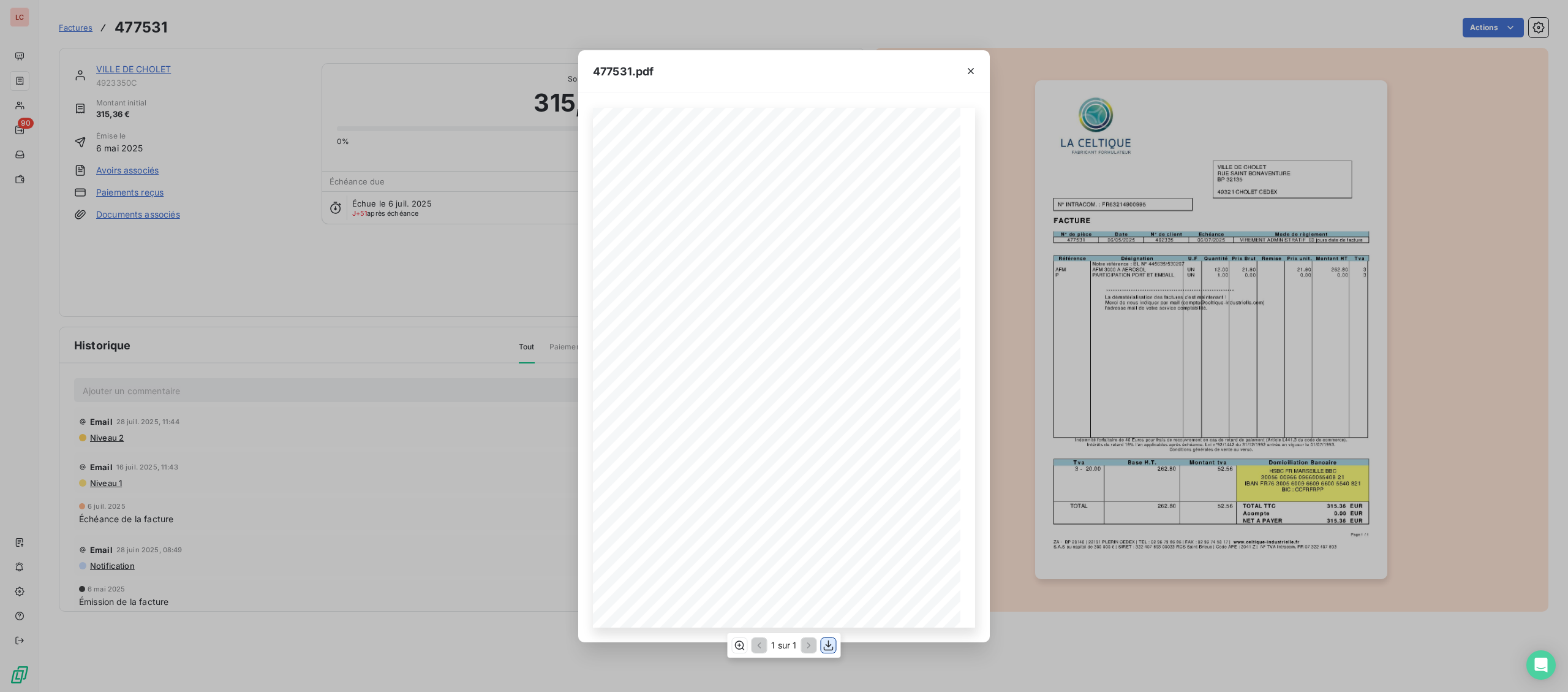
click at [828, 650] on icon "button" at bounding box center [829, 645] width 13 height 13
click at [337, 376] on div "**********" at bounding box center [784, 346] width 1568 height 692
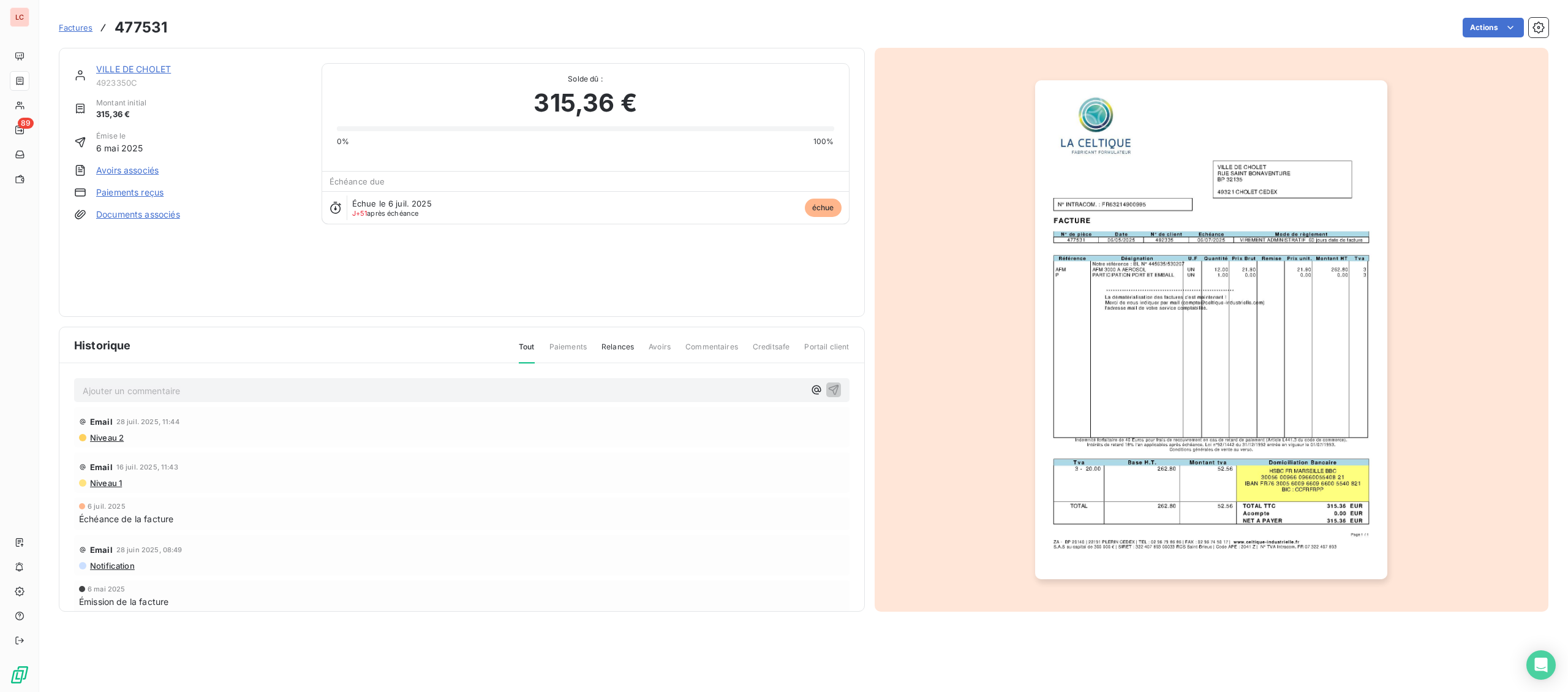
click at [162, 71] on link "VILLE DE CHOLET" at bounding box center [133, 69] width 75 height 11
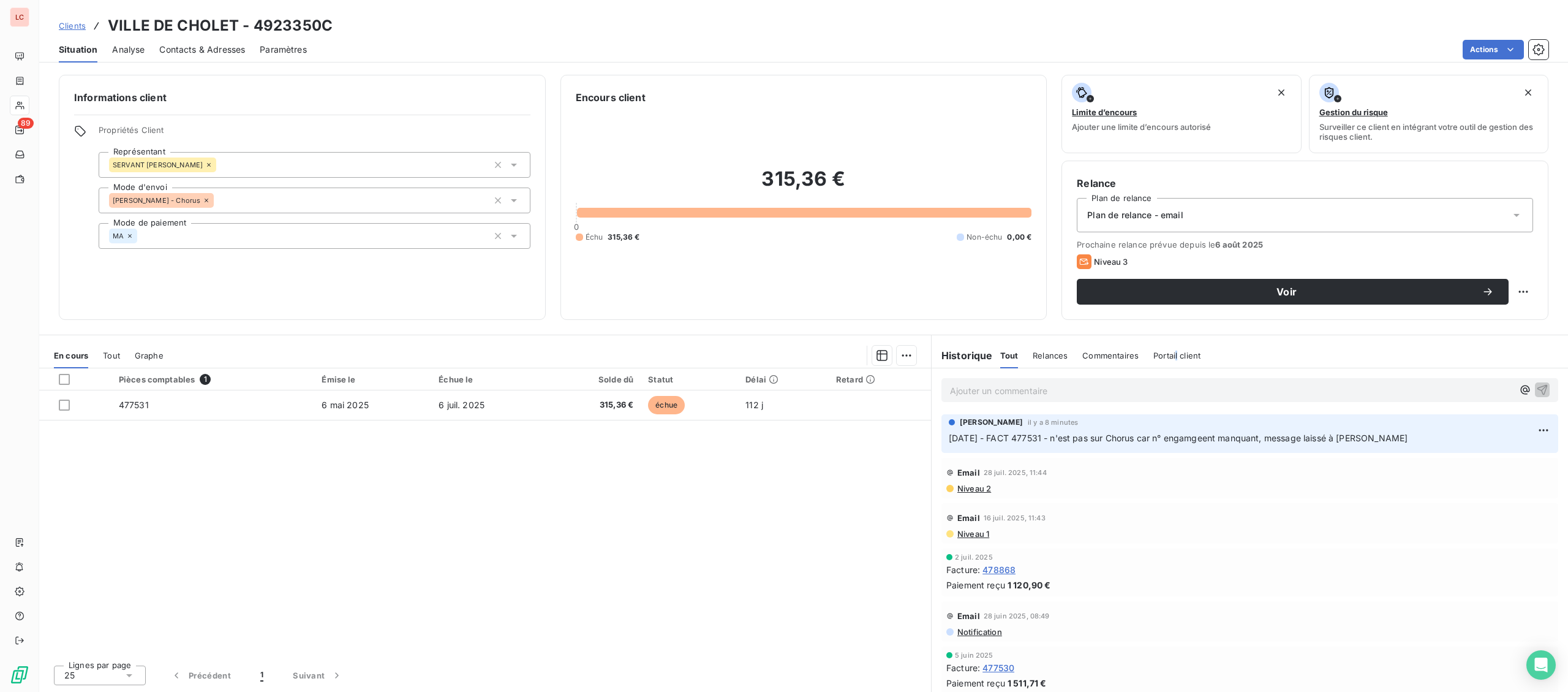
click at [1176, 341] on div "Historique Tout Relances Commentaires Portail client Tout Relances Commentaires…" at bounding box center [1250, 352] width 636 height 33
click at [1550, 431] on html "LC 89 Clients VILLE DE CHOLET - 4923350C Situation Analyse Contacts & Adresses …" at bounding box center [784, 346] width 1568 height 692
click at [1520, 454] on div "Editer" at bounding box center [1515, 458] width 69 height 20
drag, startPoint x: 1444, startPoint y: 442, endPoint x: 1071, endPoint y: 442, distance: 373.0
click at [1071, 442] on p "[DATE] - FACT 477531 - n'est pas sur Chorus car n° engamgeent manquant, message…" at bounding box center [1241, 438] width 585 height 14
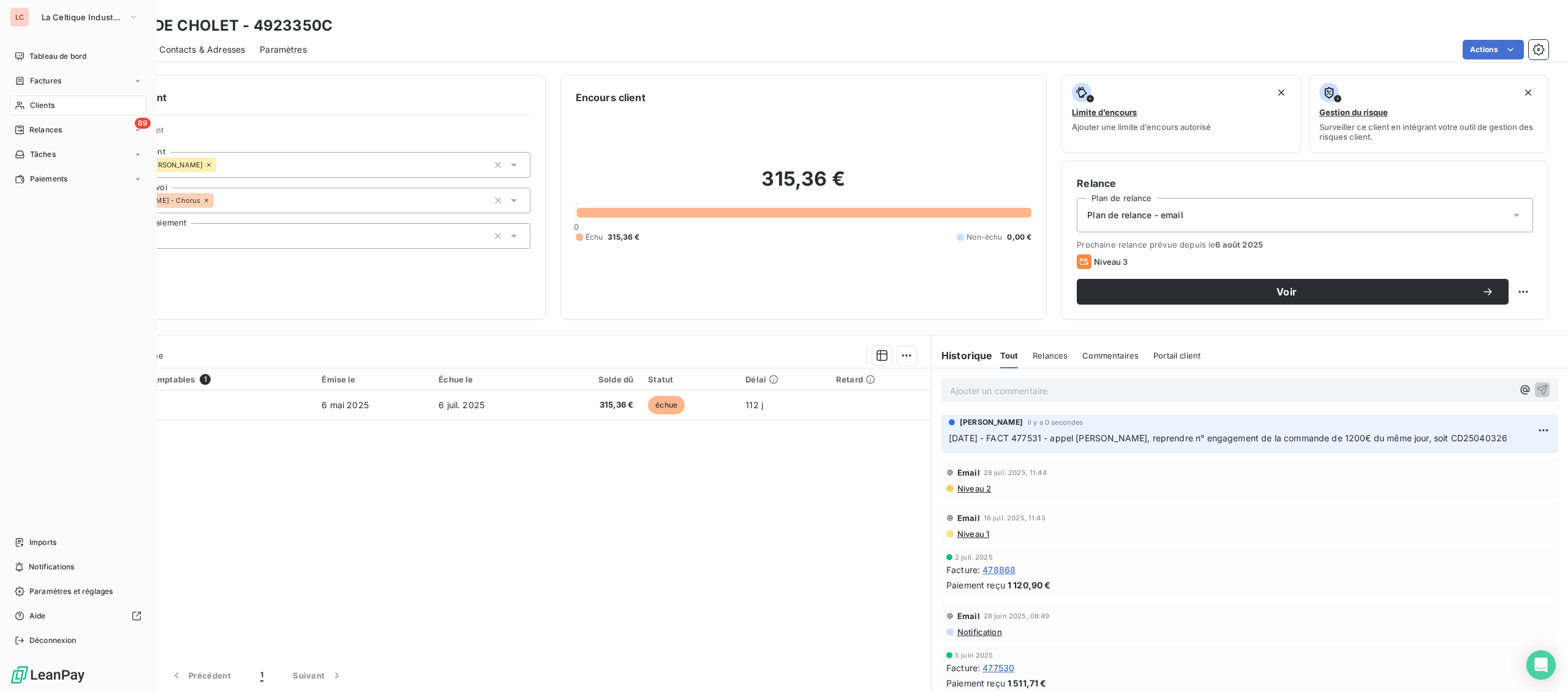
click at [34, 96] on div "Clients" at bounding box center [78, 106] width 137 height 20
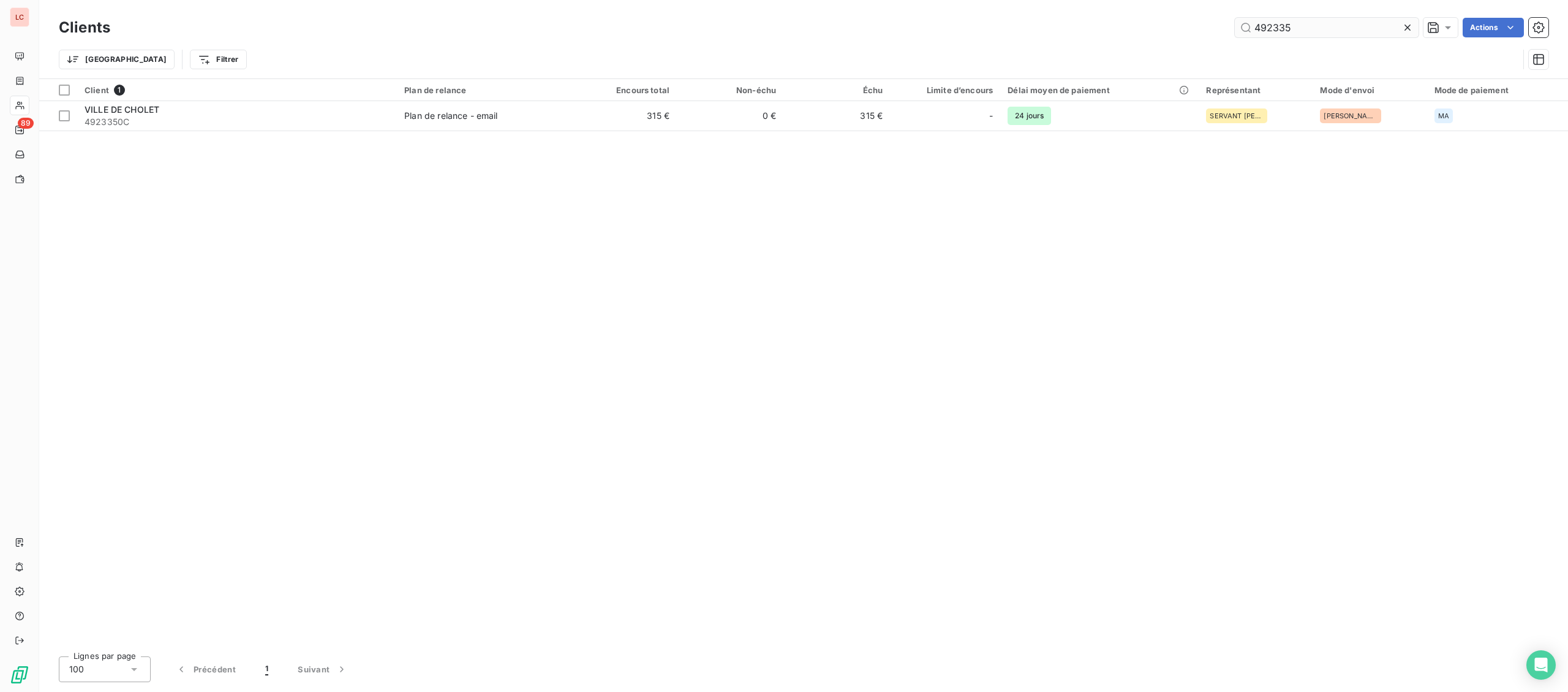
drag, startPoint x: 1311, startPoint y: 34, endPoint x: 1182, endPoint y: 44, distance: 129.4
click at [1235, 38] on input "492335" at bounding box center [1327, 28] width 184 height 20
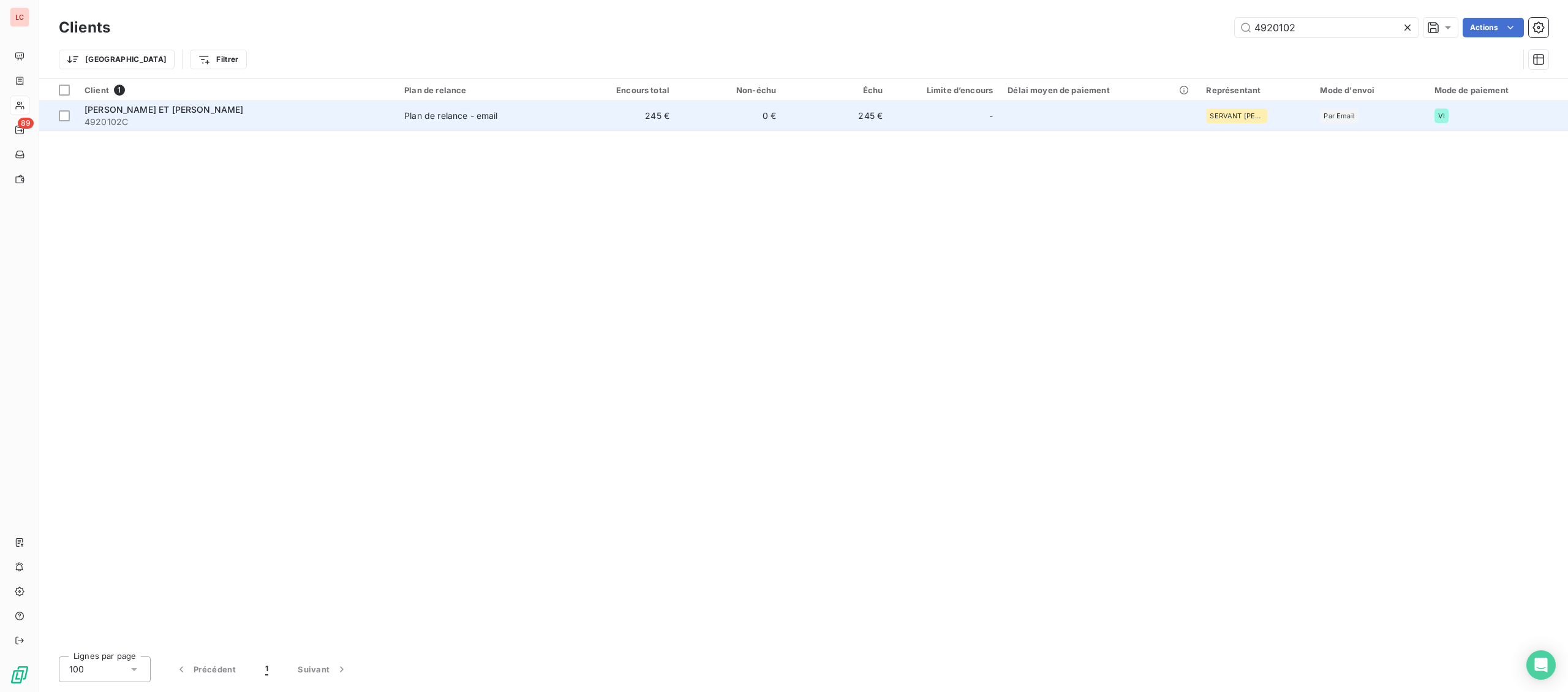
type input "4920102"
click at [193, 122] on span "4920102C" at bounding box center [237, 121] width 305 height 13
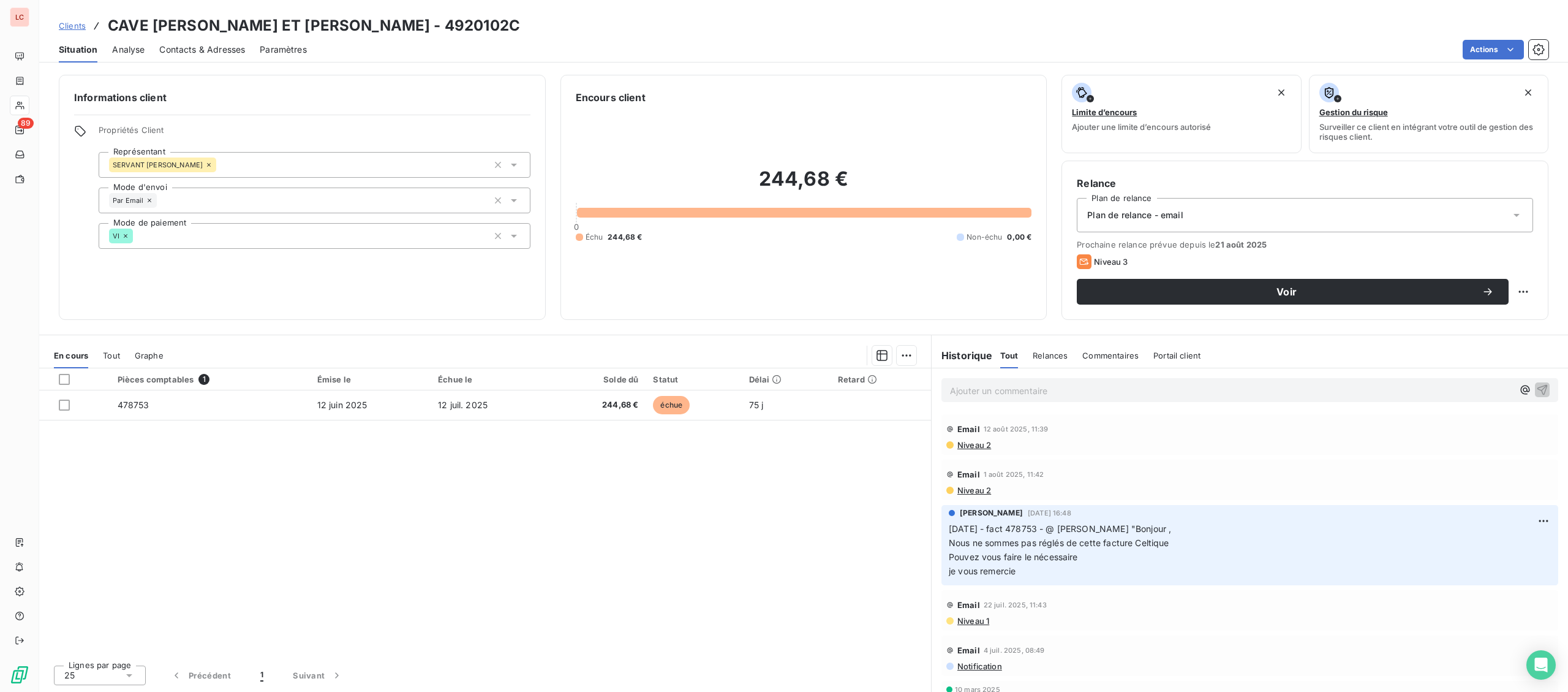
click at [998, 397] on p "Ajouter un commentaire ﻿" at bounding box center [1231, 390] width 563 height 15
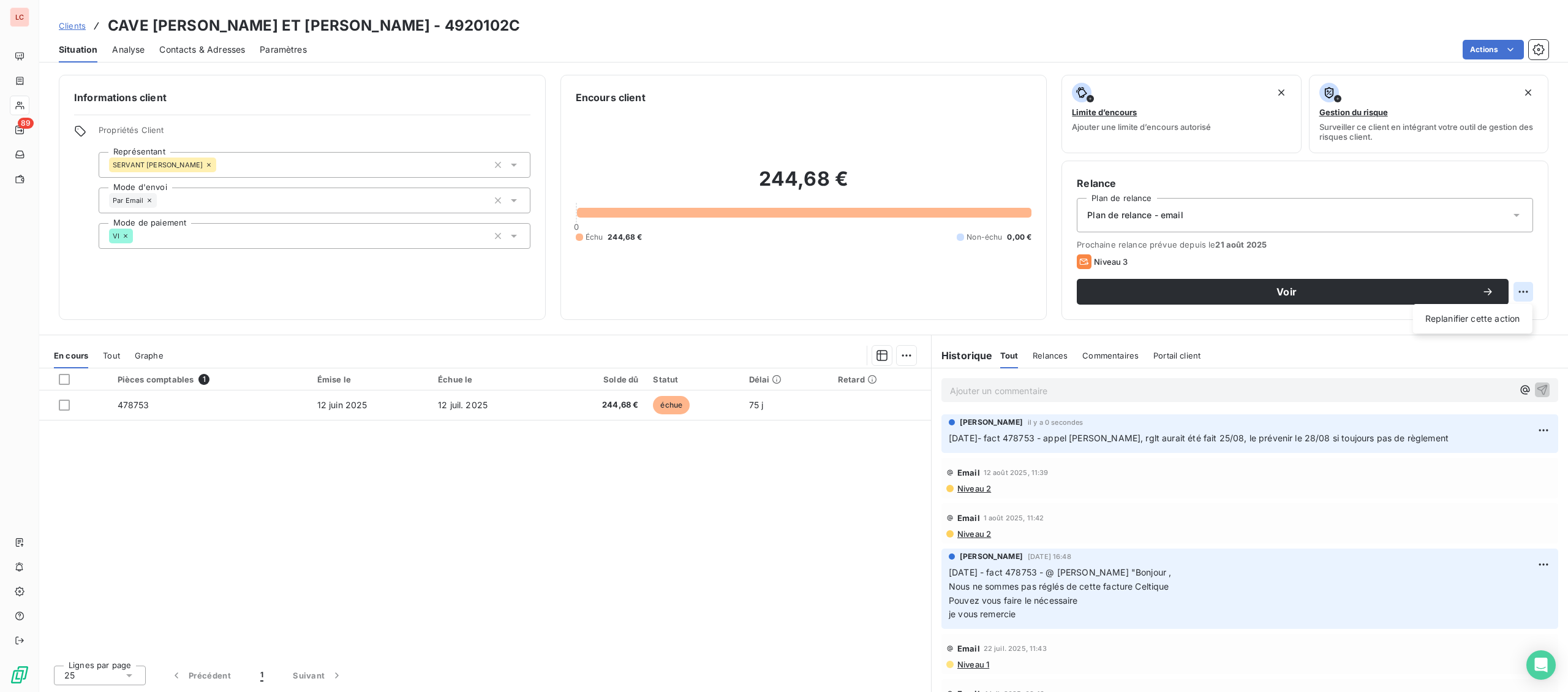
click at [1520, 287] on html "LC 89 Clients CAVE [PERSON_NAME] ET [PERSON_NAME] - 4920102C Situation Analyse …" at bounding box center [784, 346] width 1568 height 692
click at [1487, 319] on div "Replanifier cette action" at bounding box center [1473, 319] width 110 height 20
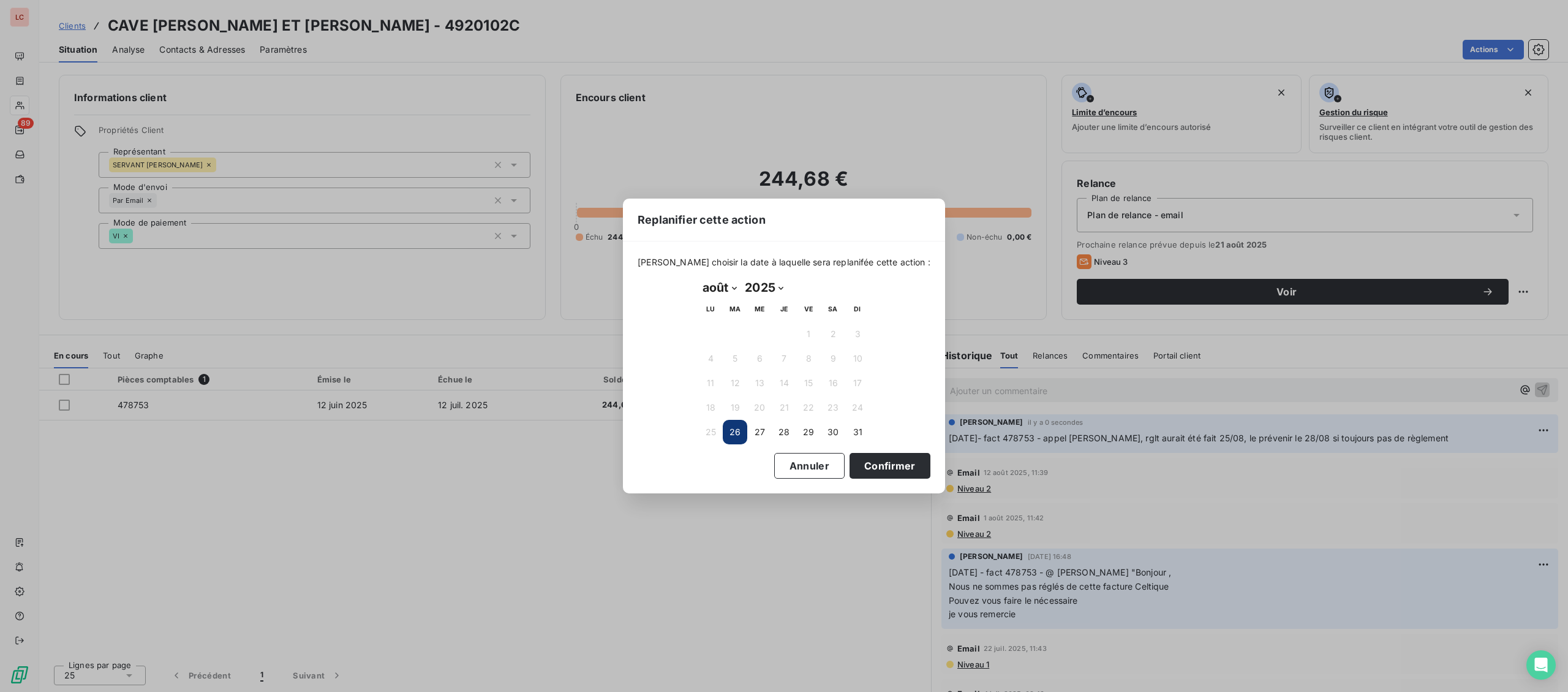
select select "8"
click option "septembre" at bounding box center [0, 0] width 0 height 0
click at [741, 331] on button "2" at bounding box center [735, 333] width 24 height 24
click at [865, 464] on button "Confirmer" at bounding box center [890, 466] width 81 height 26
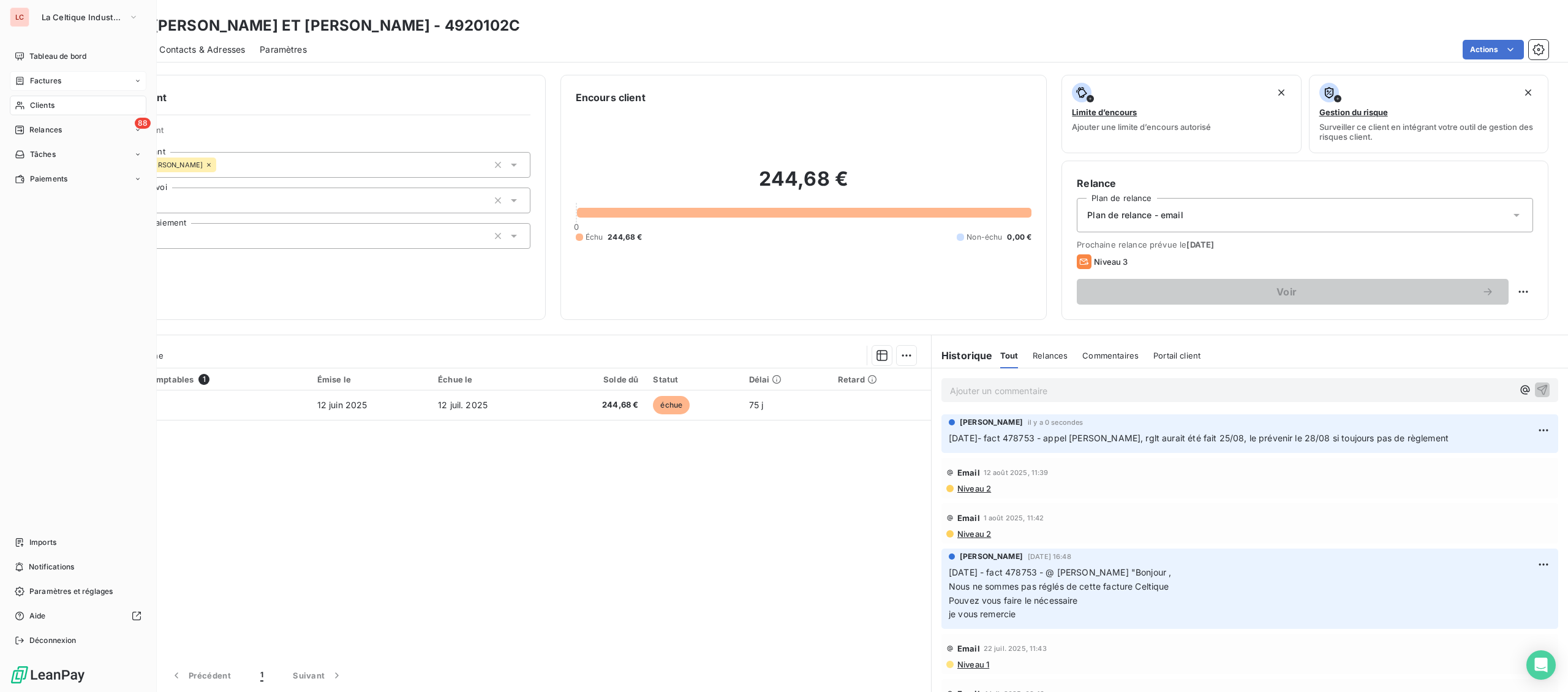
click at [51, 79] on span "Factures" at bounding box center [45, 81] width 31 height 11
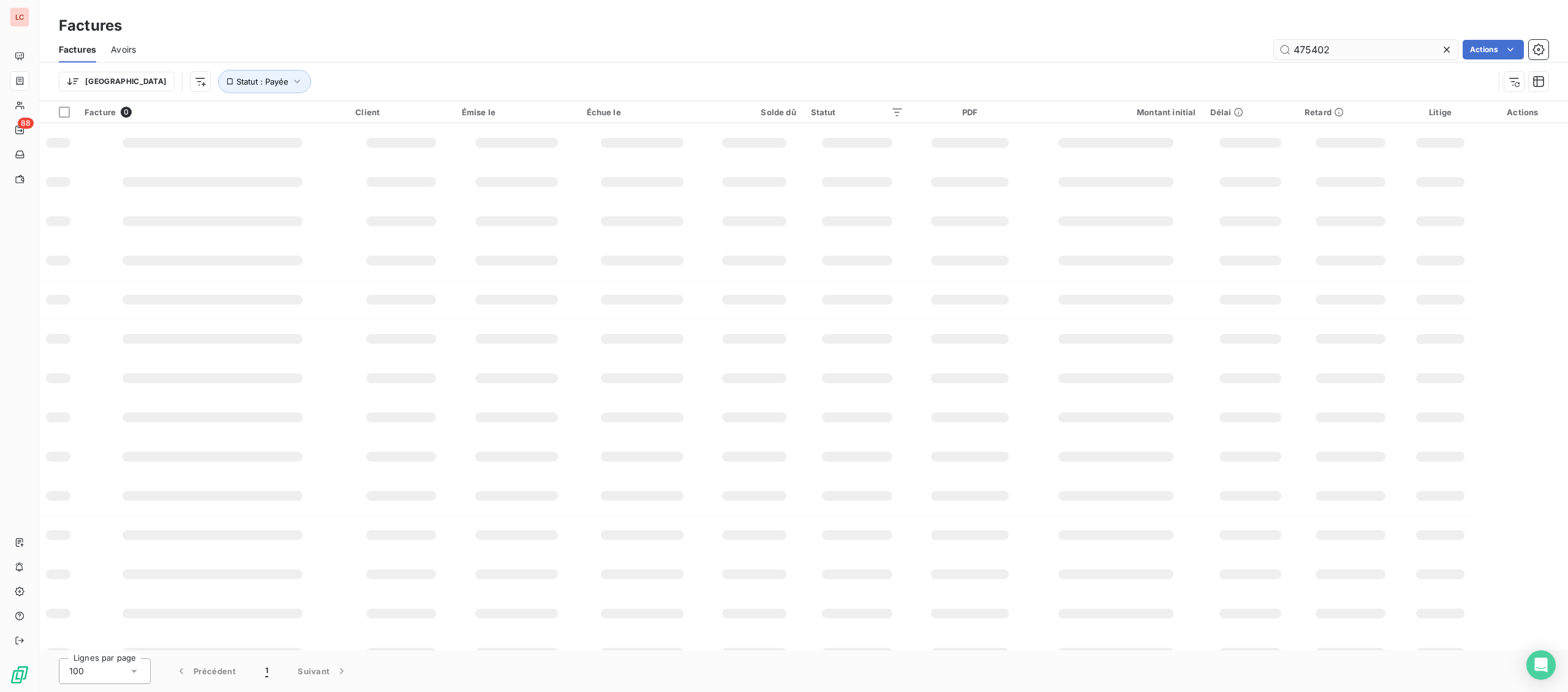
drag, startPoint x: 1336, startPoint y: 49, endPoint x: 1225, endPoint y: 52, distance: 111.0
click at [1274, 52] on input "475402" at bounding box center [1366, 50] width 184 height 20
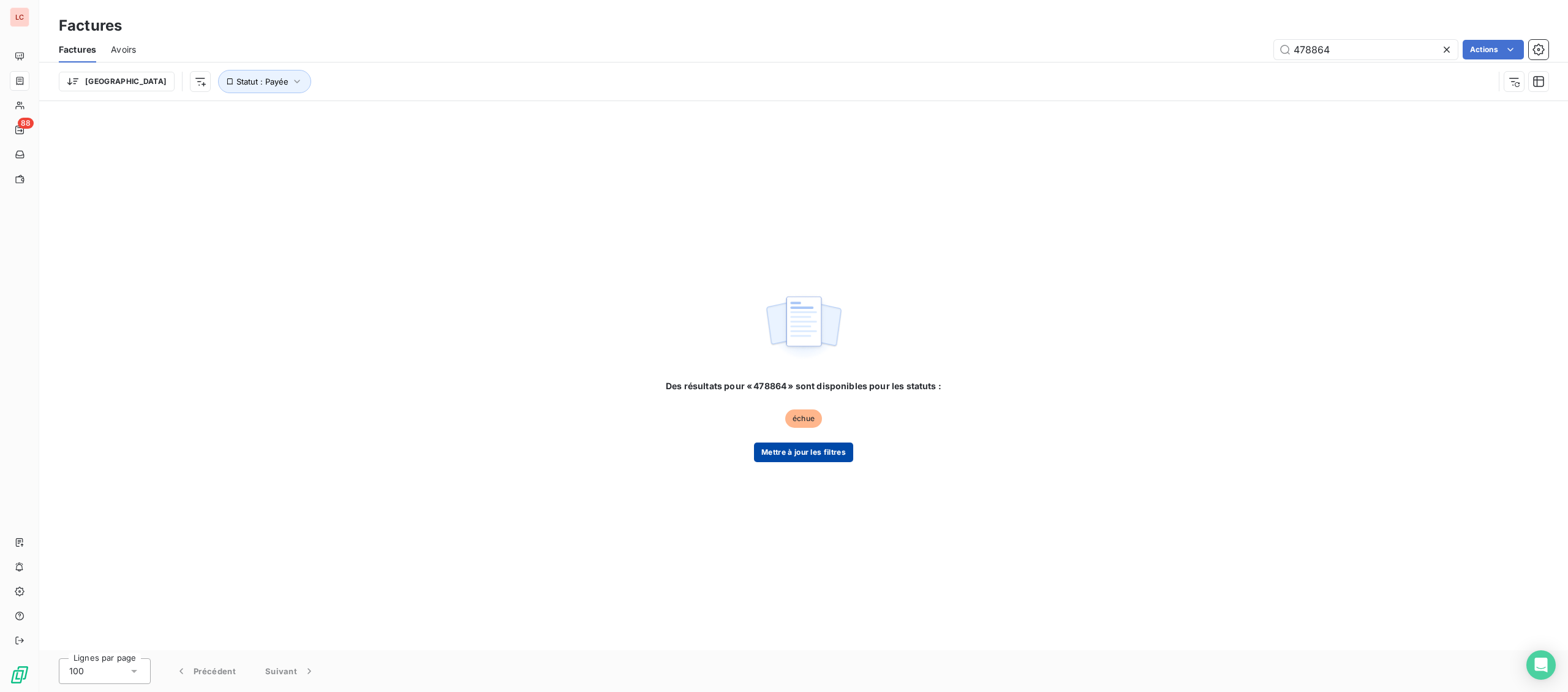
type input "478864"
click at [834, 452] on button "Mettre à jour les filtres" at bounding box center [803, 452] width 99 height 20
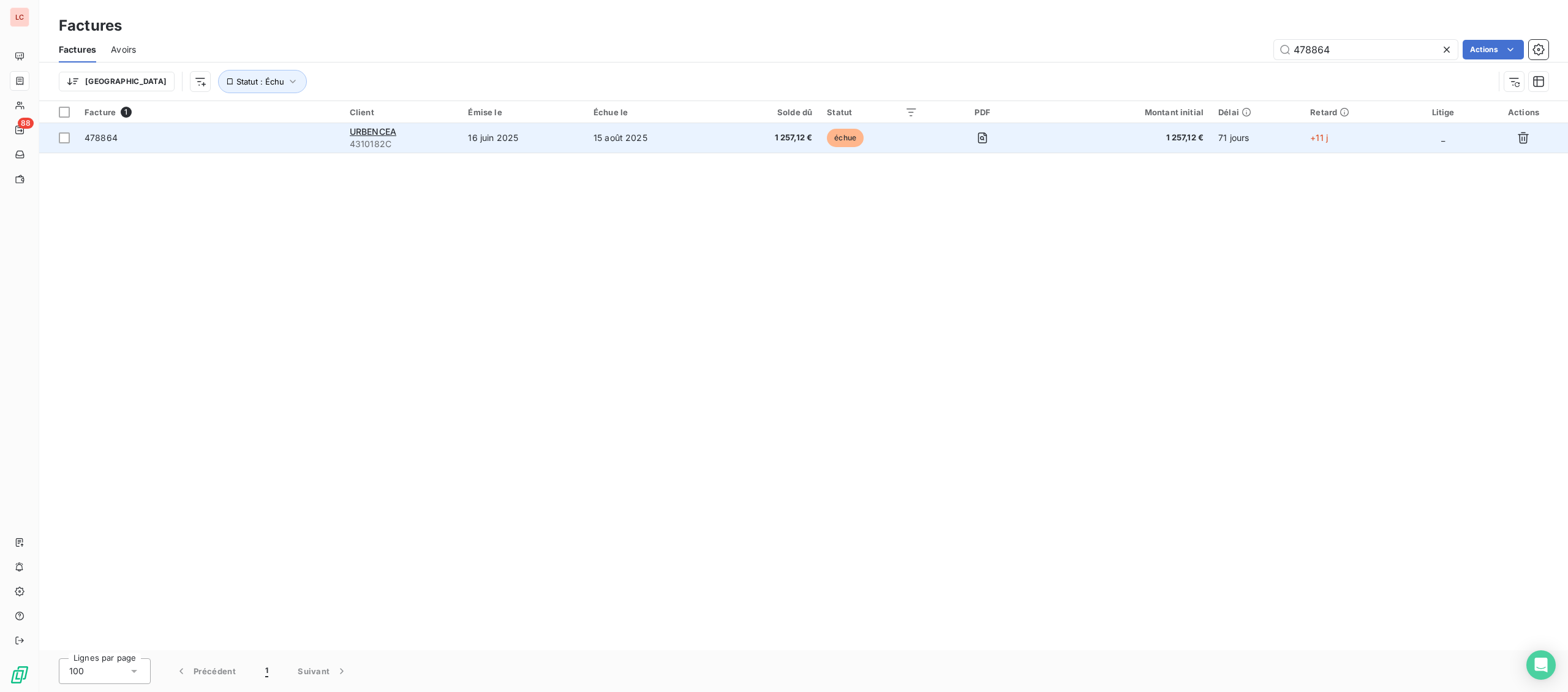
click at [238, 131] on td "478864" at bounding box center [210, 137] width 265 height 30
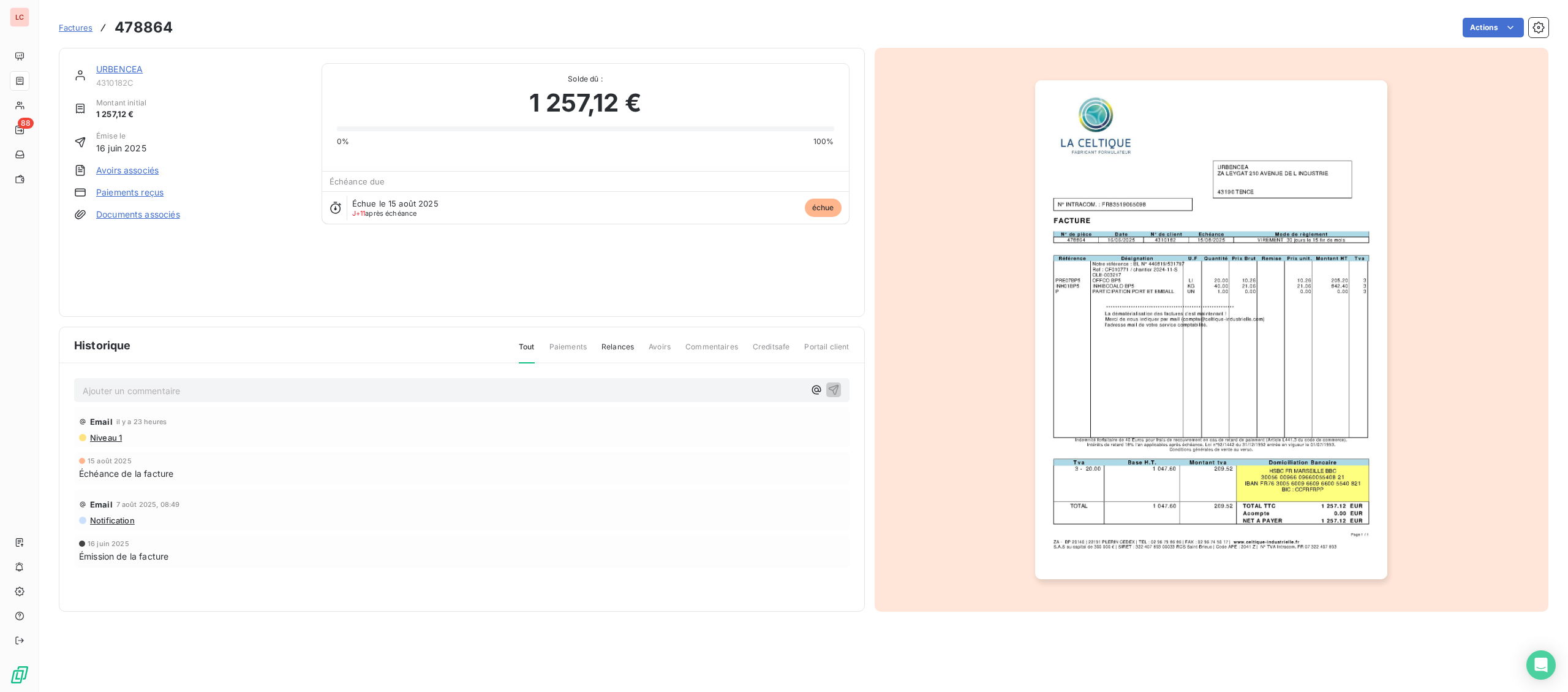
click at [119, 68] on link "URBENCEA" at bounding box center [119, 69] width 47 height 11
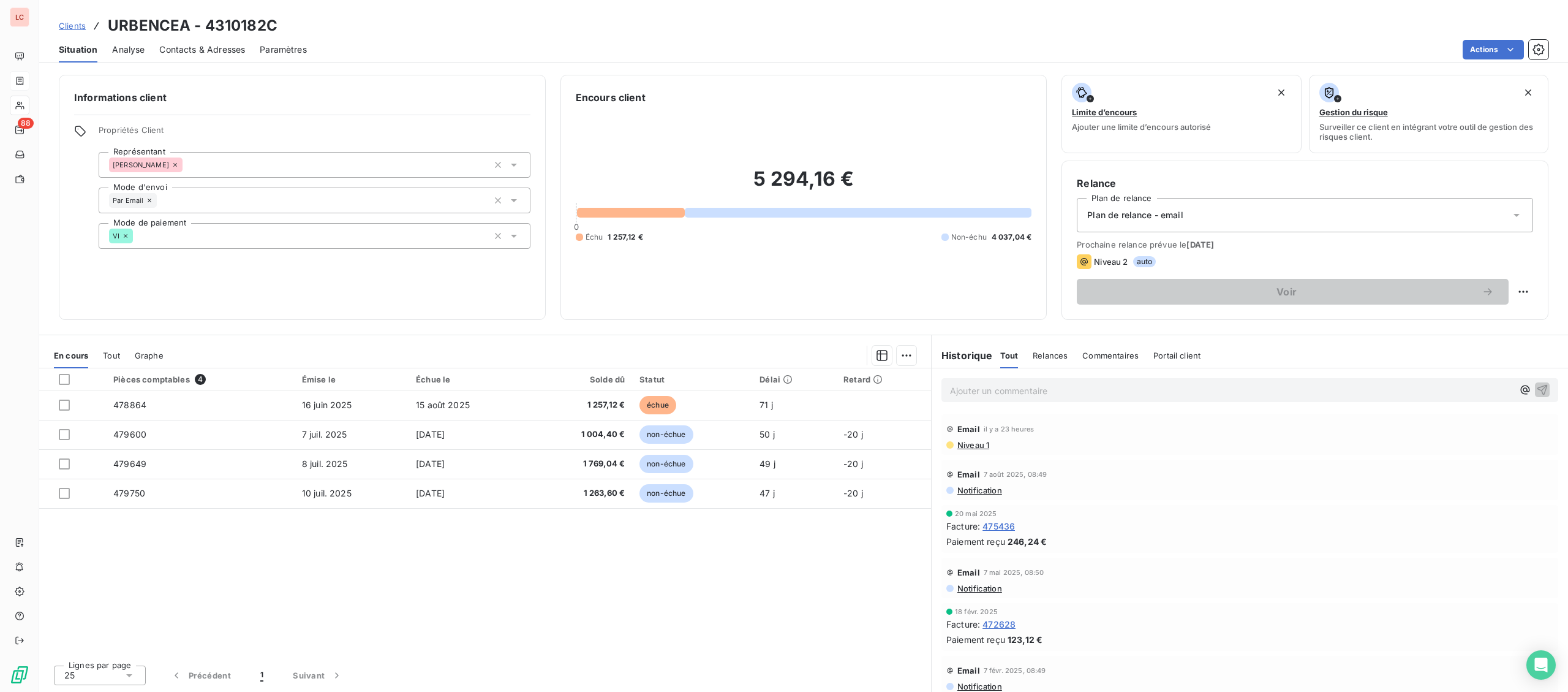
click at [1075, 395] on p "Ajouter un commentaire ﻿" at bounding box center [1231, 390] width 563 height 15
click at [1176, 392] on p "[DATE] - Fact 478864 - @ client "" at bounding box center [1231, 390] width 563 height 14
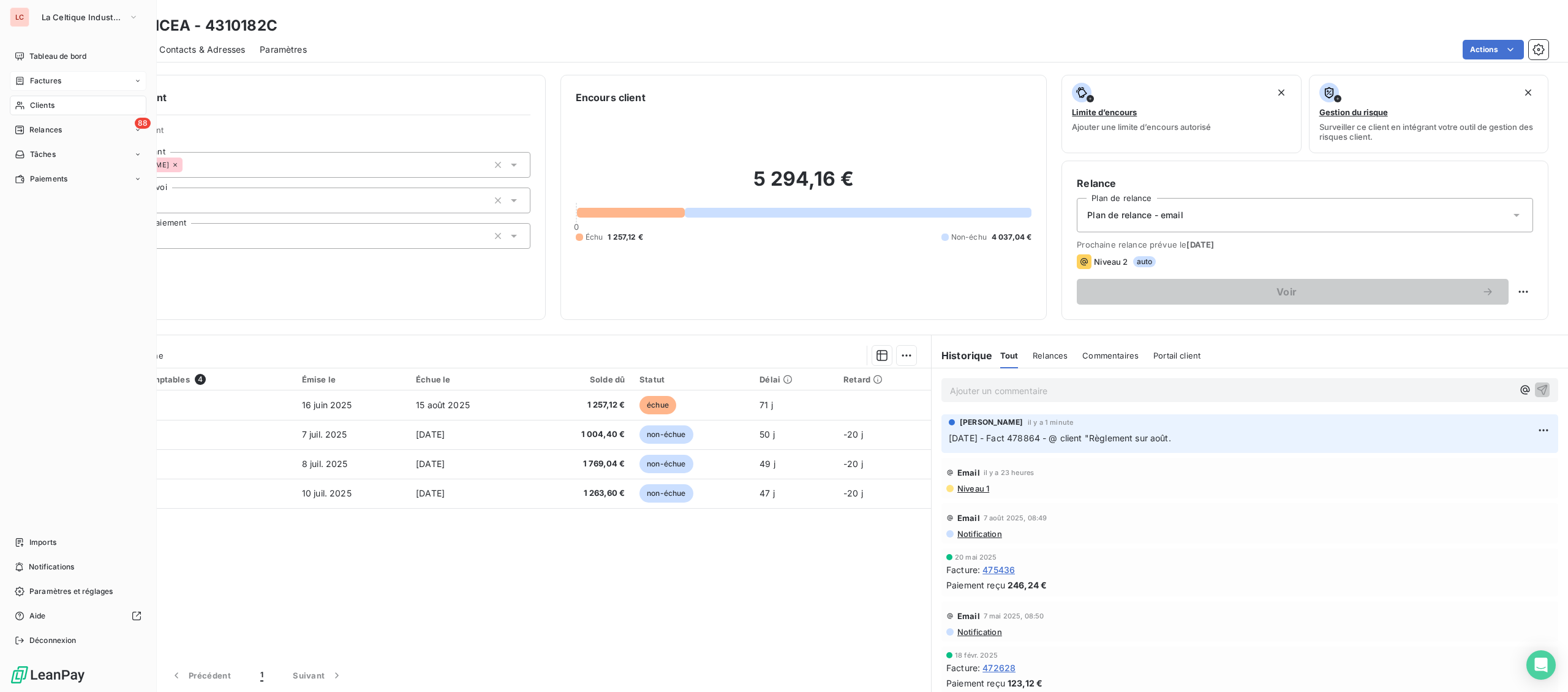
click at [72, 106] on div "Clients" at bounding box center [78, 106] width 137 height 20
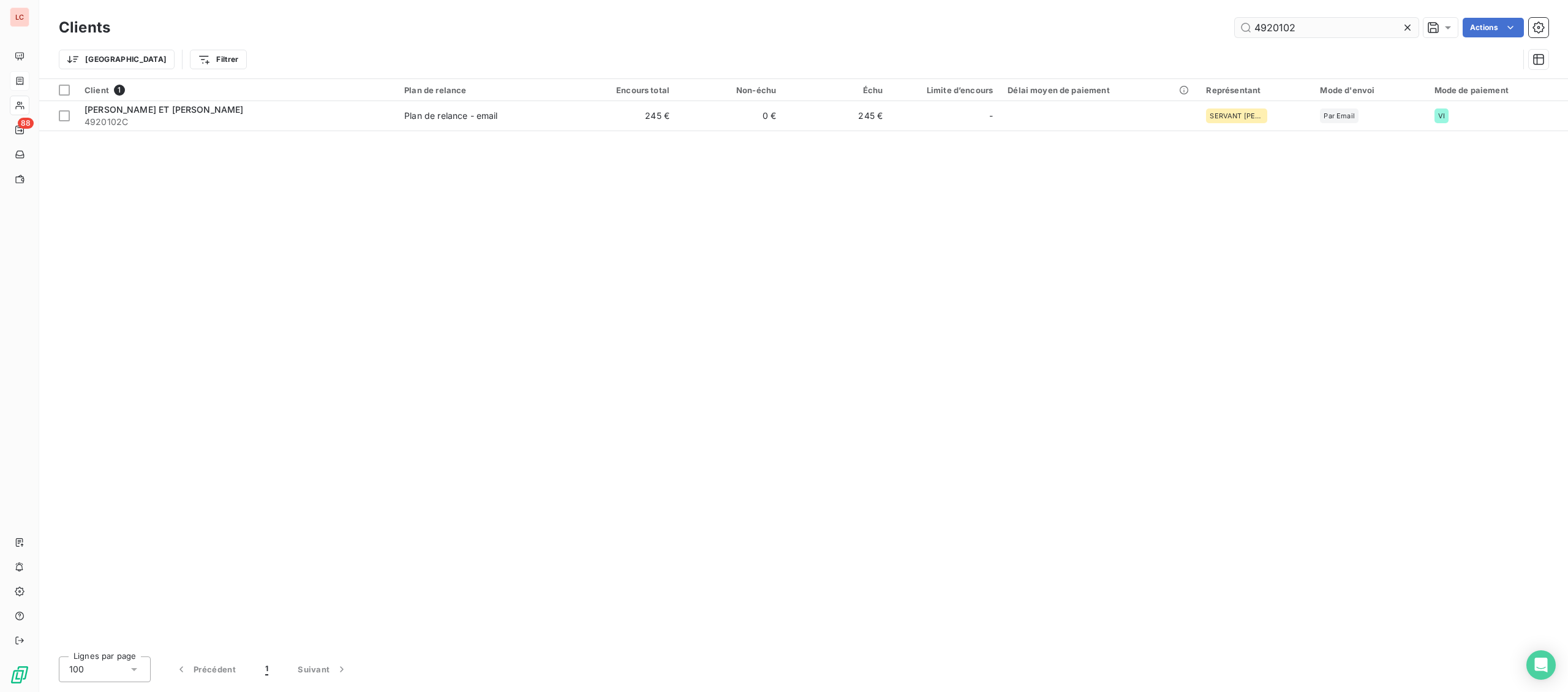
drag, startPoint x: 1313, startPoint y: 29, endPoint x: 1076, endPoint y: 17, distance: 237.3
click at [1235, 18] on input "4920102" at bounding box center [1327, 28] width 184 height 20
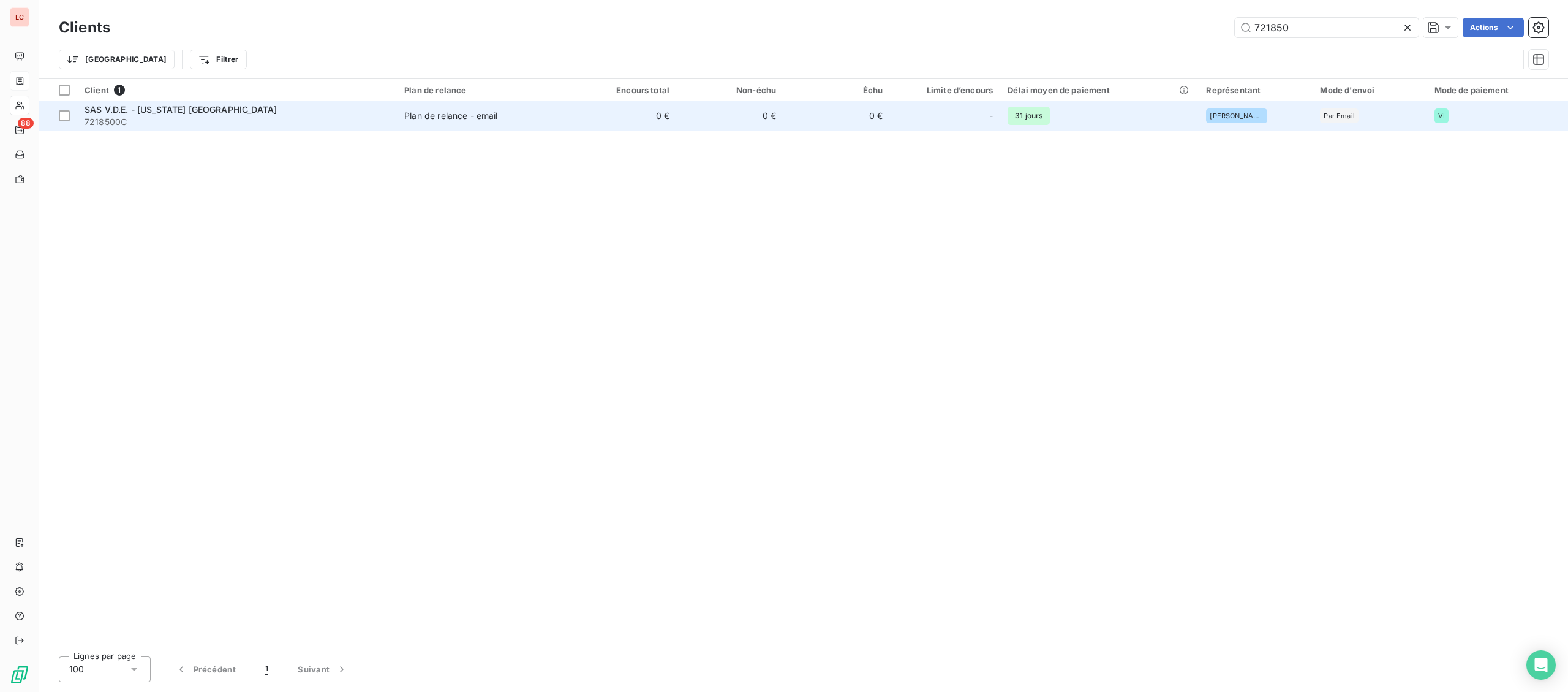
type input "721850"
click at [203, 118] on span "7218500C" at bounding box center [237, 121] width 305 height 13
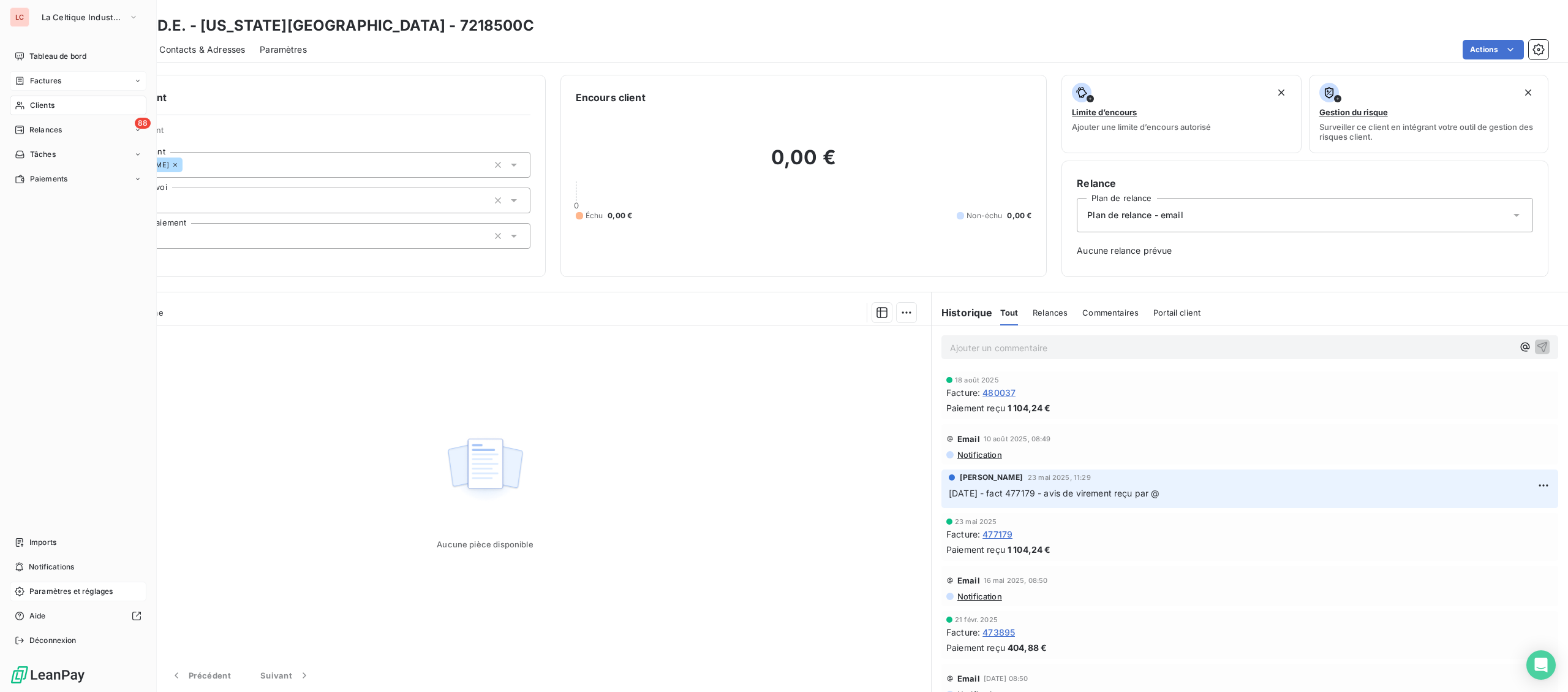
click at [47, 592] on span "Paramètres et réglages" at bounding box center [71, 591] width 83 height 11
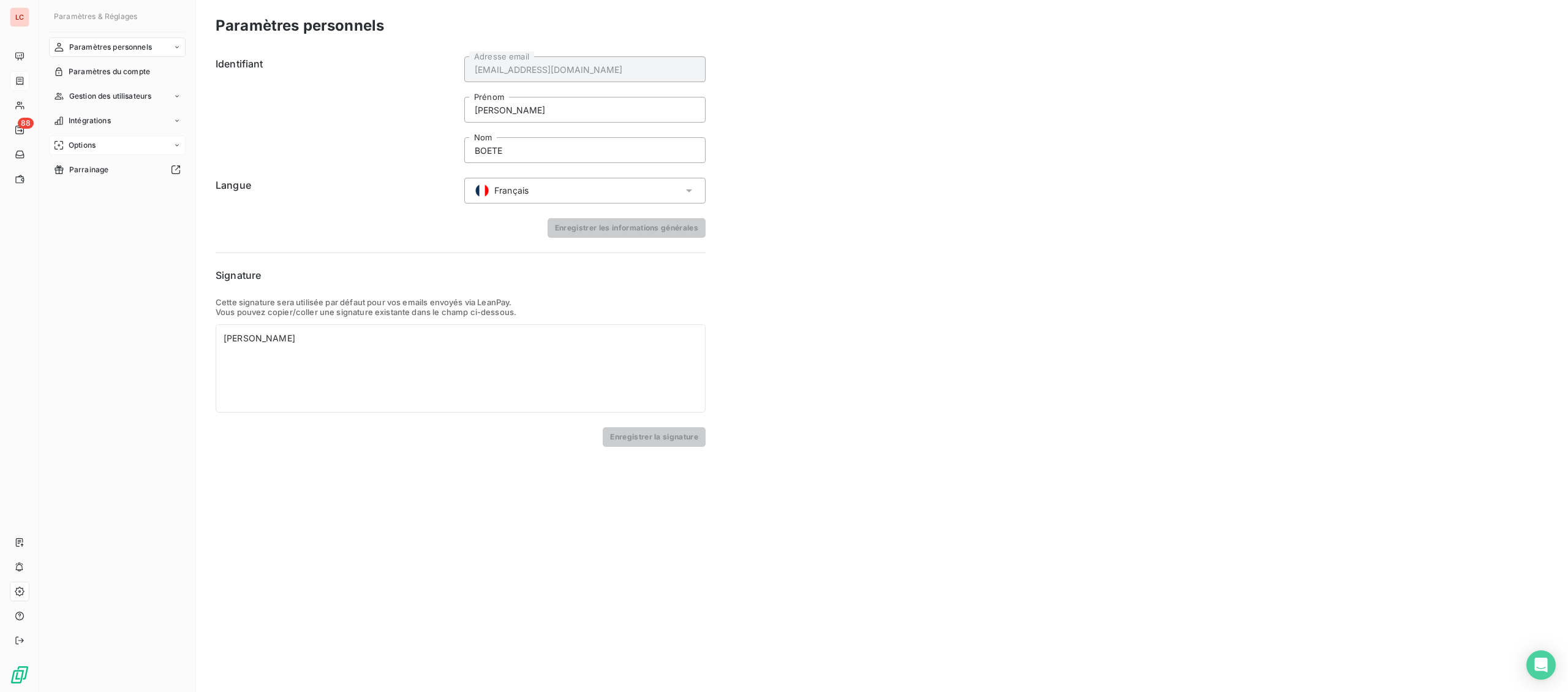
click at [105, 153] on div "Options" at bounding box center [117, 145] width 137 height 20
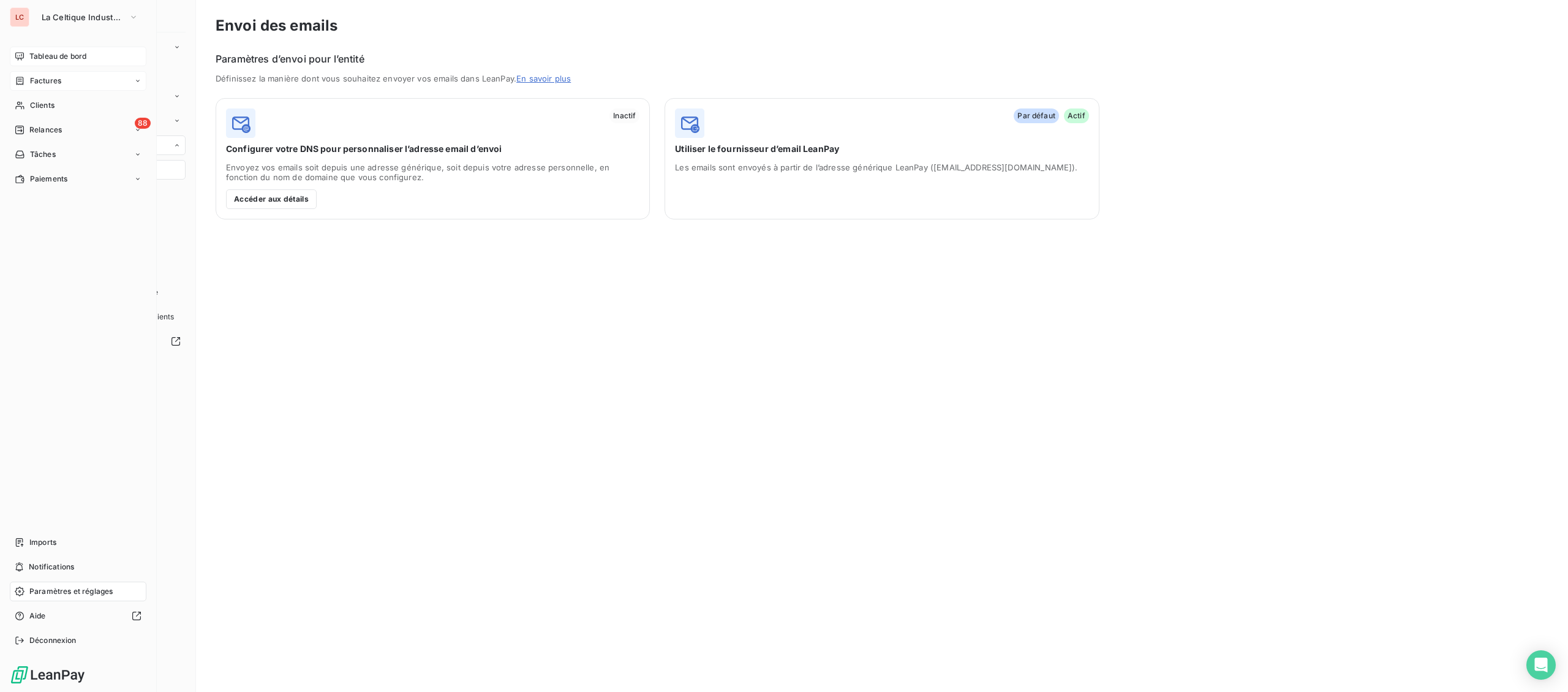
click at [22, 57] on icon at bounding box center [19, 56] width 10 height 10
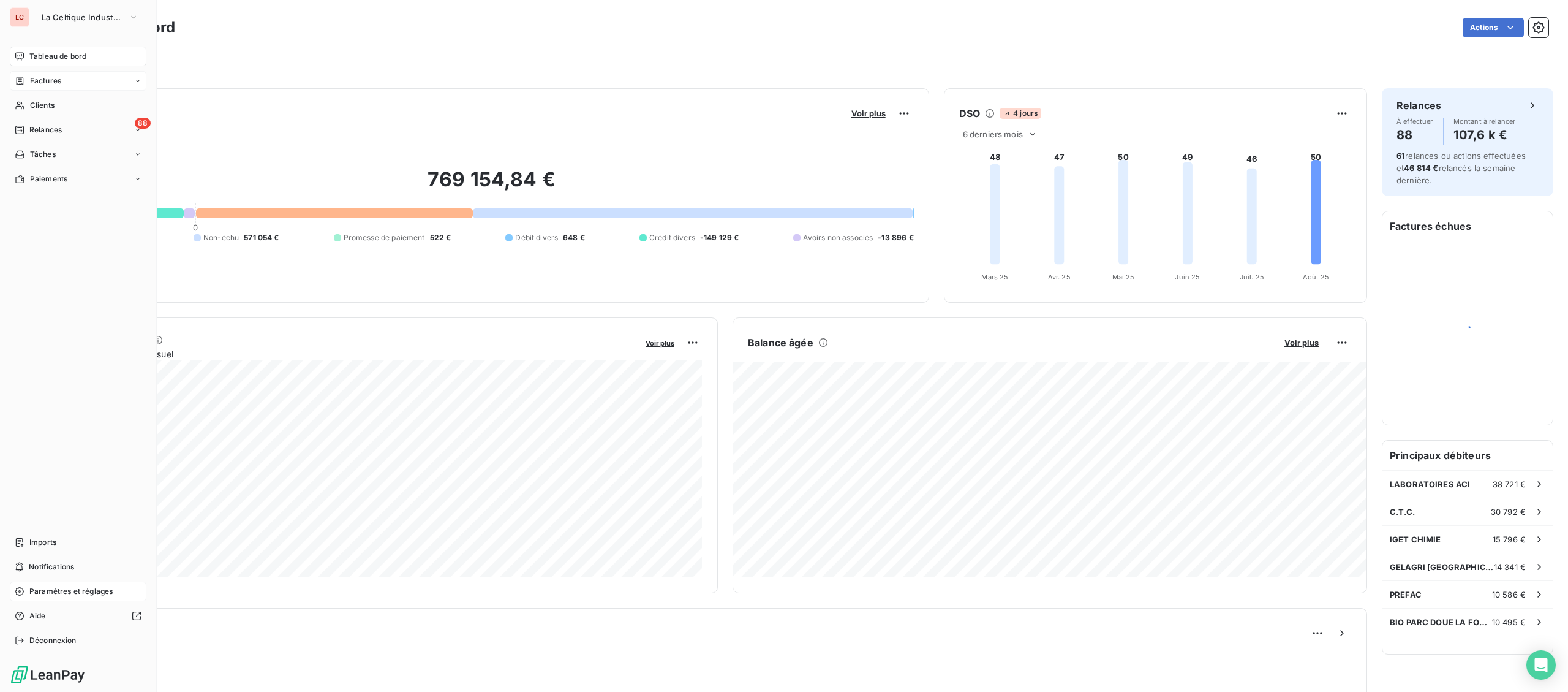
click at [69, 143] on nav "Tableau de bord Factures Clients 88 Relances Tâches Paiements" at bounding box center [78, 118] width 137 height 142
click at [73, 134] on div "88 Relances" at bounding box center [78, 130] width 137 height 20
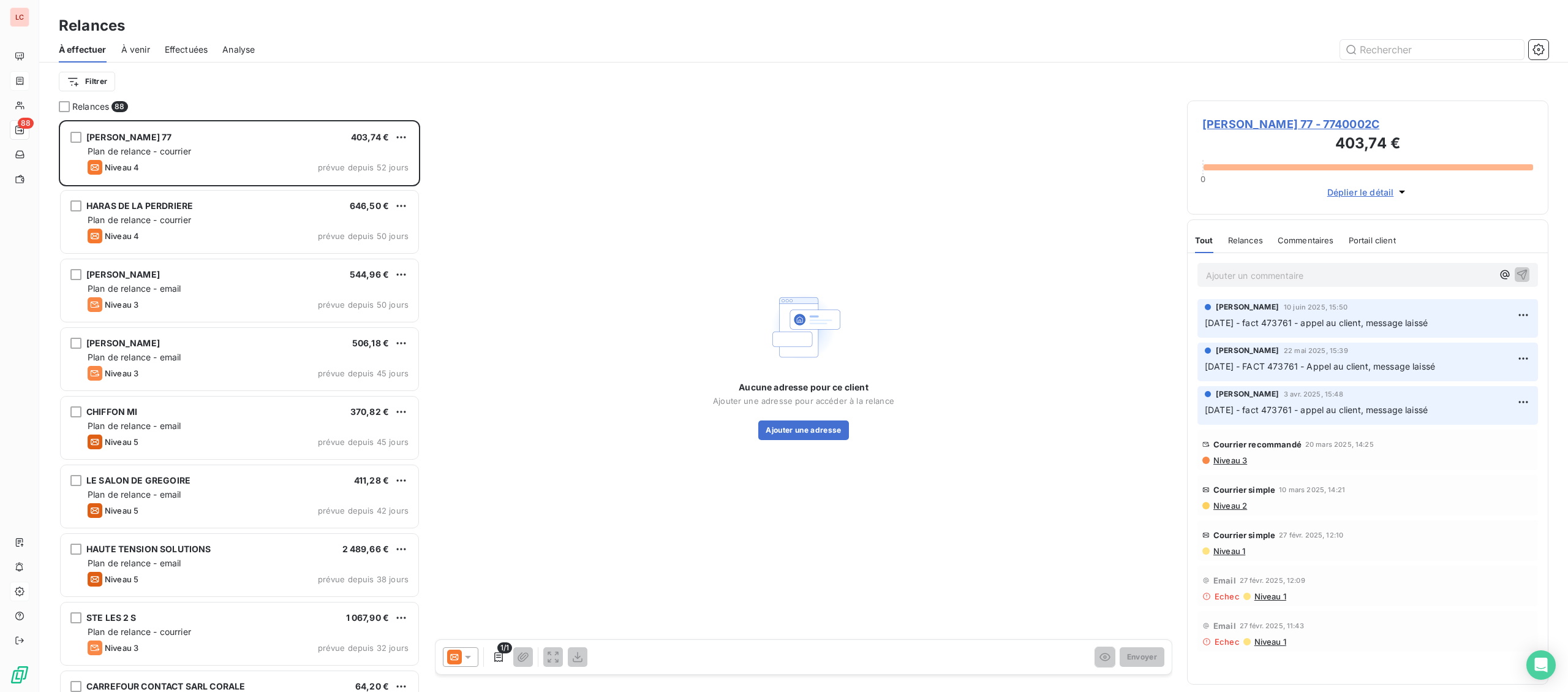
scroll to position [572, 360]
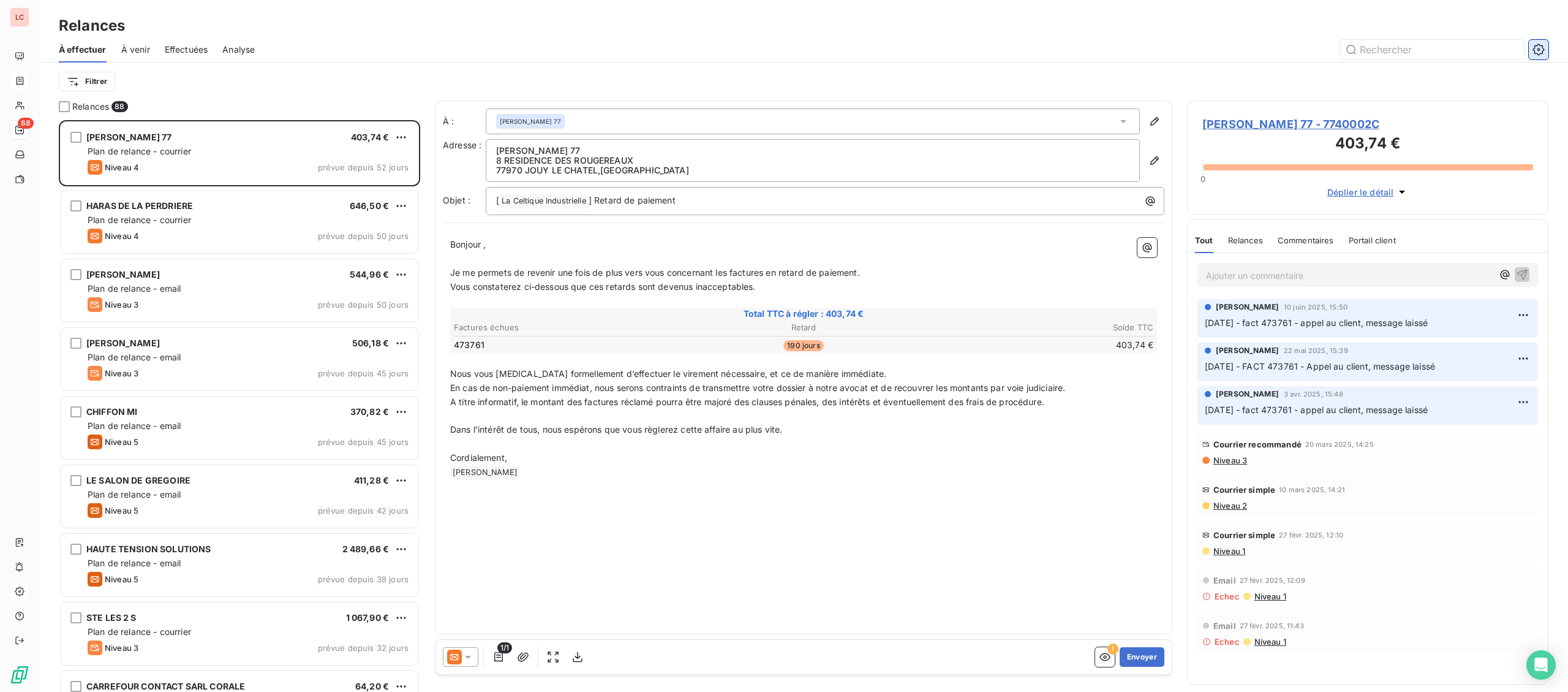
click at [1546, 56] on button "button" at bounding box center [1539, 50] width 20 height 20
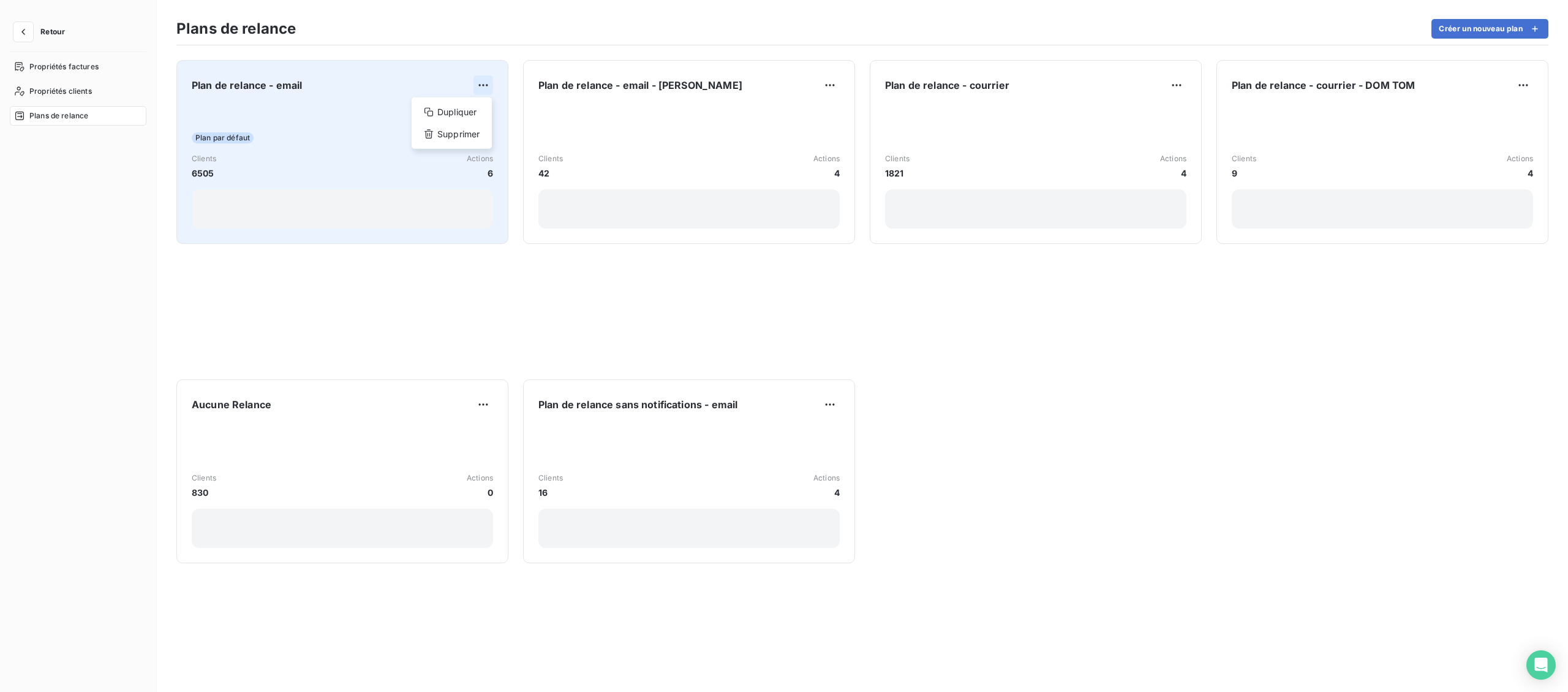
click at [479, 85] on html "Retour Propriétés factures Propriétés clients Plans de relance Plans de relance…" at bounding box center [784, 346] width 1568 height 692
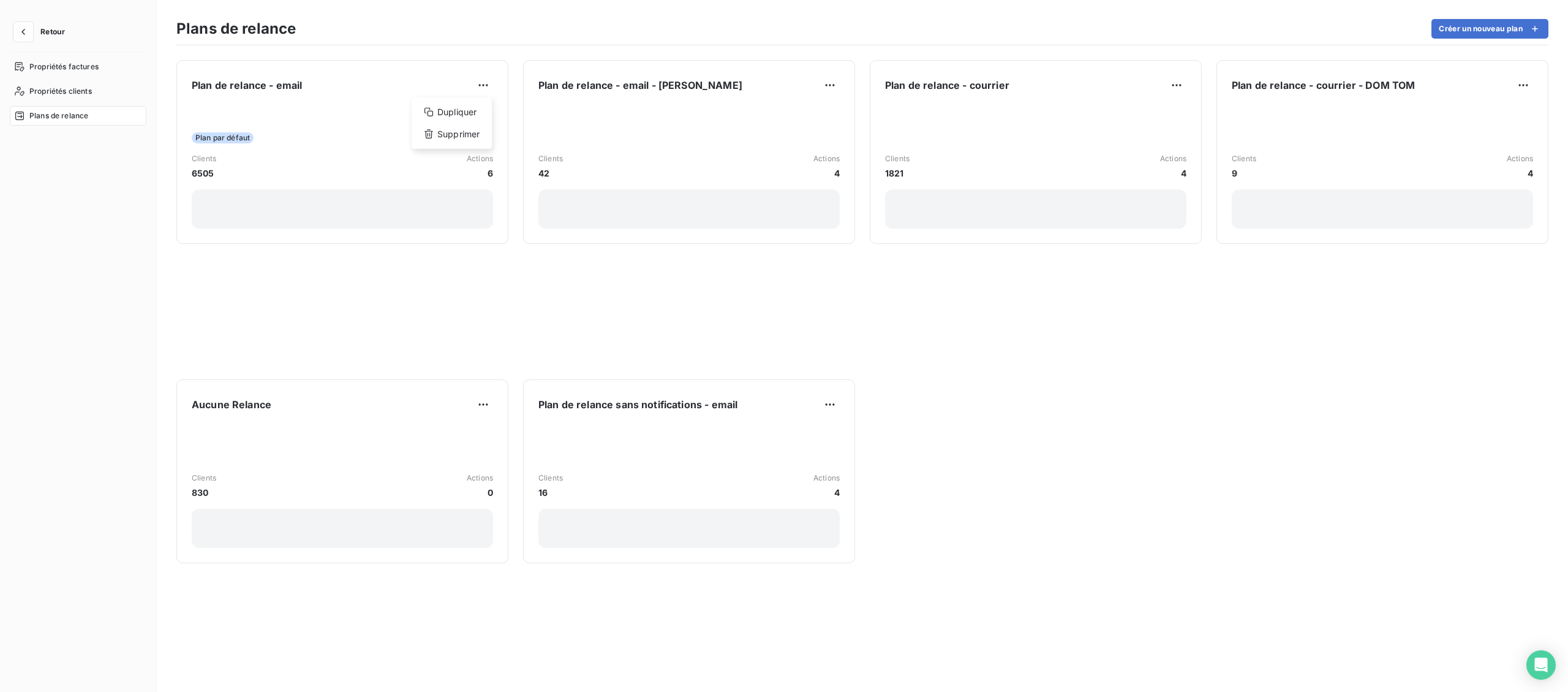
click at [370, 131] on html "Retour Propriétés factures Propriétés clients Plans de relance Plans de relance…" at bounding box center [784, 346] width 1568 height 692
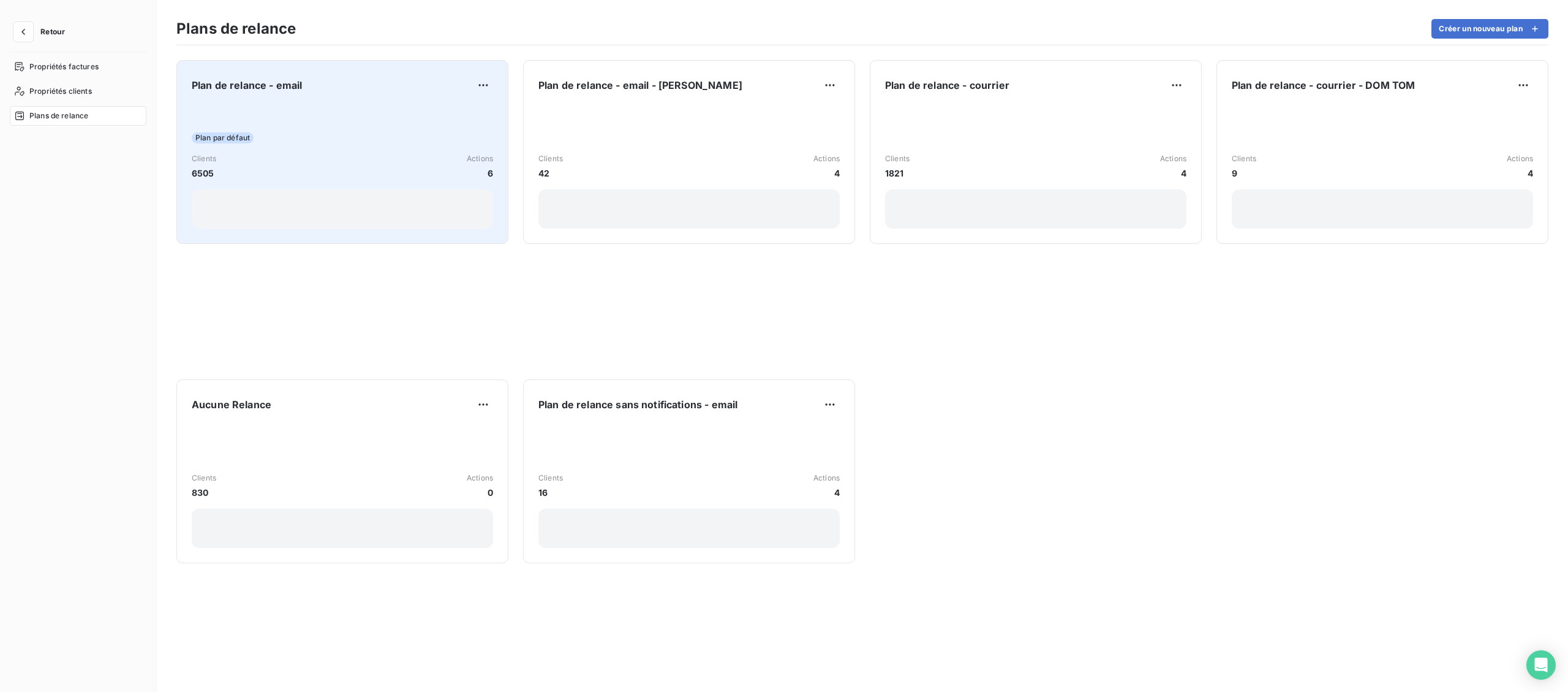
click at [364, 115] on div "Plan par défaut Clients 6505 Actions 6" at bounding box center [342, 166] width 301 height 123
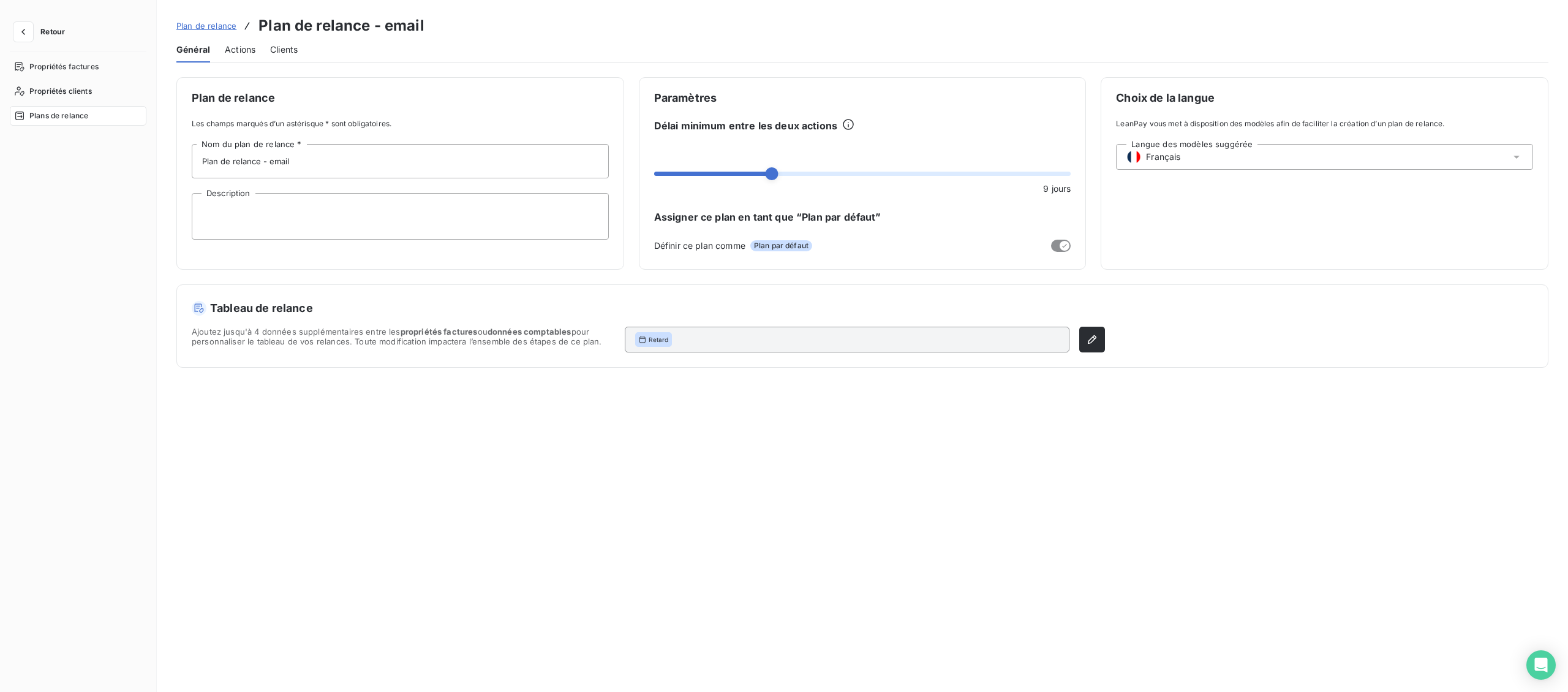
click at [242, 48] on span "Actions" at bounding box center [240, 50] width 30 height 13
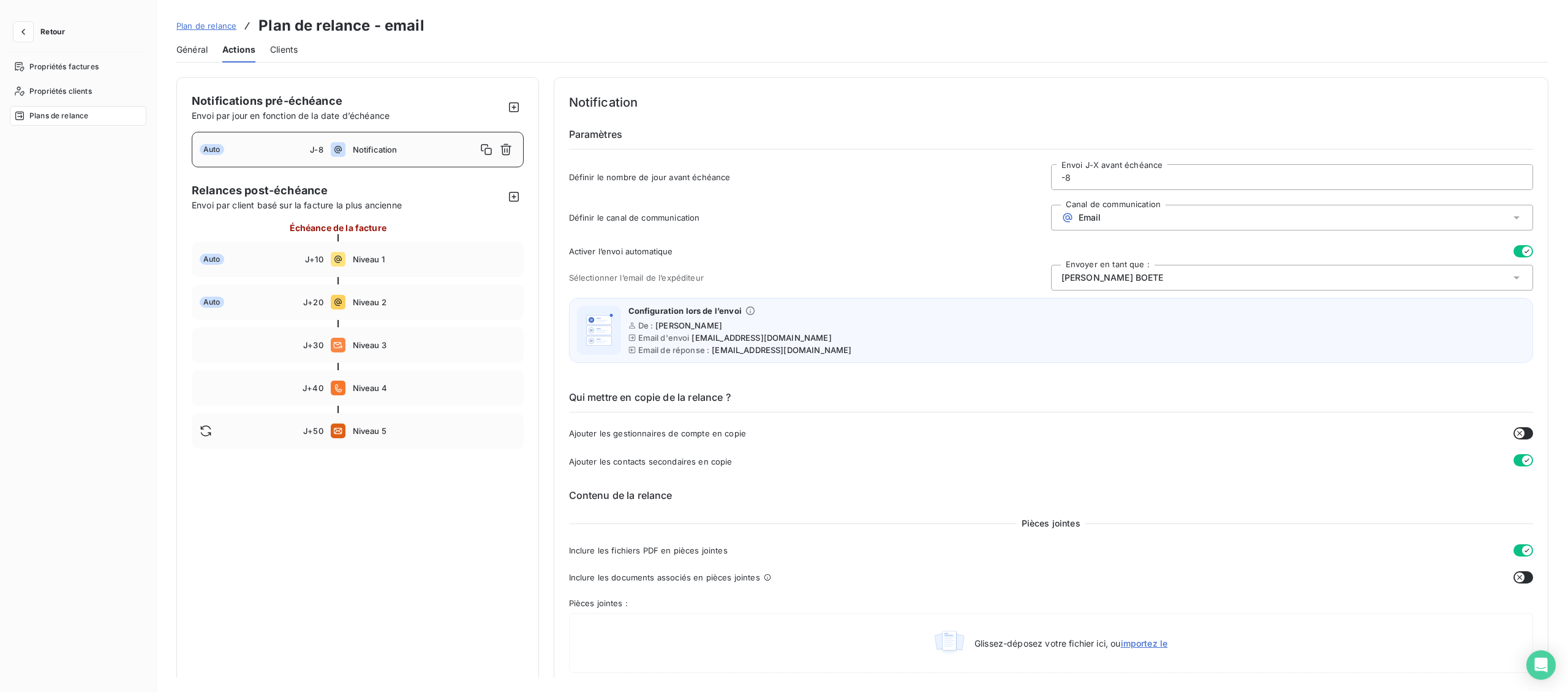
click at [292, 50] on span "Clients" at bounding box center [284, 50] width 28 height 13
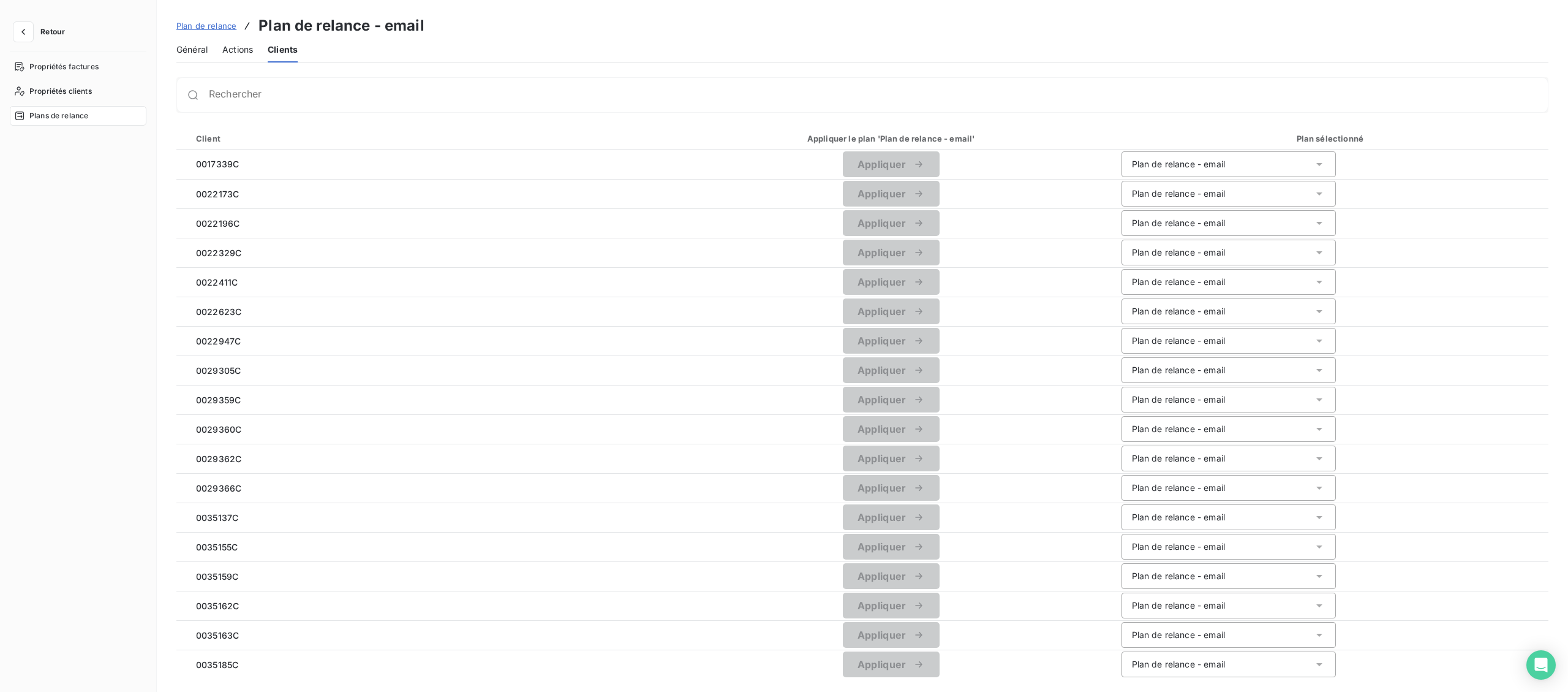
click at [38, 37] on button "Retour" at bounding box center [42, 32] width 65 height 20
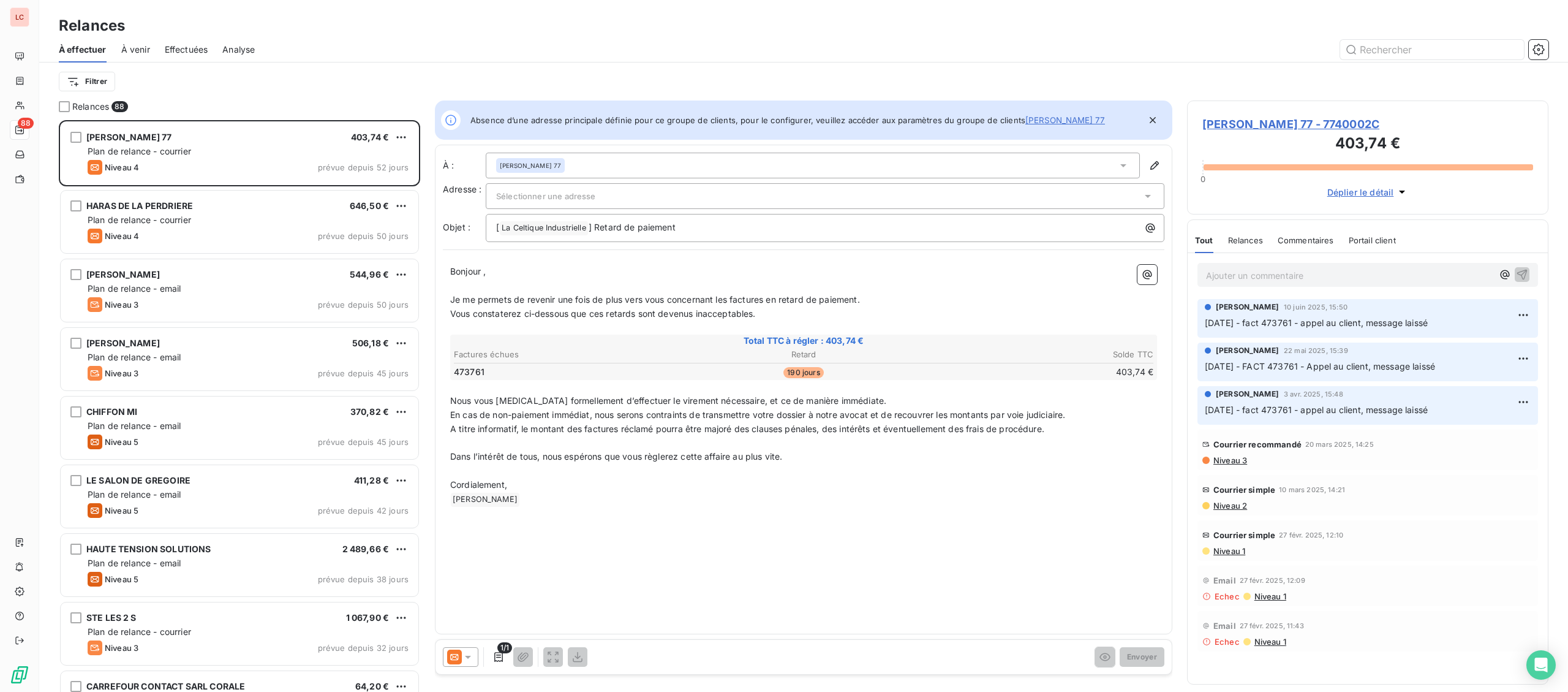
scroll to position [572, 360]
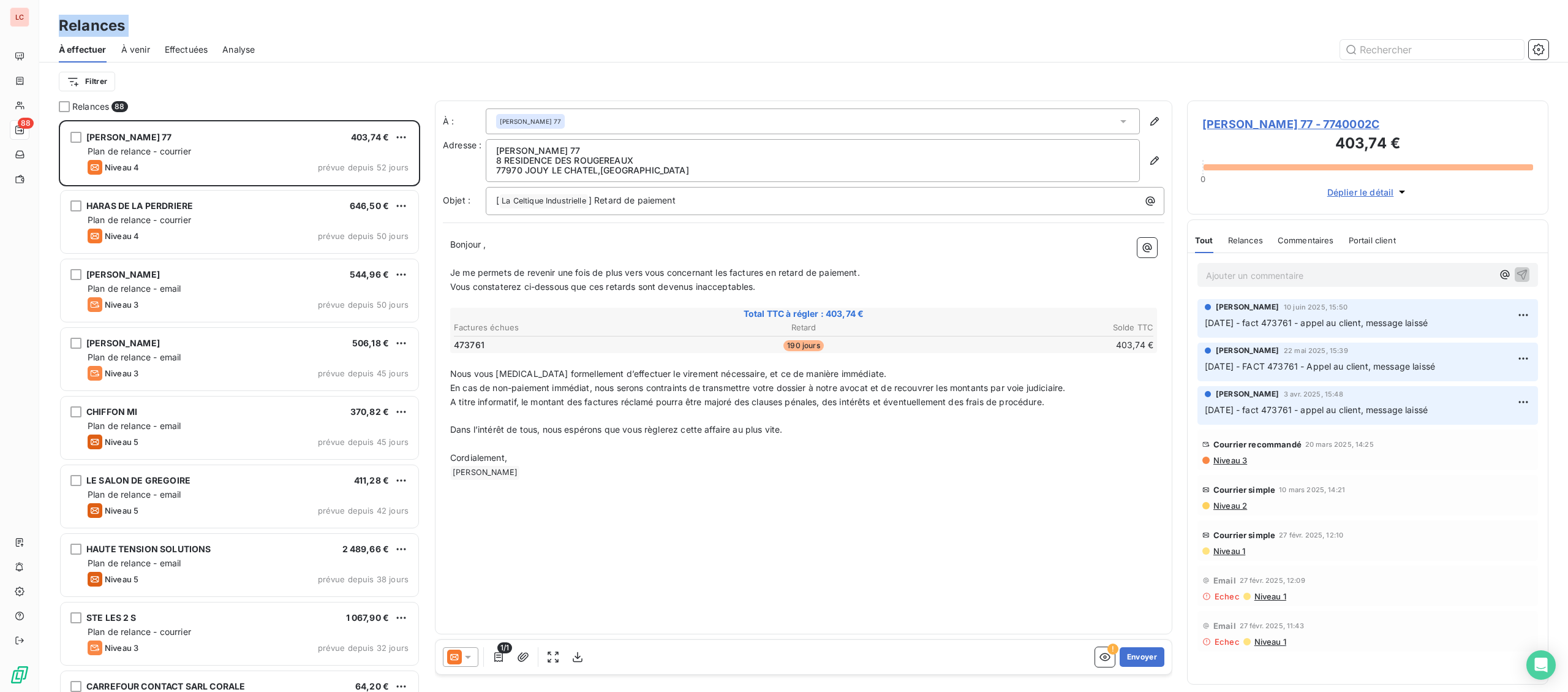
click at [39, 41] on div "Relances À effectuer À venir Effectuées Analyse Filtrer Relances 88 [PERSON_NAM…" at bounding box center [803, 346] width 1529 height 692
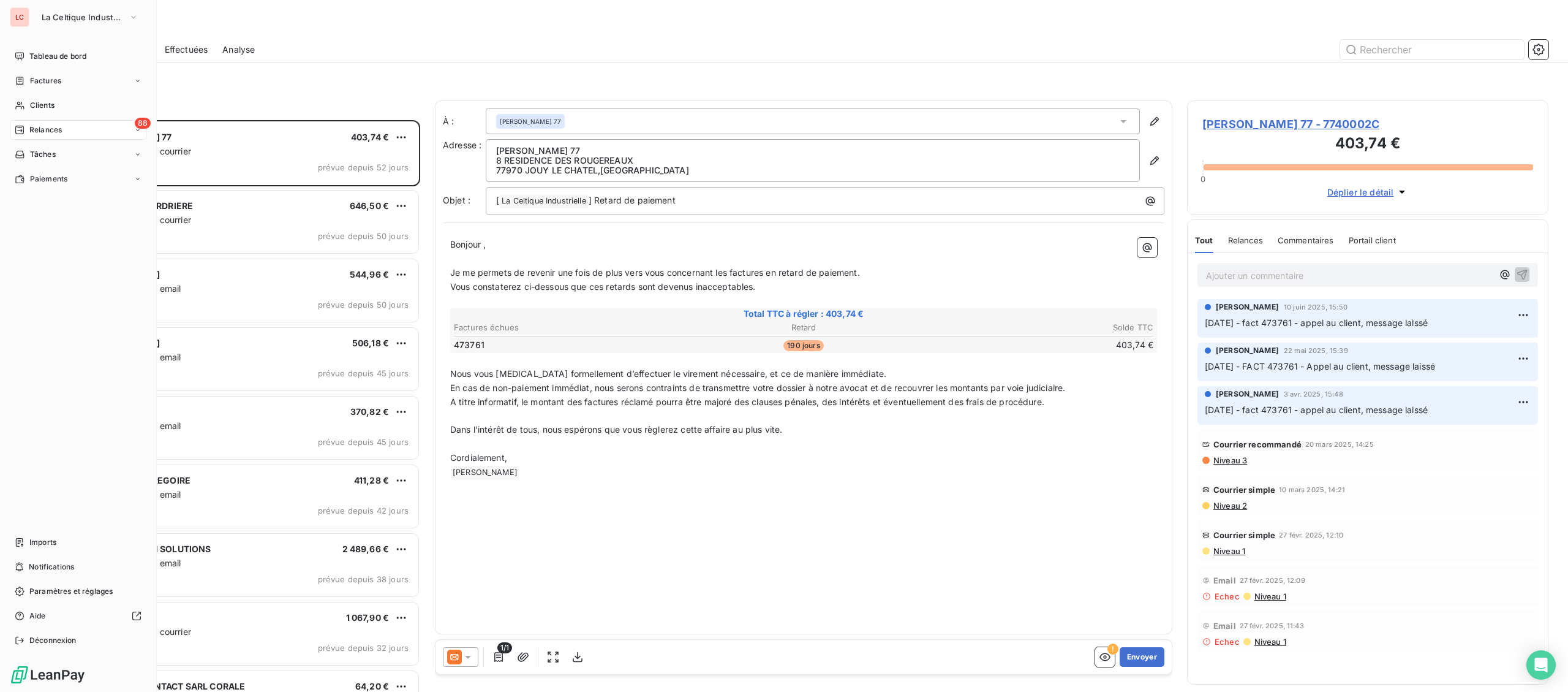
click at [31, 48] on div "Tableau de bord" at bounding box center [78, 57] width 137 height 20
